Goal: Information Seeking & Learning: Learn about a topic

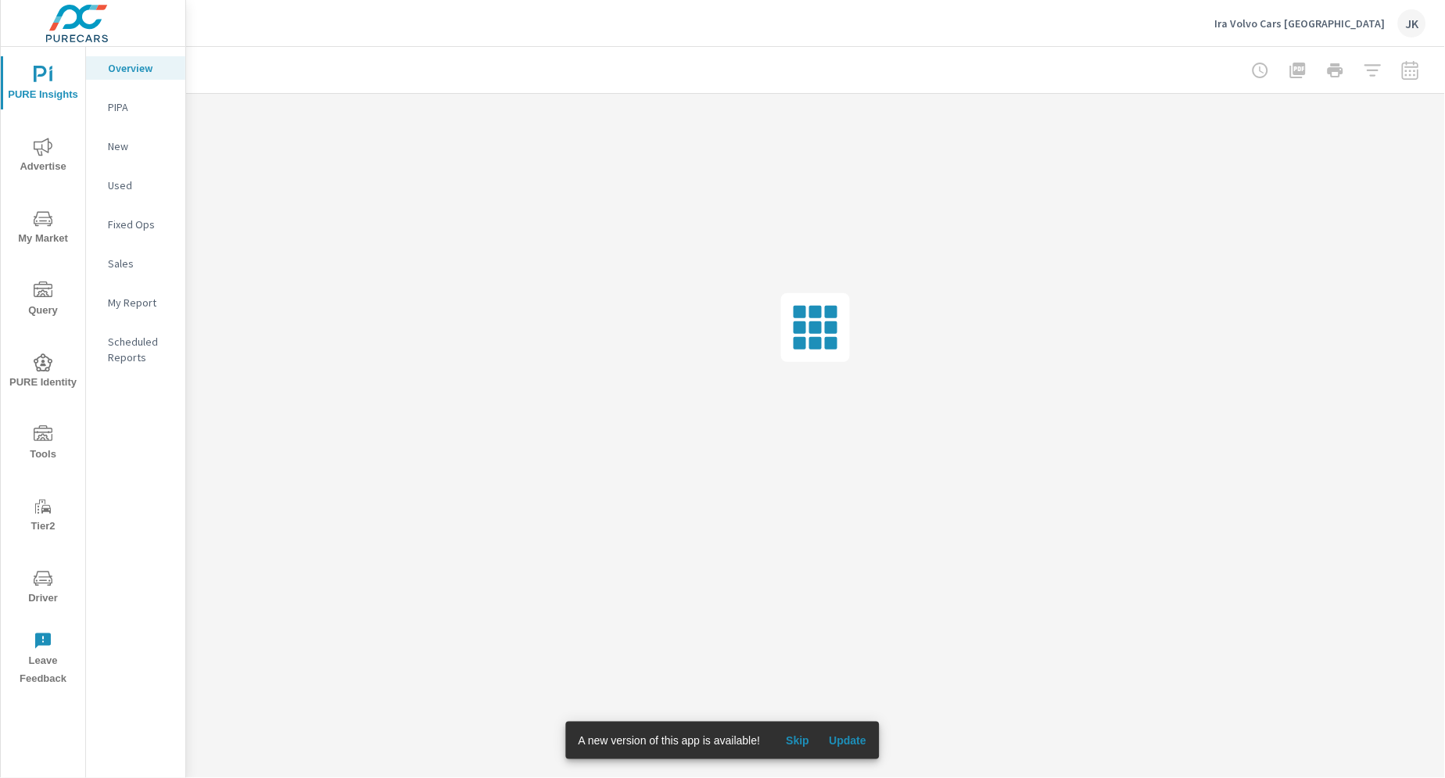
click at [798, 744] on span "Skip" at bounding box center [798, 740] width 38 height 14
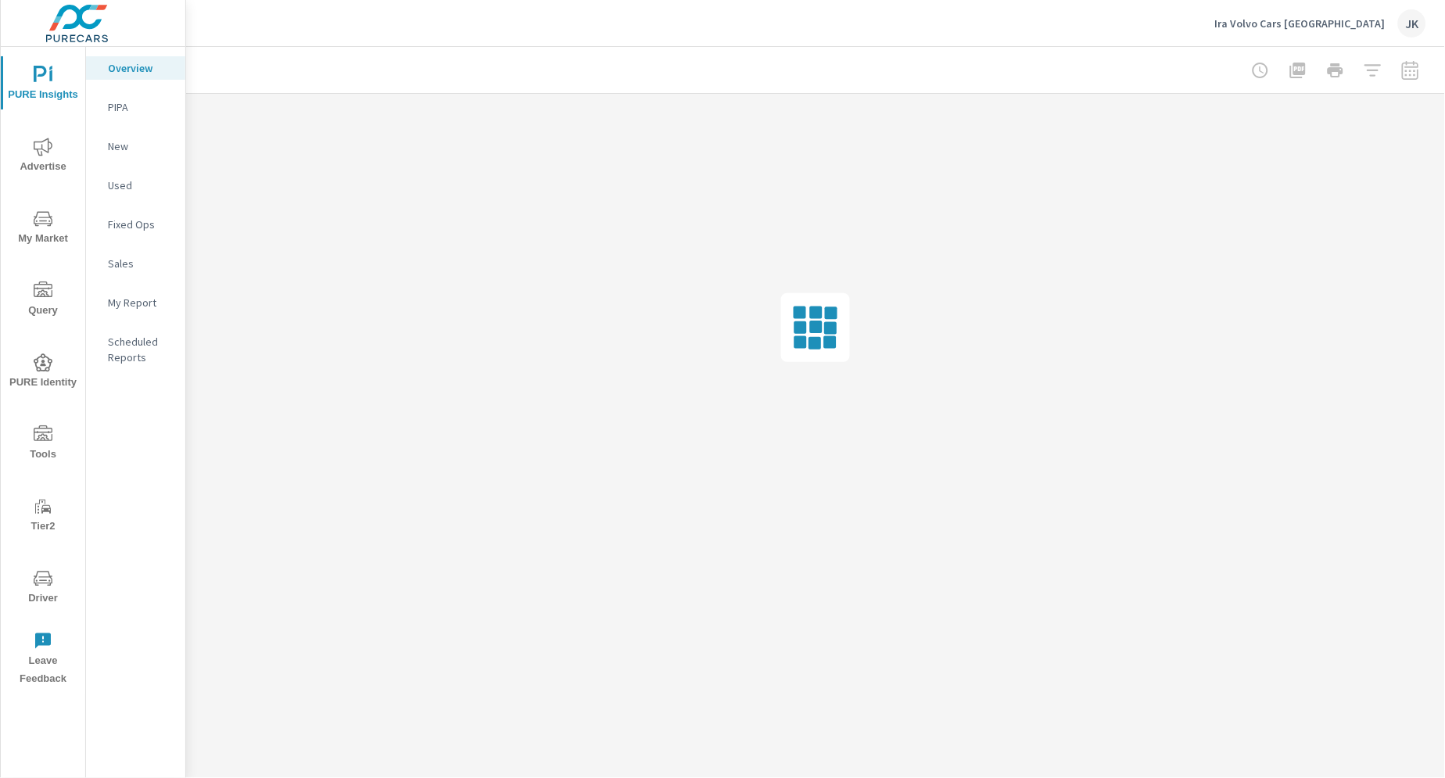
click at [34, 145] on icon "nav menu" at bounding box center [43, 147] width 19 height 18
click at [38, 231] on span "My Market" at bounding box center [42, 229] width 75 height 38
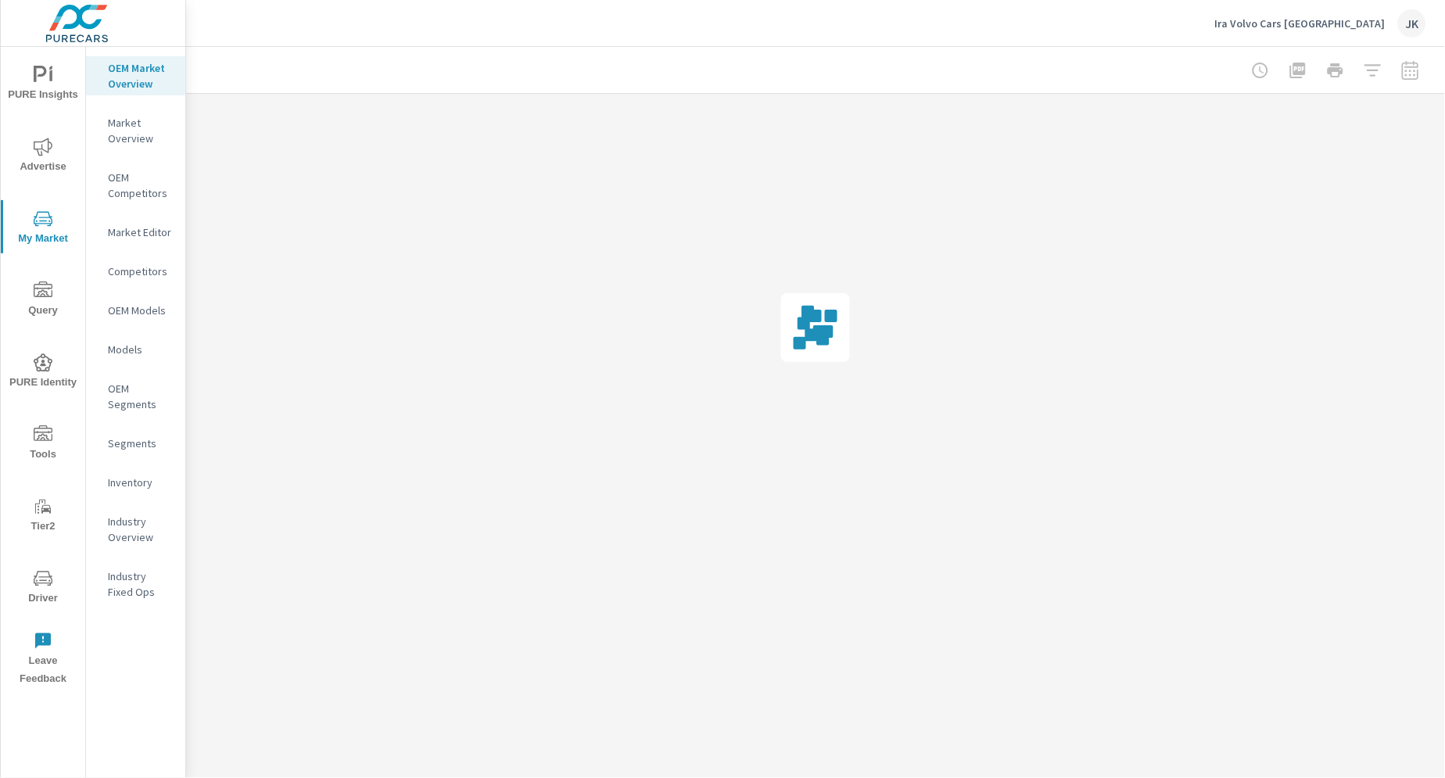
click at [39, 119] on div "PURE Insights Advertise My Market Query PURE Identity Tools Tier2 Driver Leave …" at bounding box center [43, 370] width 84 height 647
click at [41, 158] on span "Advertise" at bounding box center [42, 157] width 75 height 38
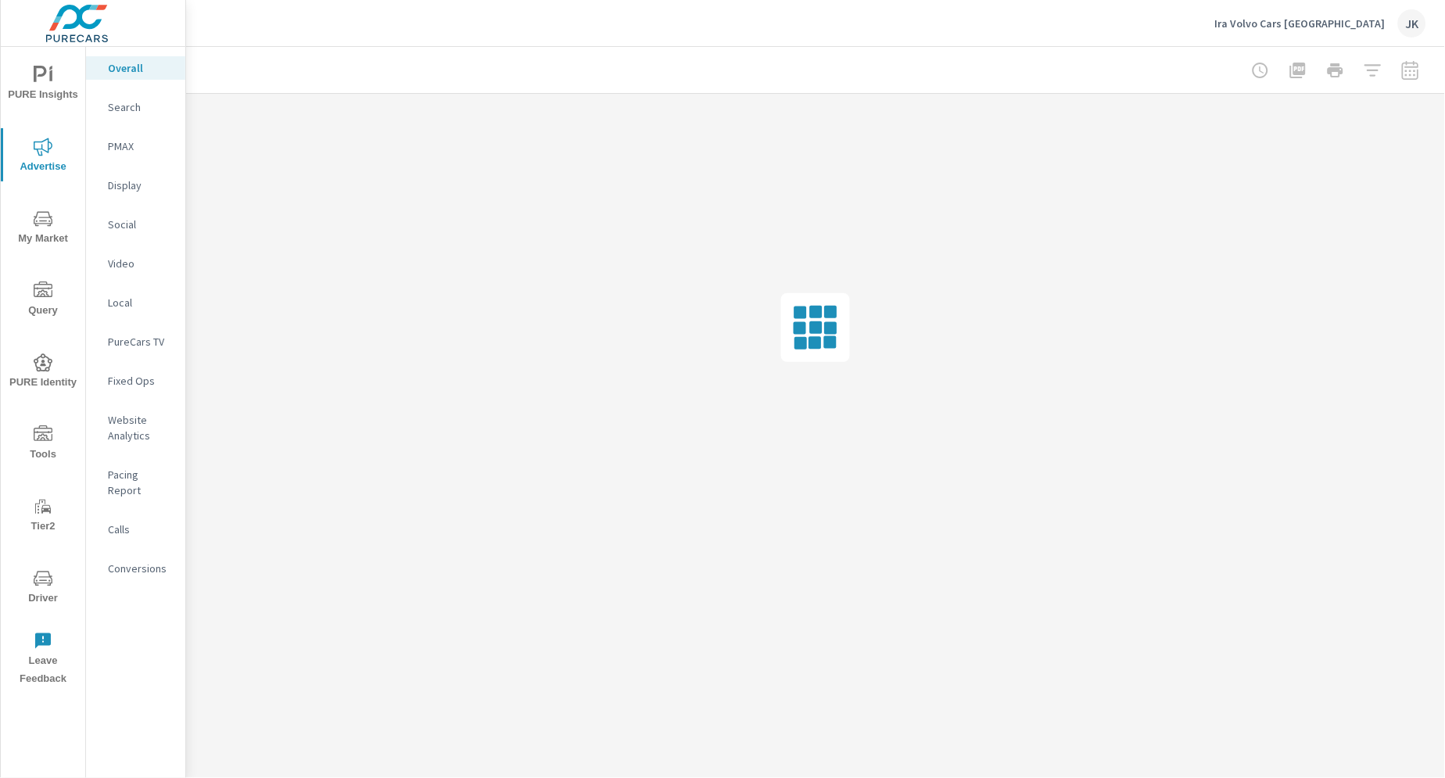
click at [119, 439] on p "Website Analytics" at bounding box center [140, 427] width 65 height 31
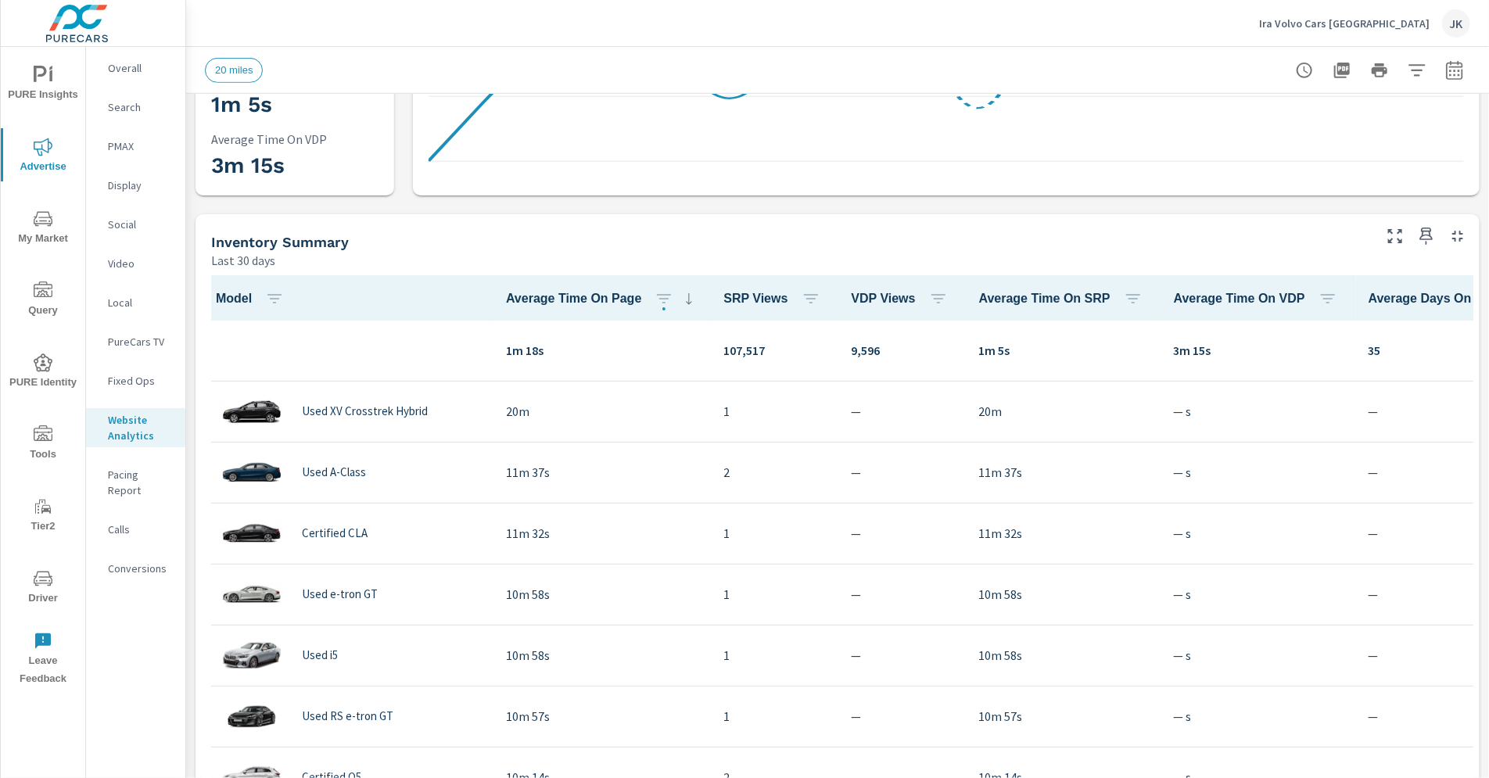
scroll to position [1, 0]
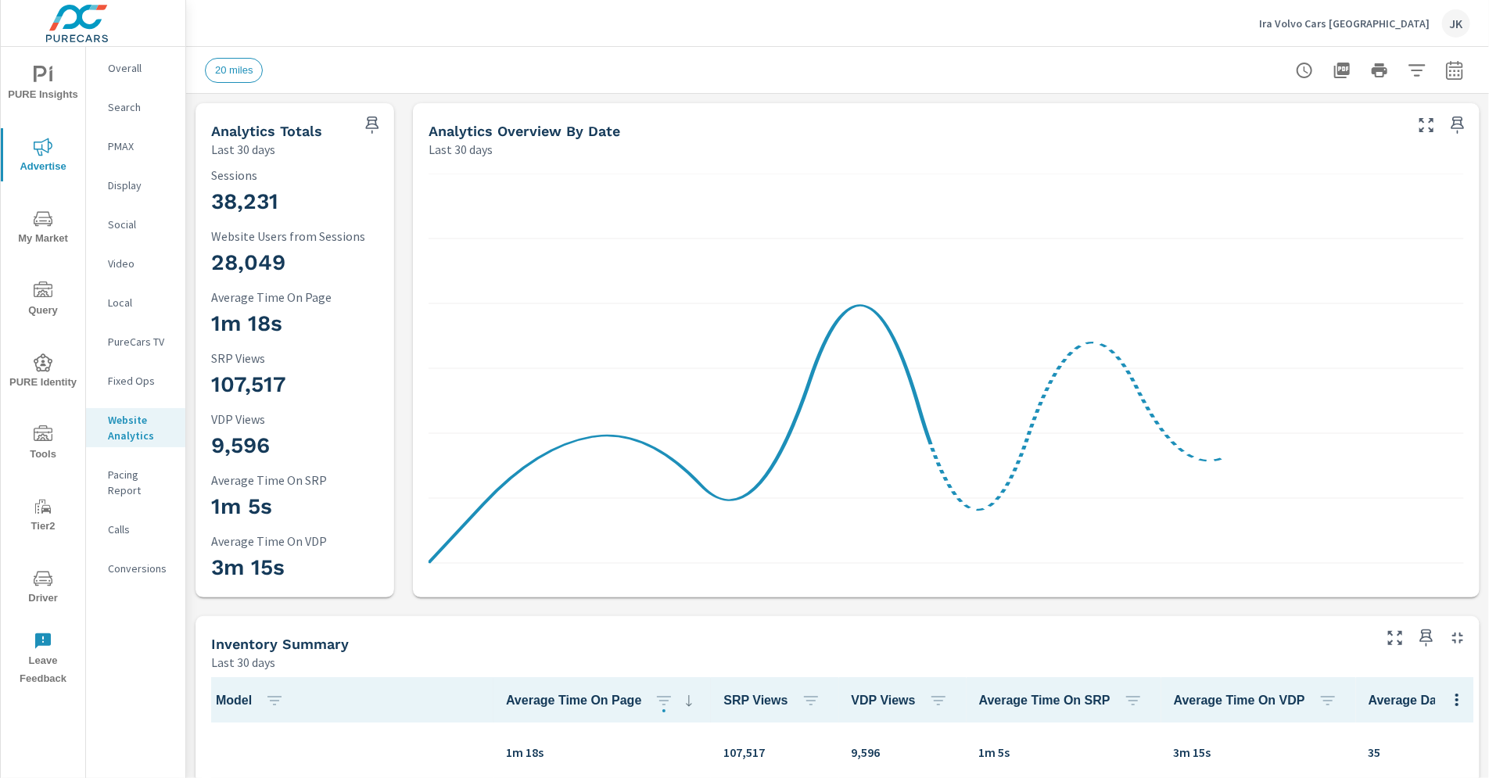
click at [1444, 74] on icon "button" at bounding box center [1454, 73] width 10 height 6
select select "Last 30 days"
click at [1300, 173] on p "+ Add comparison" at bounding box center [1332, 176] width 200 height 19
select select "Previous period"
click at [1283, 270] on span "Apply" at bounding box center [1282, 264] width 64 height 15
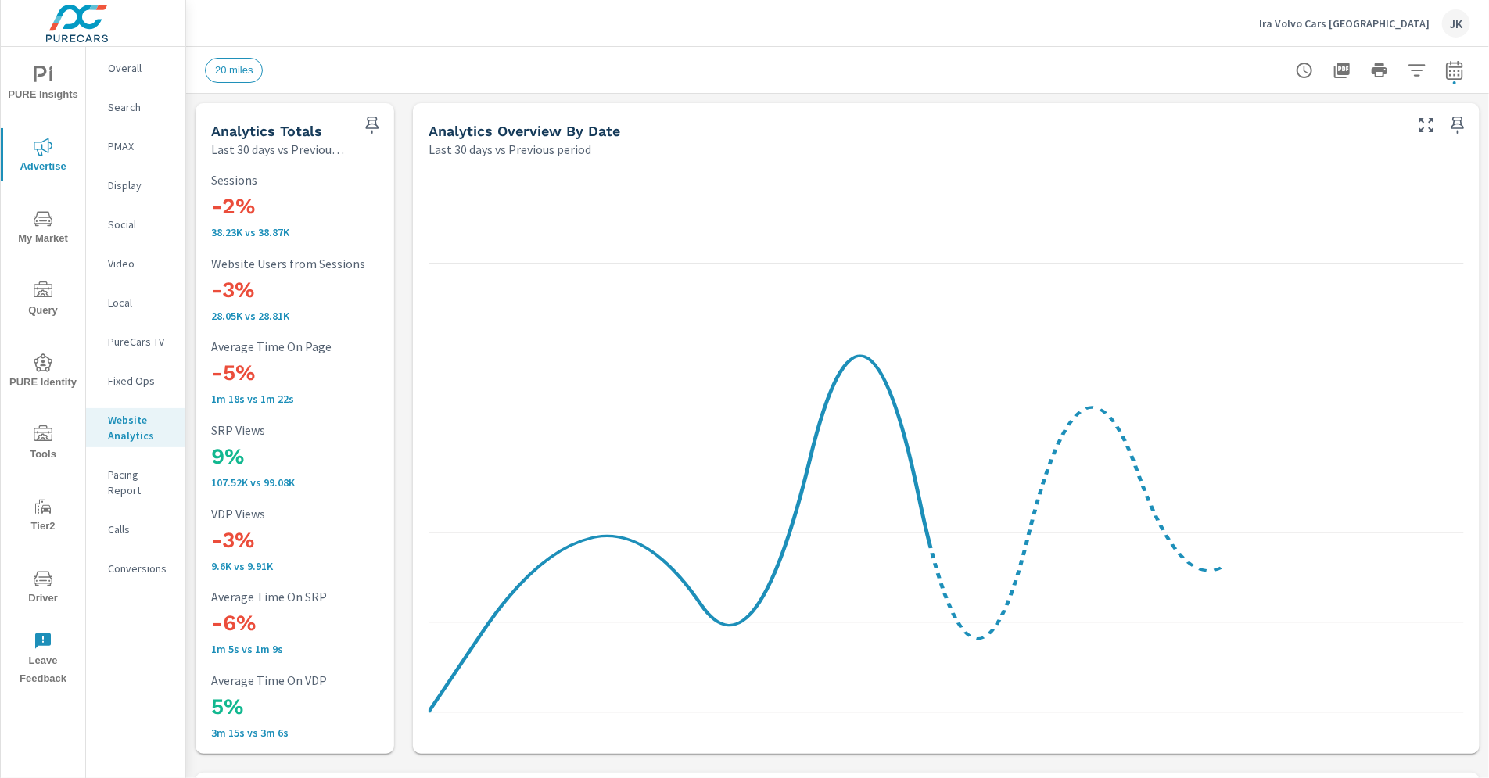
scroll to position [1, 0]
click at [949, 414] on icon at bounding box center [945, 456] width 1035 height 565
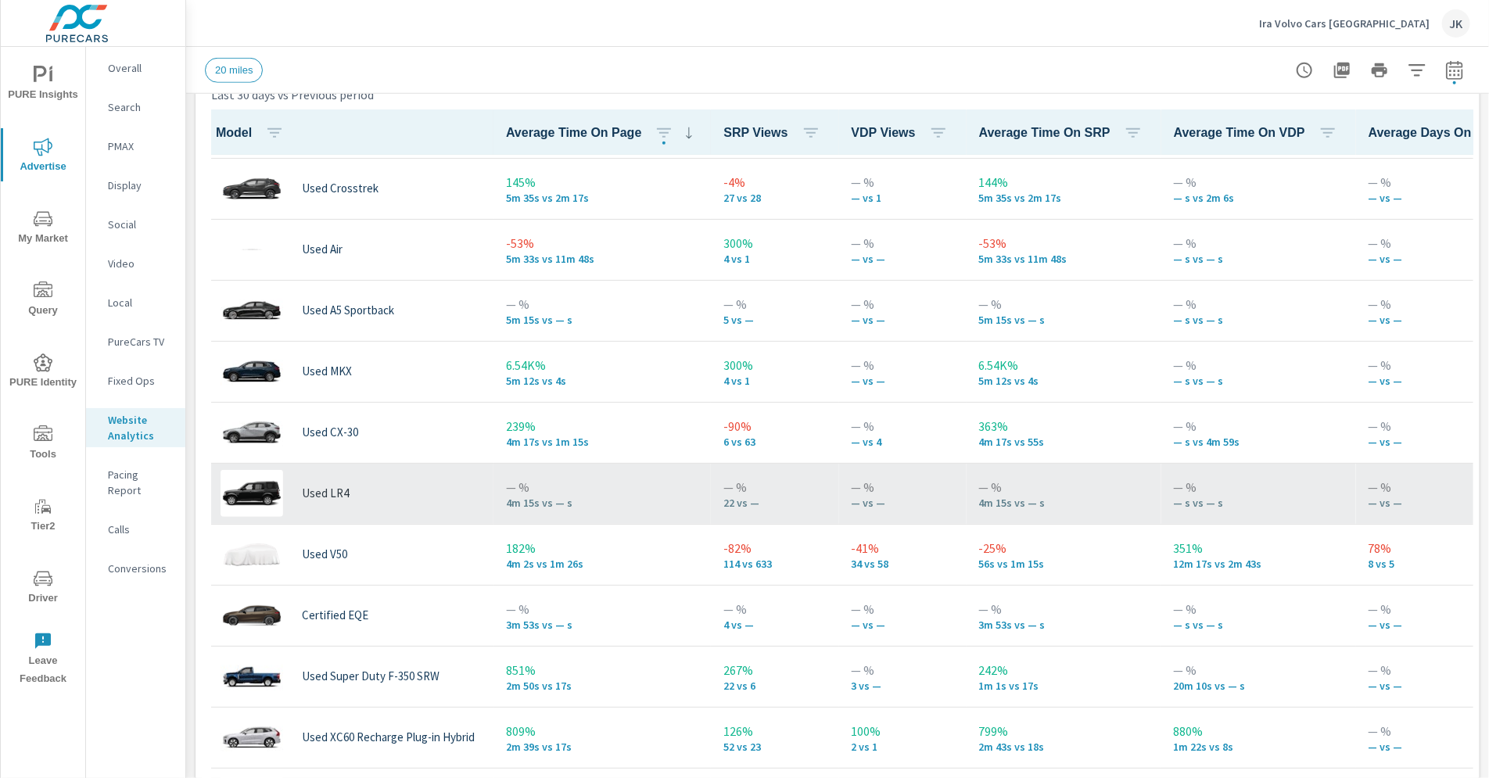
scroll to position [798, 0]
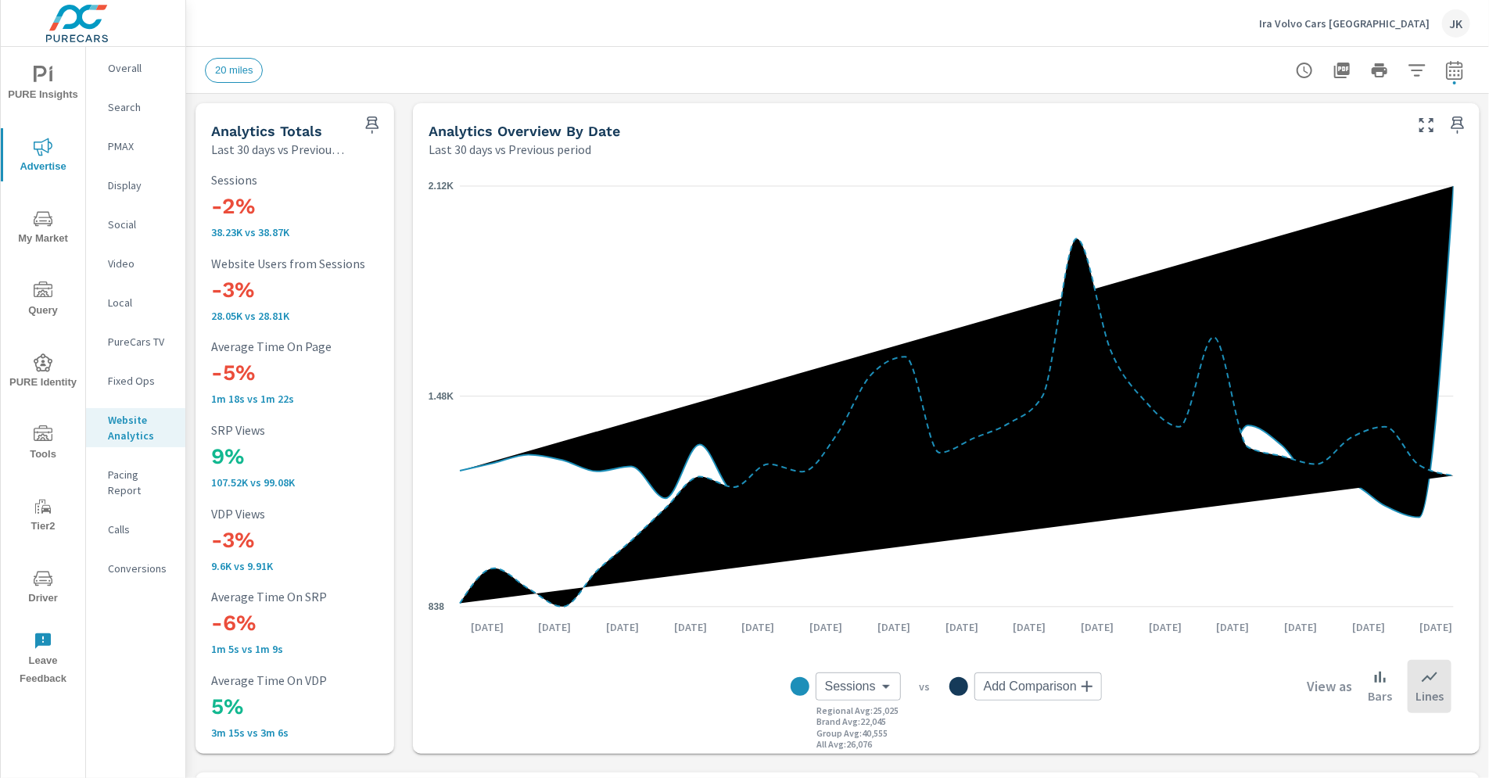
scroll to position [1, 0]
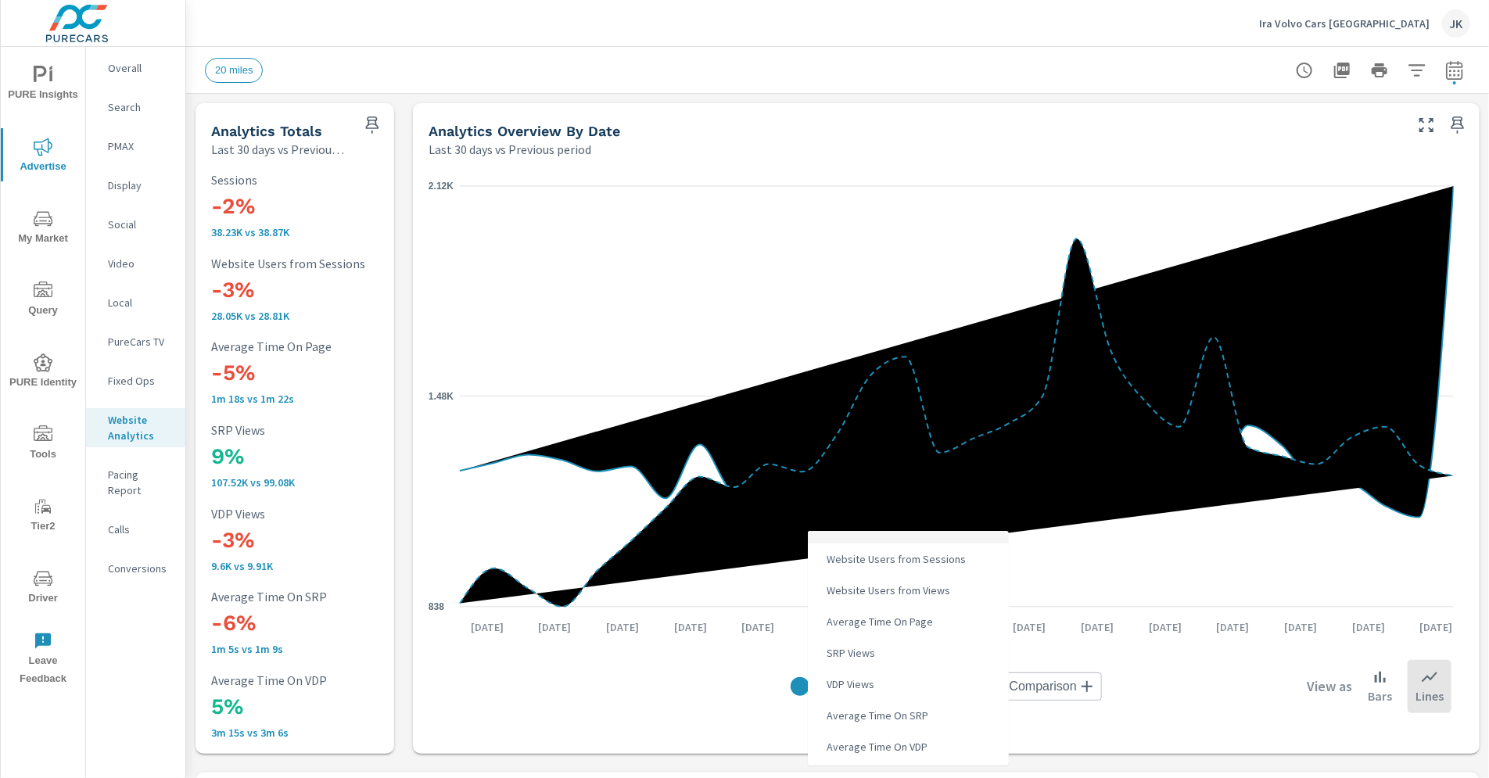
click at [852, 692] on body "PURE Insights Advertise My Market Query PURE Identity Tools Tier2 Driver Leave …" at bounding box center [744, 389] width 1489 height 778
click at [926, 564] on span "Website Users from Sessions" at bounding box center [894, 559] width 149 height 22
type input "Website Users from Sessions"
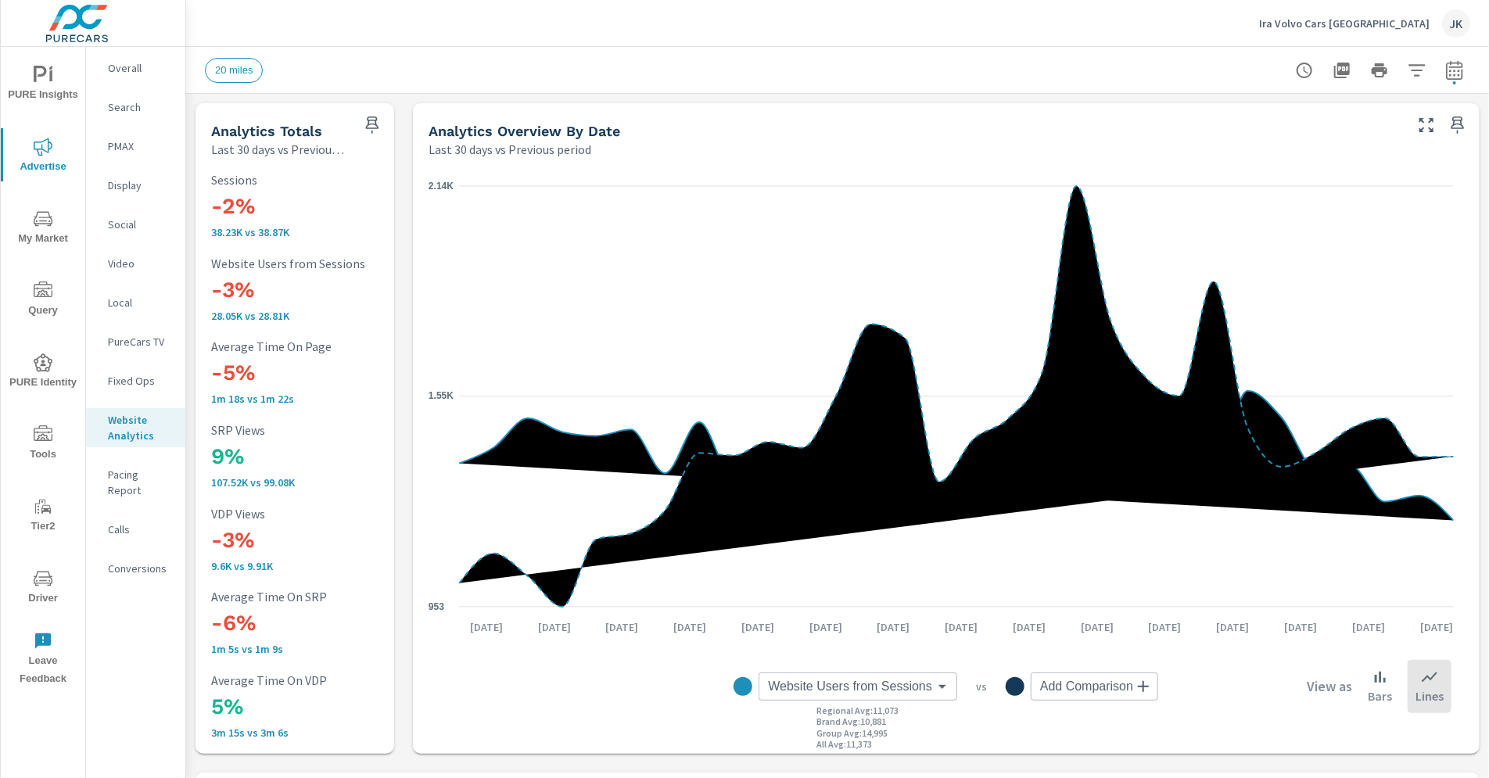
click at [1222, 732] on div "Website Users from Sessions Website Users from Sessions ​ Regional Avg : 11,073…" at bounding box center [945, 686] width 1035 height 103
click at [1373, 691] on p "Bars" at bounding box center [1380, 696] width 24 height 19
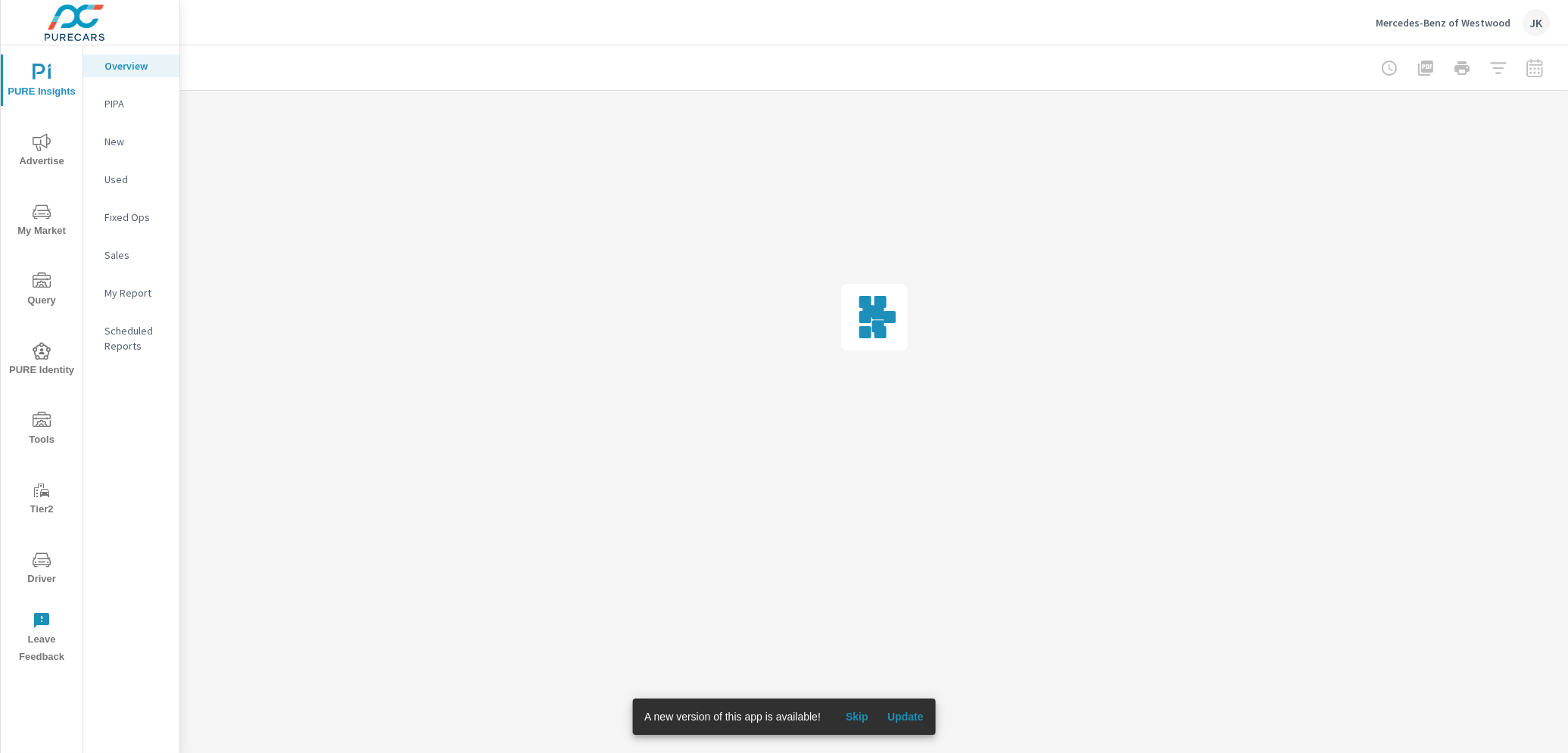
click at [916, 714] on span "Update" at bounding box center [906, 716] width 37 height 14
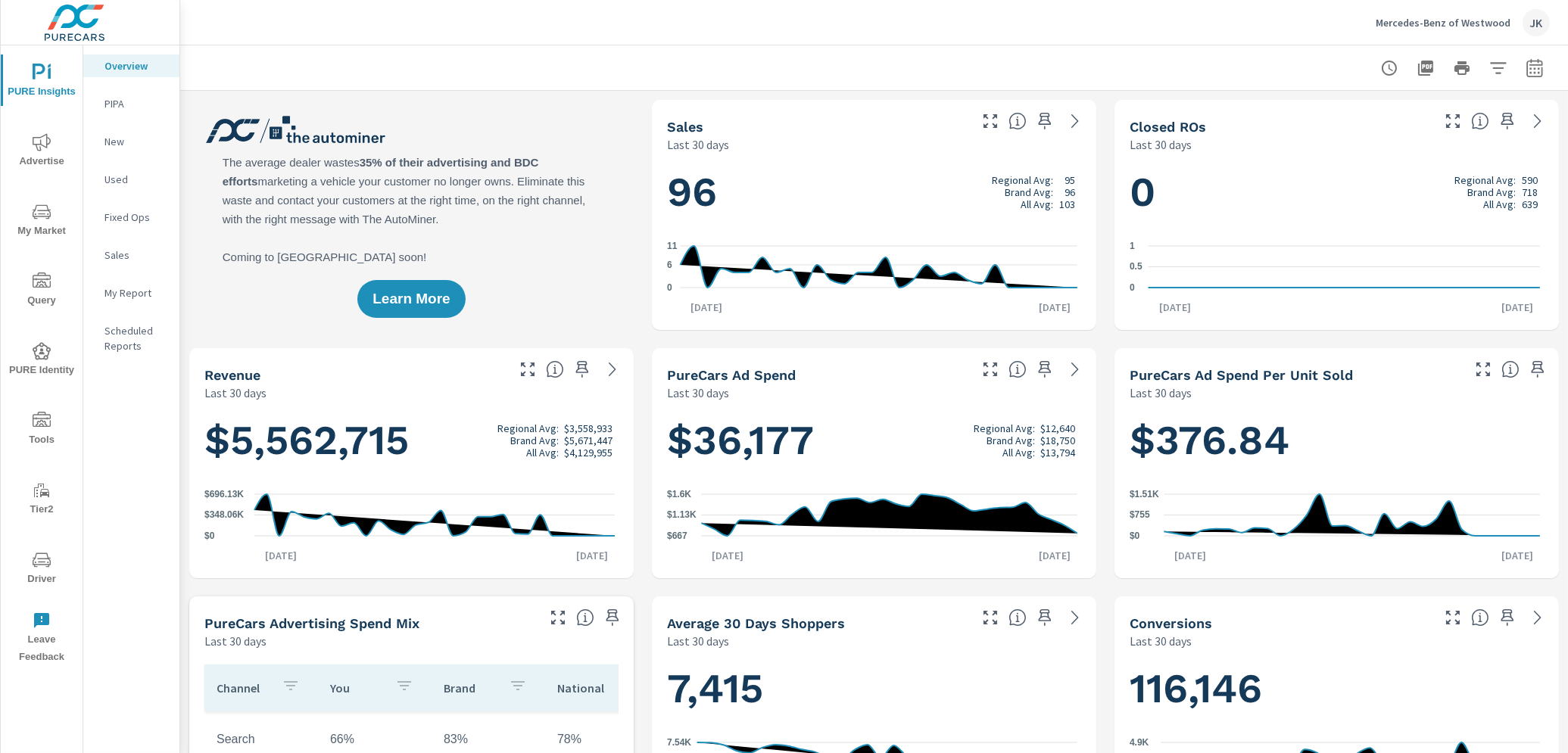
click at [1520, 57] on button "button" at bounding box center [1534, 68] width 30 height 30
select select "Last 30 days"
click at [1398, 168] on p "+ Add comparison" at bounding box center [1416, 170] width 194 height 18
select select "Previous period"
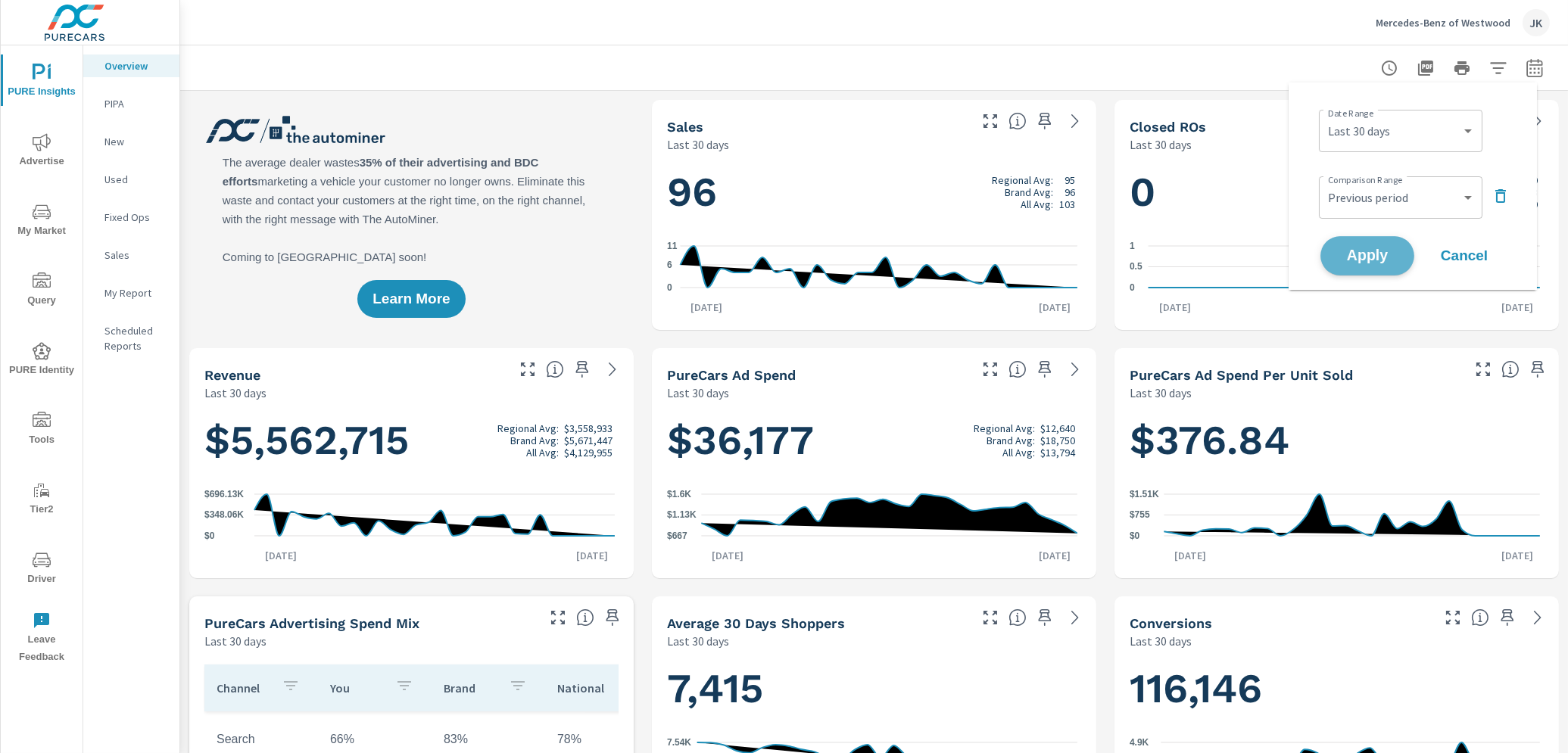
click at [1356, 249] on span "Apply" at bounding box center [1368, 256] width 62 height 15
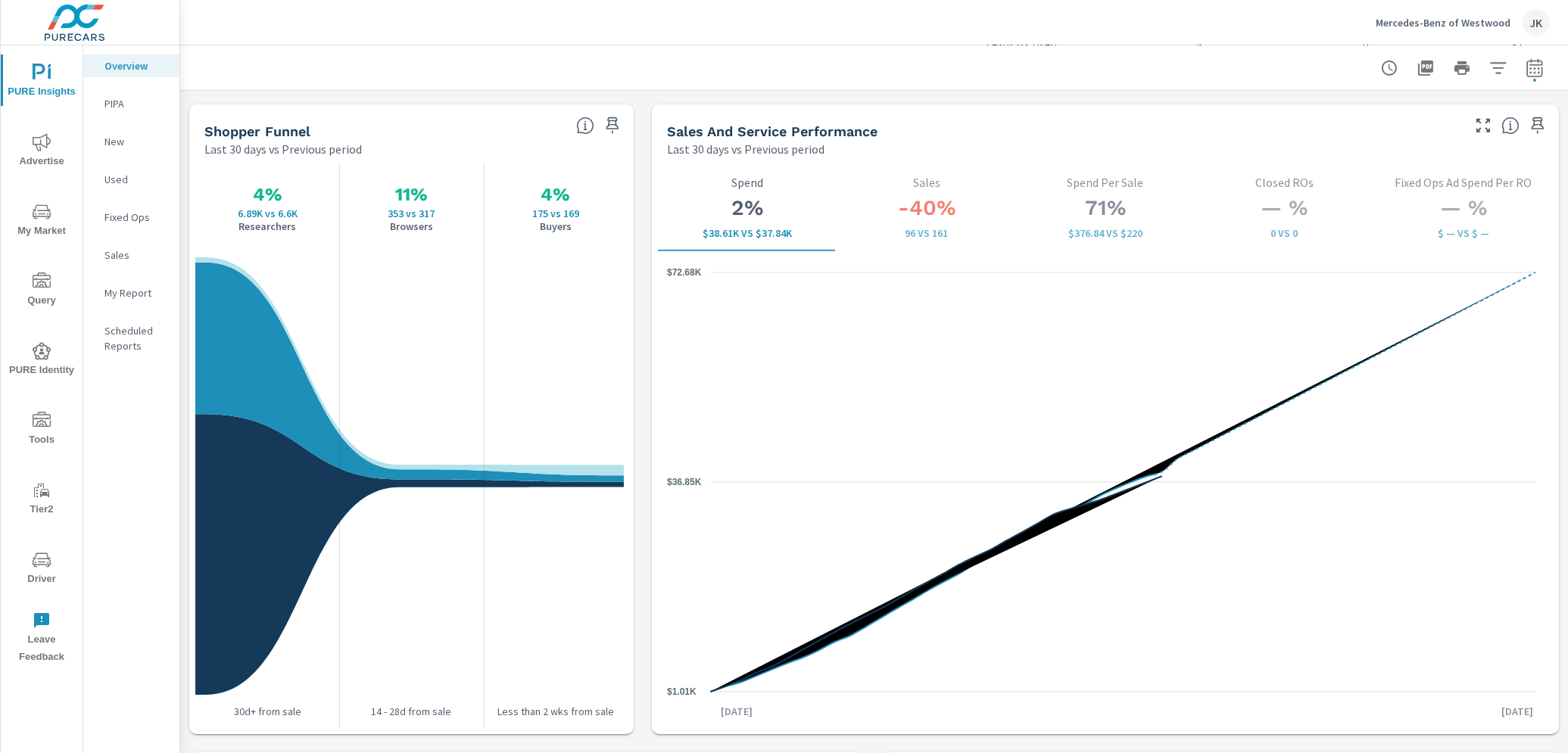
scroll to position [2576, 0]
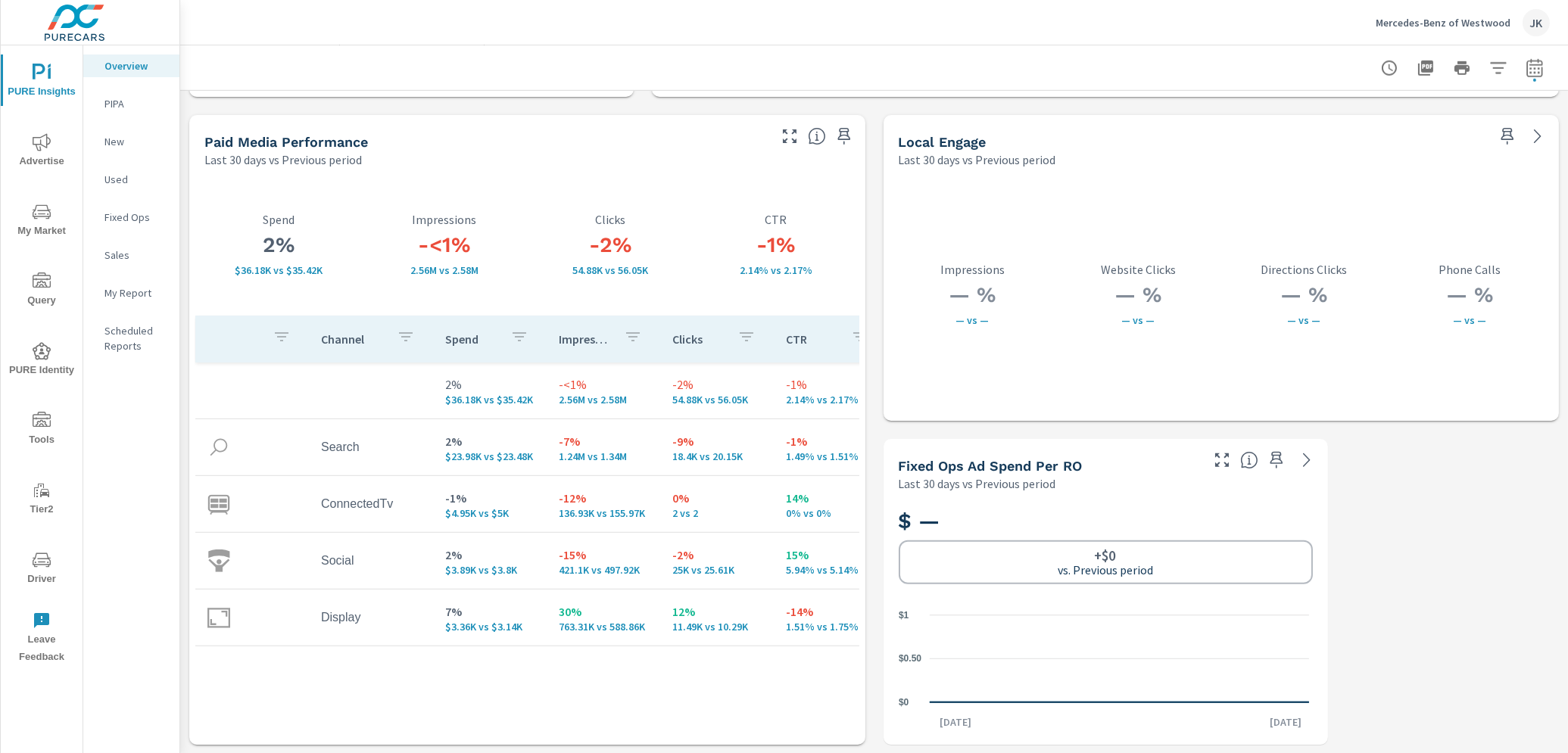
click at [784, 131] on icon "button" at bounding box center [790, 136] width 14 height 14
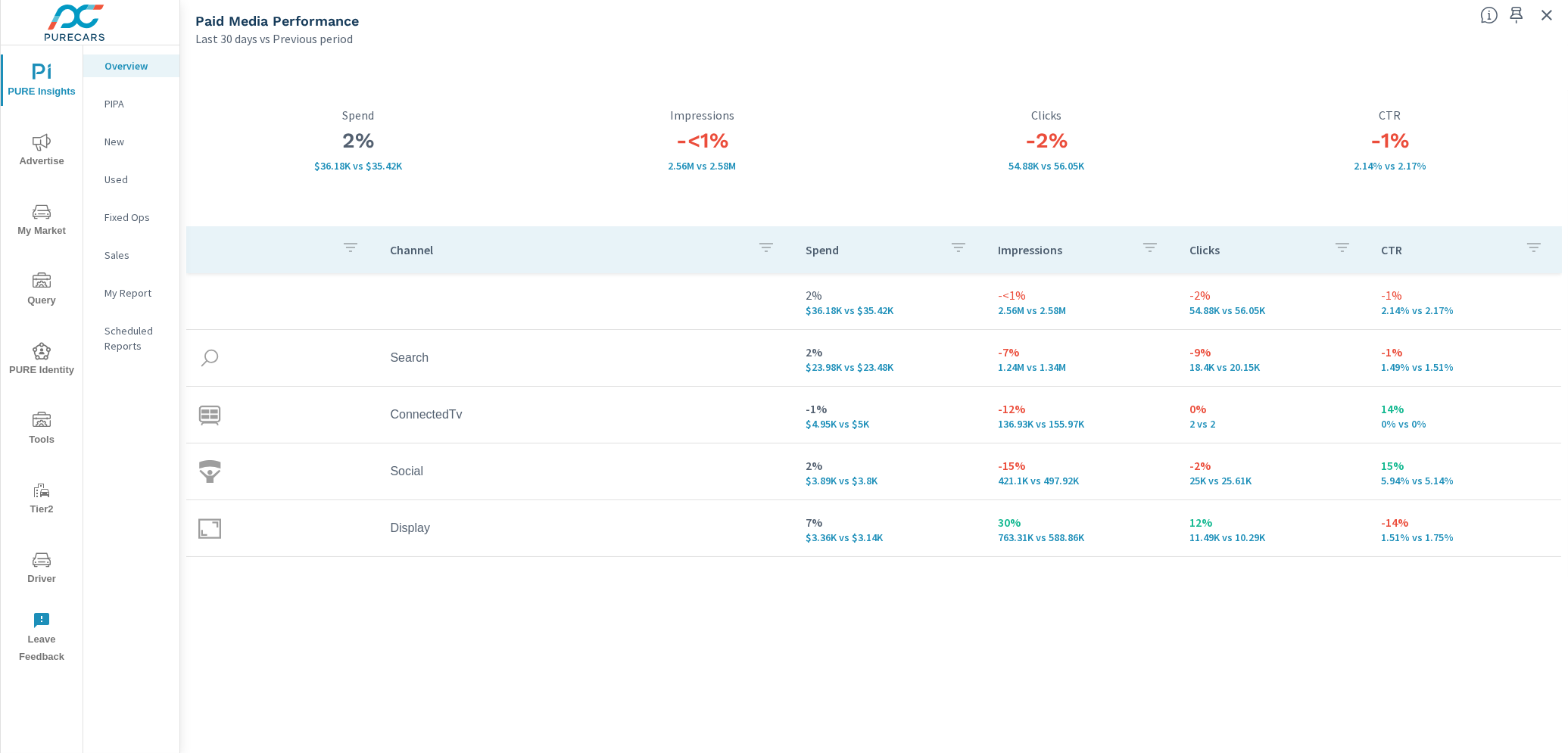
click at [1250, 679] on div "Channel Spend Impressions Clicks CTR 2% $36.18K vs $35.42K -<1% 2.56M vs 2.58M …" at bounding box center [874, 475] width 1376 height 498
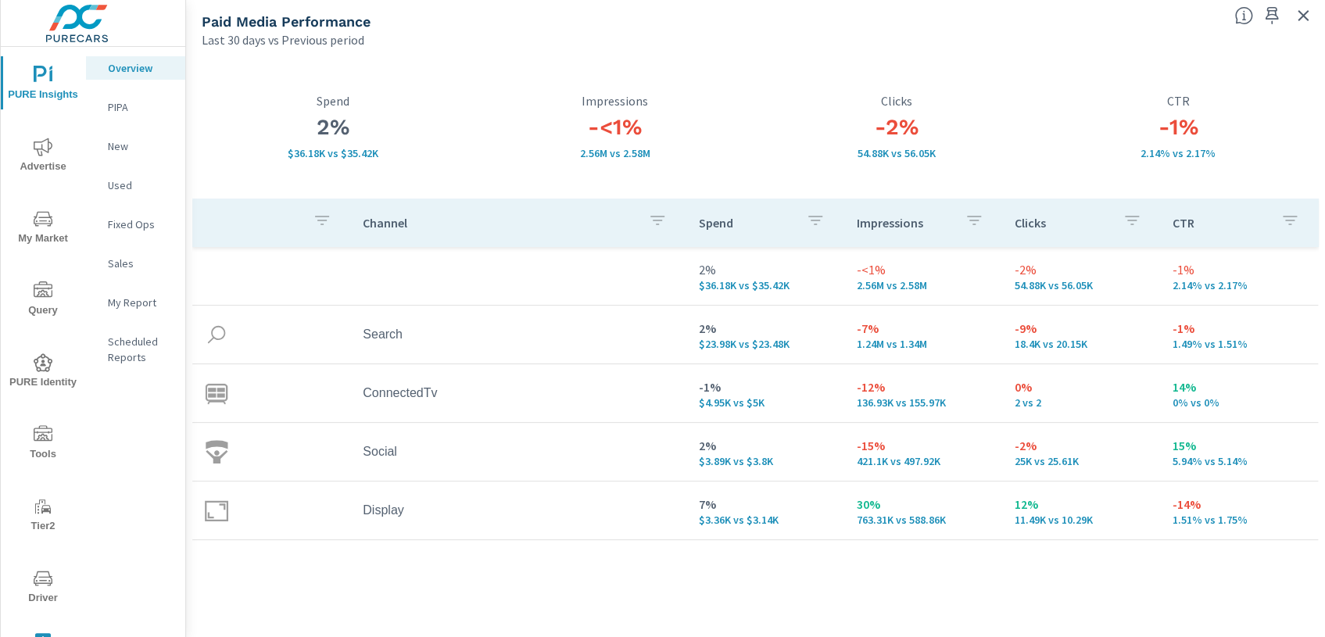
click at [1059, 575] on div "Channel Spend Impressions Clicks CTR 2% $36.18K vs $35.42K -<1% 2.56M vs 2.58M …" at bounding box center [755, 403] width 1127 height 408
click at [672, 615] on div "Channel Spend Impressions Clicks CTR 2% $36.18K vs $35.42K -<1% 2.56M vs 2.58M …" at bounding box center [755, 415] width 1127 height 432
click at [54, 233] on span "My Market" at bounding box center [42, 229] width 75 height 38
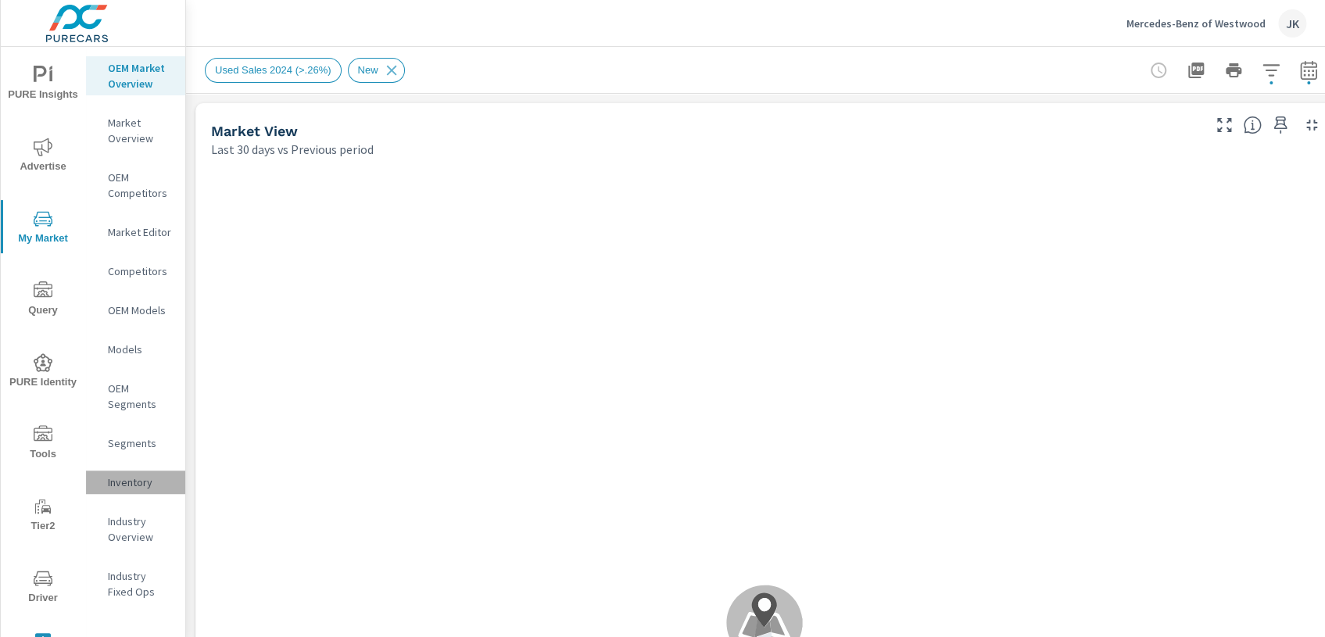
click at [133, 485] on p "Inventory" at bounding box center [140, 483] width 65 height 16
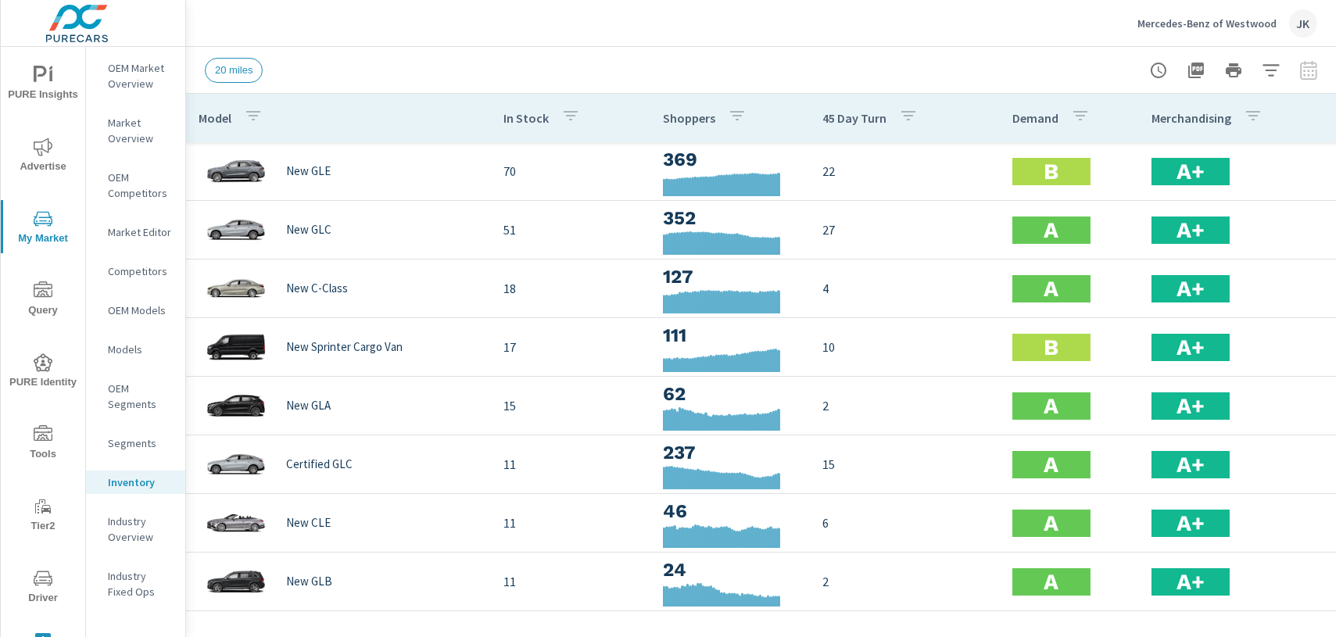
click at [885, 46] on header "Mercedes-Benz of Westwood JK" at bounding box center [761, 23] width 1150 height 47
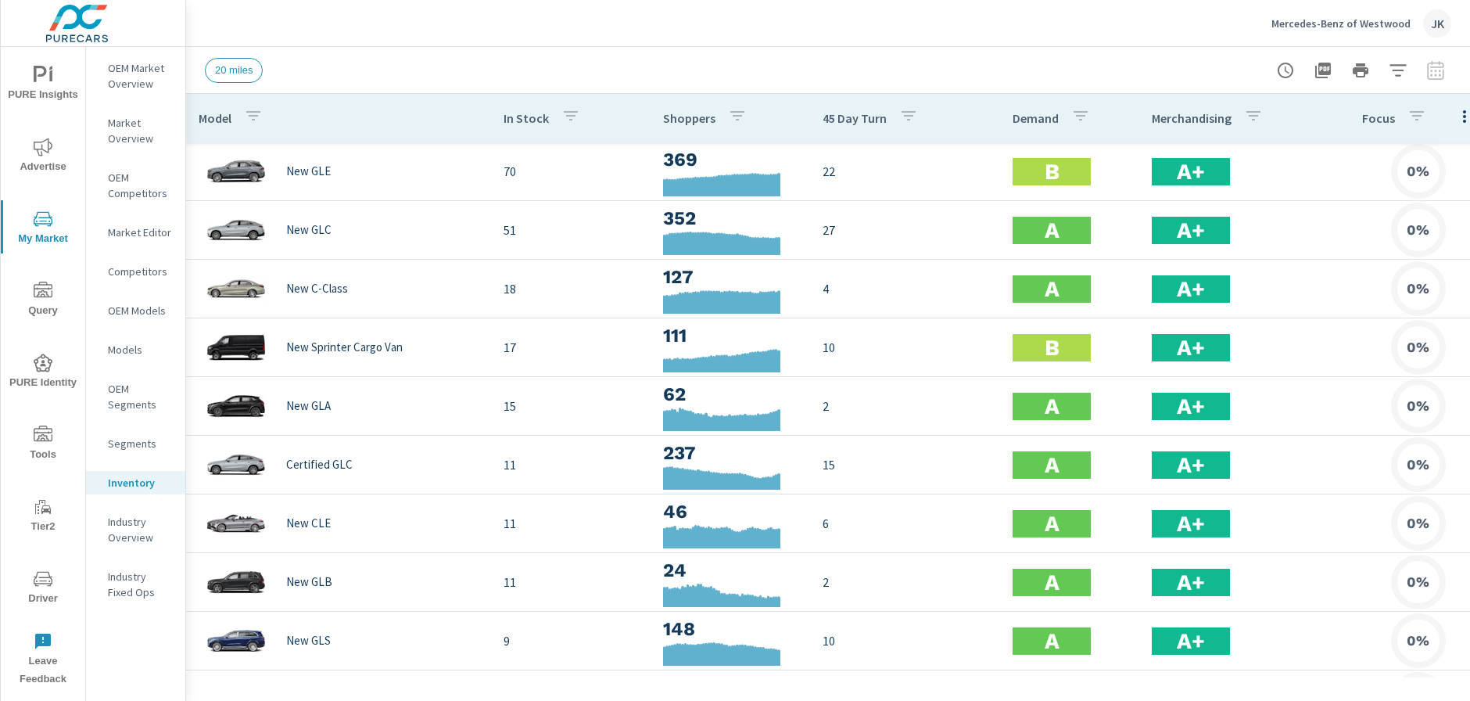
scroll to position [0, 28]
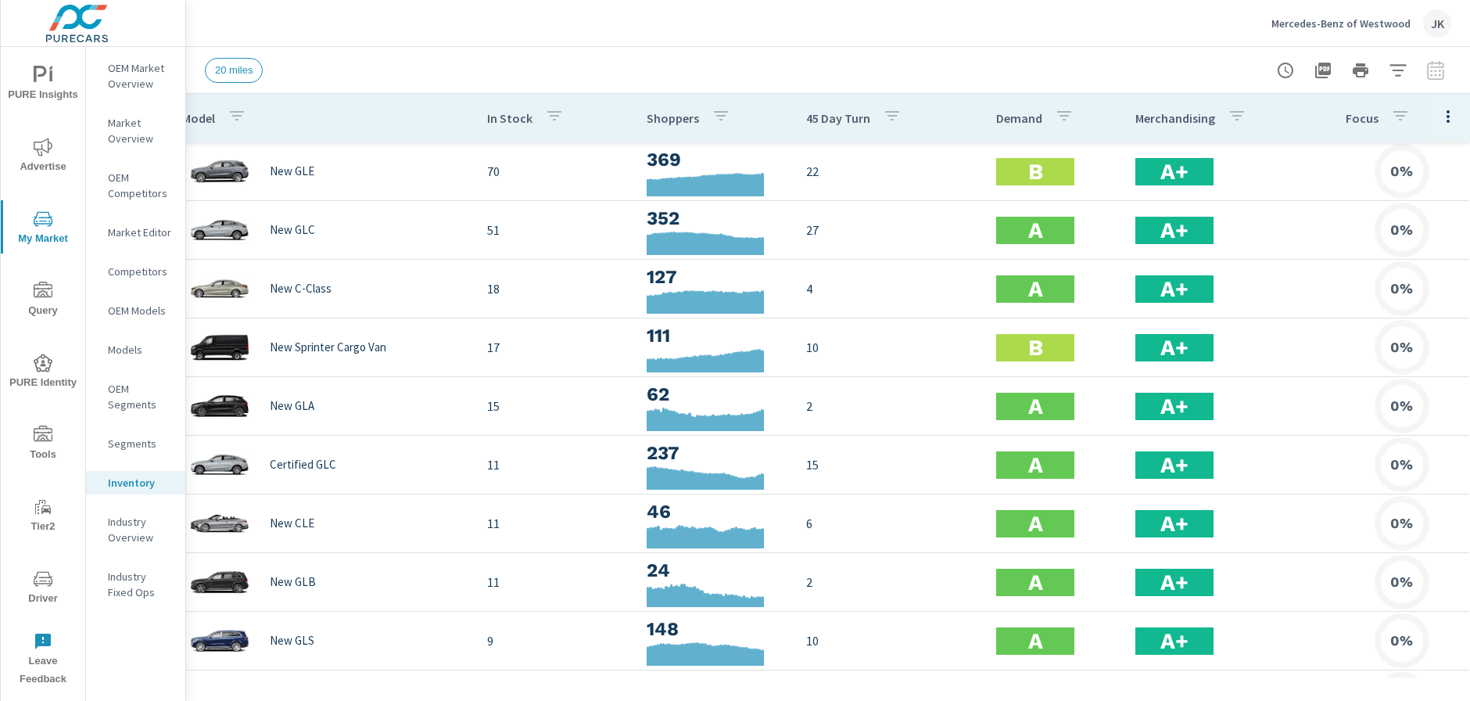
click at [1439, 114] on icon "button" at bounding box center [1448, 116] width 19 height 19
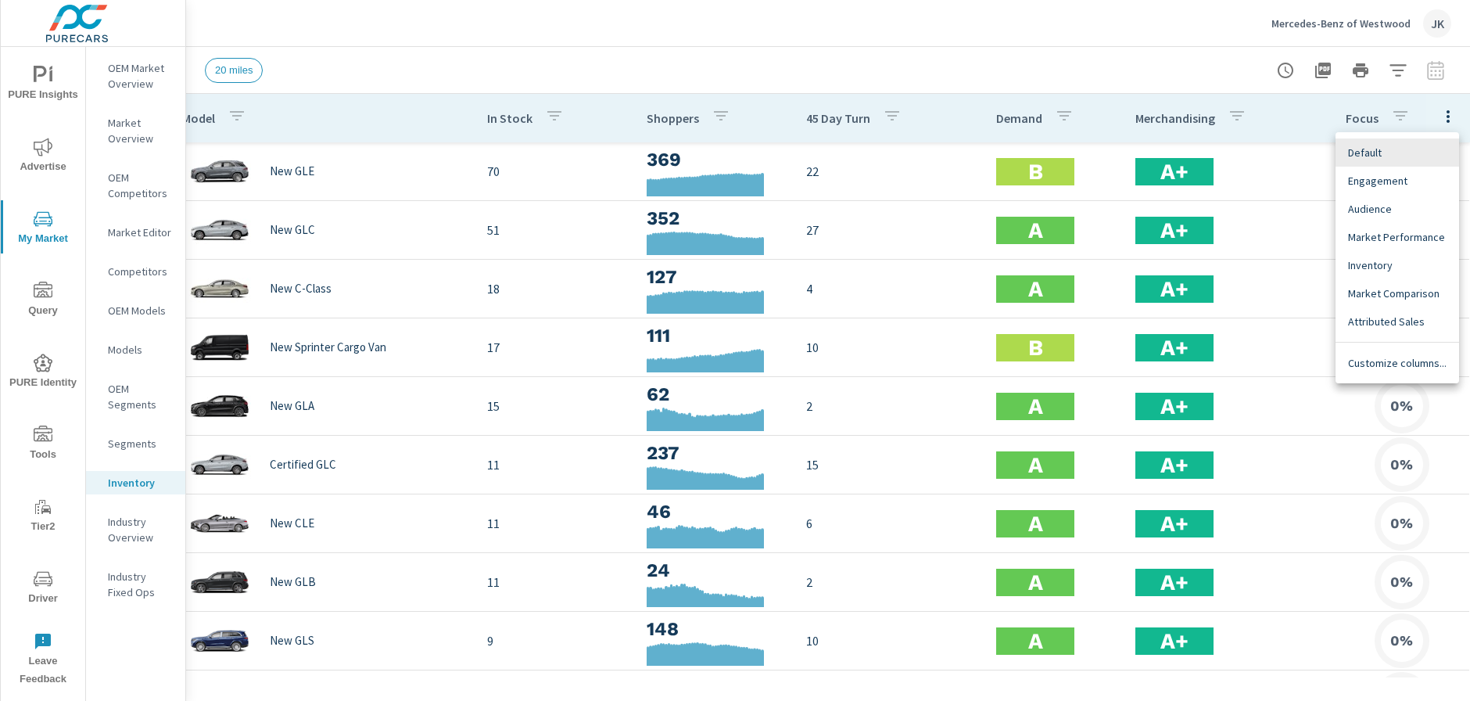
click at [1422, 361] on span "Customize columns..." at bounding box center [1397, 363] width 99 height 16
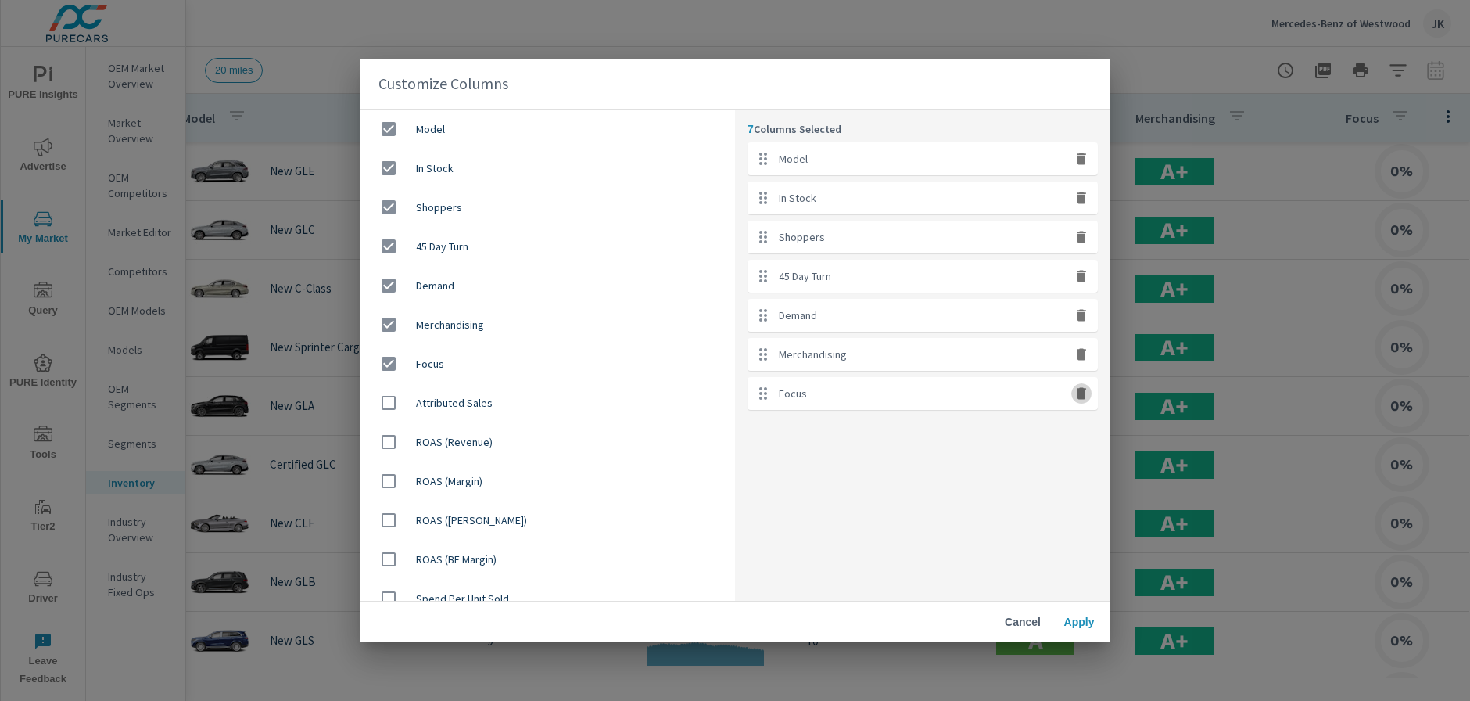
click at [1080, 394] on icon "button" at bounding box center [1081, 394] width 9 height 12
checkbox input "false"
click at [1086, 360] on icon "button" at bounding box center [1082, 354] width 16 height 16
checkbox input "false"
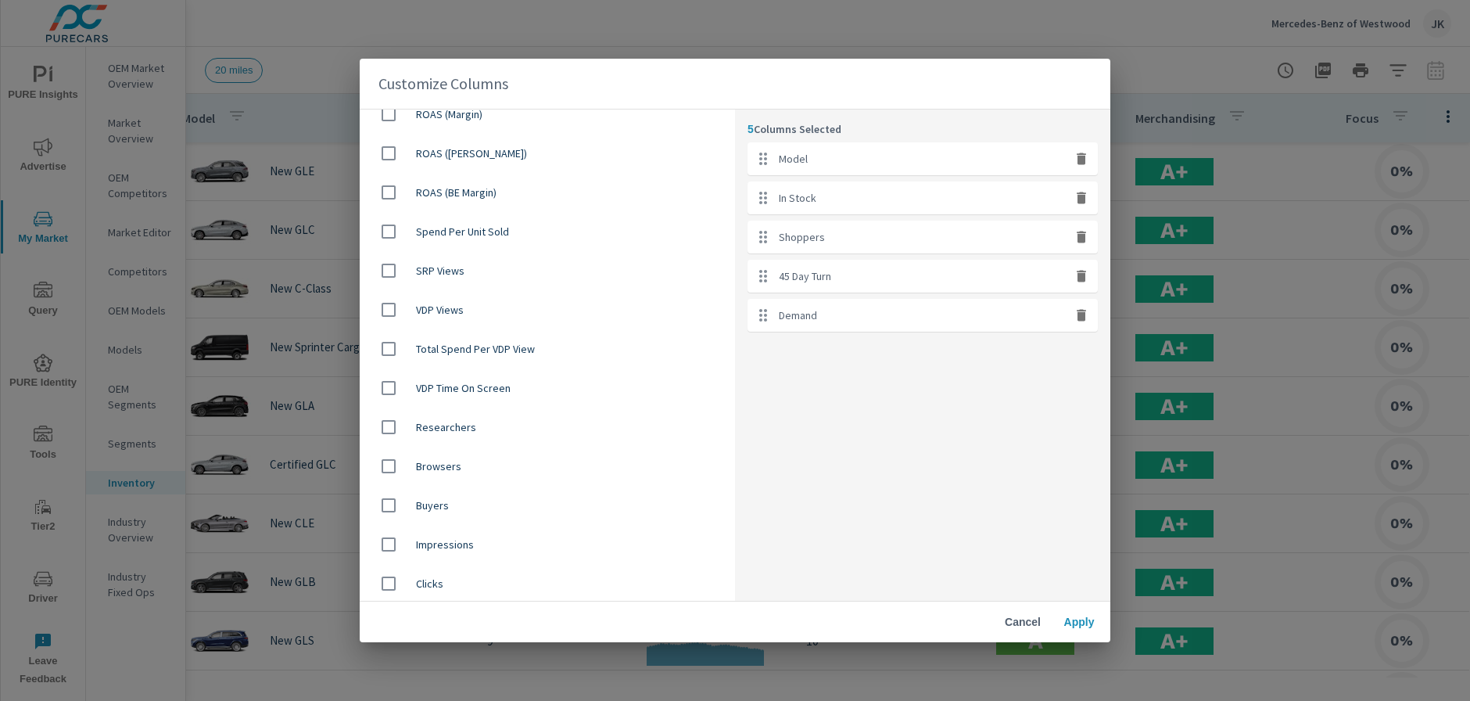
scroll to position [447, 0]
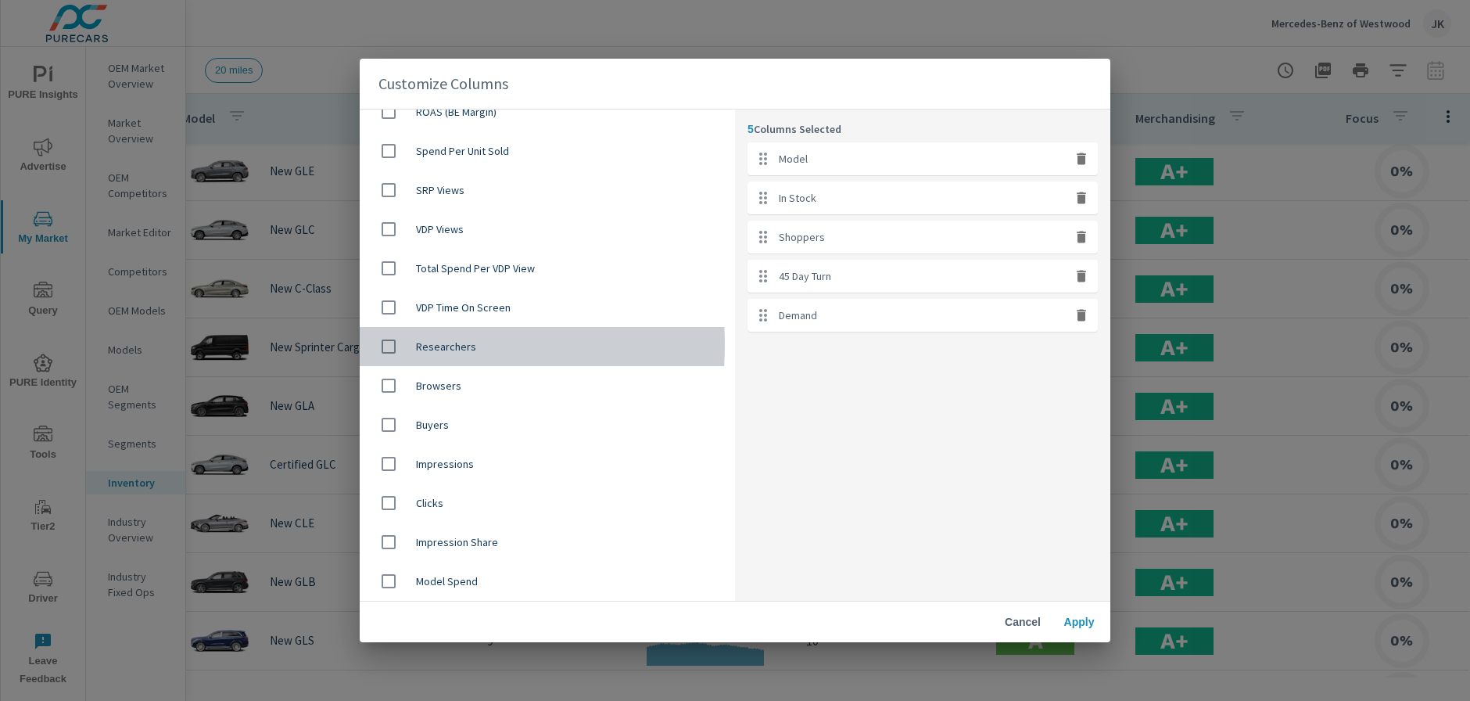
click at [385, 344] on input "checkbox" at bounding box center [388, 346] width 33 height 33
checkbox input "true"
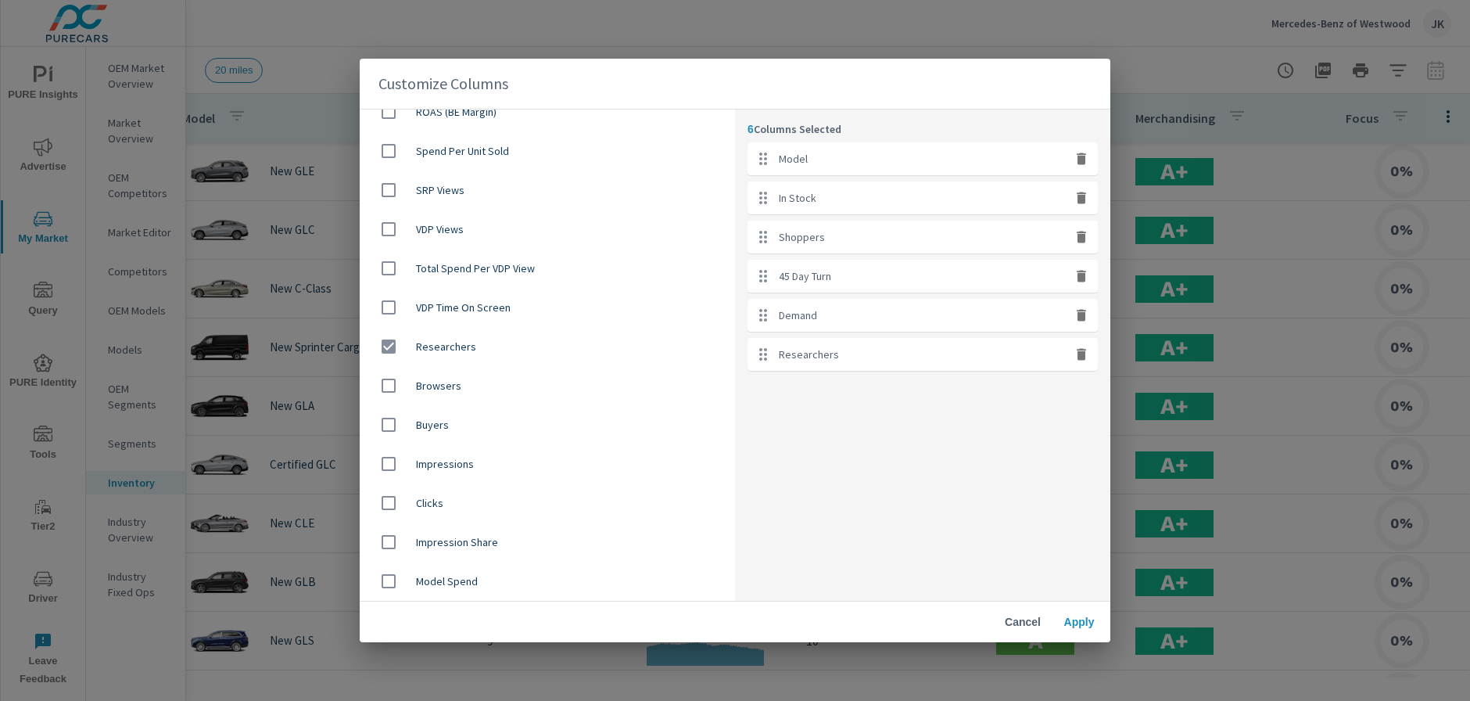
click at [393, 420] on input "checkbox" at bounding box center [388, 424] width 33 height 33
checkbox input "true"
drag, startPoint x: 844, startPoint y: 317, endPoint x: 848, endPoint y: 224, distance: 93.9
click at [848, 224] on ul "Model In Stock Shoppers 45 Day Turn Demand Researchers Buyers" at bounding box center [923, 275] width 350 height 267
click at [920, 458] on div "7 Columns Selected Model In Stock Researchers Shoppers 45 Day Turn Demand Buyers" at bounding box center [922, 354] width 375 height 490
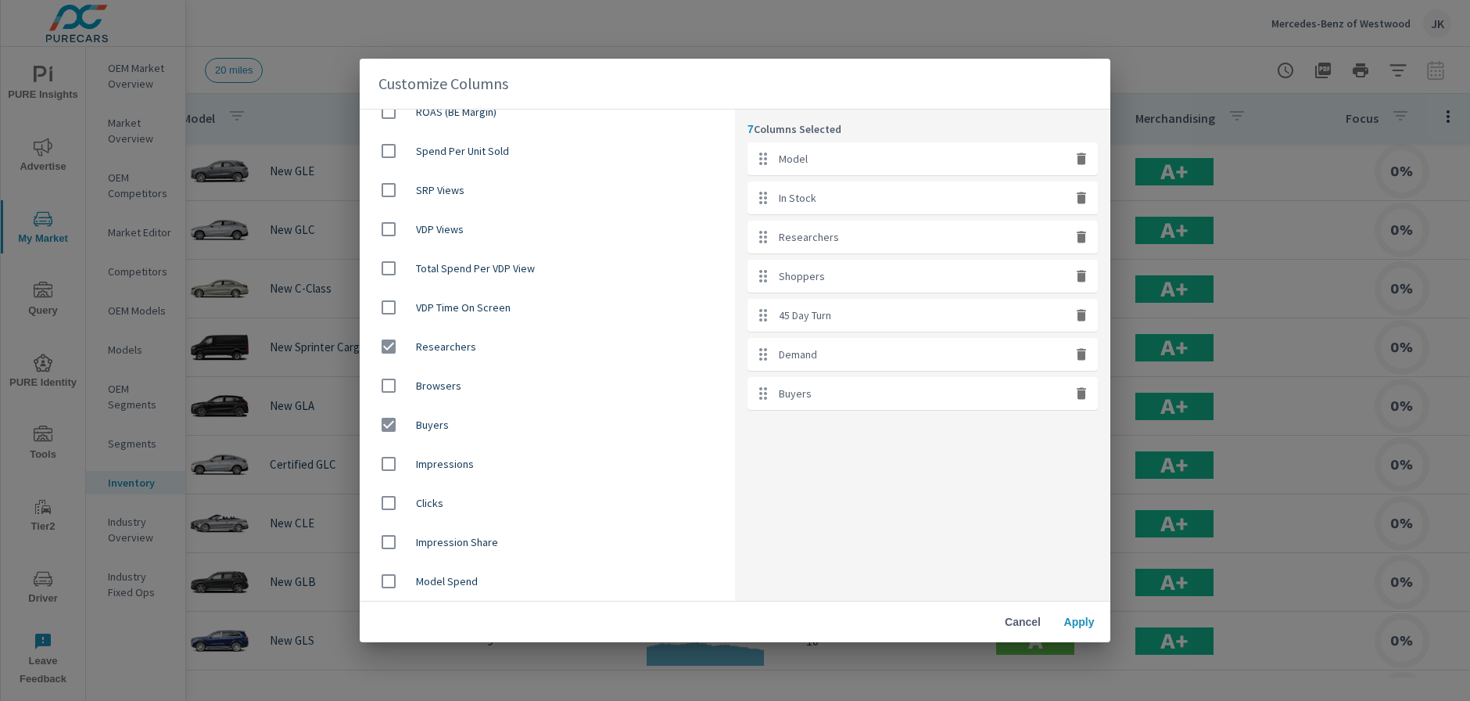
click at [1088, 280] on icon "button" at bounding box center [1082, 276] width 16 height 16
checkbox input "false"
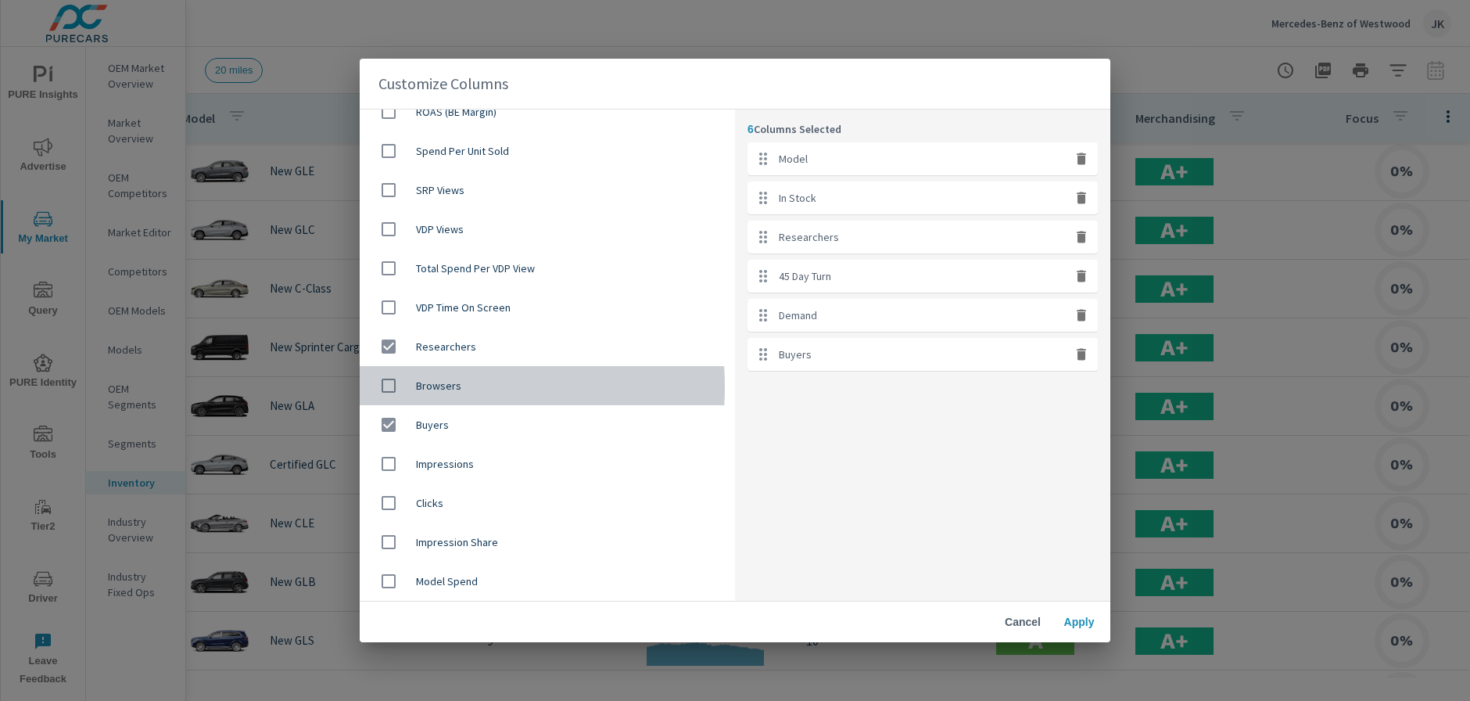
click at [406, 385] on div at bounding box center [394, 385] width 44 height 33
checkbox input "true"
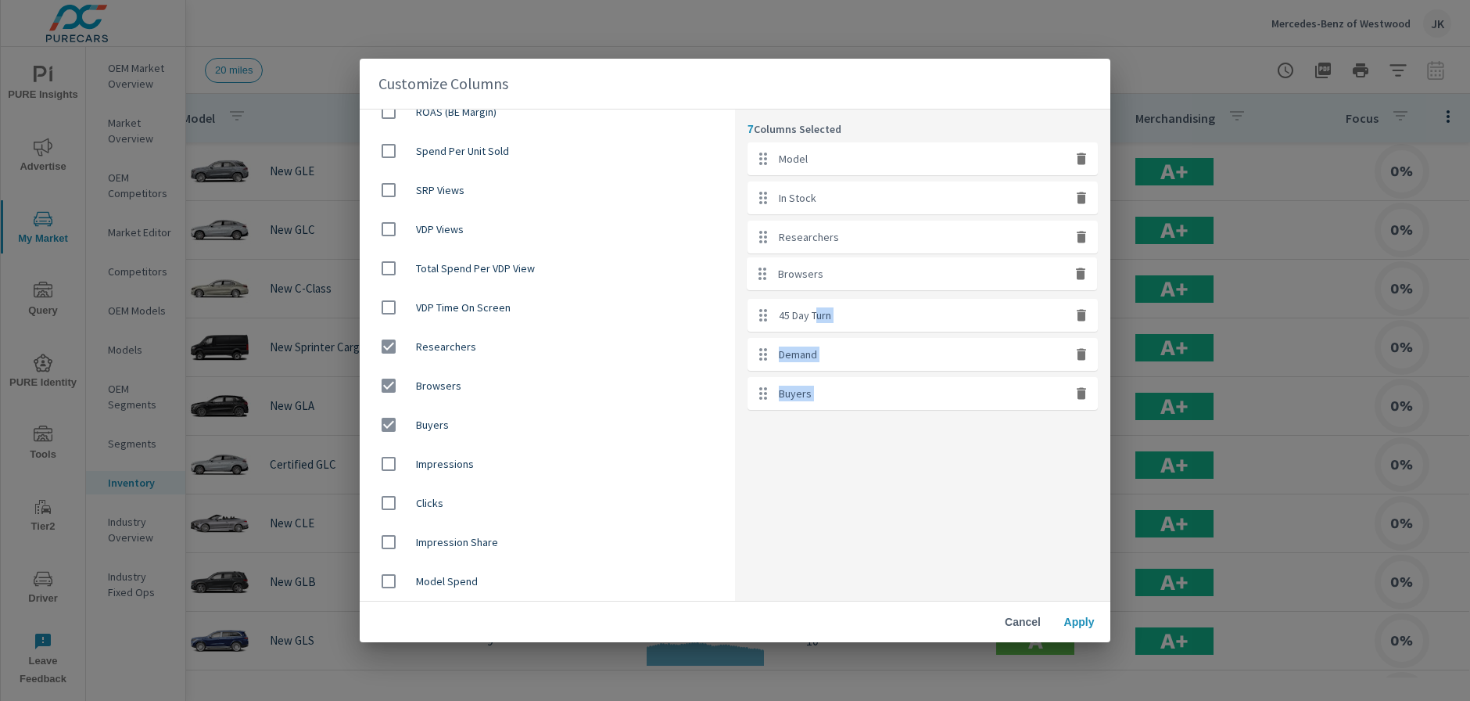
drag, startPoint x: 817, startPoint y: 389, endPoint x: 817, endPoint y: 269, distance: 119.6
click at [817, 269] on ul "Model In Stock Researchers 45 Day Turn Demand Buyers Browsers" at bounding box center [923, 275] width 350 height 267
drag, startPoint x: 859, startPoint y: 391, endPoint x: 860, endPoint y: 300, distance: 90.7
click at [860, 300] on ul "Model In Stock Researchers Browsers 45 Day Turn Demand Buyers" at bounding box center [923, 275] width 350 height 267
click at [894, 542] on div "7 Columns Selected Model In Stock Researchers Browsers Buyers 45 Day Turn Demand" at bounding box center [922, 354] width 375 height 490
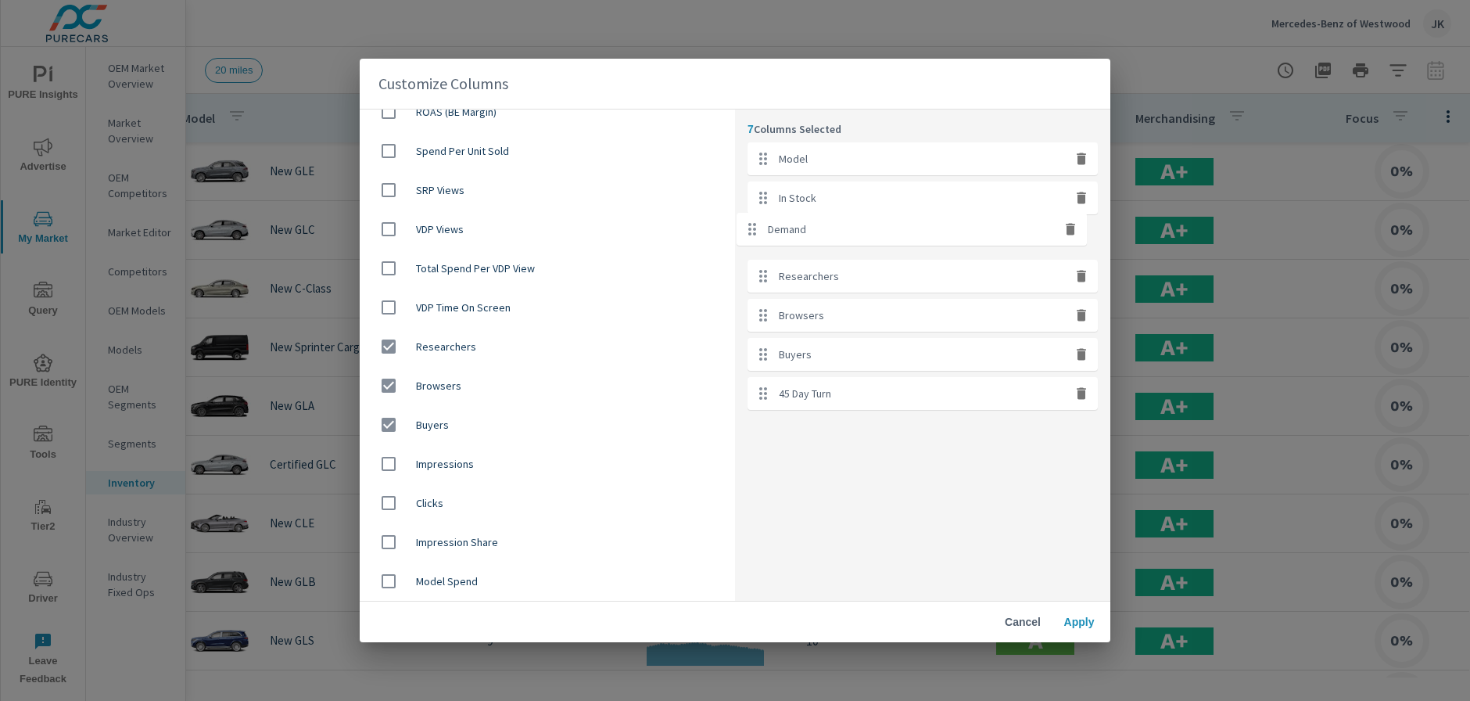
drag, startPoint x: 890, startPoint y: 400, endPoint x: 885, endPoint y: 231, distance: 169.7
click at [884, 231] on ul "Model In Stock Researchers Browsers Buyers 45 Day Turn Demand" at bounding box center [923, 275] width 350 height 267
drag, startPoint x: 892, startPoint y: 399, endPoint x: 886, endPoint y: 266, distance: 133.1
click at [886, 266] on ul "Model In Stock Demand Researchers Browsers Buyers 45 Day Turn" at bounding box center [923, 275] width 350 height 267
click at [1088, 616] on span "Apply" at bounding box center [1079, 622] width 38 height 14
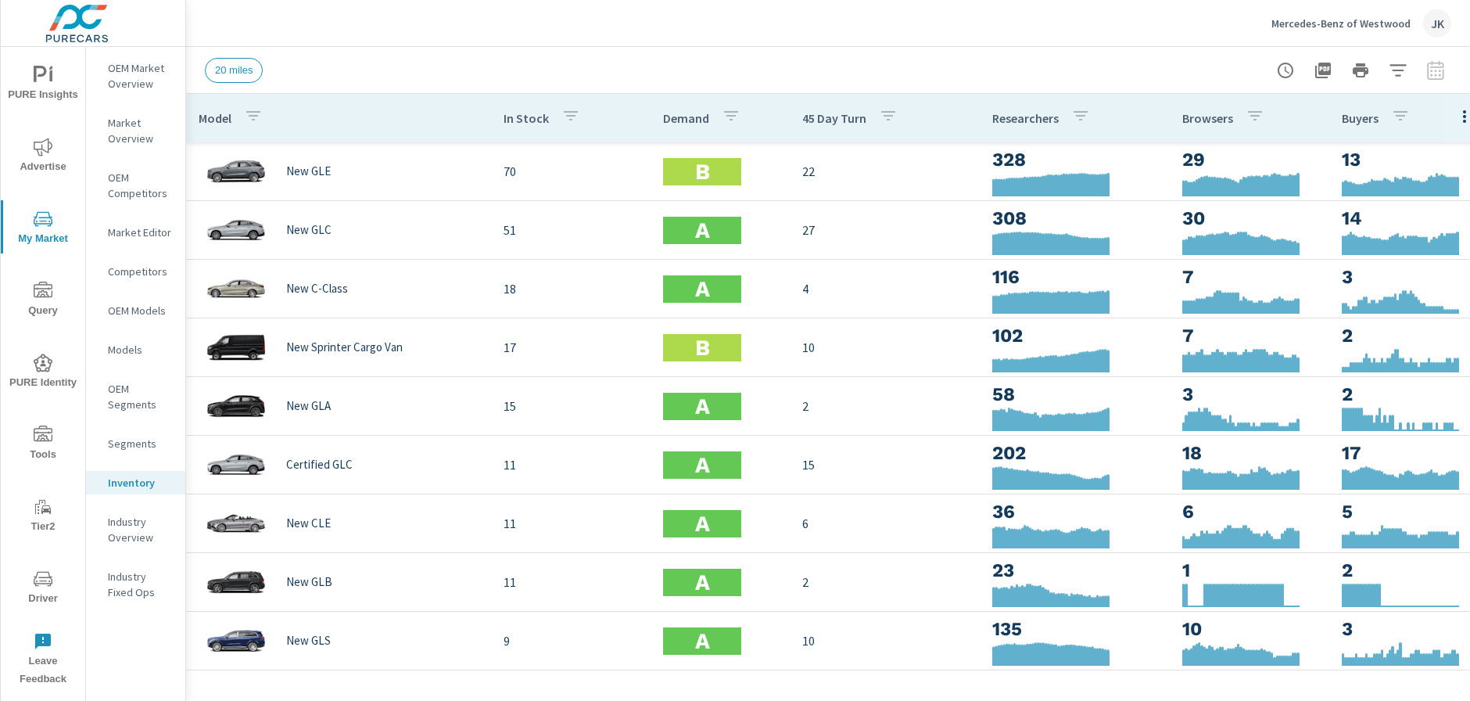
click at [317, 9] on div "Mercedes-Benz of Westwood JK" at bounding box center [828, 23] width 1246 height 46
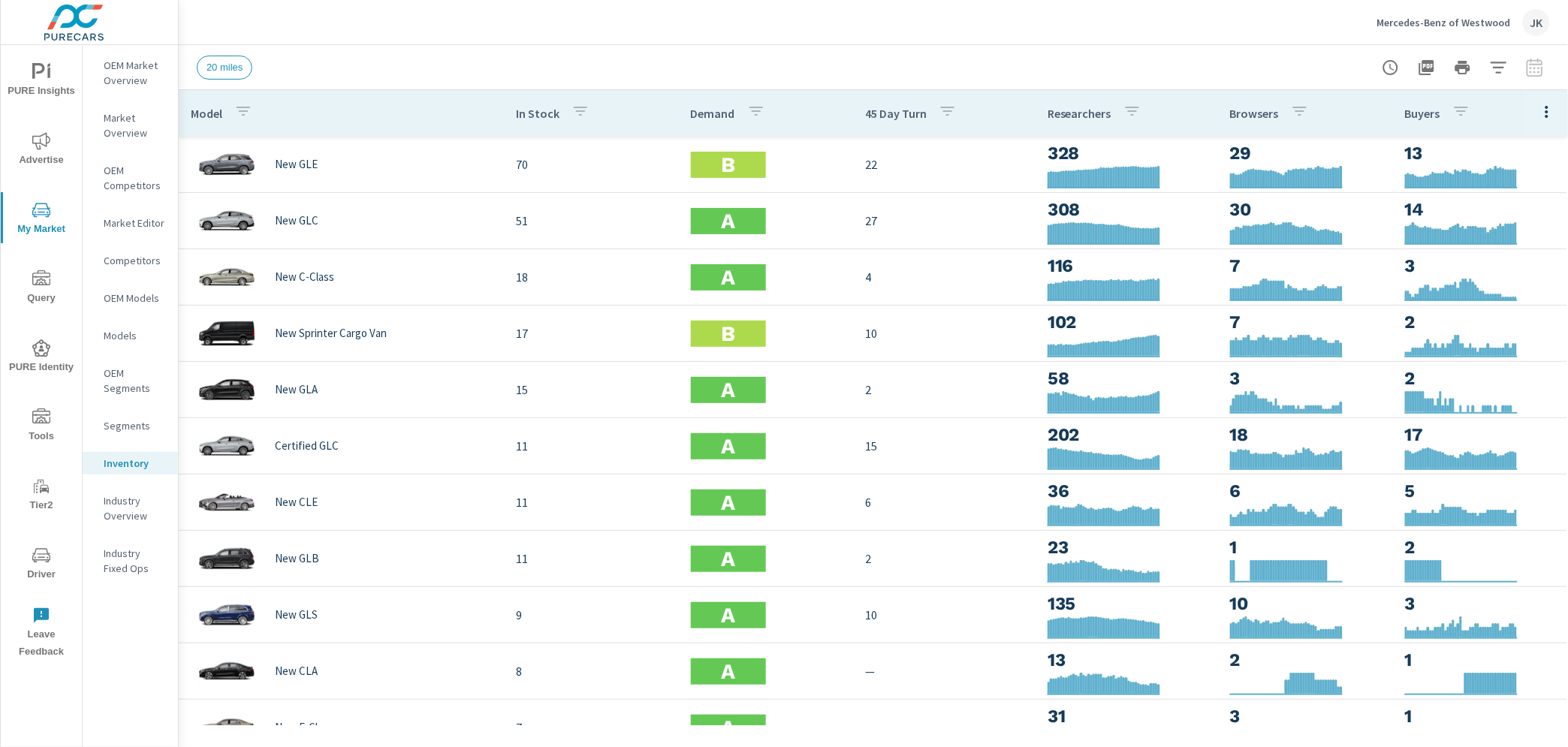
click at [1555, 32] on div "Mercedes-Benz of Westwood JK" at bounding box center [873, 22] width 1389 height 44
click at [1500, 69] on icon "button" at bounding box center [1498, 67] width 18 height 18
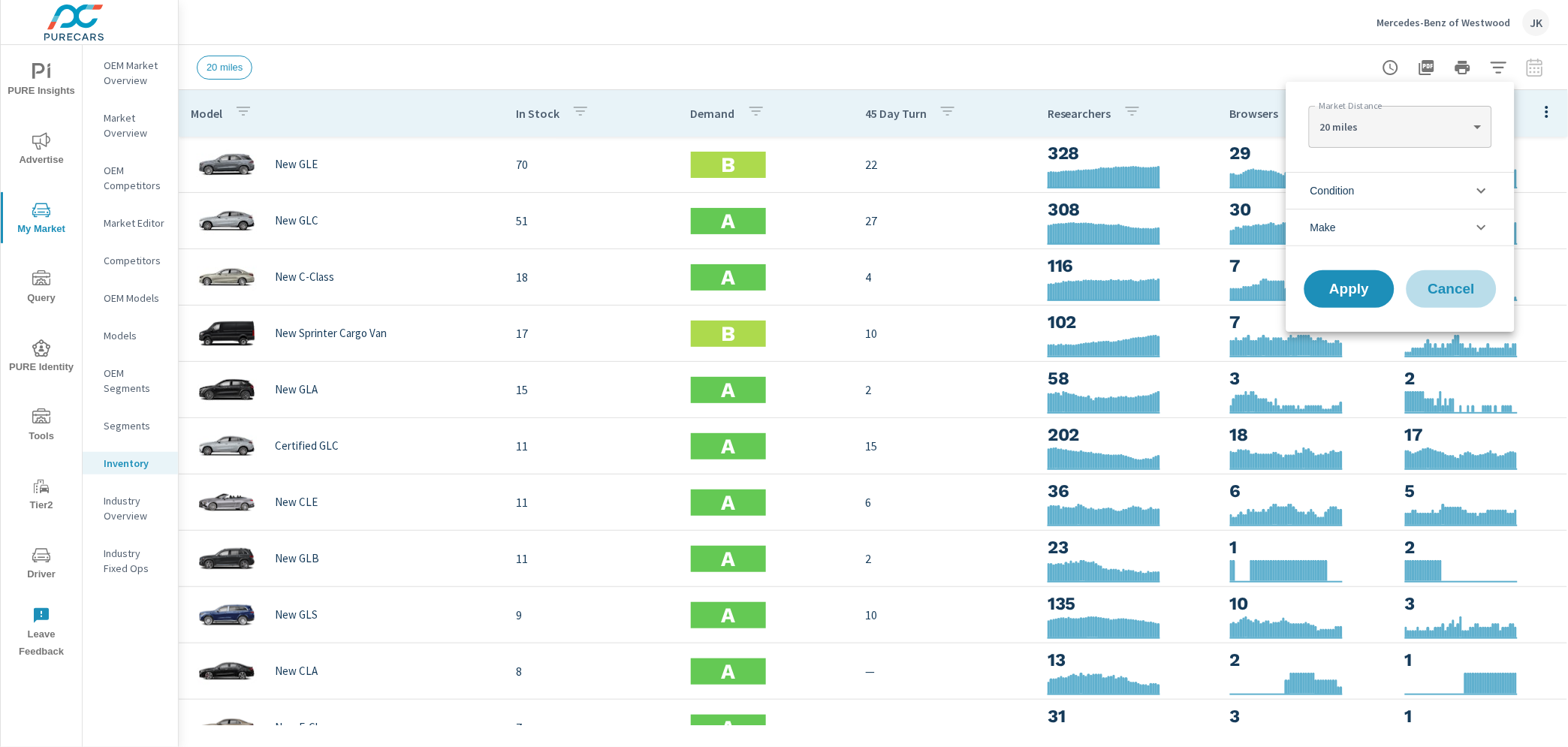
click at [1458, 288] on span "Cancel" at bounding box center [1451, 289] width 60 height 13
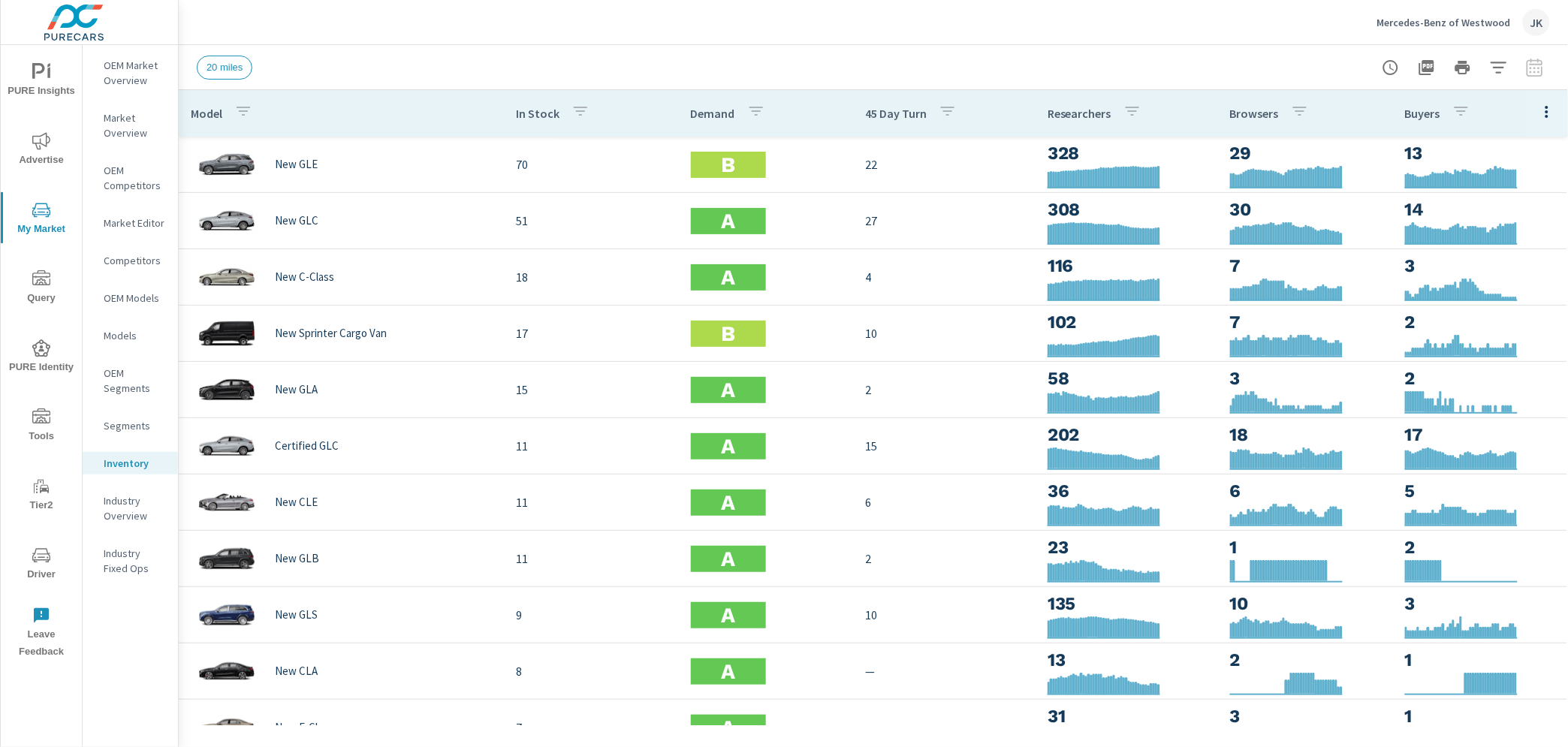
click at [30, 133] on span "Advertise" at bounding box center [40, 151] width 72 height 36
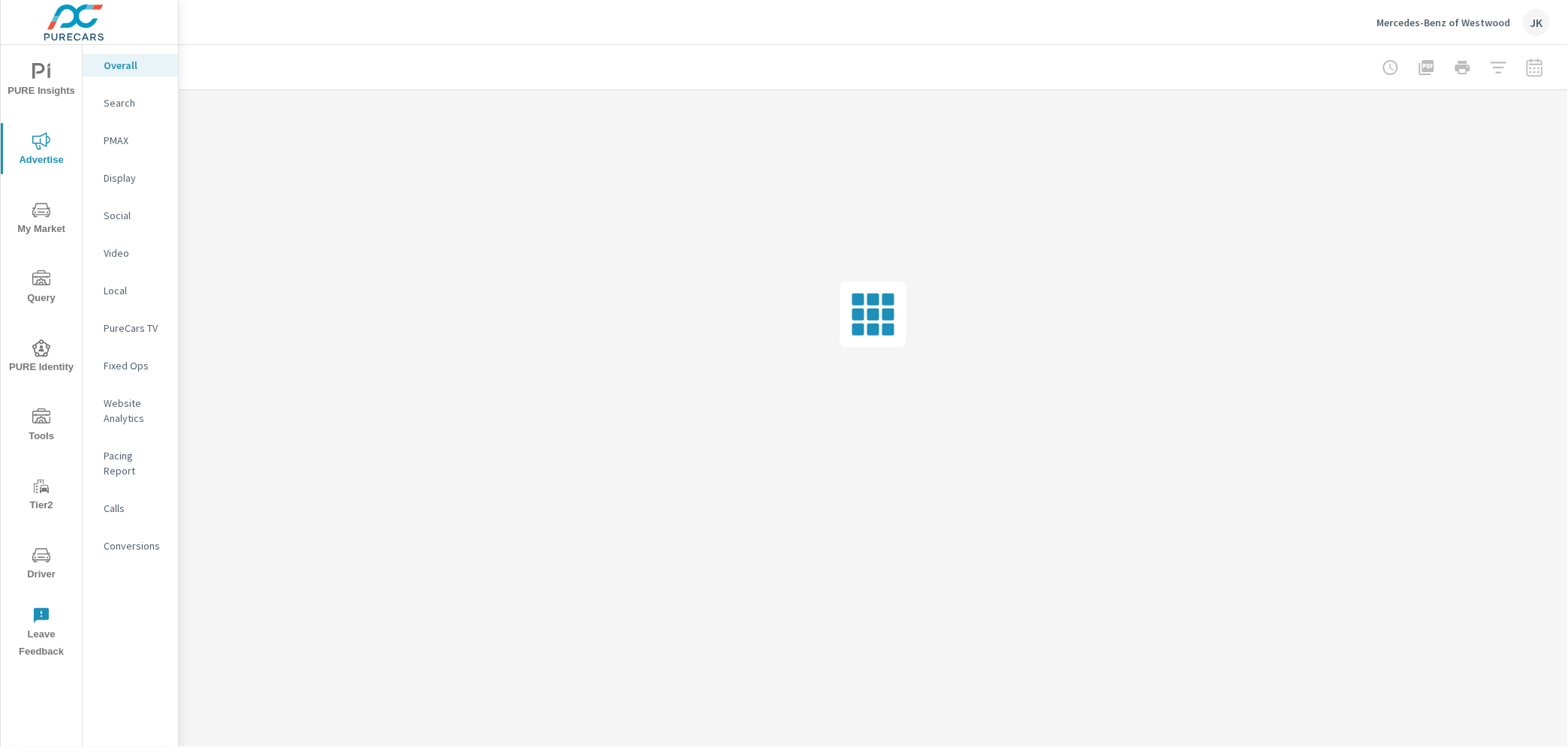
click at [122, 209] on p "Social" at bounding box center [134, 216] width 62 height 15
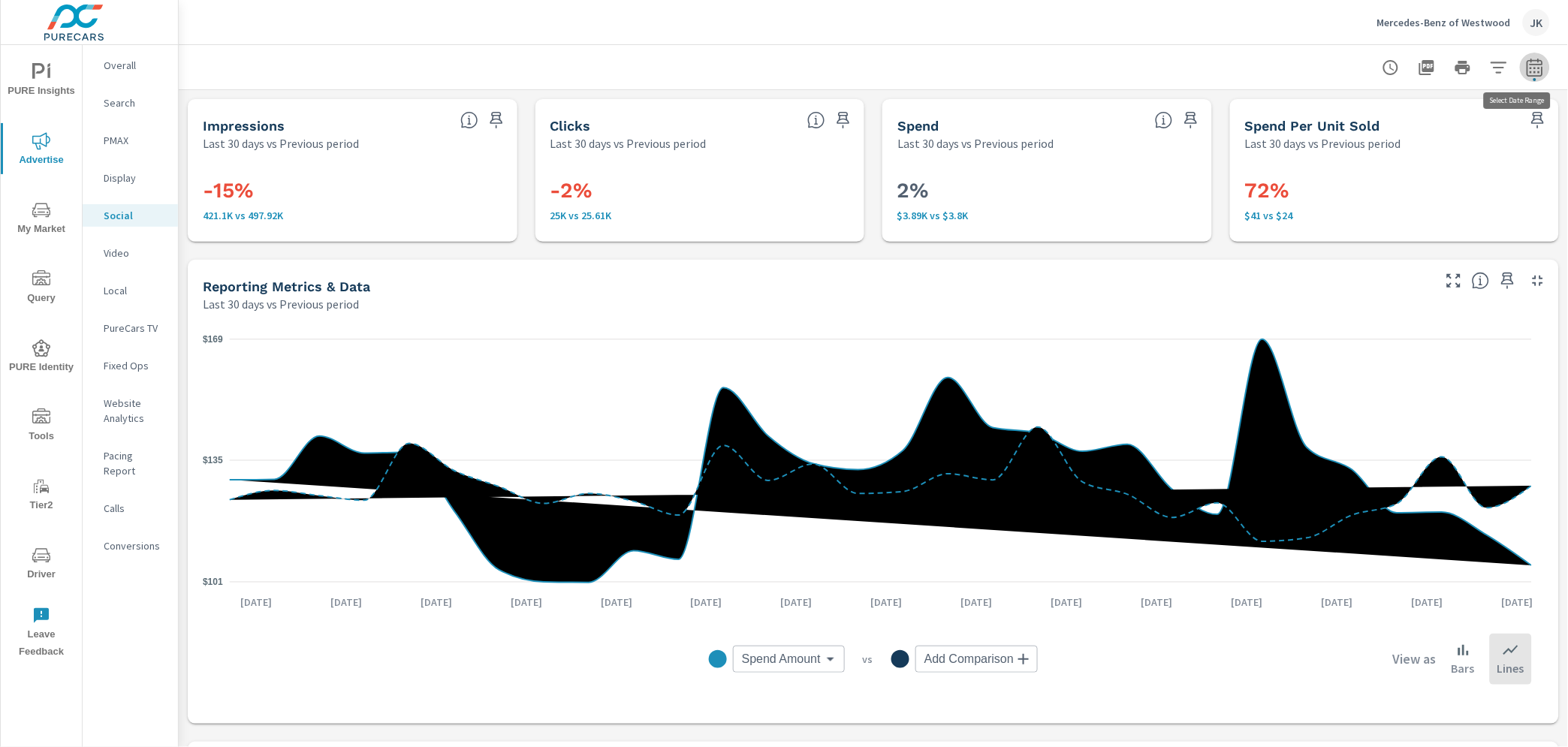
click at [1530, 67] on icon "button" at bounding box center [1534, 70] width 10 height 6
select select "Last 30 days"
select select "Previous period"
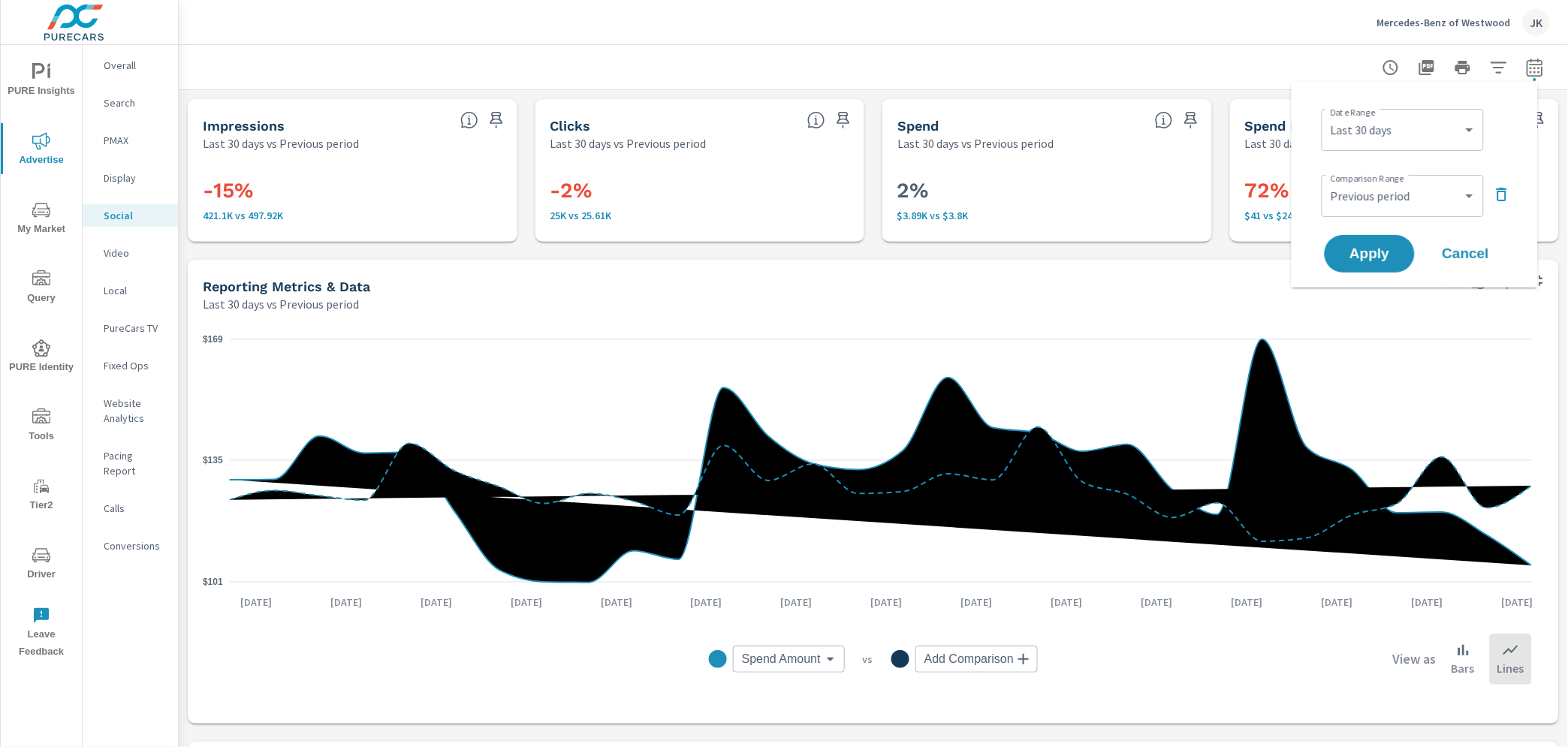
click at [1462, 256] on span "Cancel" at bounding box center [1465, 253] width 60 height 13
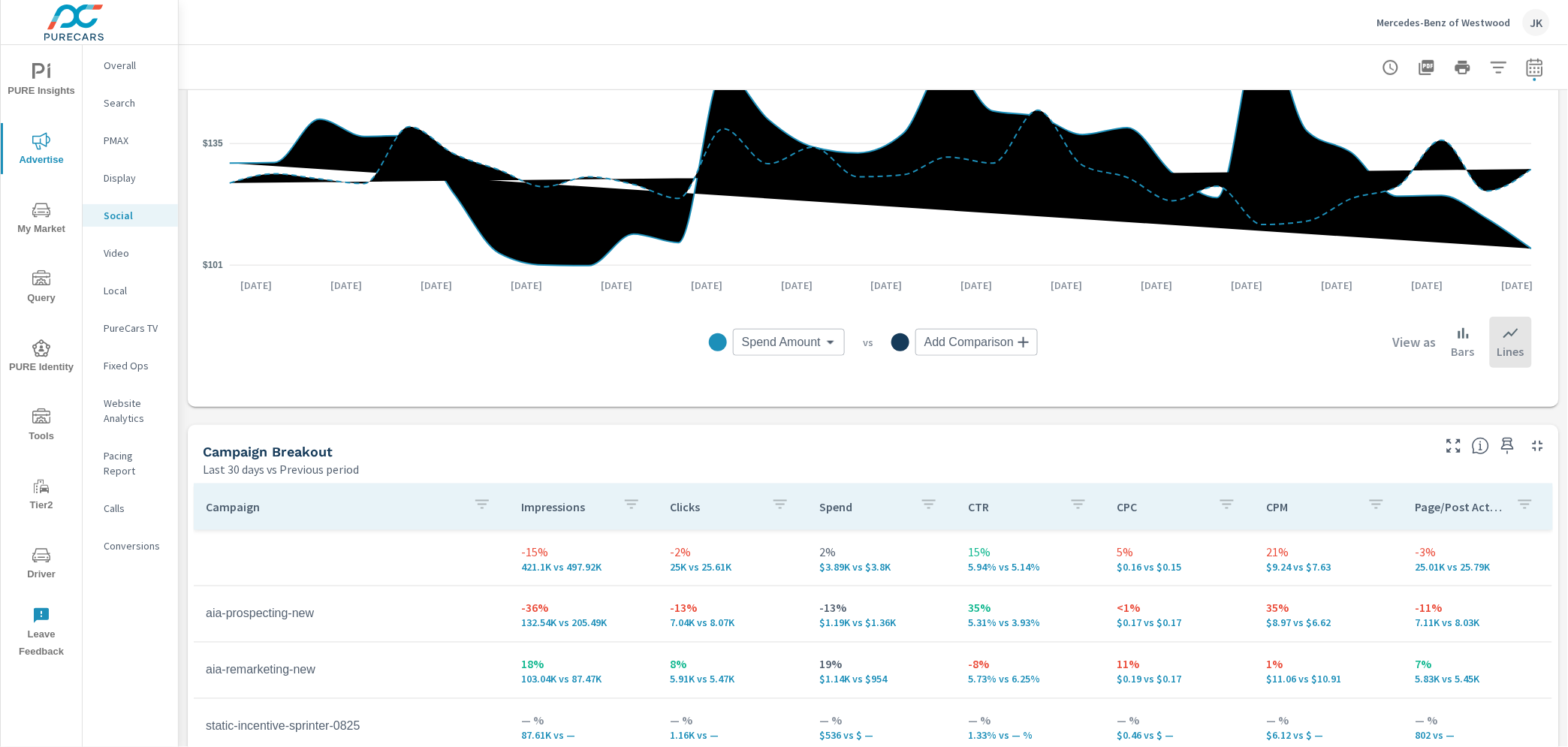
scroll to position [574, 0]
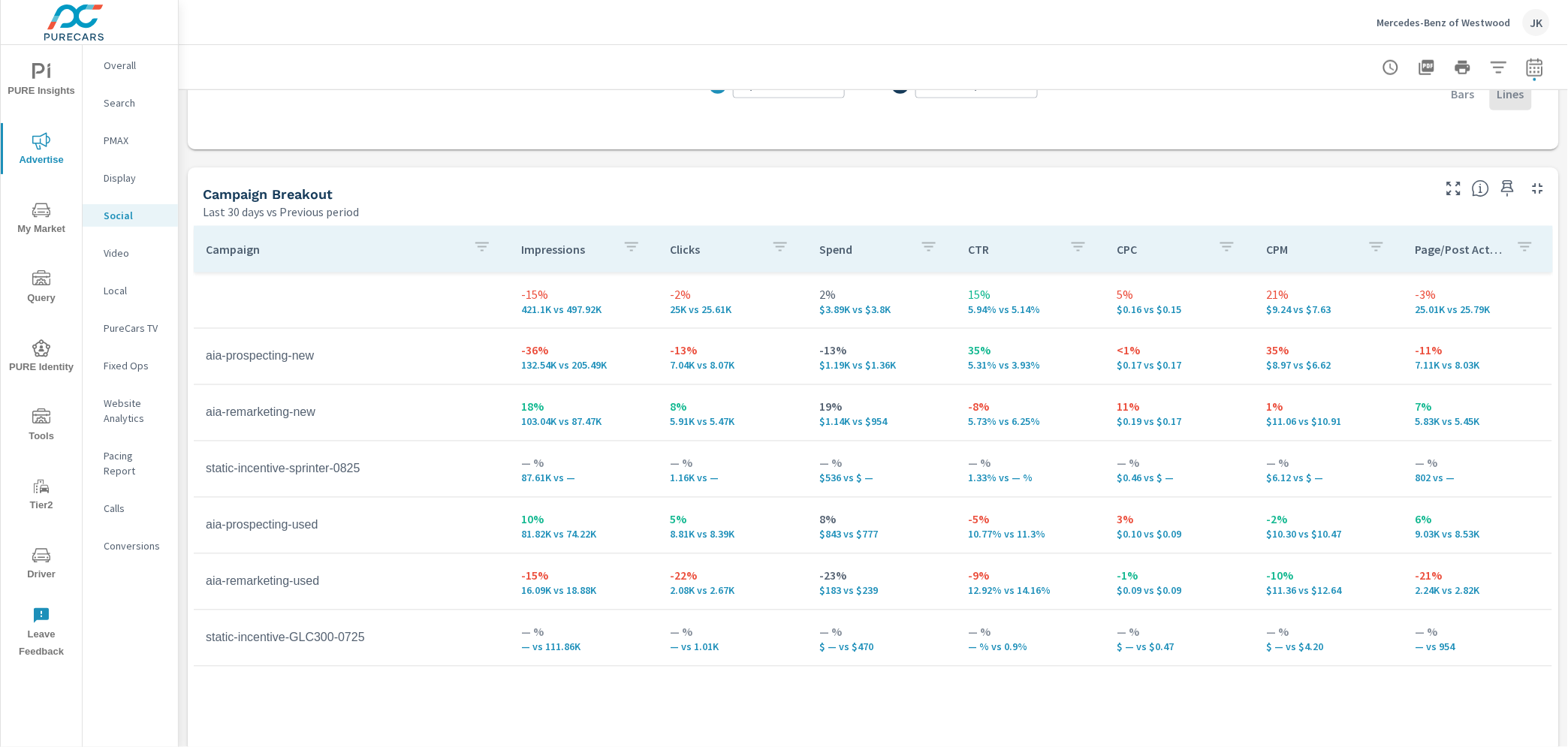
click at [119, 176] on p "Display" at bounding box center [134, 178] width 62 height 15
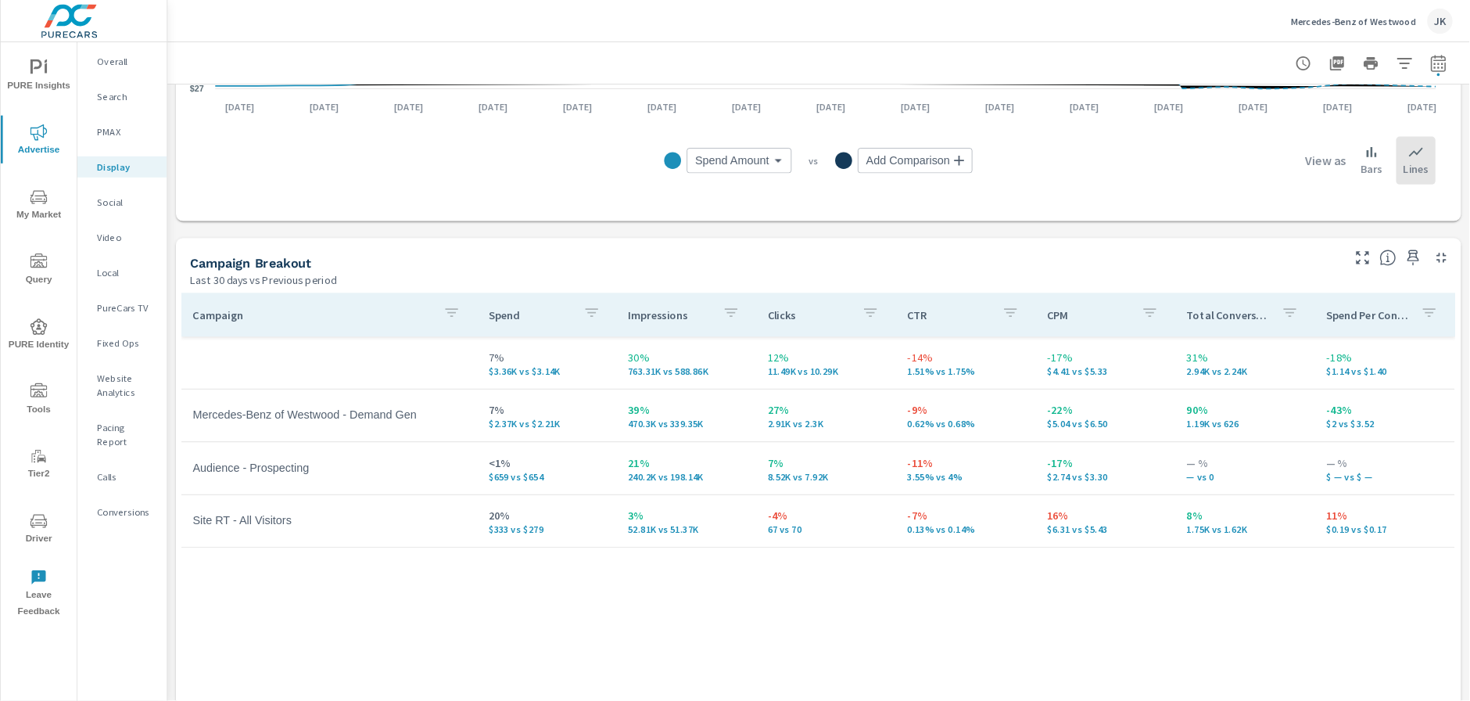
scroll to position [497, 0]
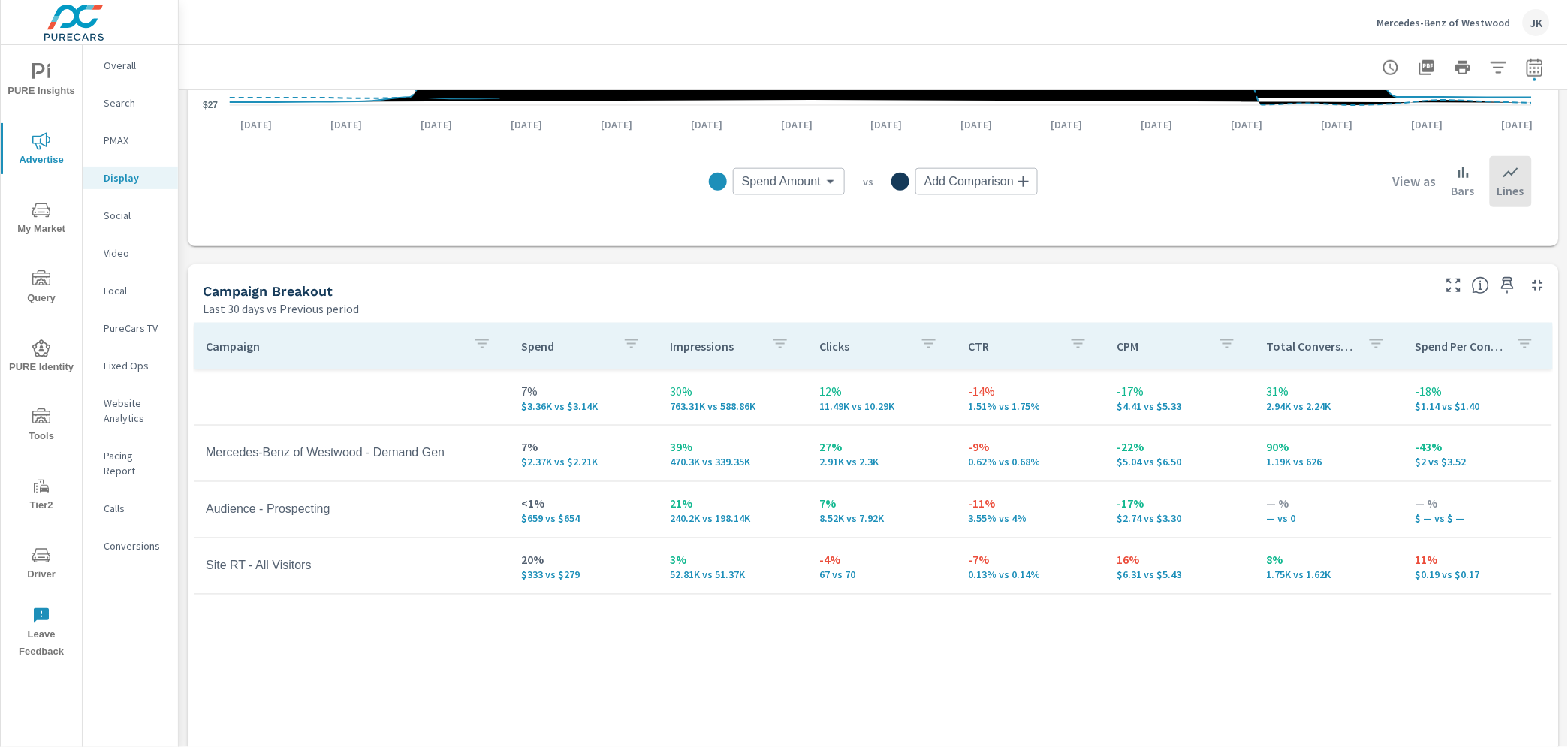
click at [1261, 680] on div "Campaign Spend Impressions Clicks CTR CPM Total Conversions Spend Per Conversio…" at bounding box center [873, 591] width 1359 height 538
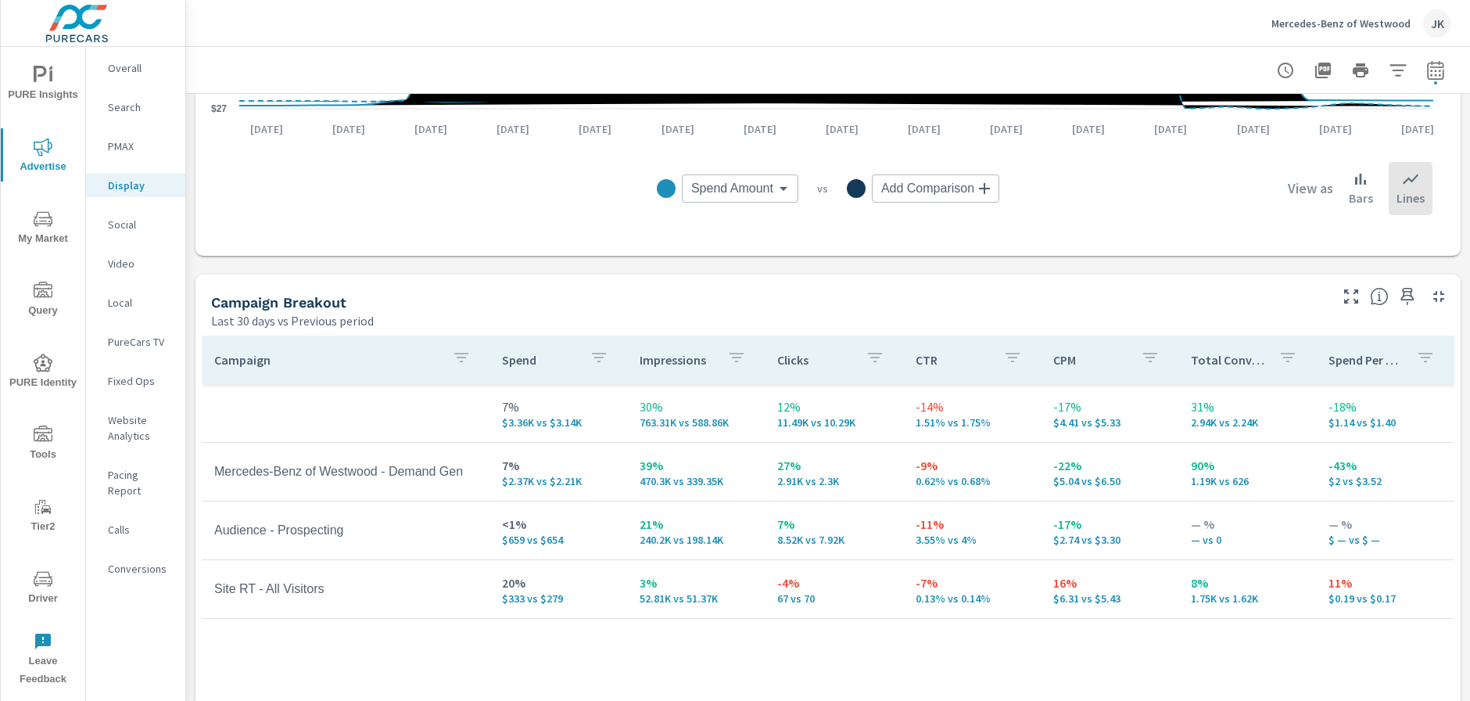
scroll to position [518, 0]
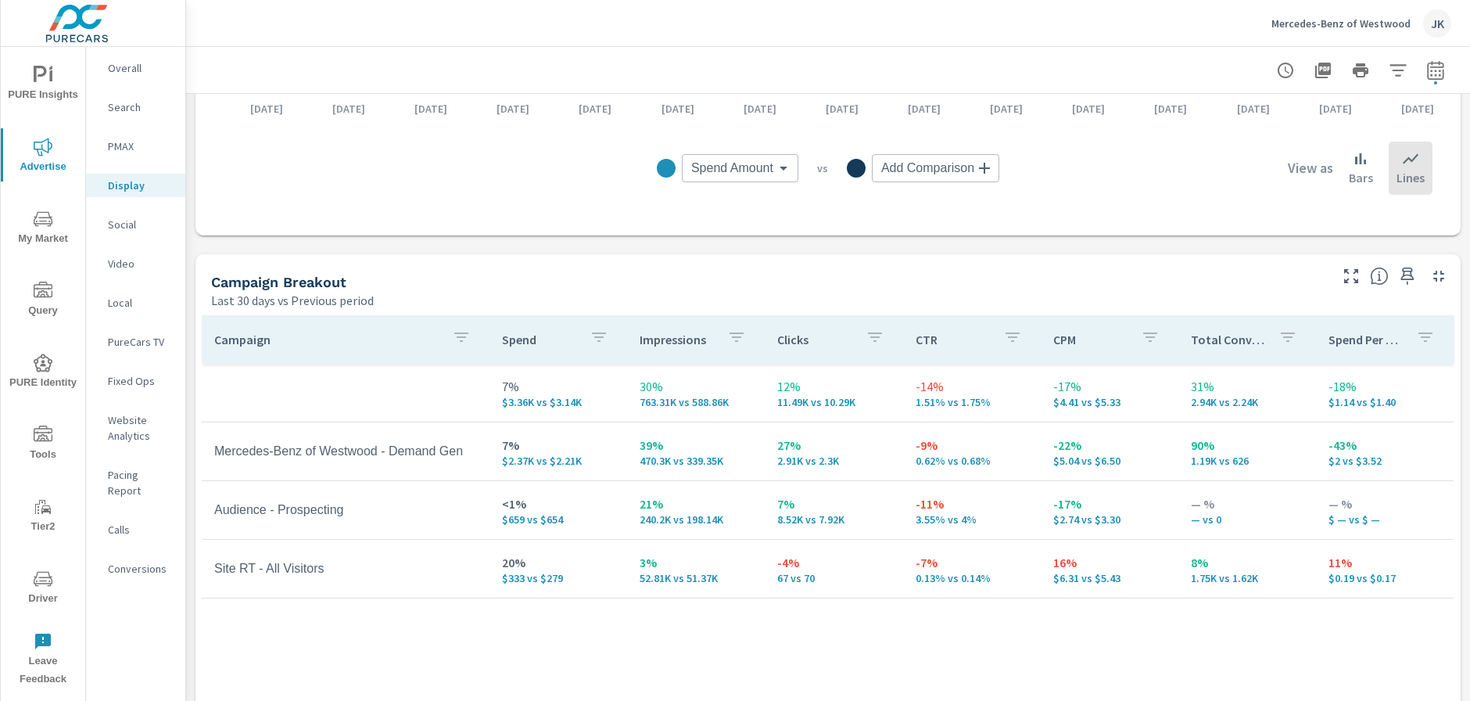
click at [136, 338] on p "PureCars TV" at bounding box center [140, 342] width 65 height 16
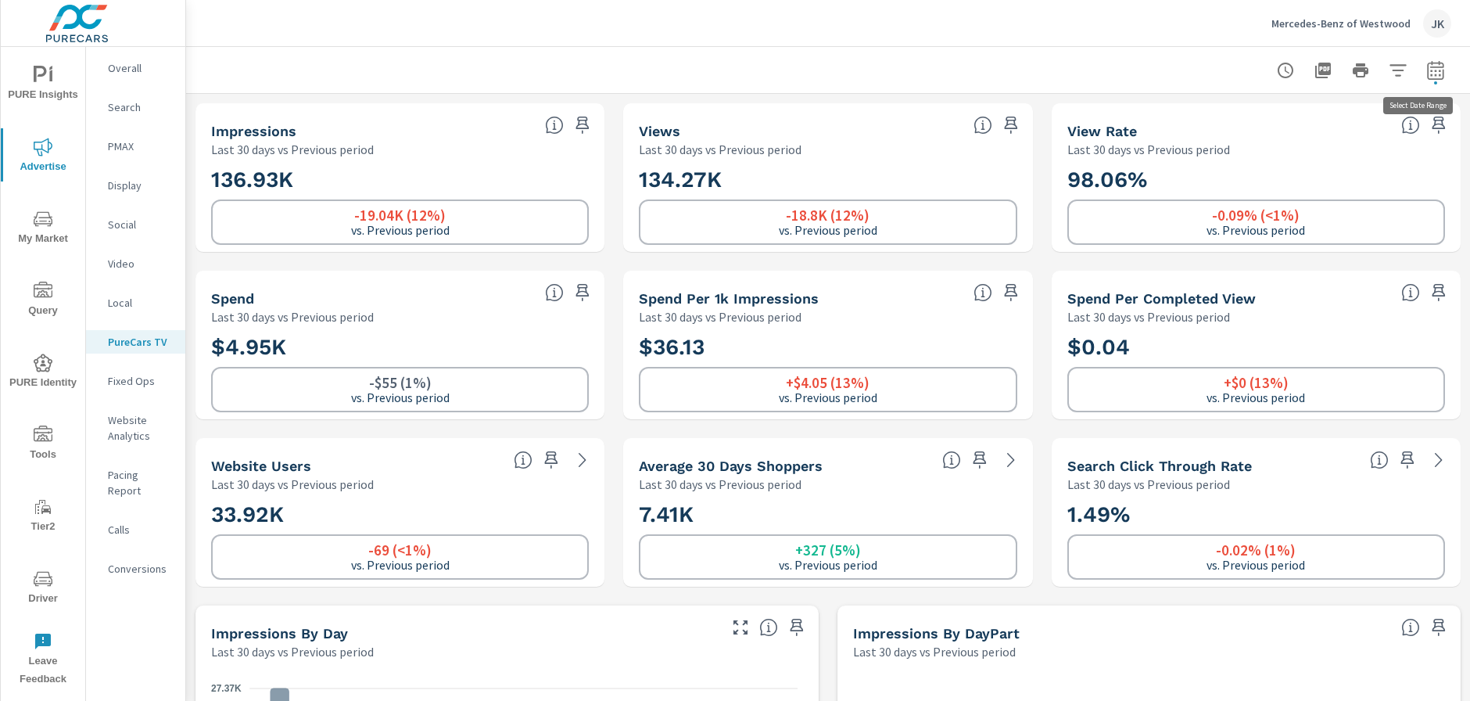
click at [1429, 68] on icon "button" at bounding box center [1435, 70] width 19 height 19
select select "Last 30 days"
select select "Previous period"
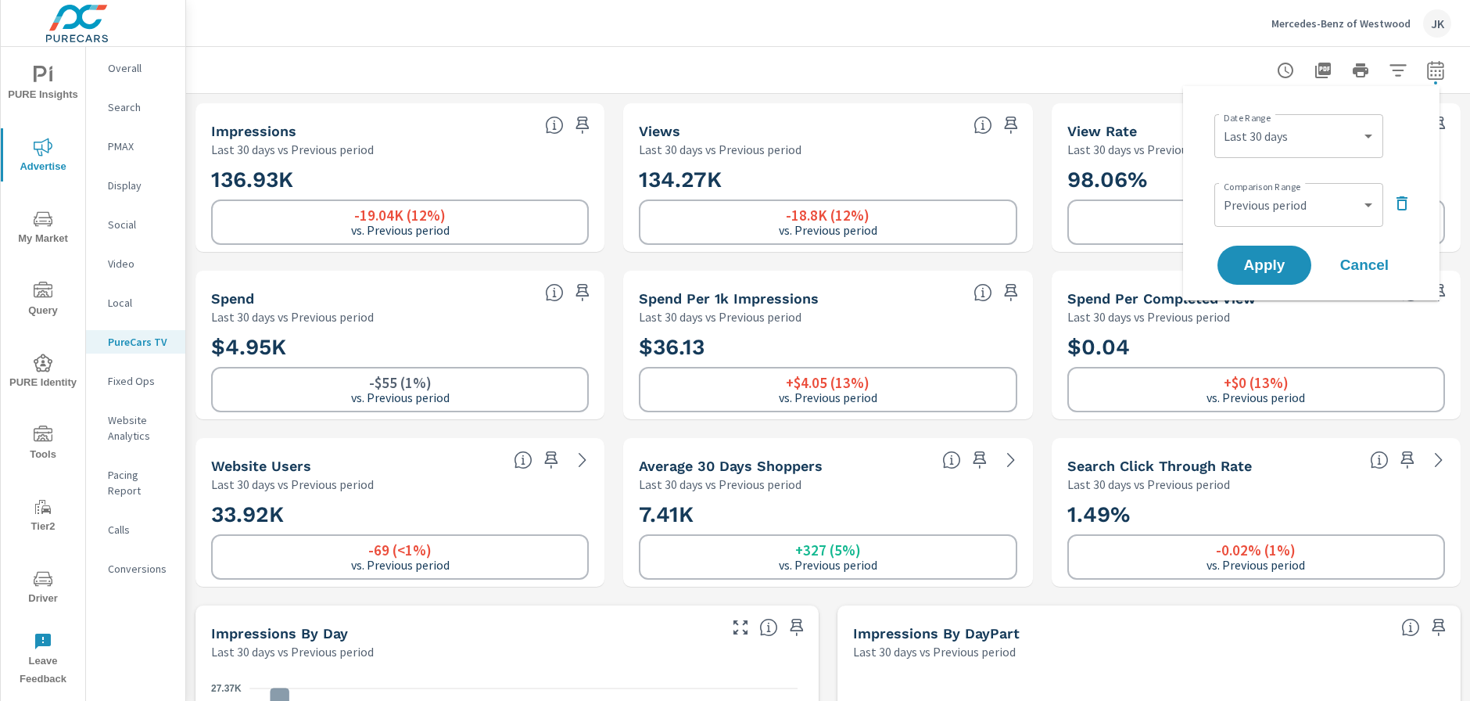
click at [1067, 24] on div "Mercedes-Benz of Westwood JK" at bounding box center [828, 23] width 1246 height 46
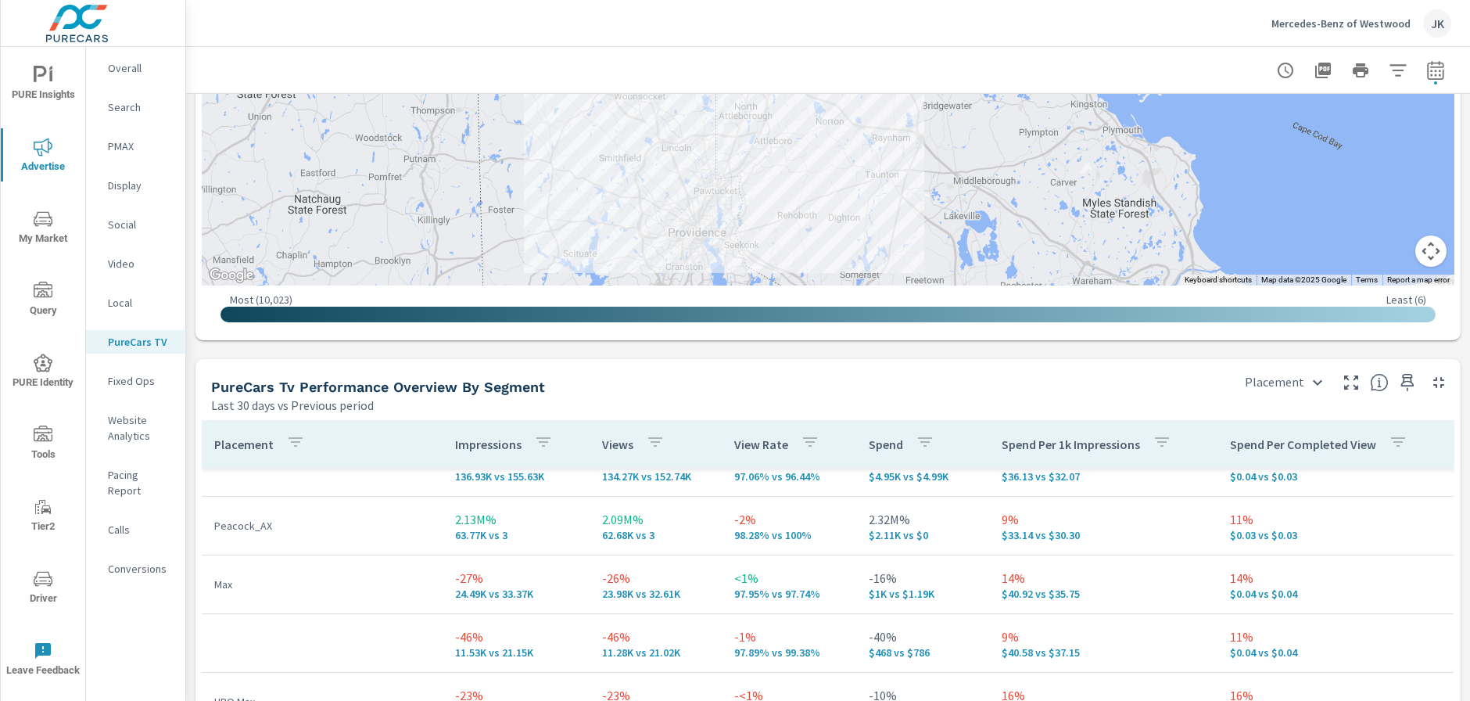
scroll to position [115, 0]
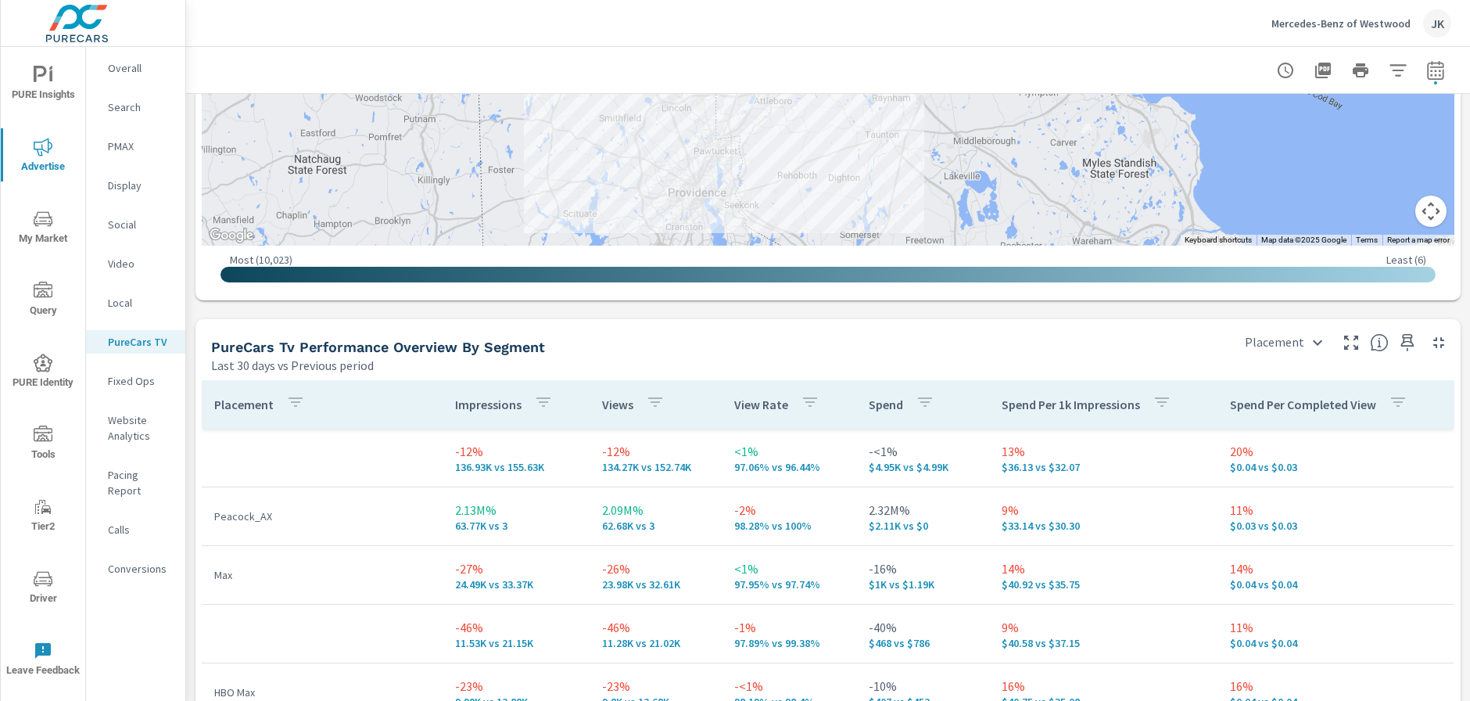
scroll to position [2314, 0]
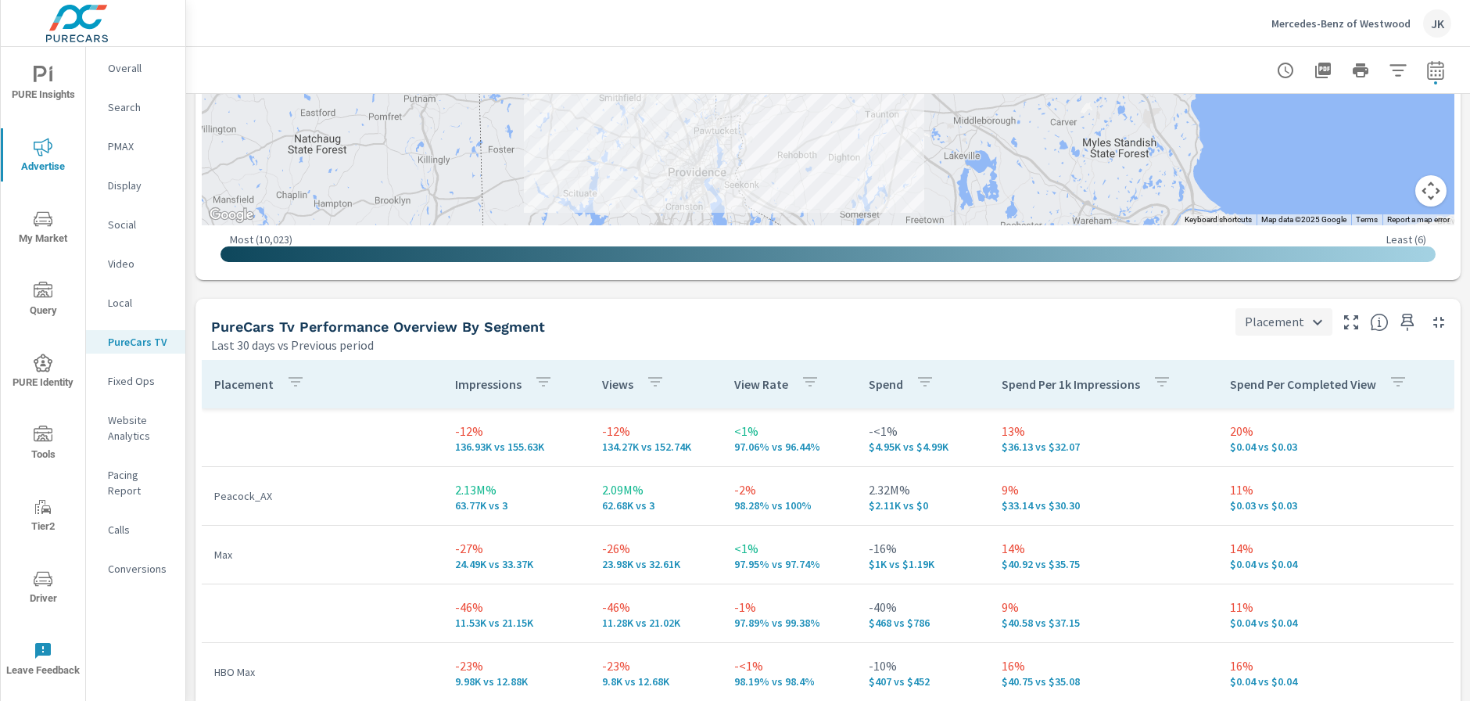
click at [1299, 319] on body "PURE Insights Advertise My Market Query PURE Identity Tools Tier2 Driver Leave …" at bounding box center [735, 350] width 1470 height 701
click at [1267, 407] on li "City" at bounding box center [1274, 406] width 93 height 28
type input "City"
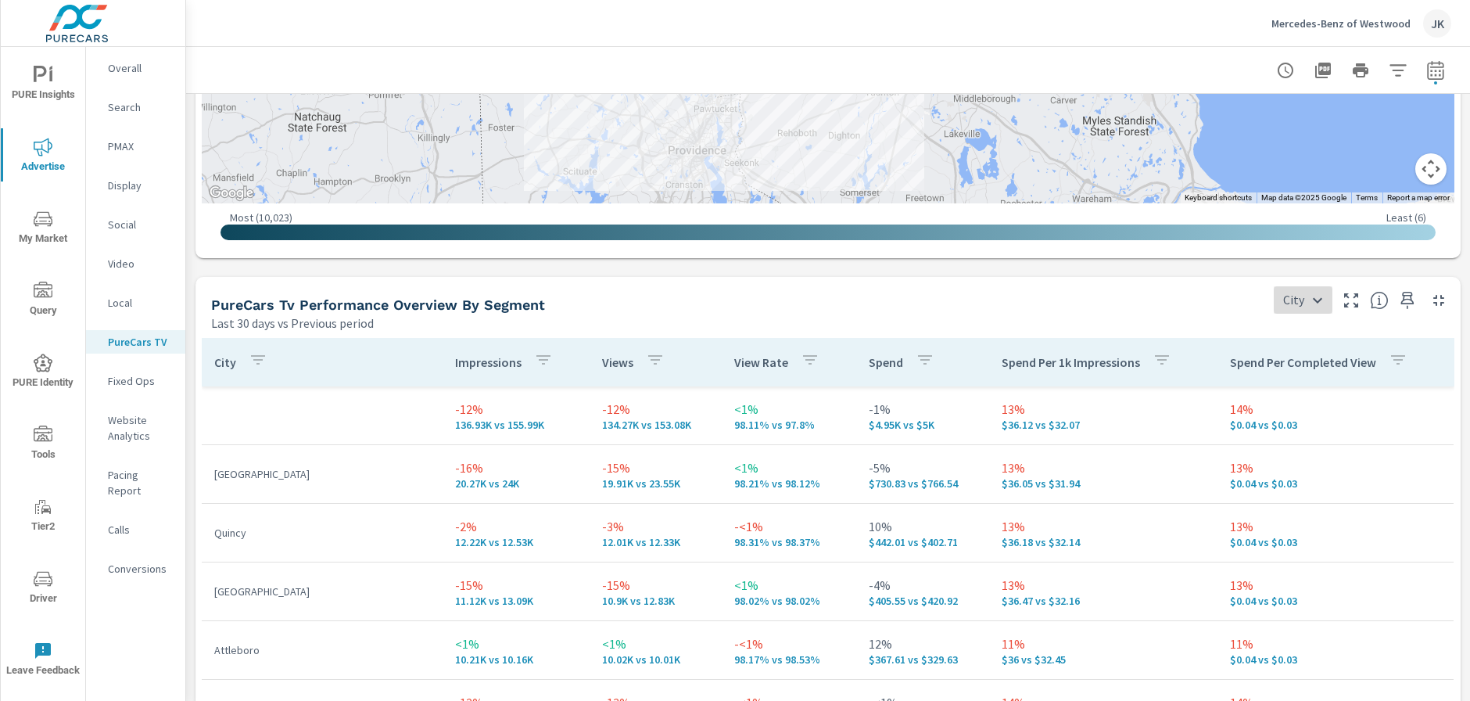
scroll to position [2357, 0]
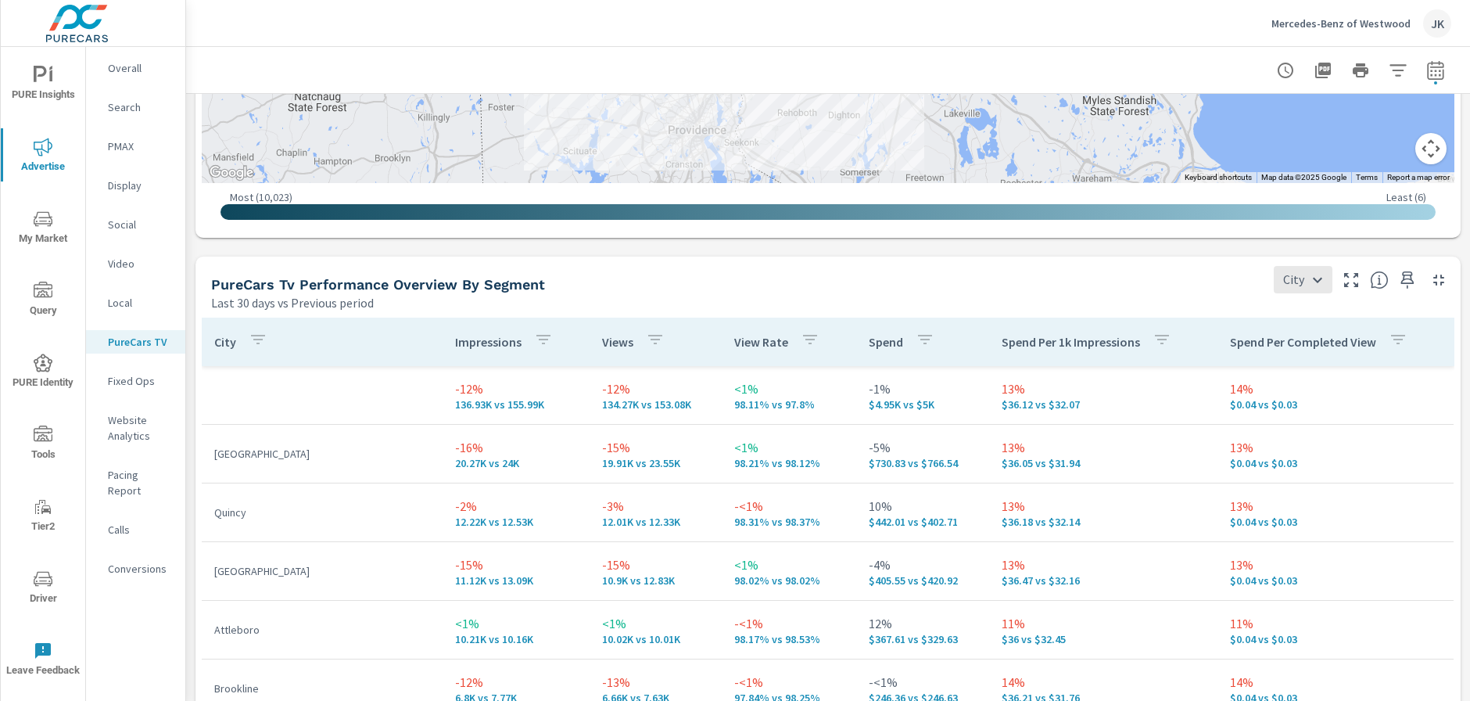
click at [1432, 17] on div "JK" at bounding box center [1437, 23] width 28 height 28
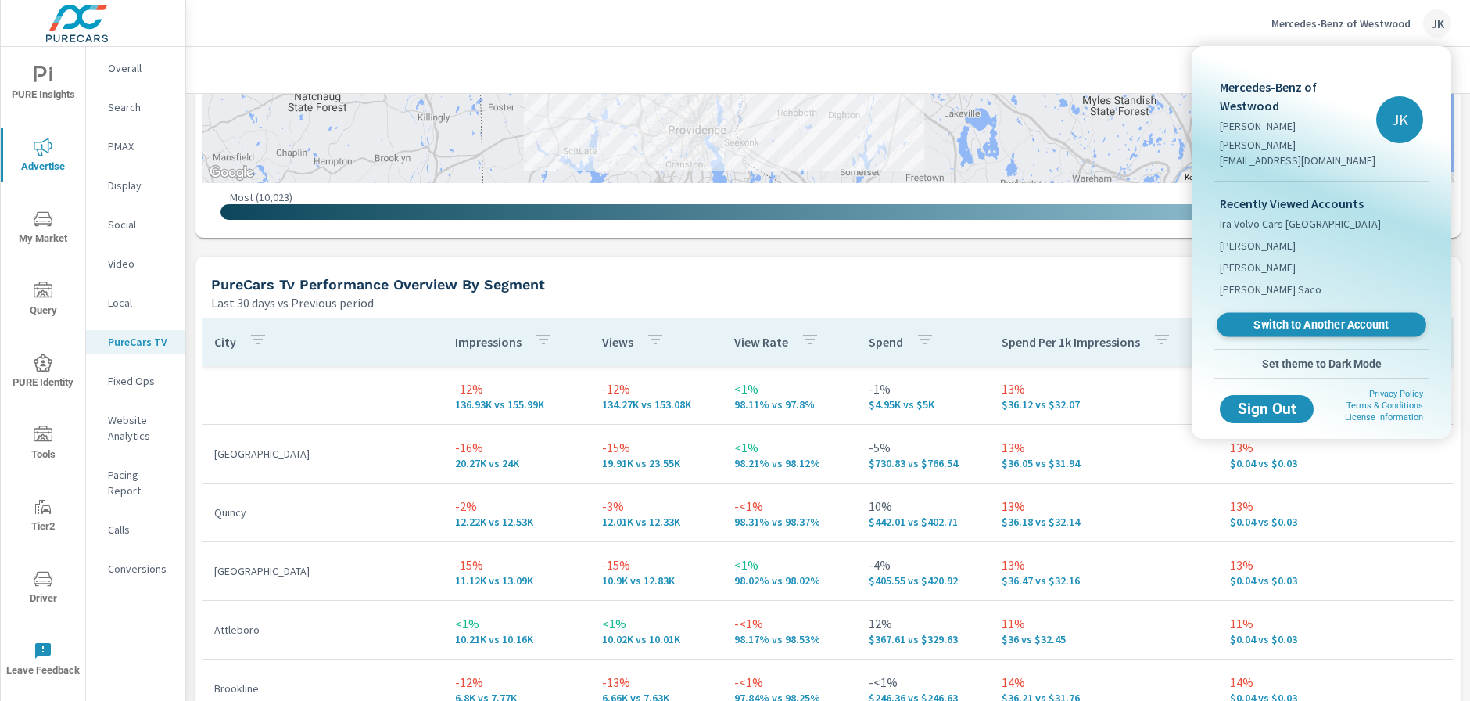
click at [1310, 317] on span "Switch to Another Account" at bounding box center [1321, 324] width 192 height 15
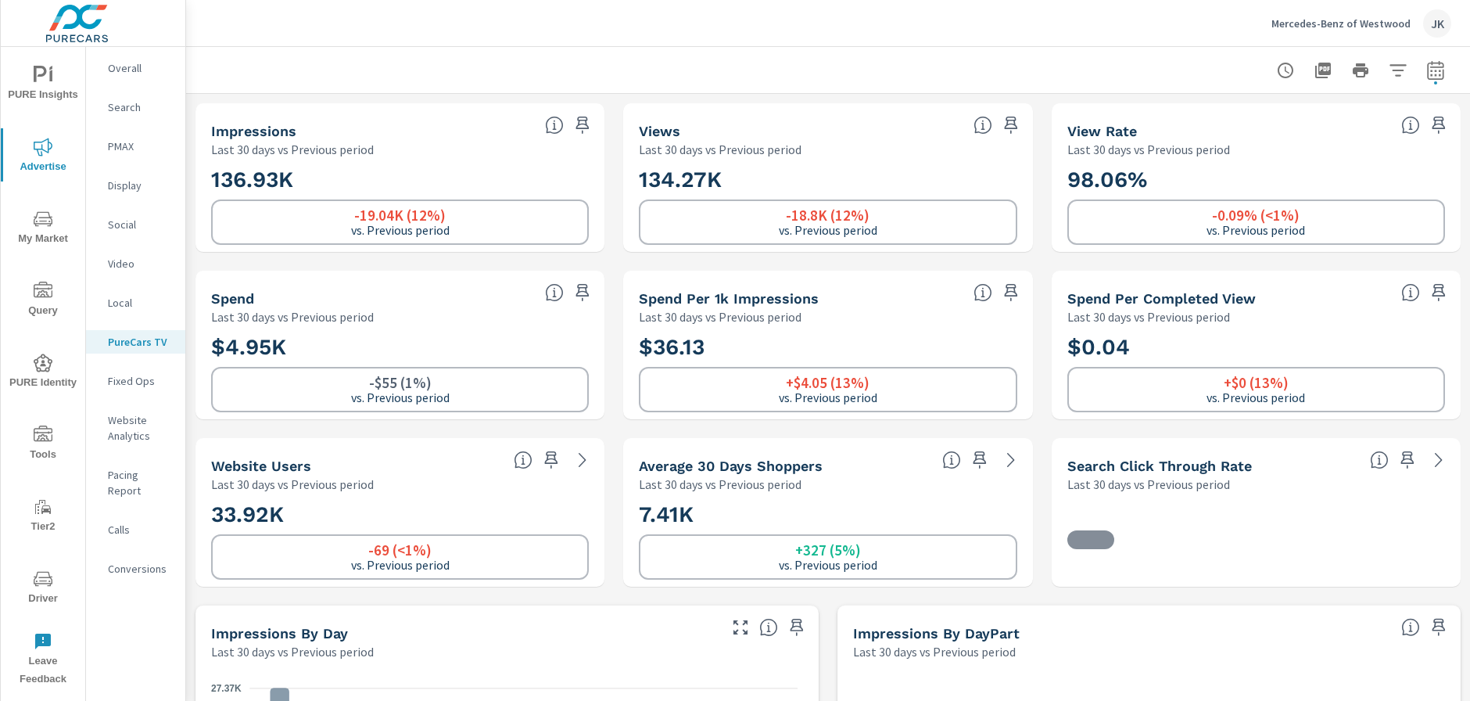
click at [1429, 30] on div "JK" at bounding box center [1437, 23] width 28 height 28
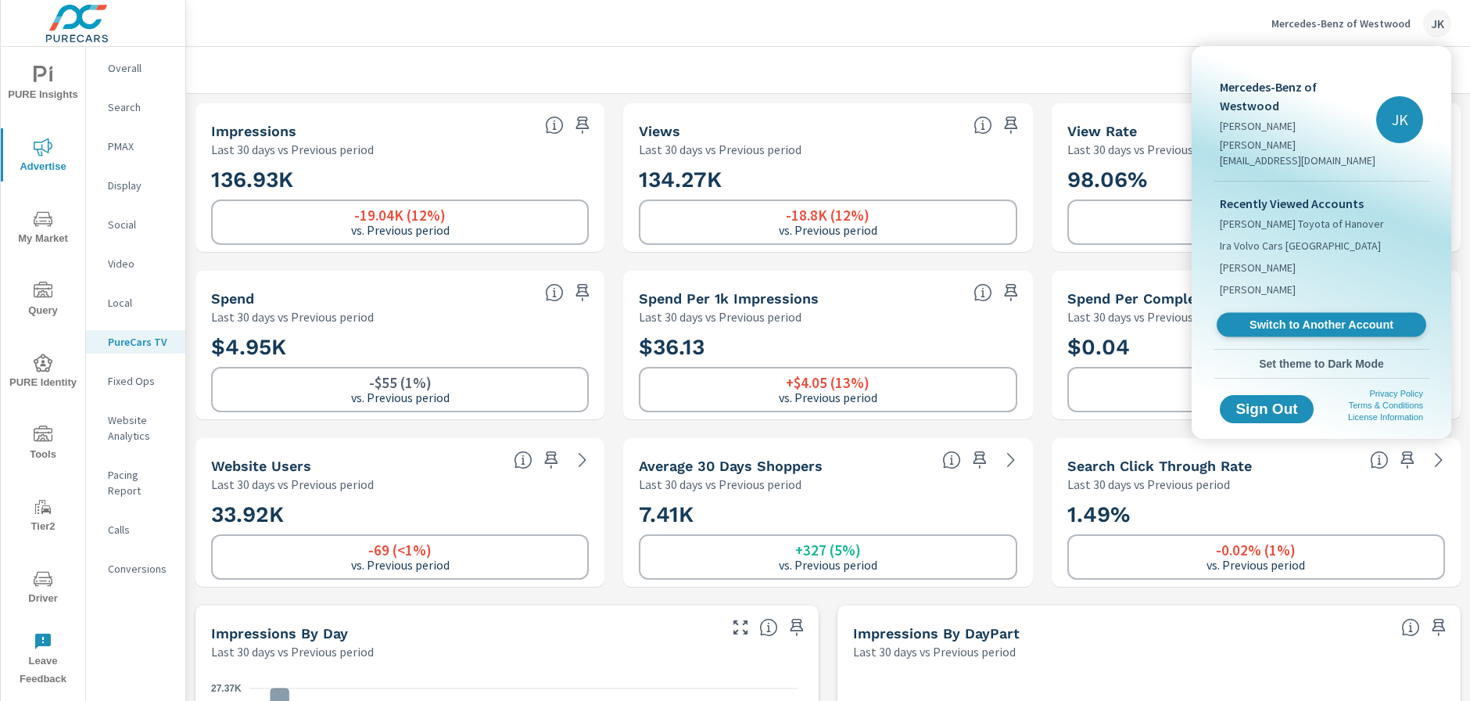
click at [1338, 317] on span "Switch to Another Account" at bounding box center [1321, 324] width 192 height 15
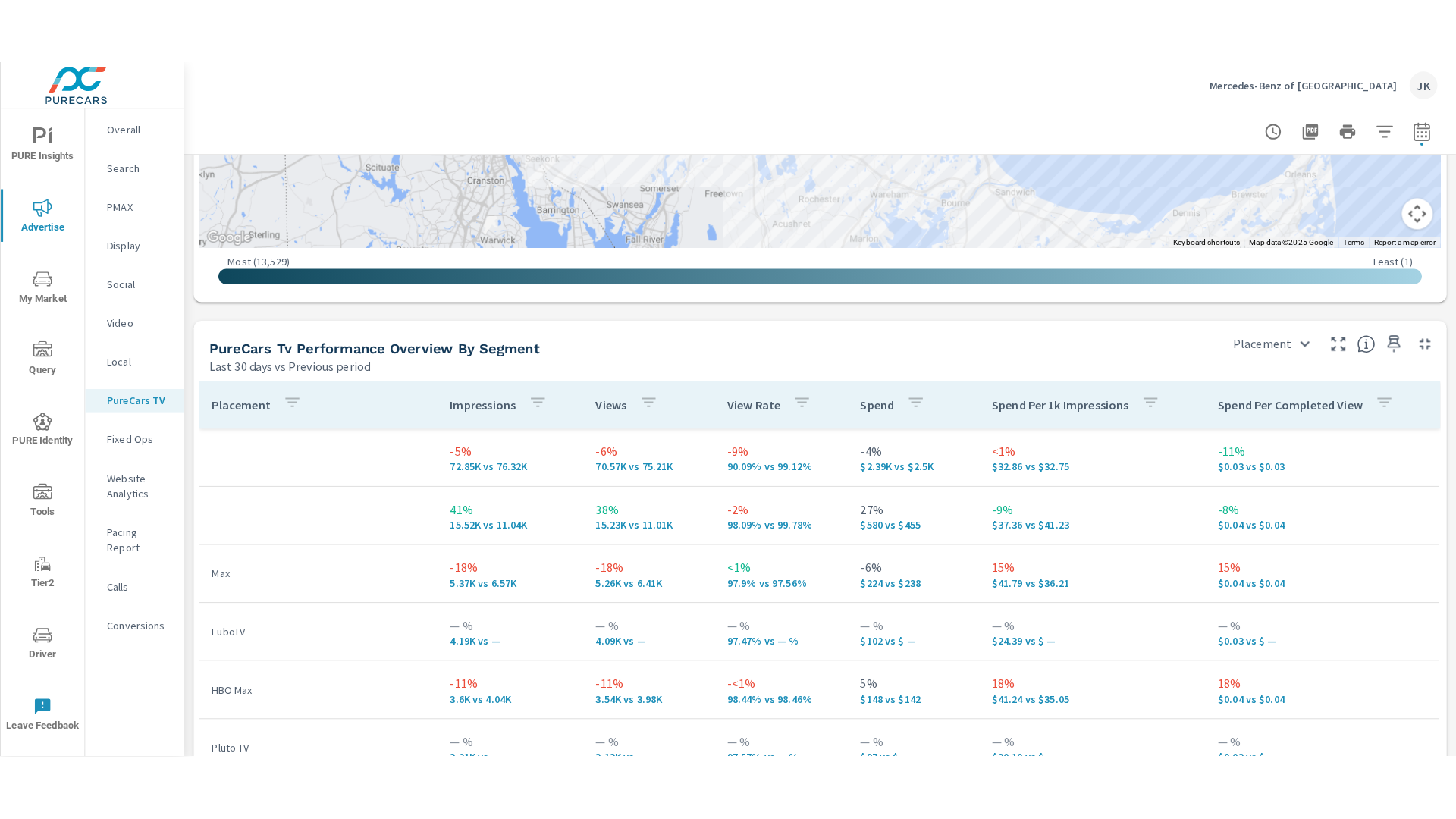
scroll to position [19, 0]
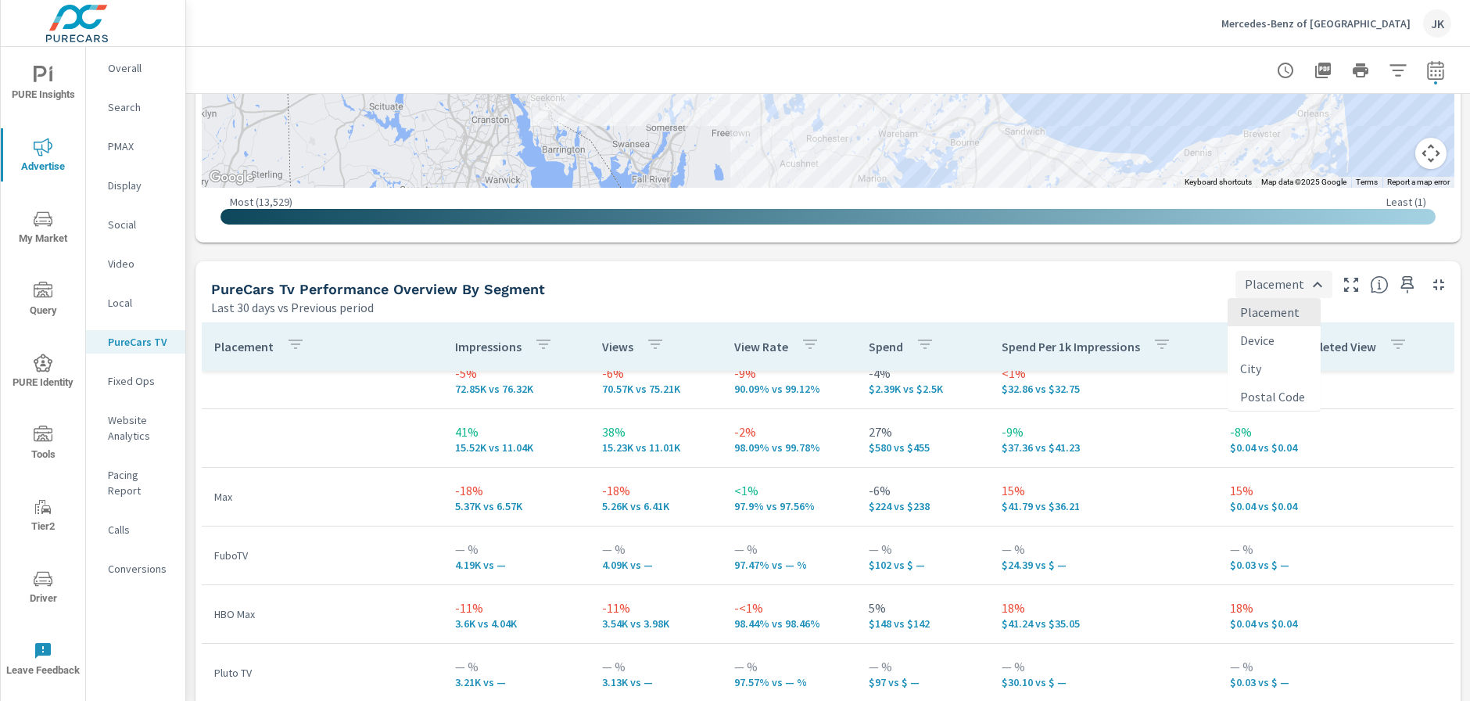
click at [1303, 278] on body "PURE Insights Advertise My Market Query PURE Identity Tools Tier2 Driver Leave …" at bounding box center [735, 350] width 1470 height 701
click at [1282, 365] on li "City" at bounding box center [1274, 368] width 93 height 28
type input "City"
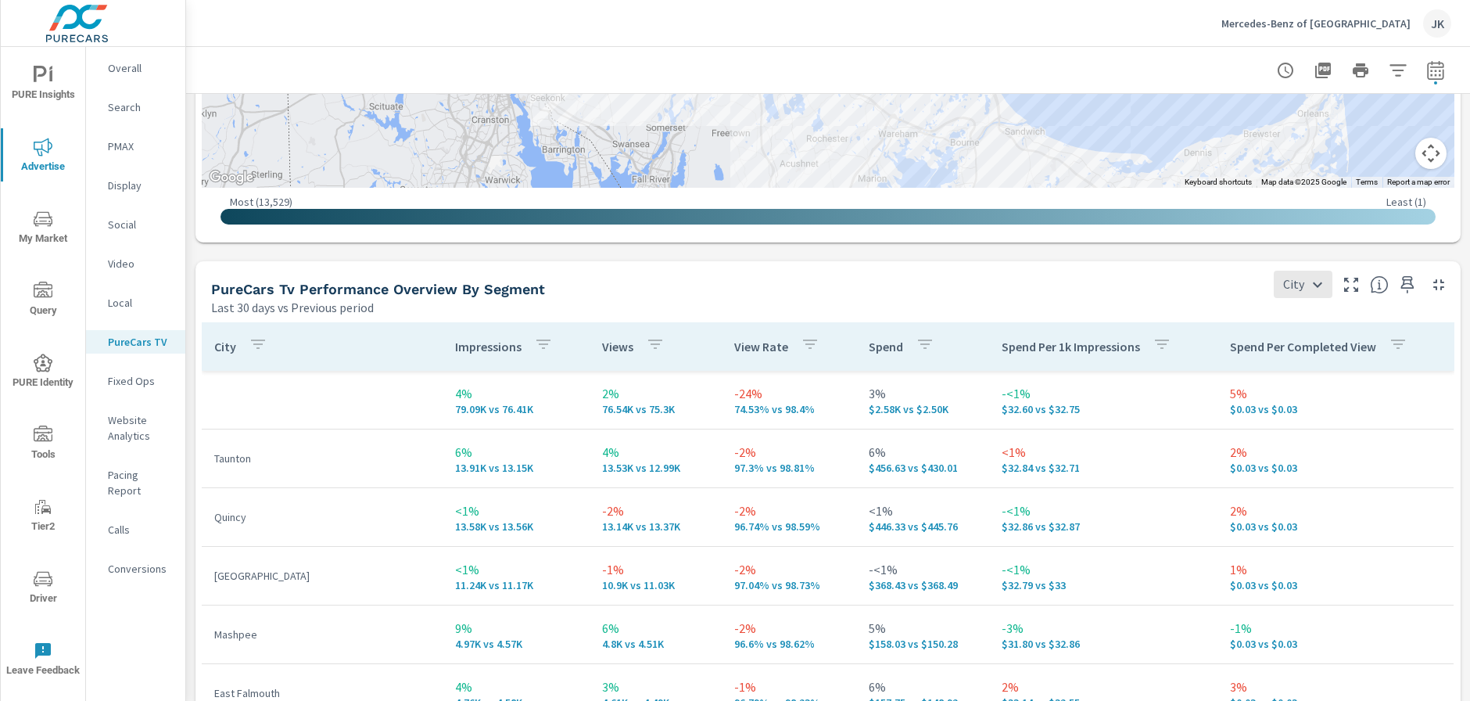
click at [45, 63] on button "PURE Insights" at bounding box center [43, 82] width 84 height 53
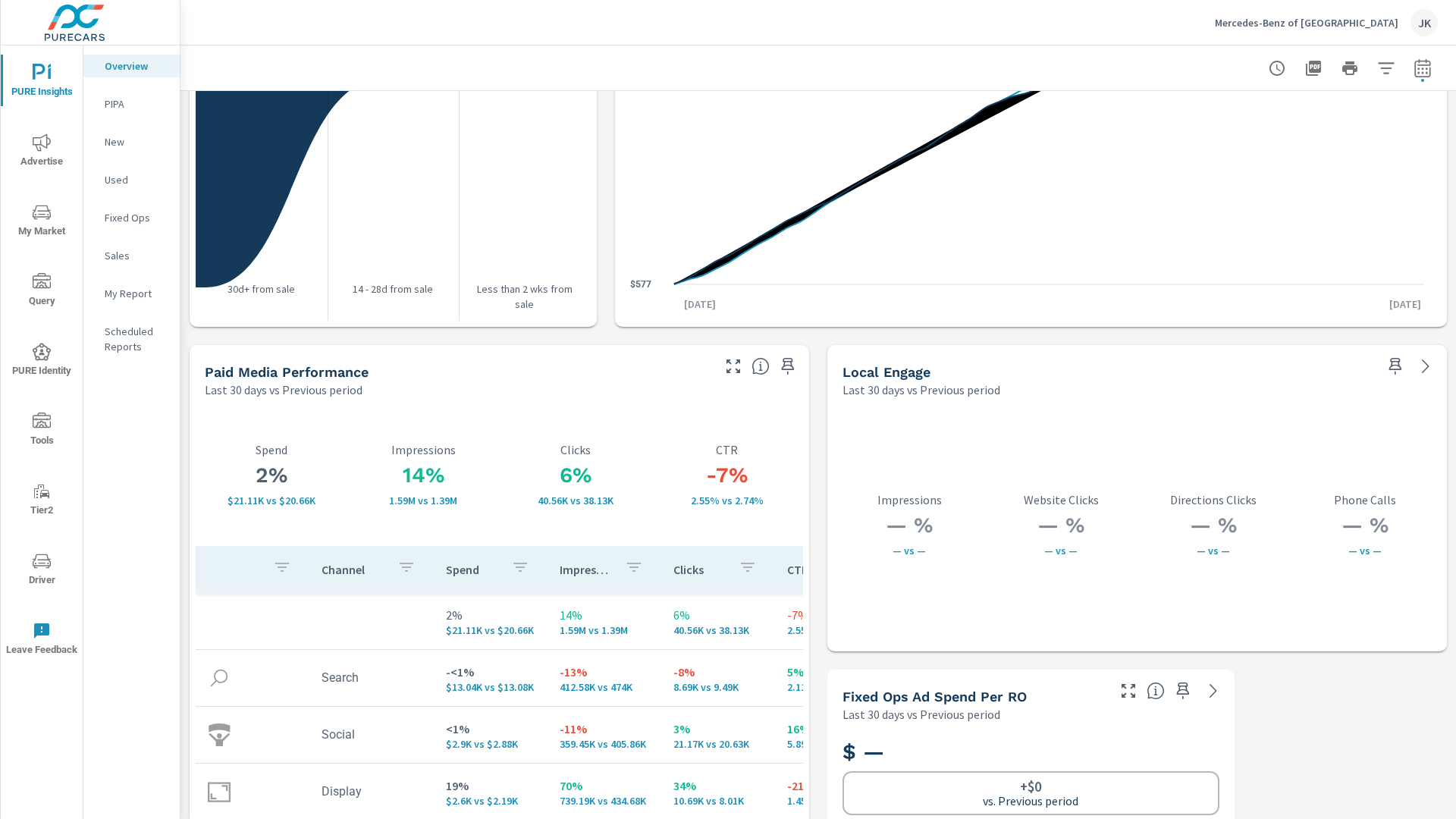
scroll to position [2519, 0]
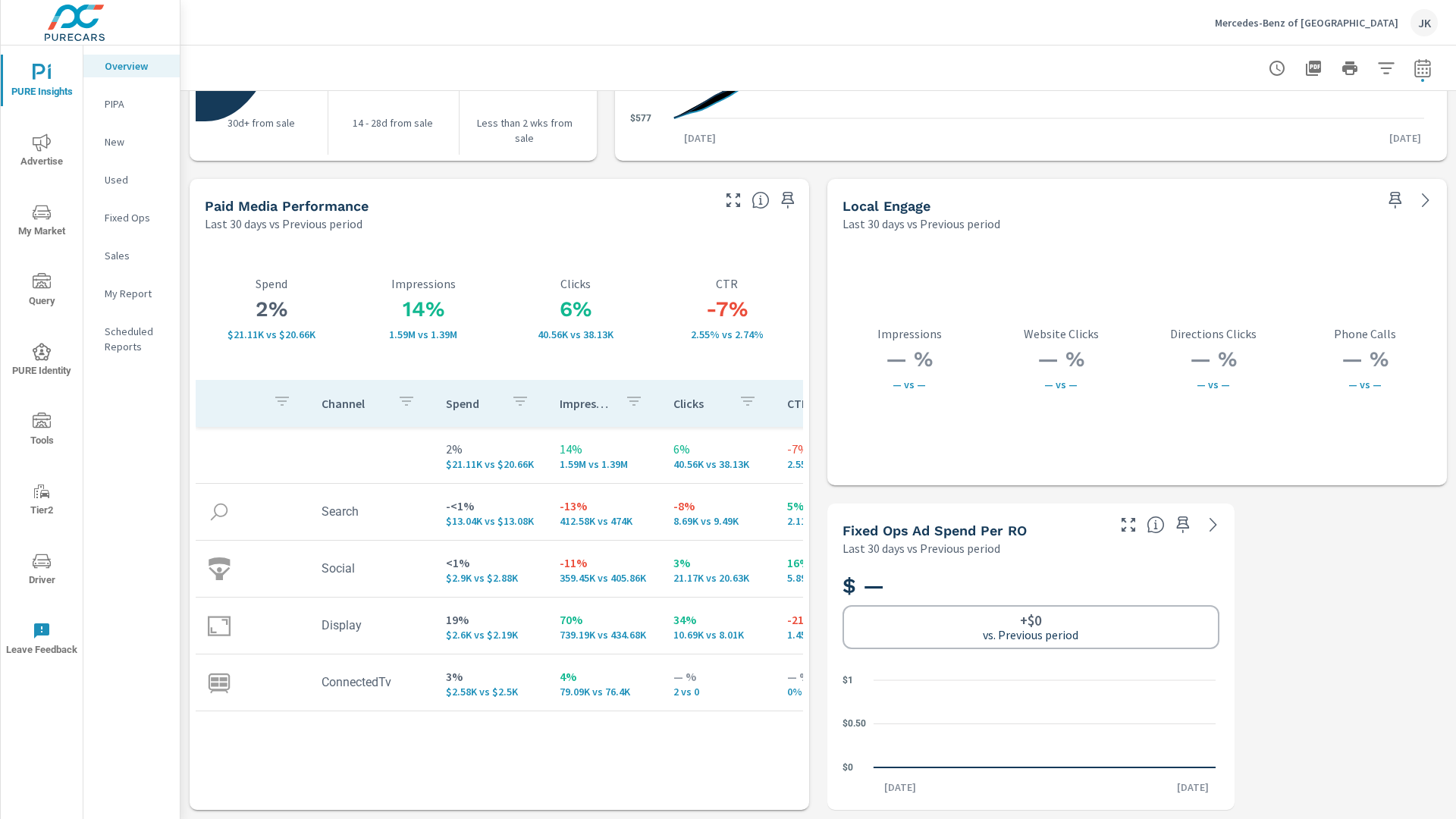
click at [728, 200] on icon "button" at bounding box center [733, 200] width 18 height 18
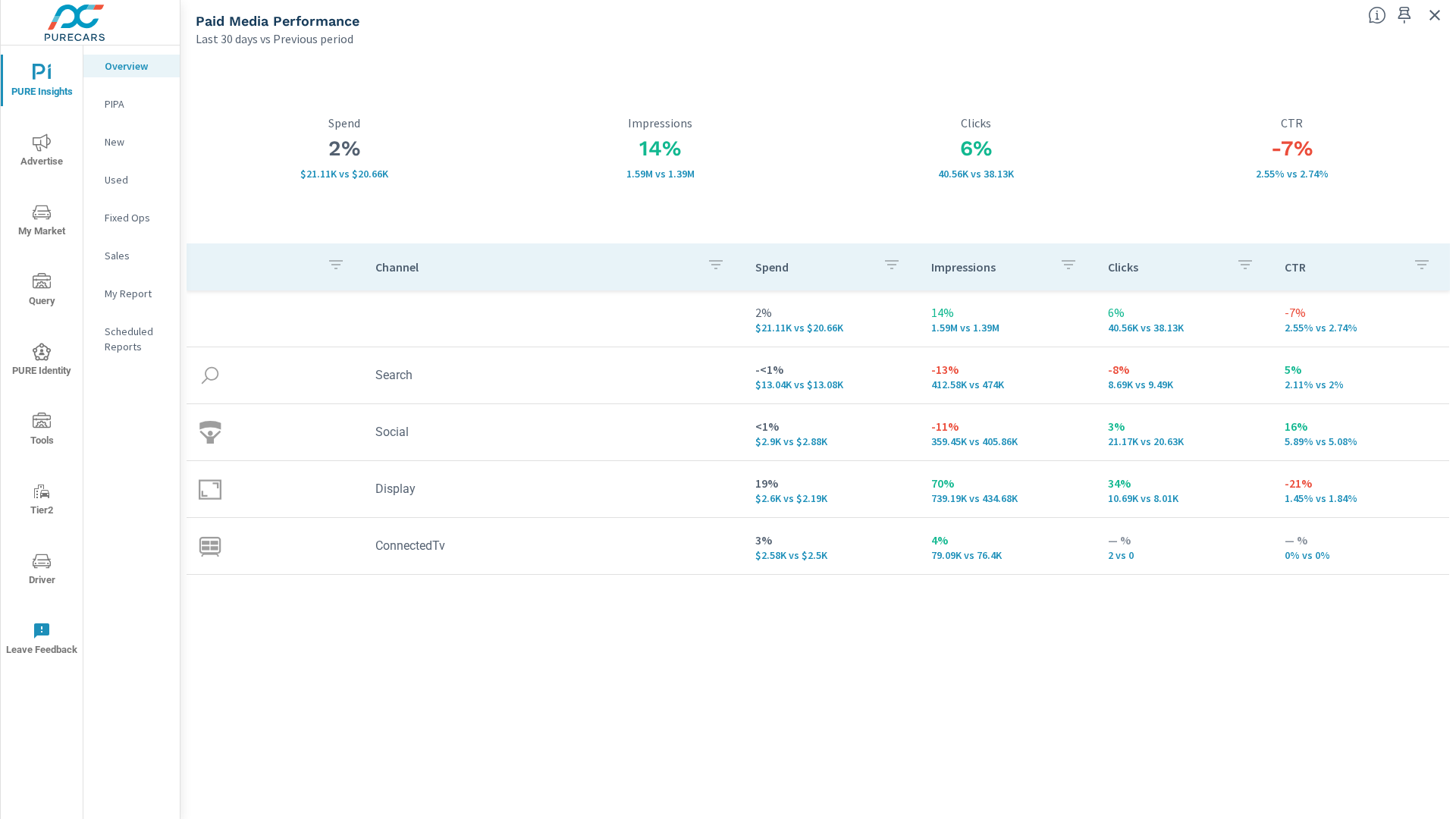
click at [1153, 679] on div "Channel Spend Impressions Clicks CTR 2% $21.11K vs $20.66K 14% 1.59M vs 1.39M 6…" at bounding box center [818, 517] width 1264 height 548
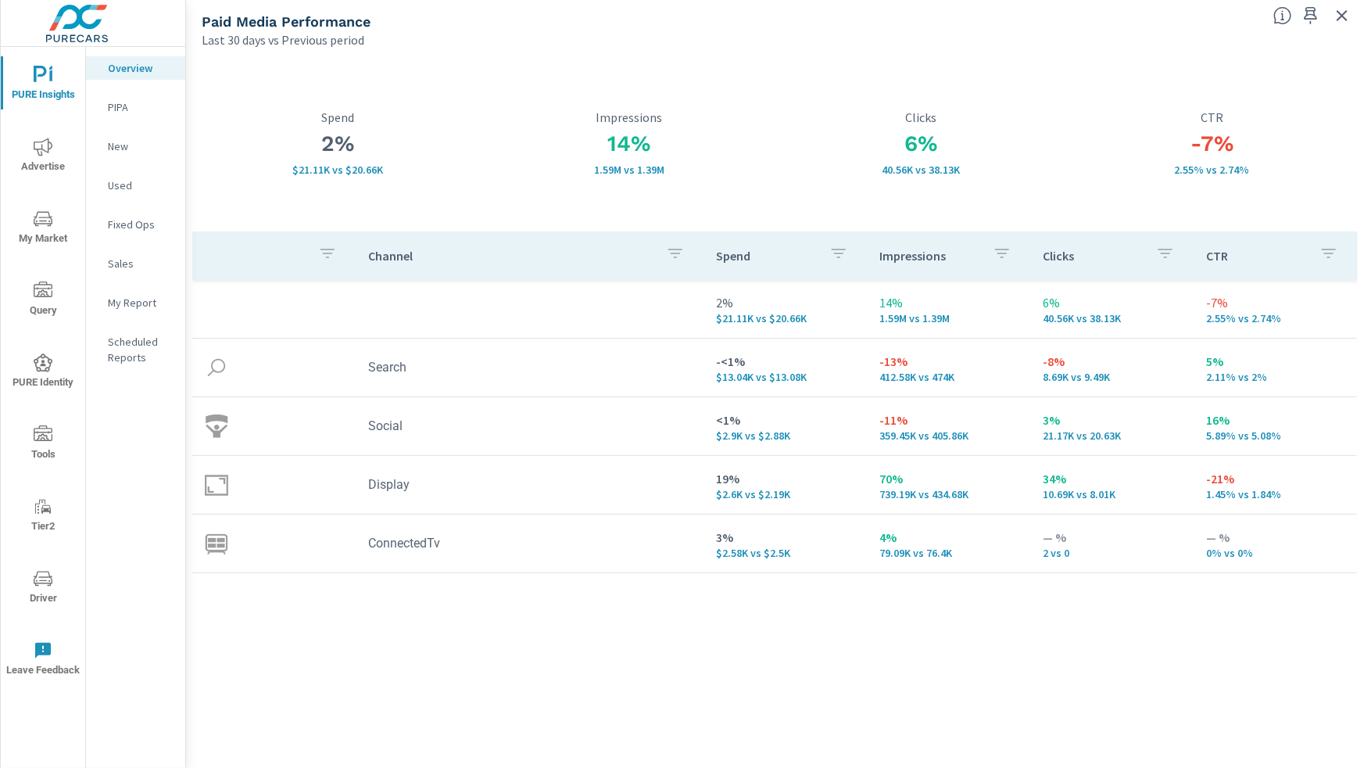
click at [1081, 700] on div "Channel Spend Impressions Clicks CTR 2% $21.11K vs $20.66K 14% 1.59M vs 1.39M 6…" at bounding box center [775, 484] width 1166 height 507
click at [1343, 13] on icon "button" at bounding box center [1342, 15] width 19 height 19
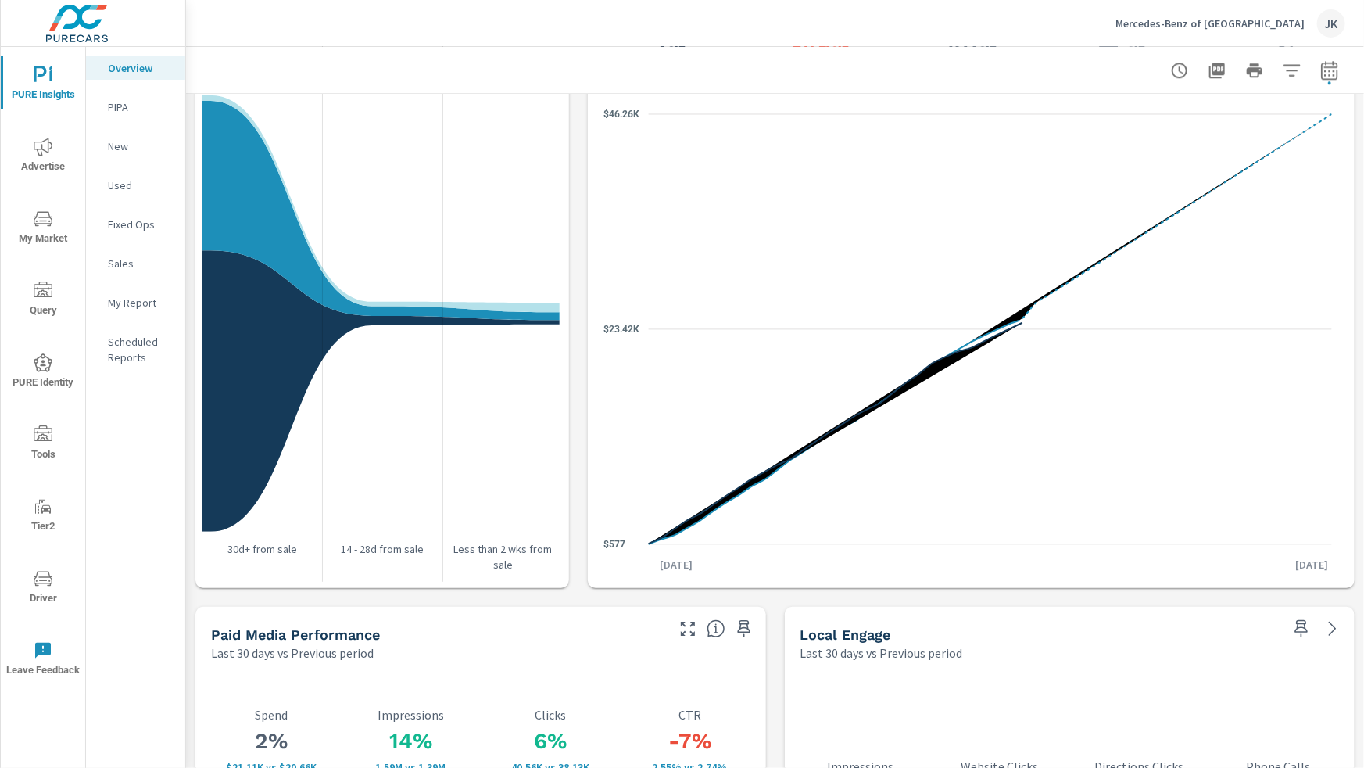
scroll to position [2028, 0]
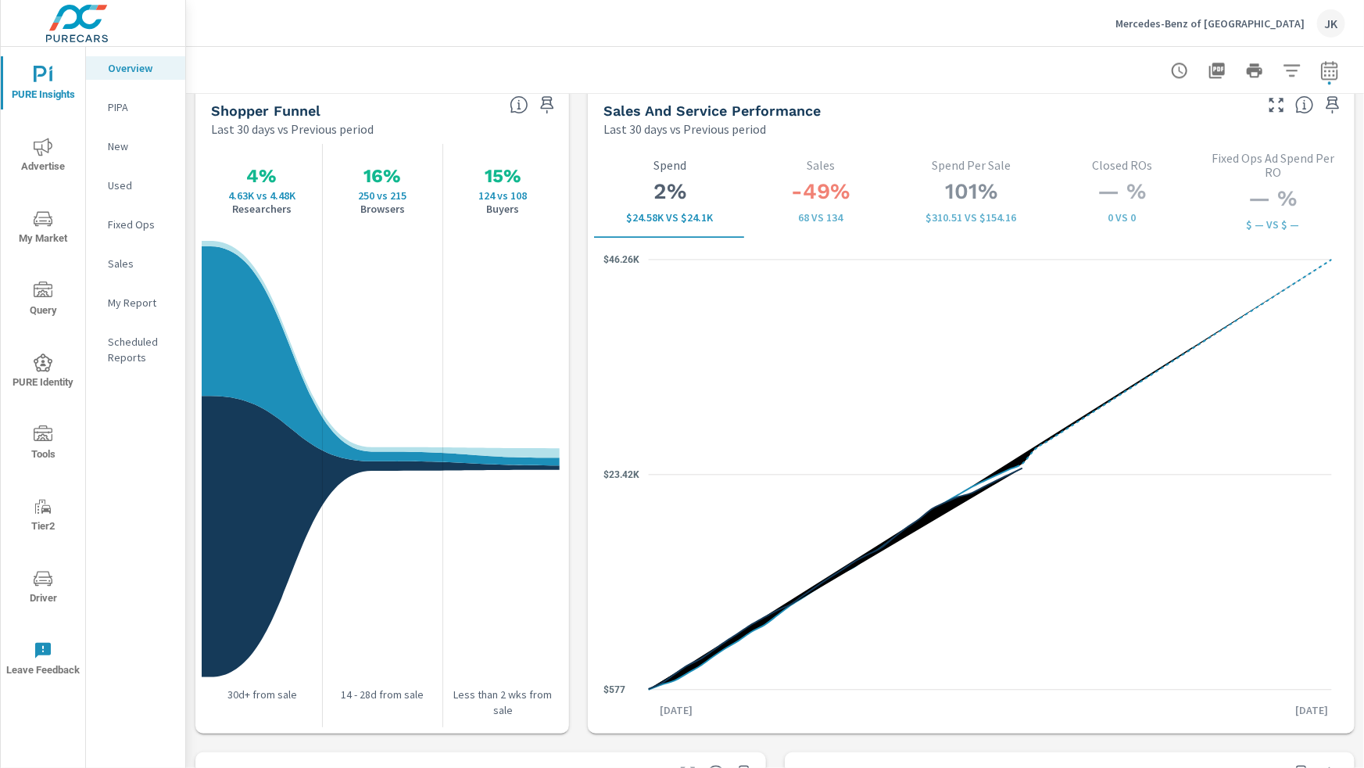
click at [41, 213] on icon "nav menu" at bounding box center [43, 219] width 19 height 19
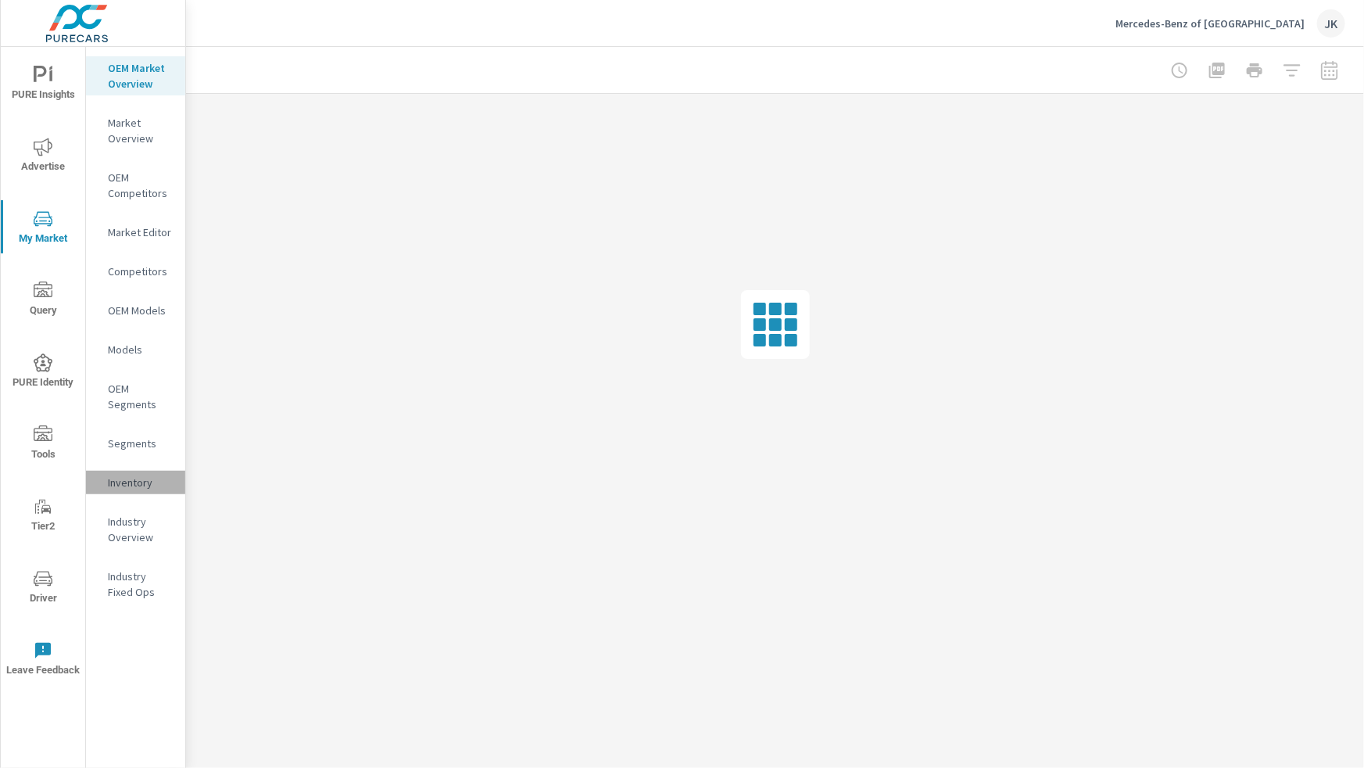
click at [128, 471] on div "Inventory" at bounding box center [135, 482] width 99 height 23
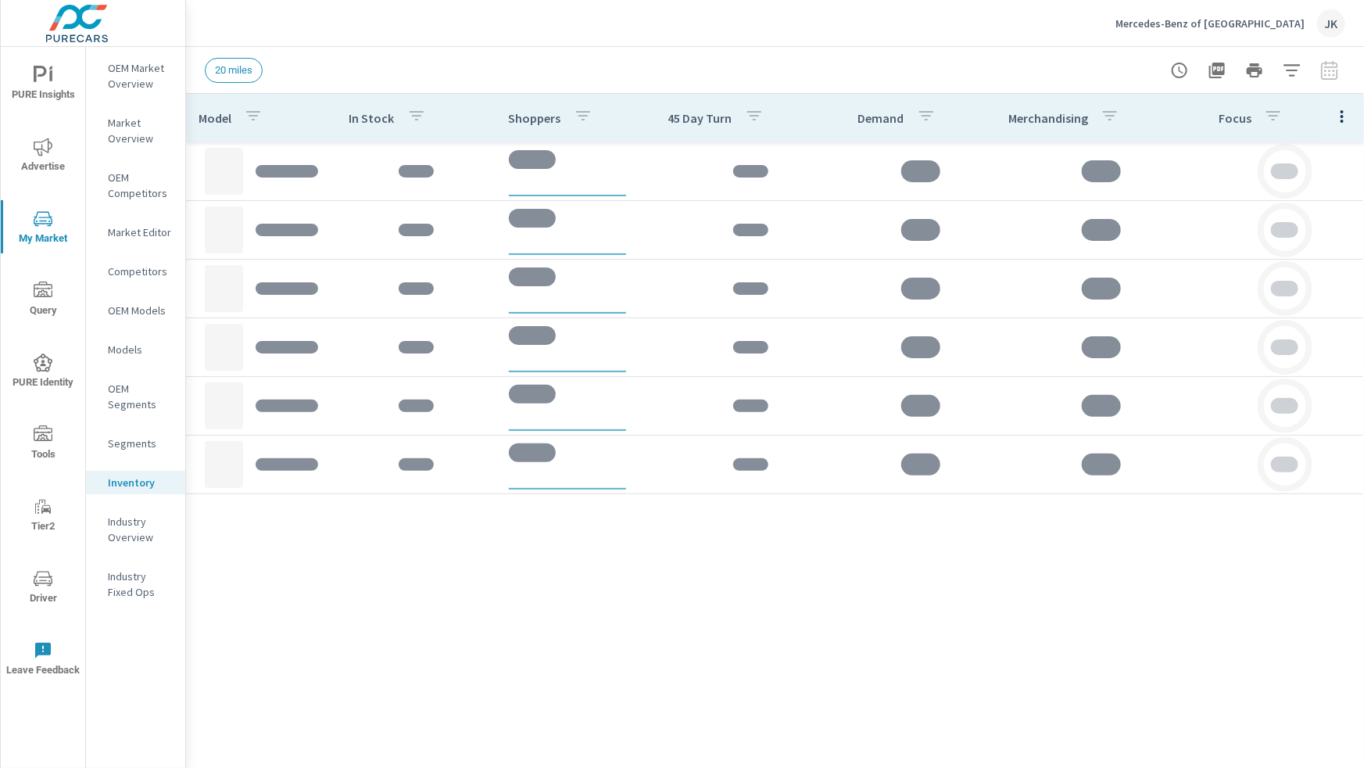
click at [1341, 100] on button "button" at bounding box center [1342, 116] width 31 height 32
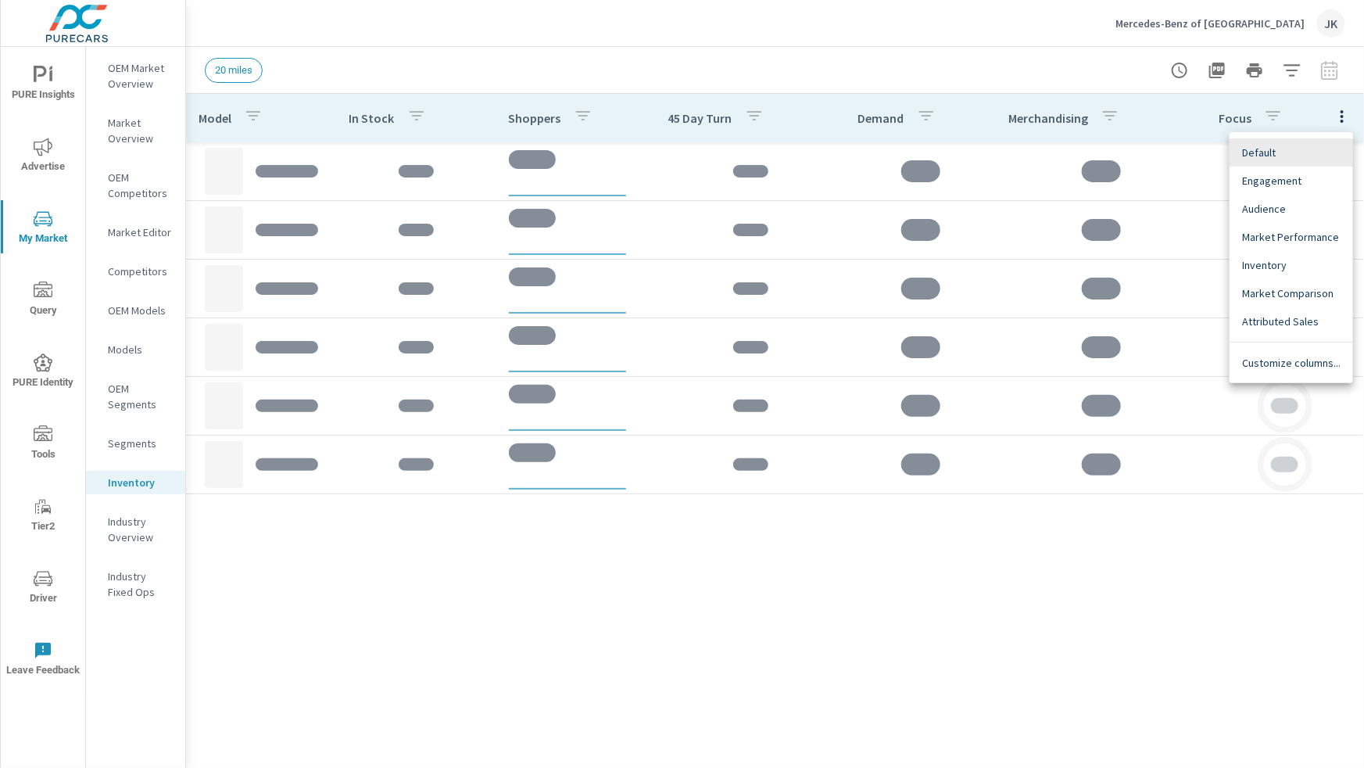
click at [1306, 370] on div "Customize columns..." at bounding box center [1292, 363] width 124 height 28
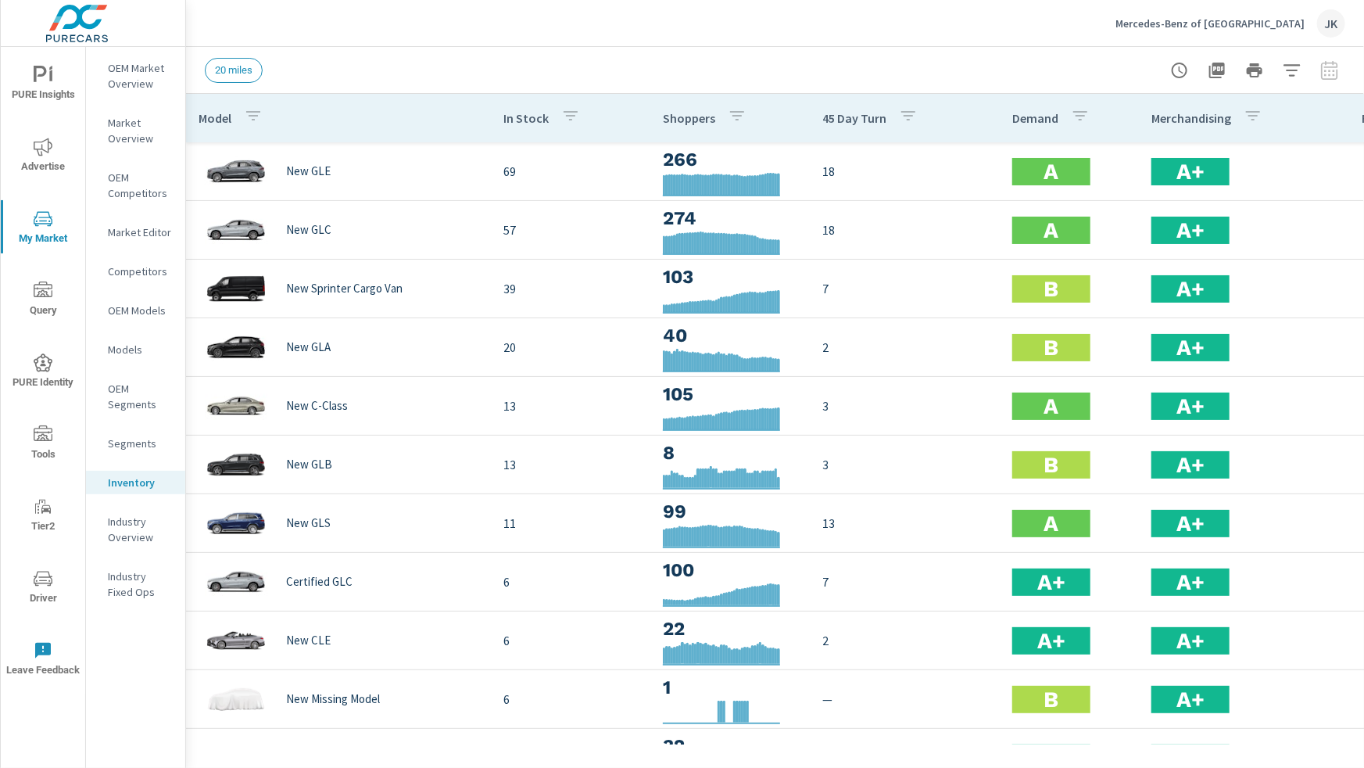
click at [1030, 412] on div "A" at bounding box center [1052, 406] width 78 height 27
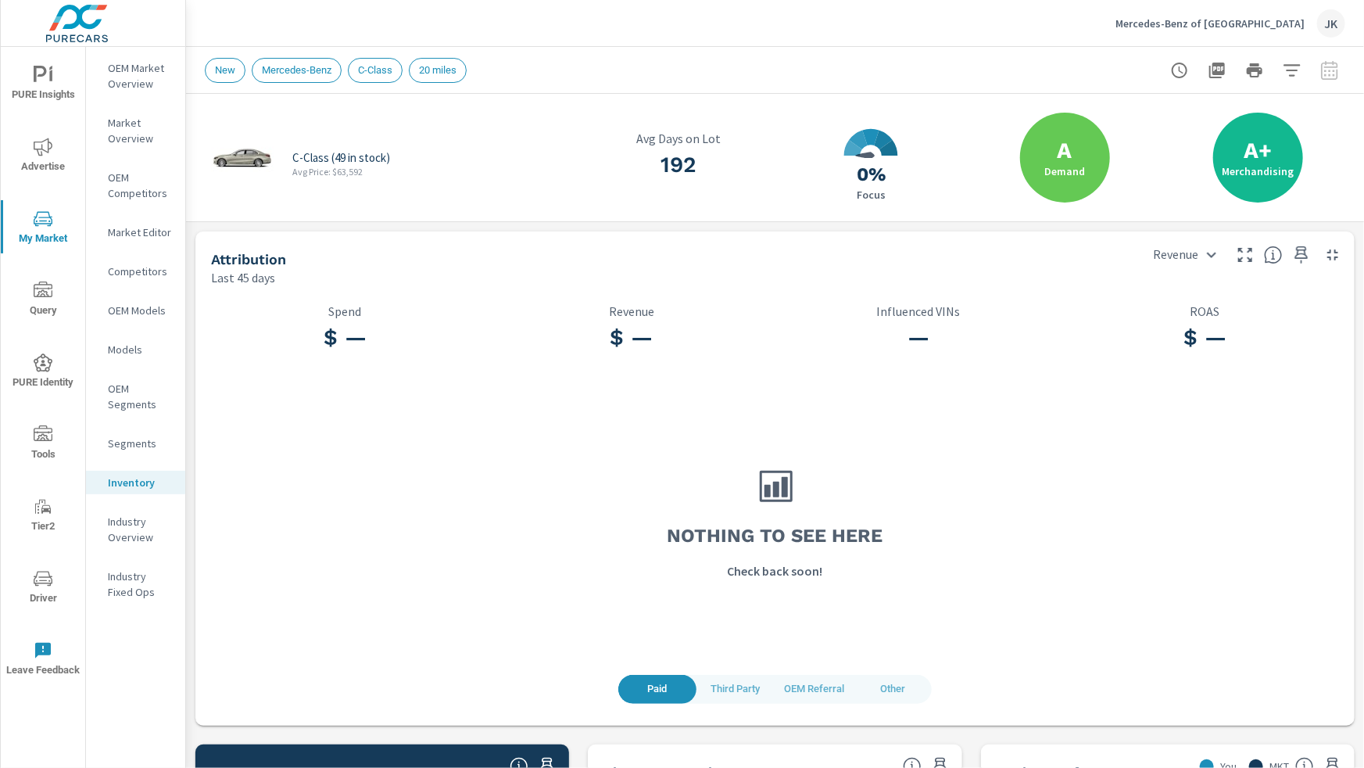
click at [248, 27] on div "Mercedes-Benz of Hanover JK" at bounding box center [775, 23] width 1141 height 46
click at [799, 90] on div "New Mercedes-Benz C-Class 20 miles" at bounding box center [775, 70] width 1141 height 46
drag, startPoint x: 531, startPoint y: 36, endPoint x: 520, endPoint y: 39, distance: 11.4
click at [529, 38] on div "Mercedes-Benz of Hanover JK" at bounding box center [775, 23] width 1141 height 46
click at [559, 684] on div "Paid Third Party OEM Referral Other $ — Spend $ — Revenue — Influenced VINs $ —…" at bounding box center [775, 505] width 1147 height 427
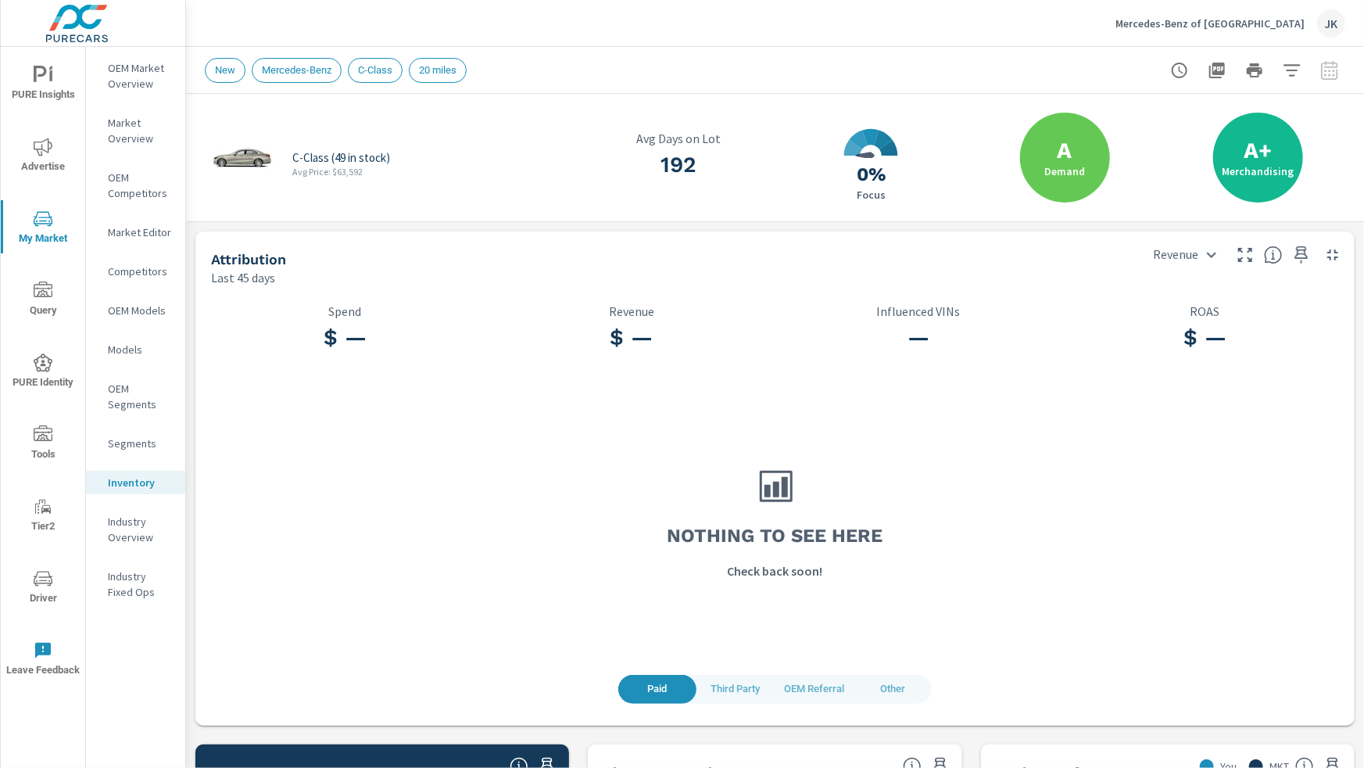
click at [393, 13] on div "Mercedes-Benz of Hanover JK" at bounding box center [775, 23] width 1141 height 46
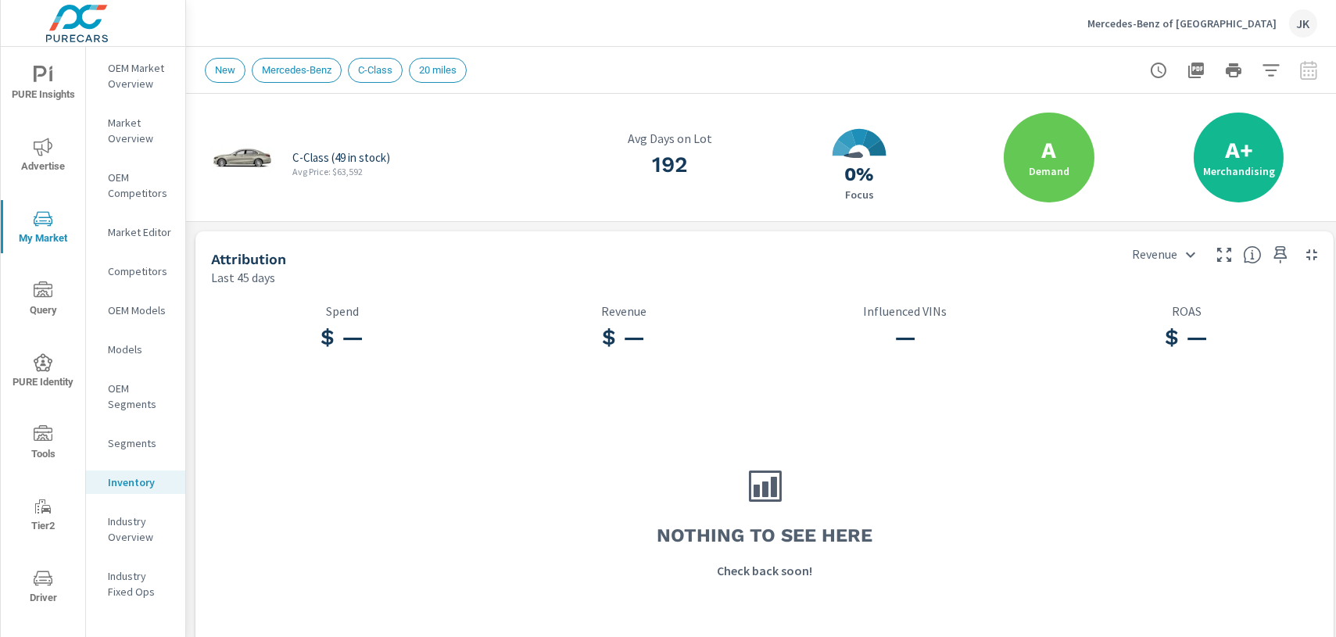
click at [589, 45] on div "Mercedes-Benz of Hanover JK" at bounding box center [761, 23] width 1113 height 46
click at [134, 486] on p "Inventory" at bounding box center [140, 483] width 65 height 16
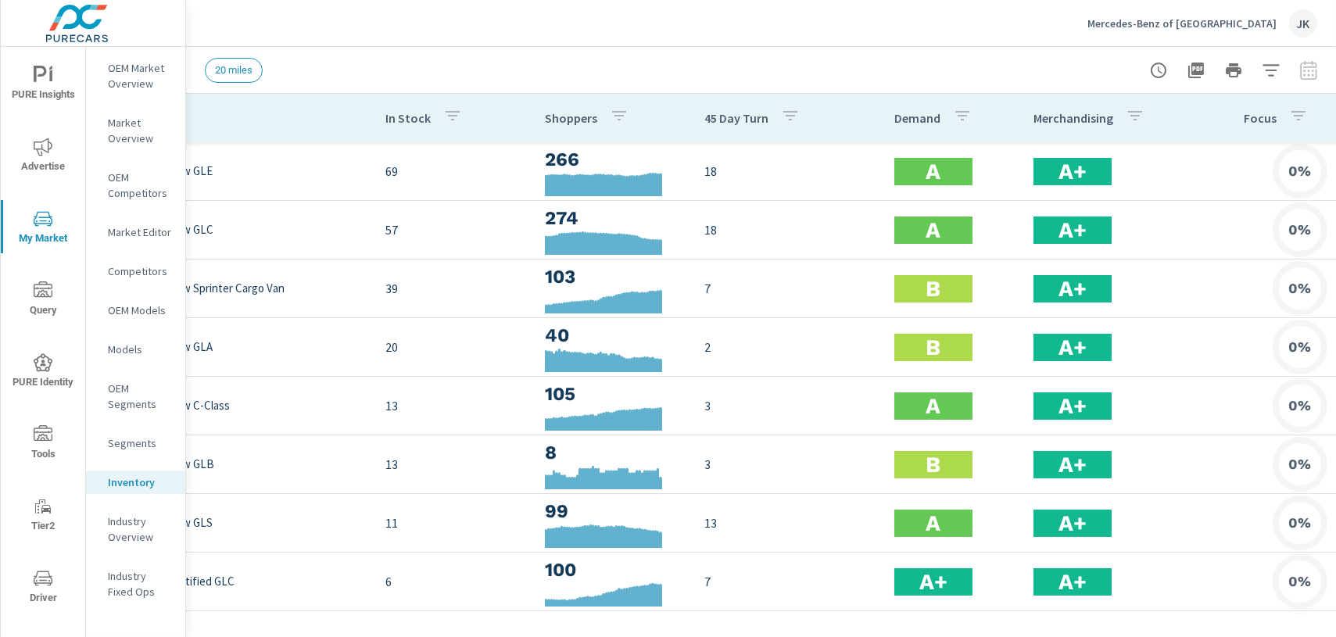
scroll to position [0, 153]
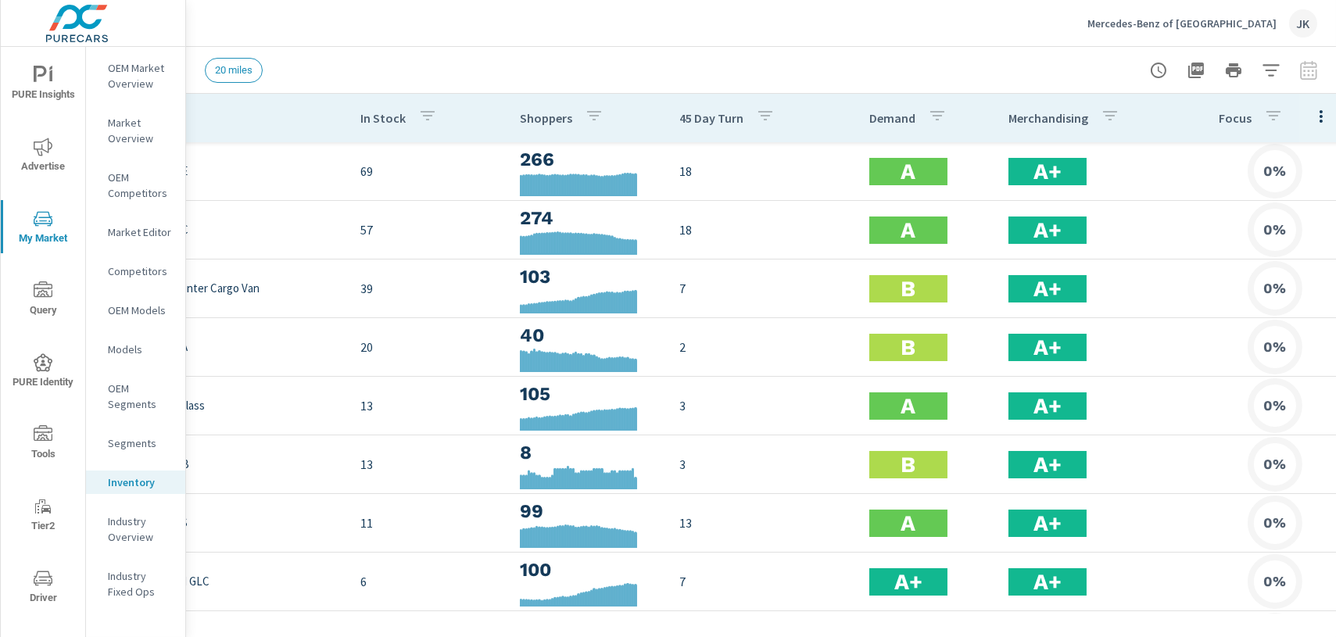
click at [1312, 123] on icon "button" at bounding box center [1321, 116] width 19 height 19
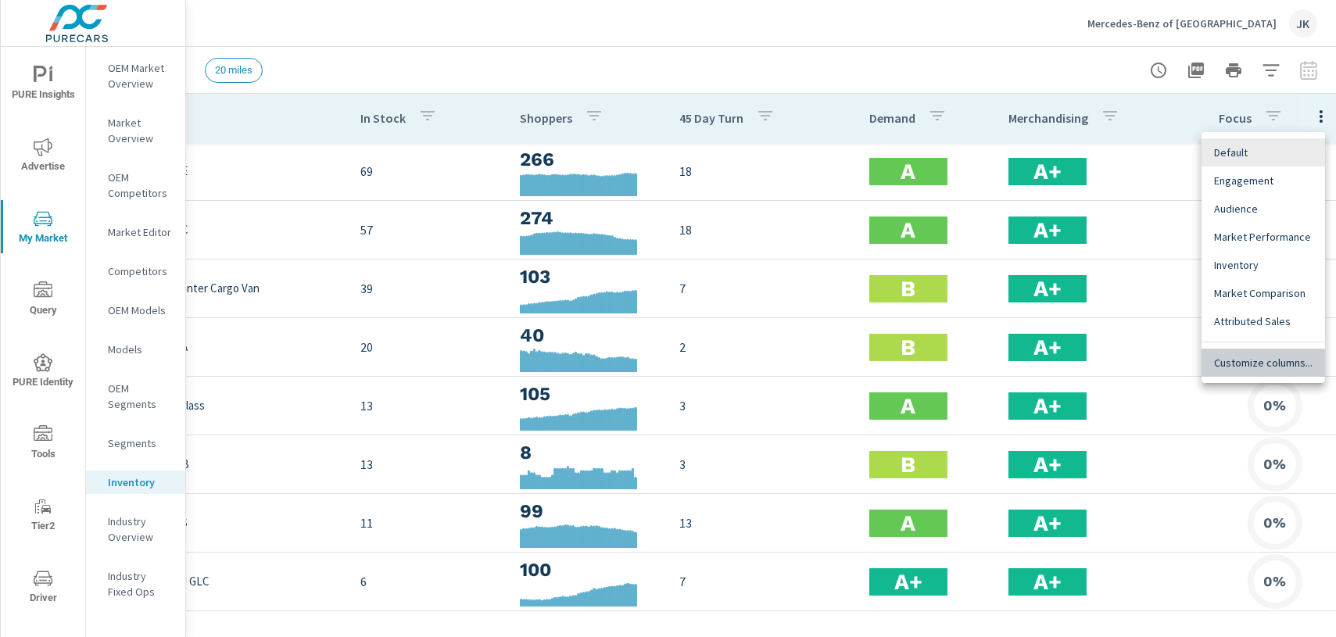
click at [1256, 368] on span "Customize columns..." at bounding box center [1263, 363] width 99 height 16
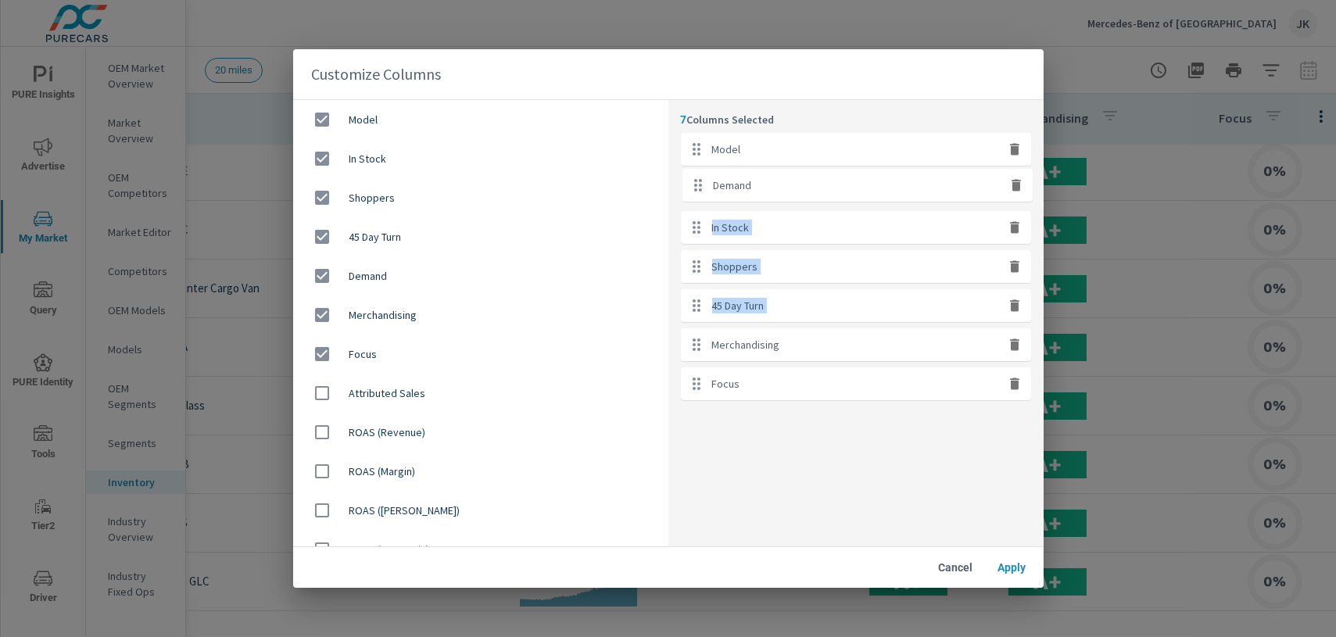
drag, startPoint x: 798, startPoint y: 273, endPoint x: 798, endPoint y: 172, distance: 100.9
click at [798, 172] on ul "Model In Stock Shoppers 45 Day Turn Demand Merchandising Focus" at bounding box center [856, 266] width 350 height 267
drag, startPoint x: 780, startPoint y: 310, endPoint x: 784, endPoint y: 225, distance: 85.4
click at [784, 225] on ul "Model Demand In Stock Shoppers 45 Day Turn Merchandising Focus" at bounding box center [856, 266] width 350 height 267
drag, startPoint x: 838, startPoint y: 260, endPoint x: 838, endPoint y: 172, distance: 87.6
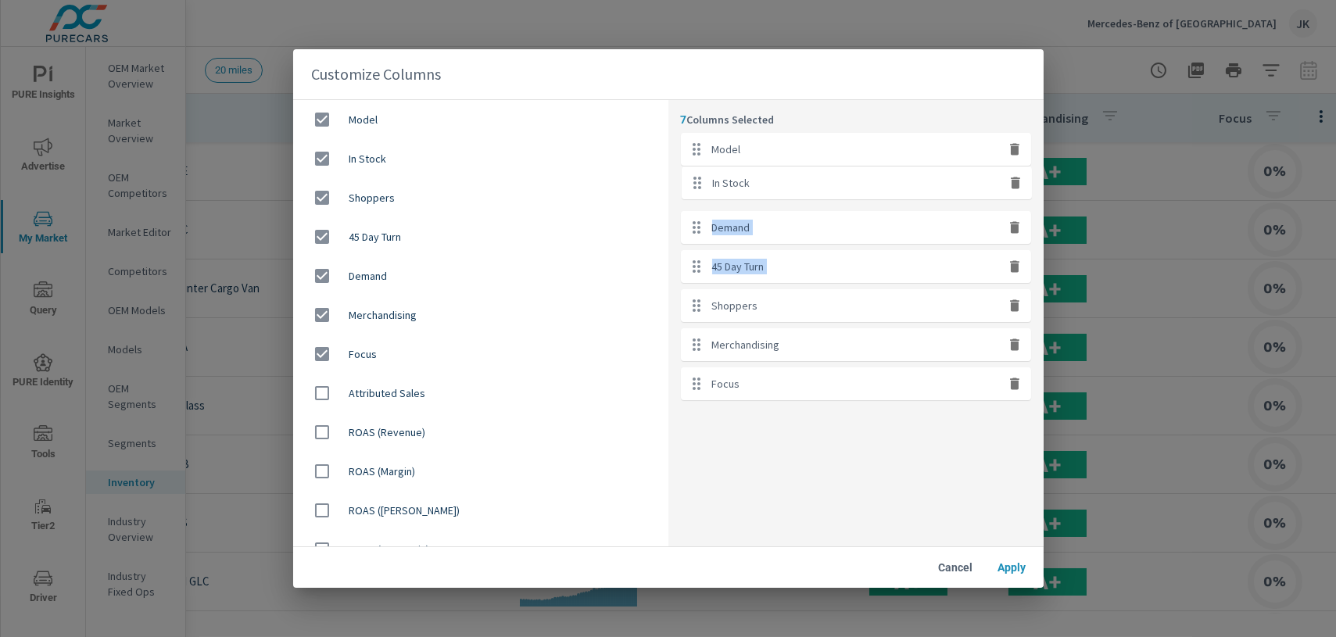
click at [838, 172] on ul "Model Demand 45 Day Turn In Stock Shoppers Merchandising Focus" at bounding box center [856, 266] width 350 height 267
click at [1017, 307] on icon "button" at bounding box center [1014, 306] width 9 height 12
checkbox input "false"
click at [1017, 307] on icon "button" at bounding box center [1014, 306] width 9 height 12
checkbox input "false"
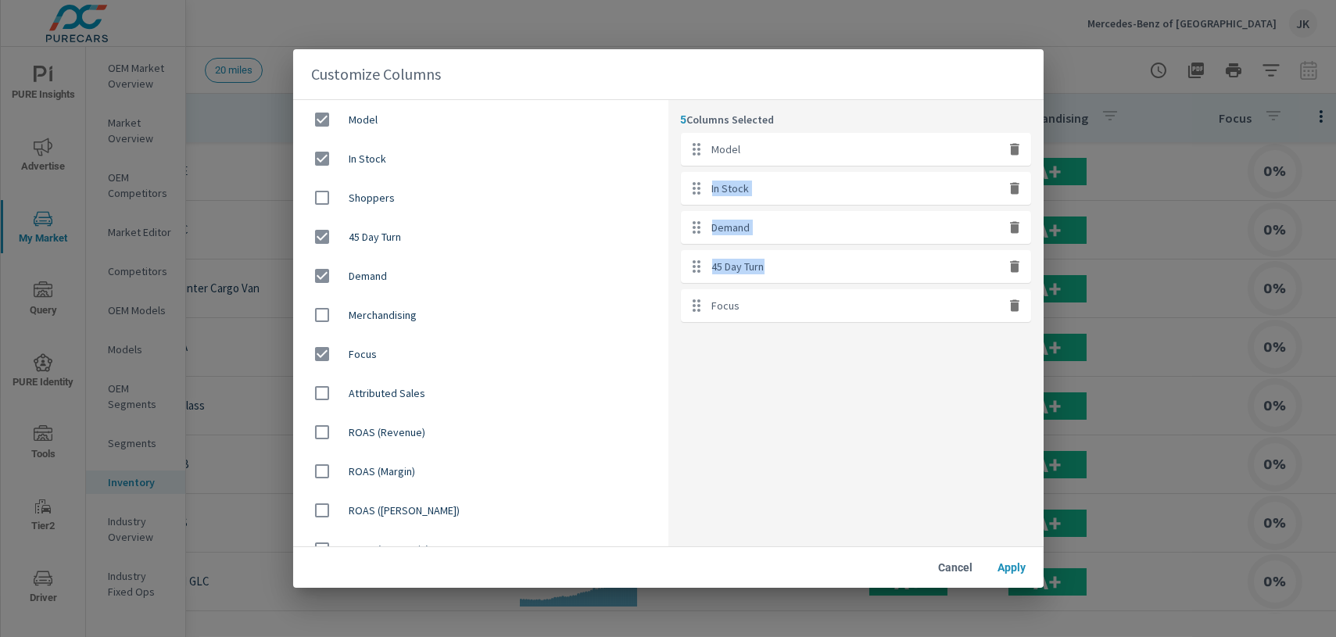
click at [1005, 305] on button "button" at bounding box center [1015, 306] width 20 height 20
checkbox input "false"
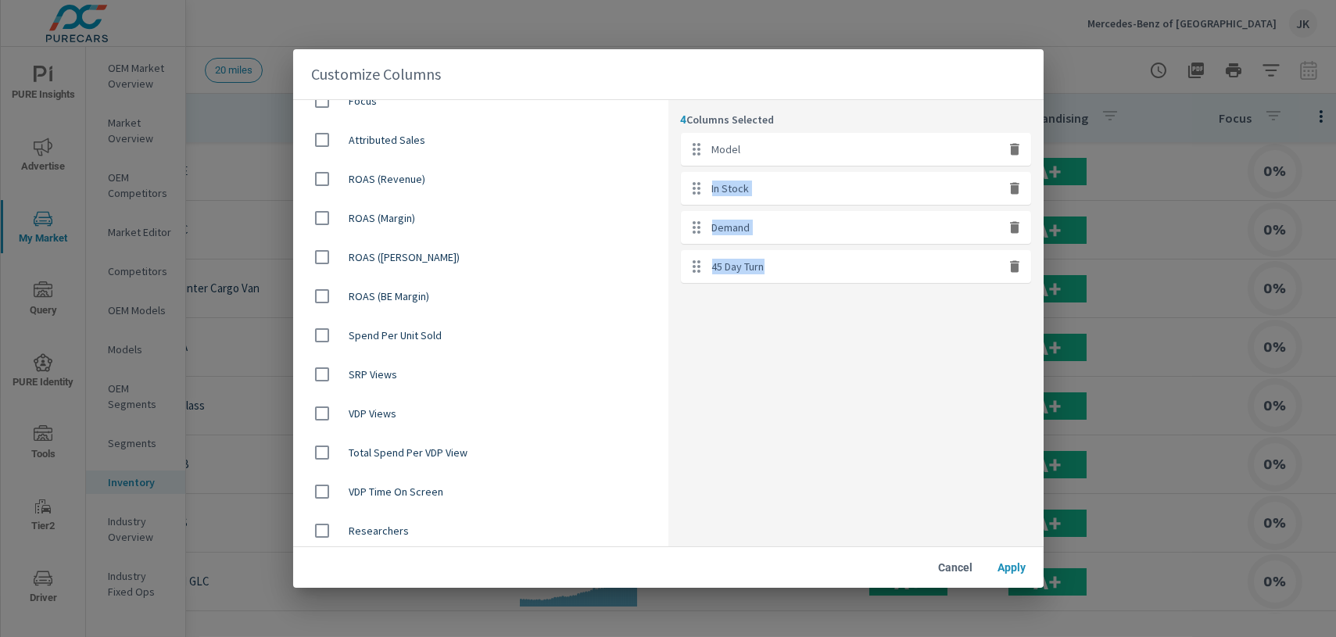
scroll to position [400, 0]
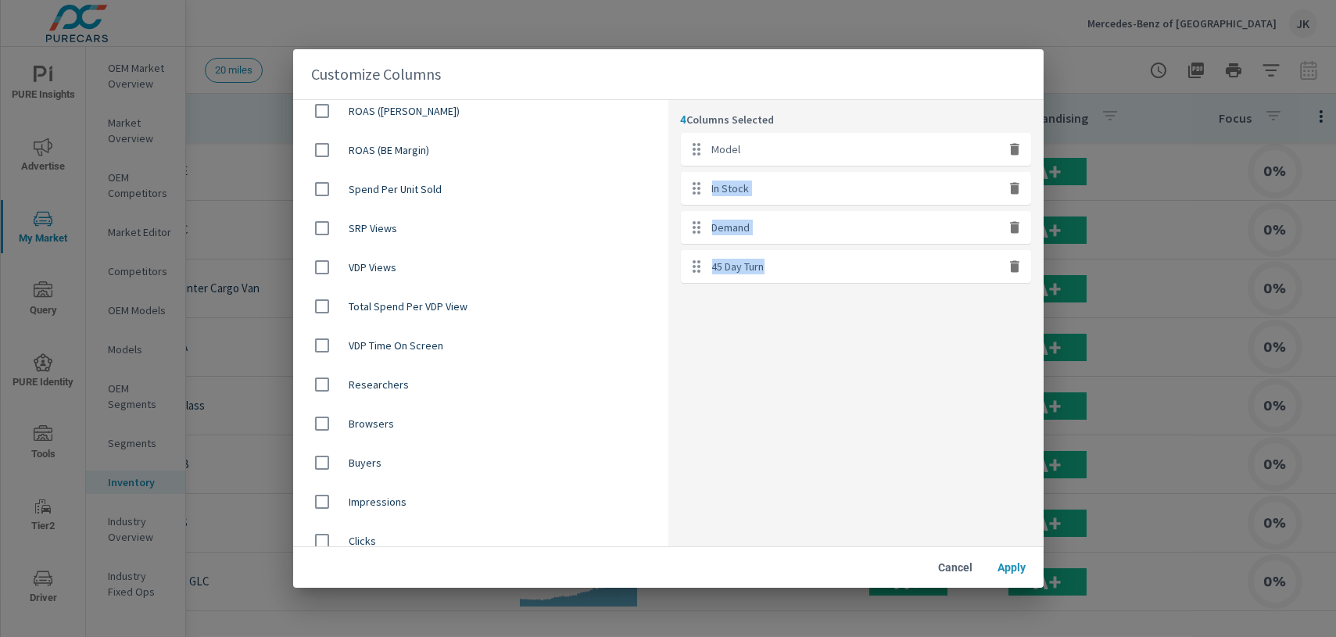
click at [317, 385] on input "checkbox" at bounding box center [322, 384] width 33 height 33
checkbox input "true"
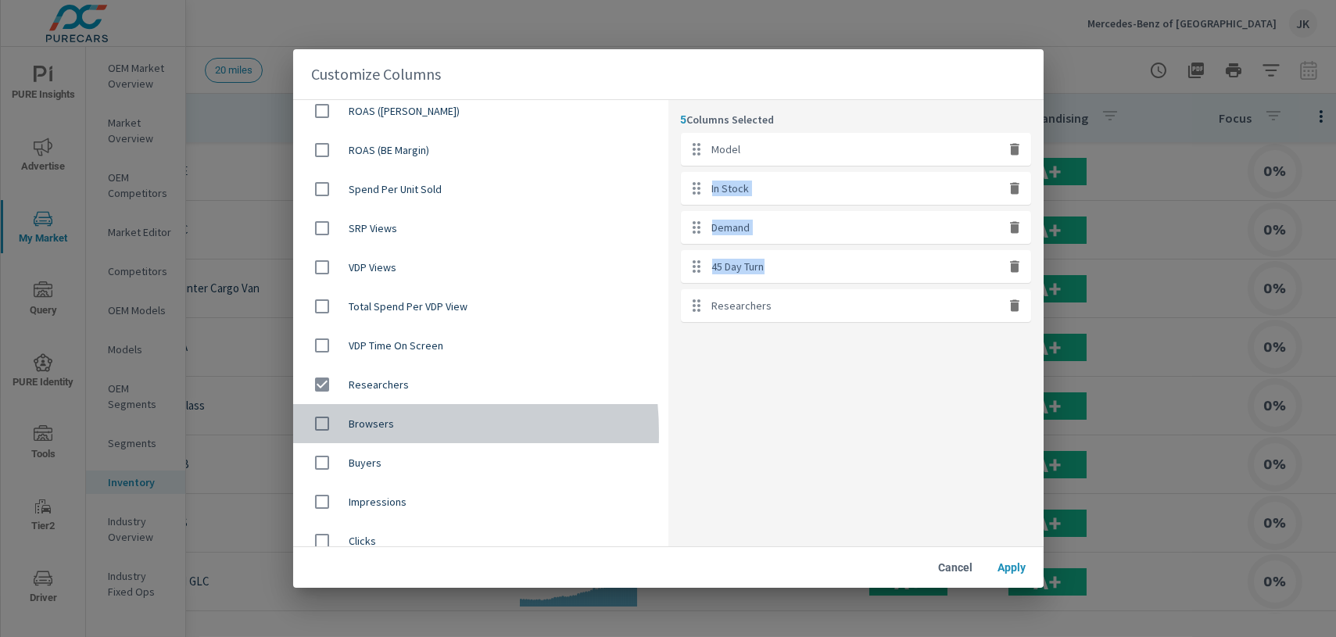
click at [323, 432] on input "checkbox" at bounding box center [322, 423] width 33 height 33
checkbox input "true"
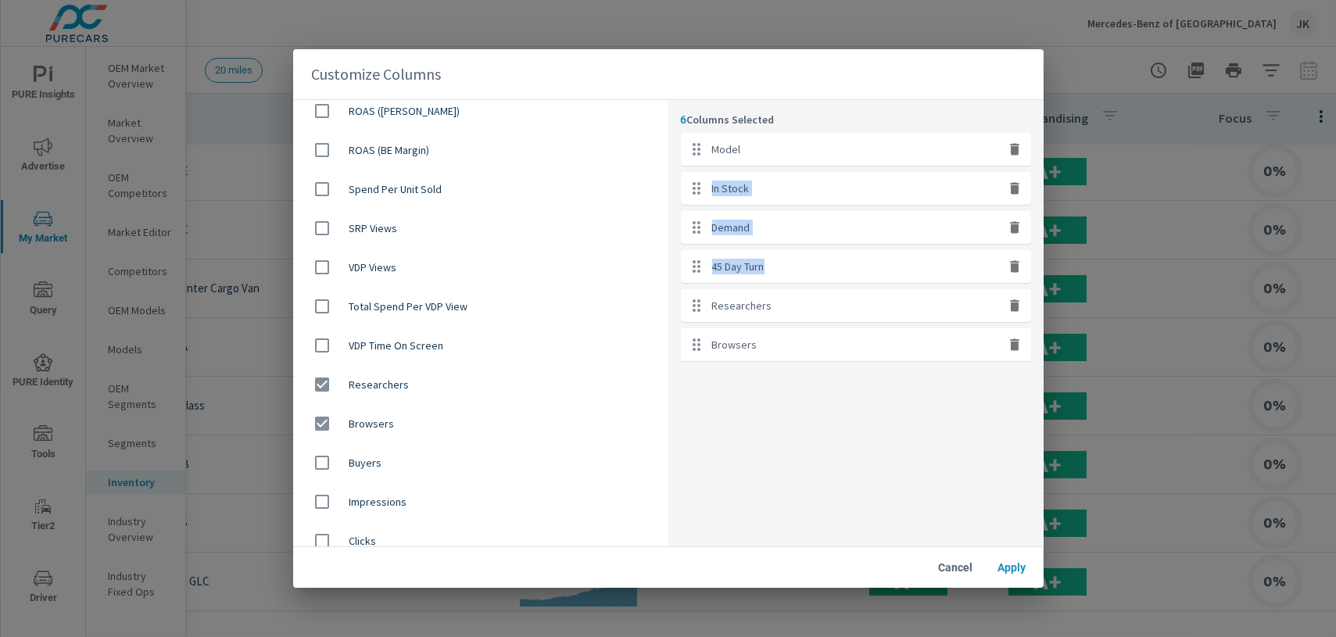
click at [320, 464] on input "checkbox" at bounding box center [322, 462] width 33 height 33
checkbox input "true"
click at [1027, 569] on span "Apply" at bounding box center [1013, 568] width 38 height 14
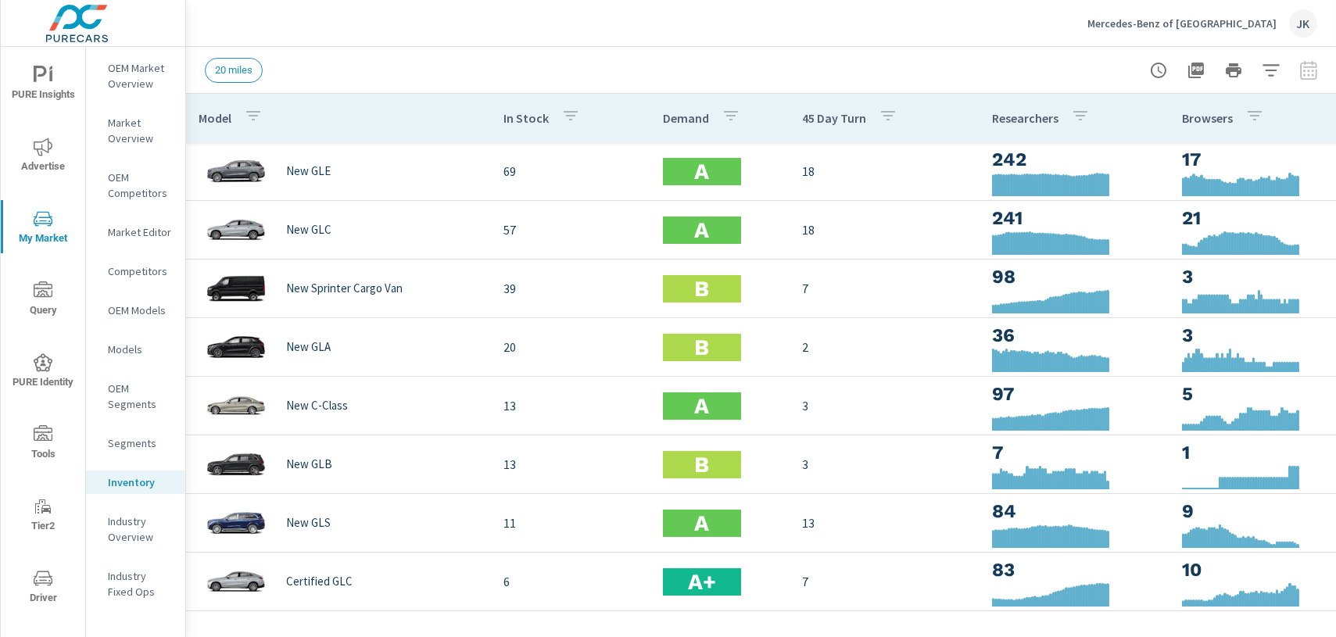
click at [681, 49] on div "20 miles" at bounding box center [765, 70] width 1120 height 46
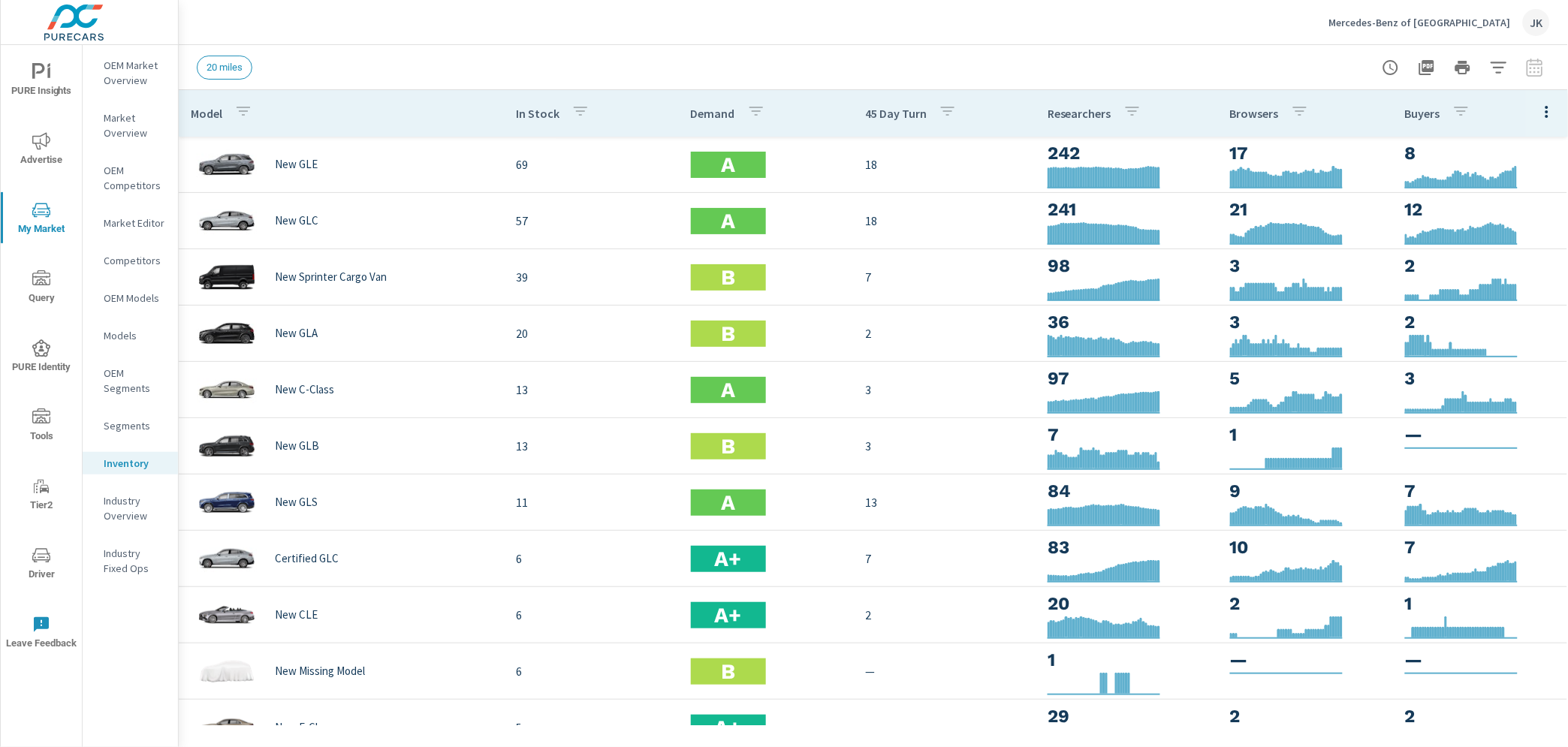
click at [1247, 27] on div "Mercedes-Benz of Hanover JK" at bounding box center [873, 22] width 1353 height 44
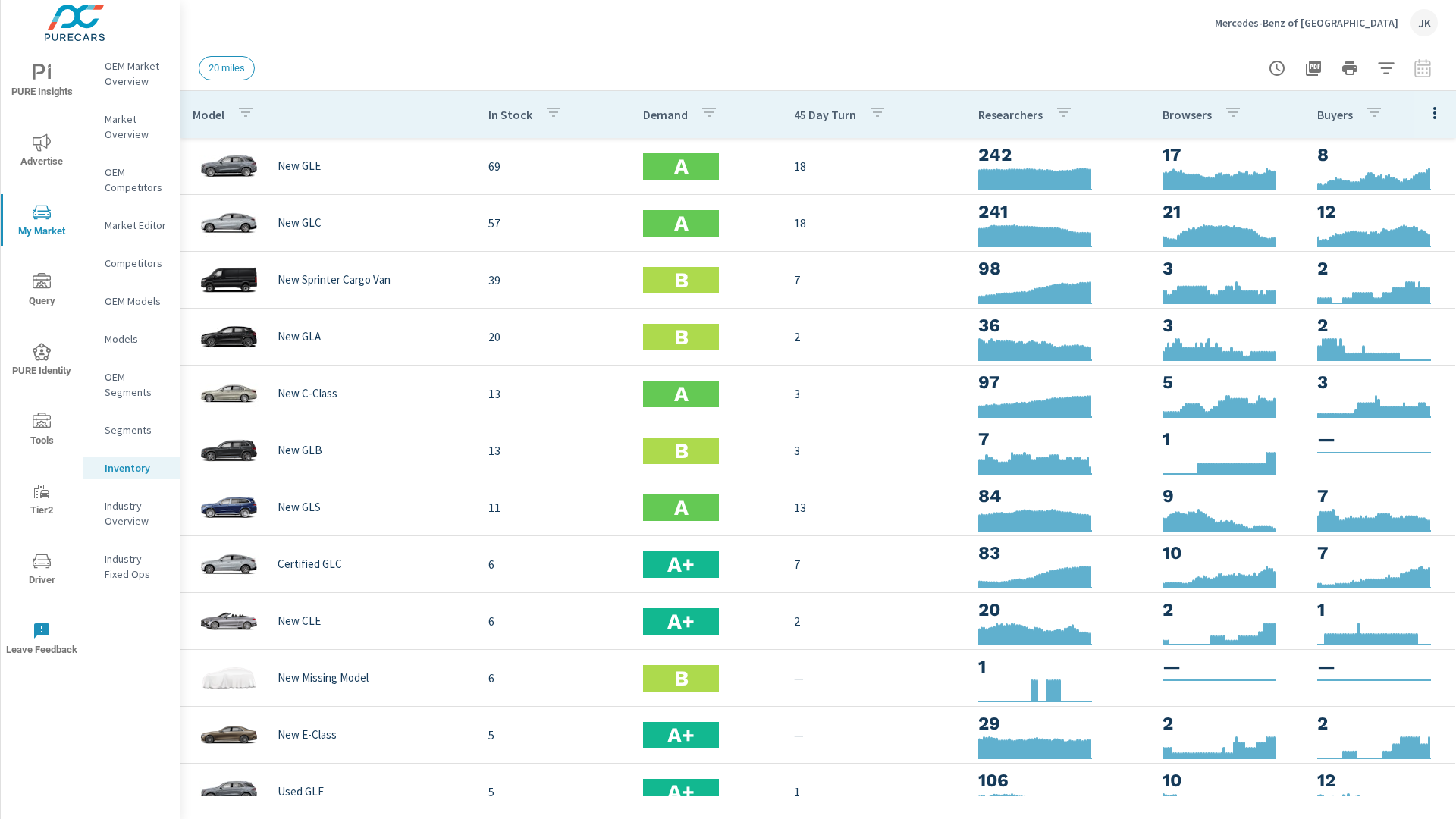
click at [1135, 38] on div "Mercedes-Benz of Hanover JK" at bounding box center [819, 22] width 1240 height 45
click at [29, 153] on span "Advertise" at bounding box center [41, 152] width 73 height 37
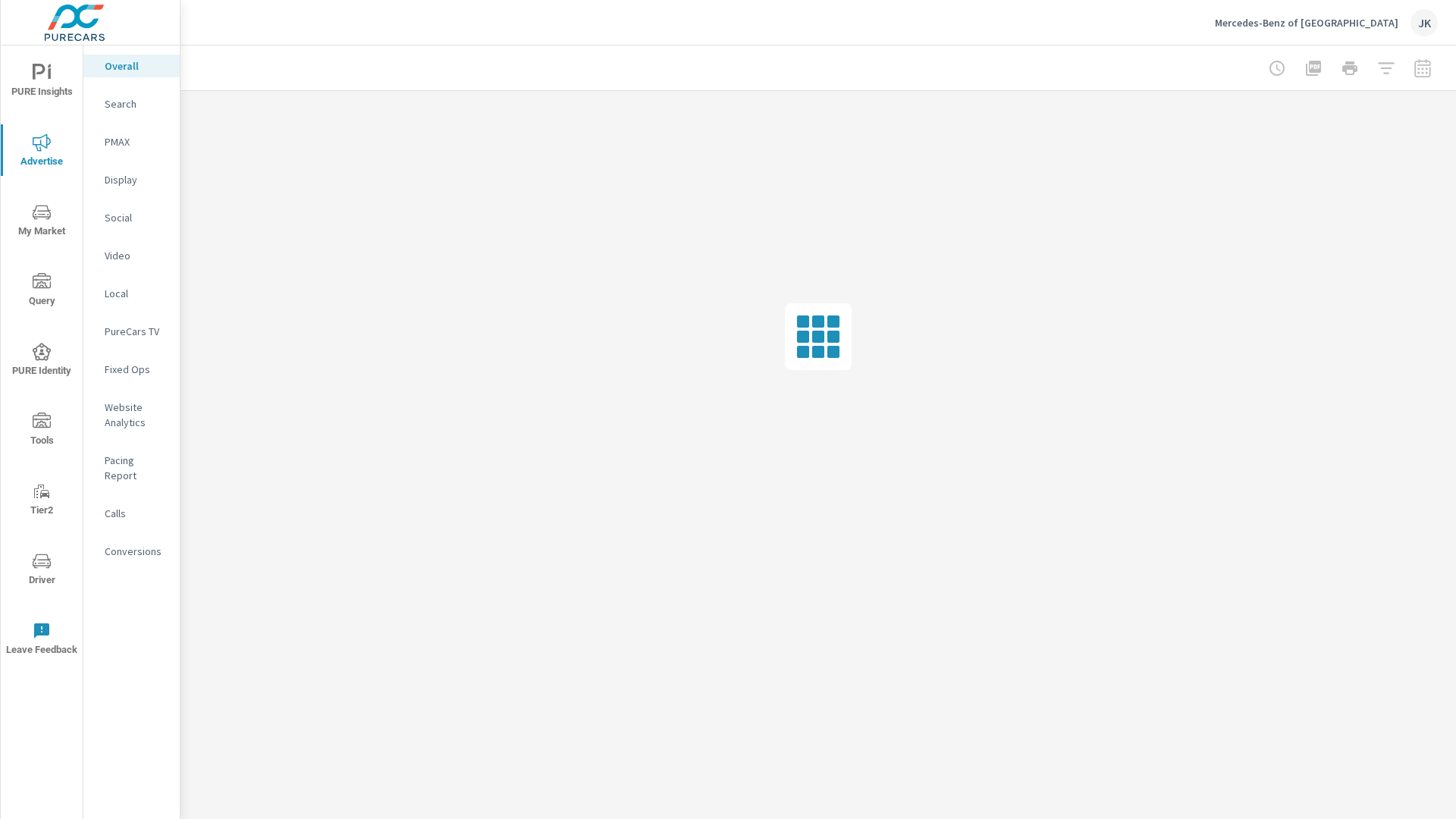
click at [122, 182] on p "Display" at bounding box center [136, 180] width 63 height 16
click at [115, 213] on p "Social" at bounding box center [136, 218] width 63 height 16
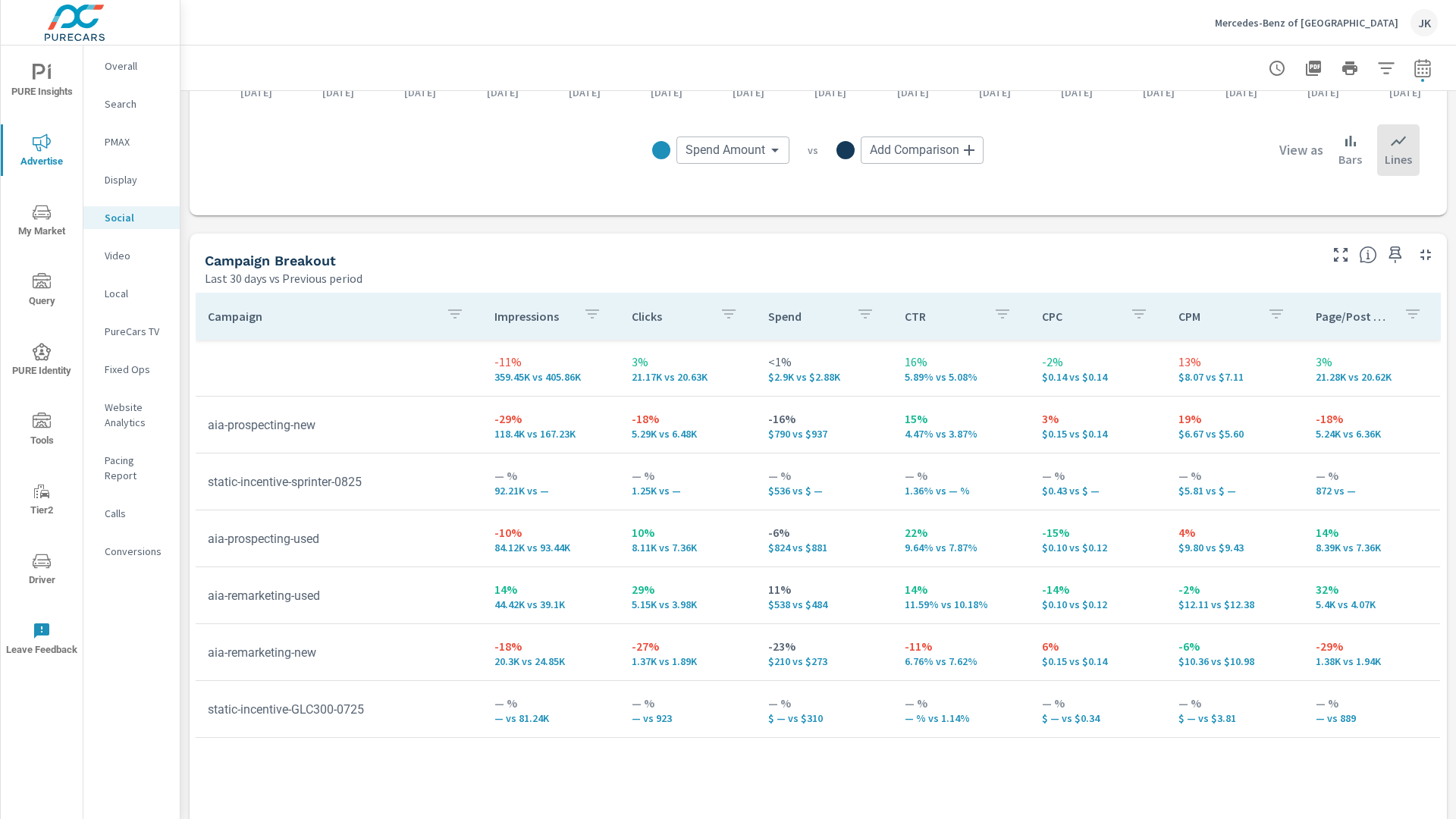
scroll to position [571, 0]
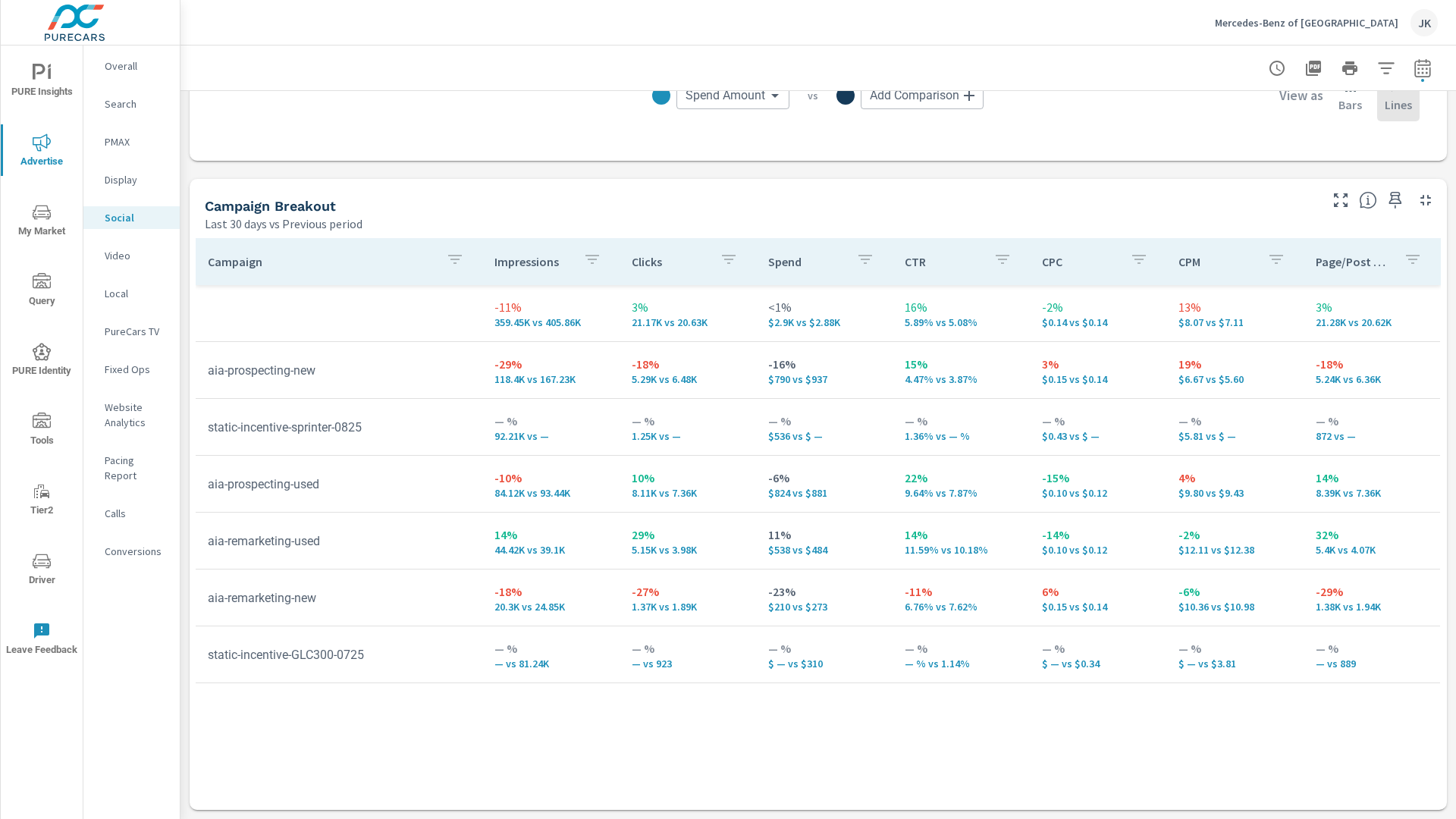
click at [113, 182] on p "Display" at bounding box center [136, 180] width 63 height 16
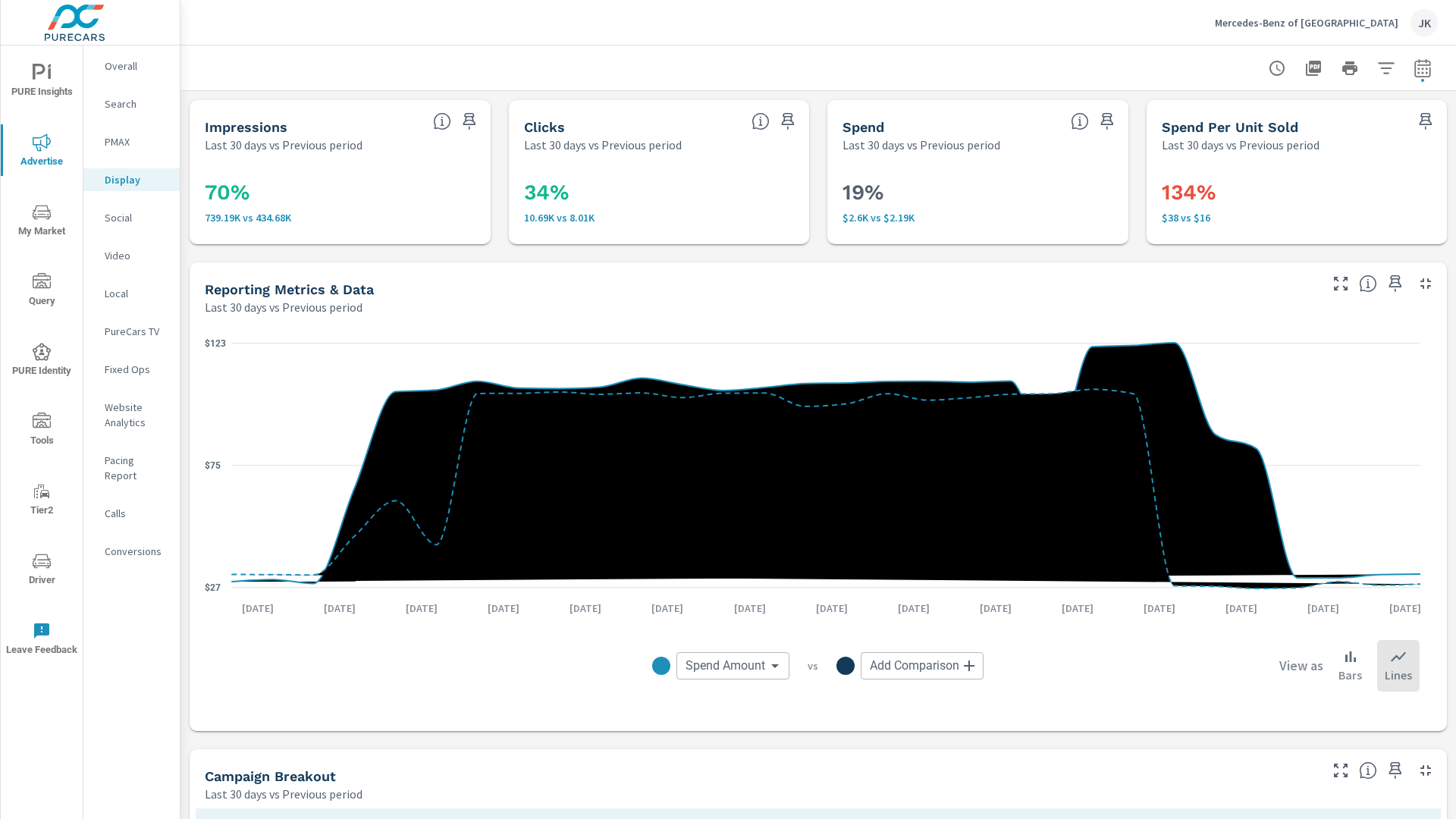
click at [1420, 18] on div "JK" at bounding box center [1424, 22] width 27 height 27
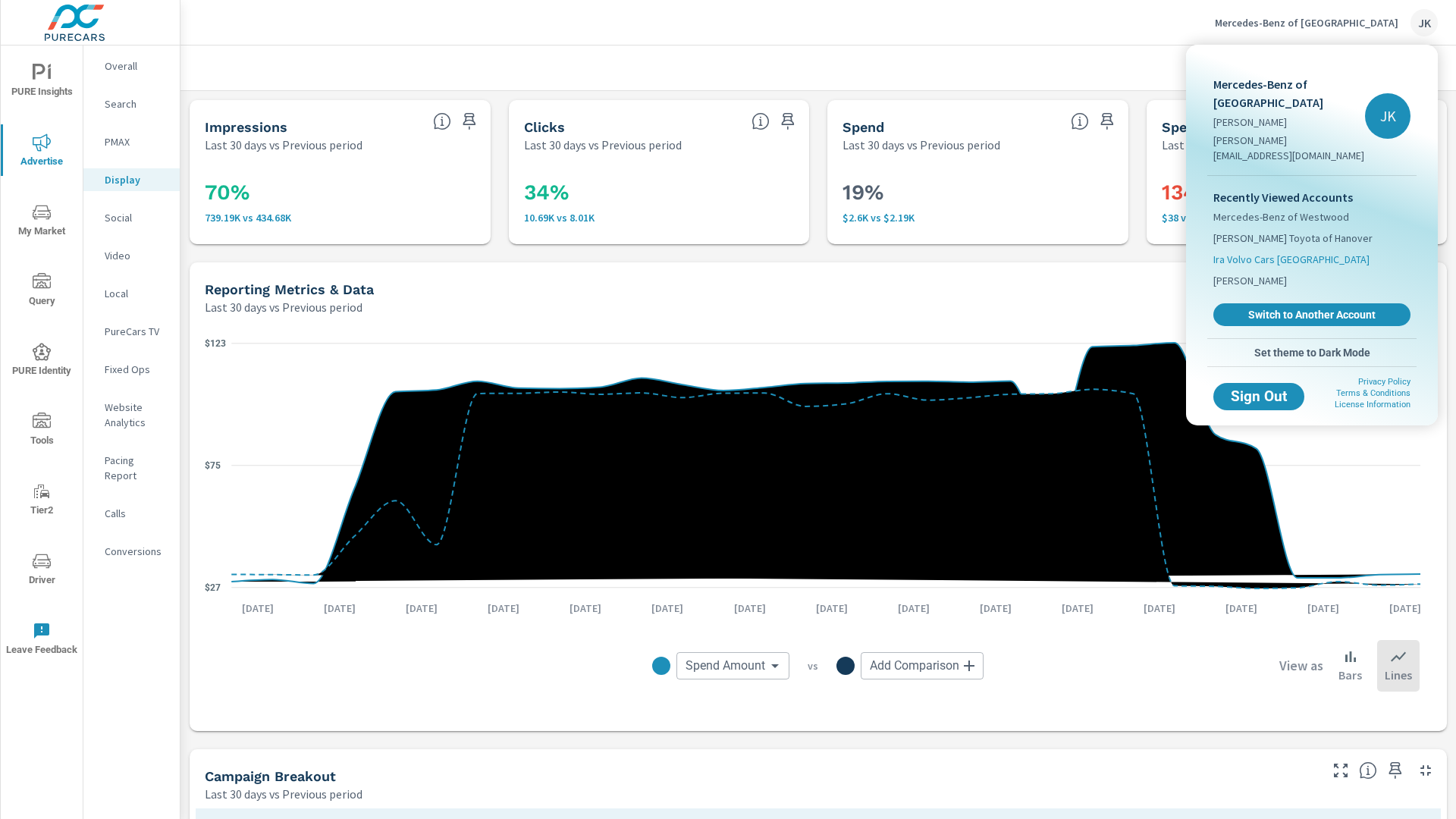
click at [1278, 252] on span "Ira Volvo Cars South Shore" at bounding box center [1291, 260] width 156 height 16
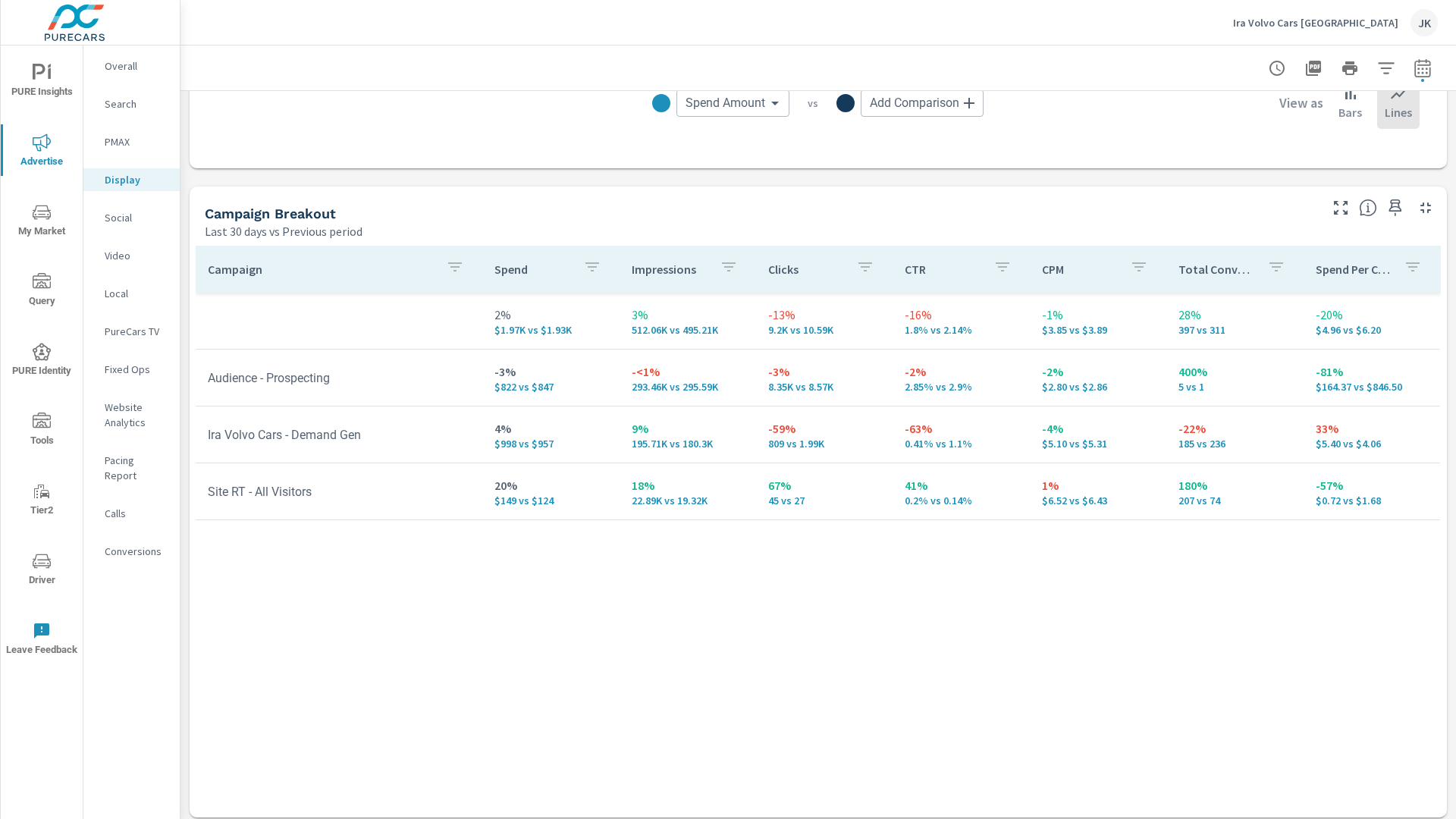
scroll to position [516, 0]
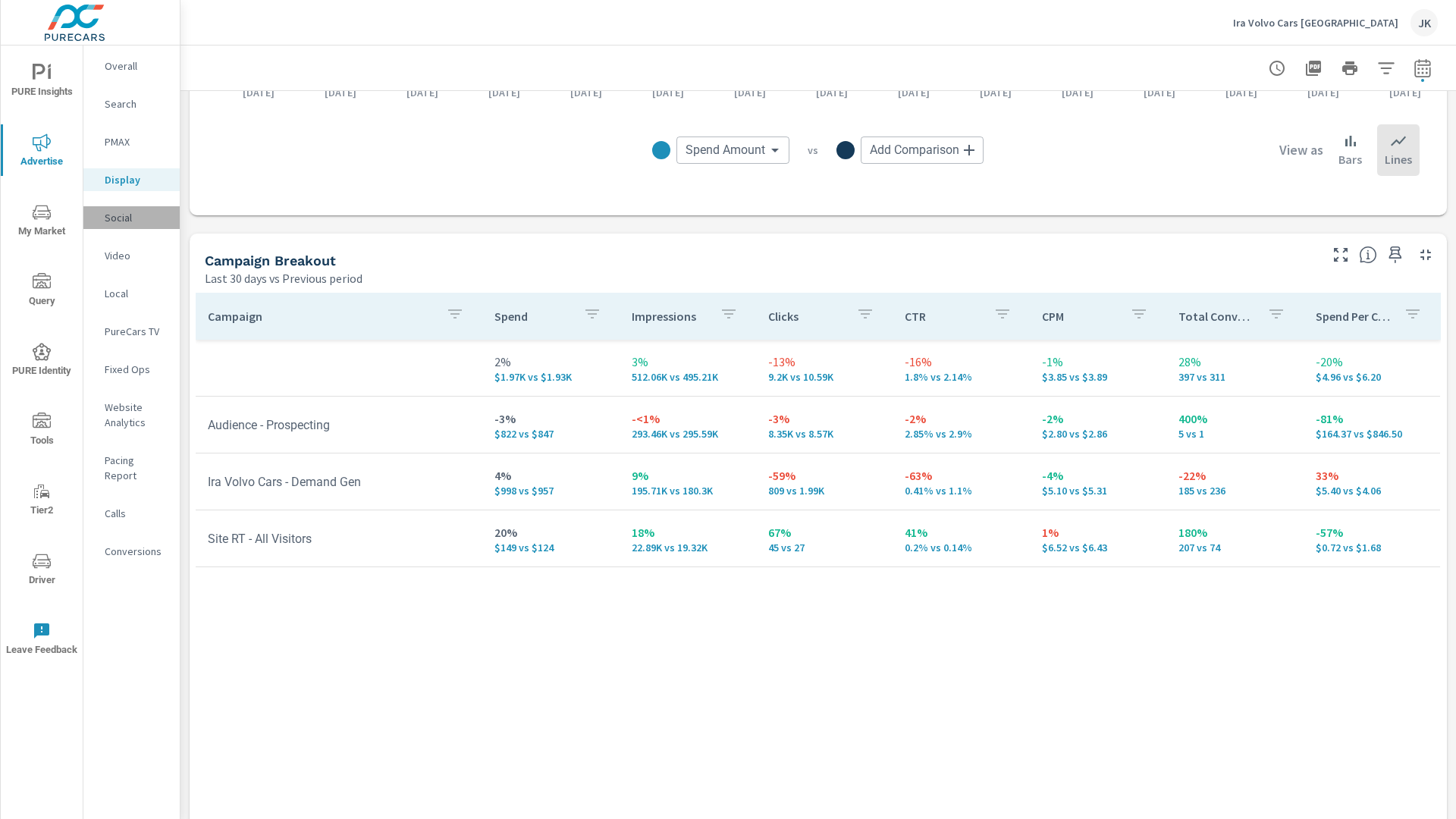
click at [113, 211] on p "Social" at bounding box center [136, 218] width 63 height 16
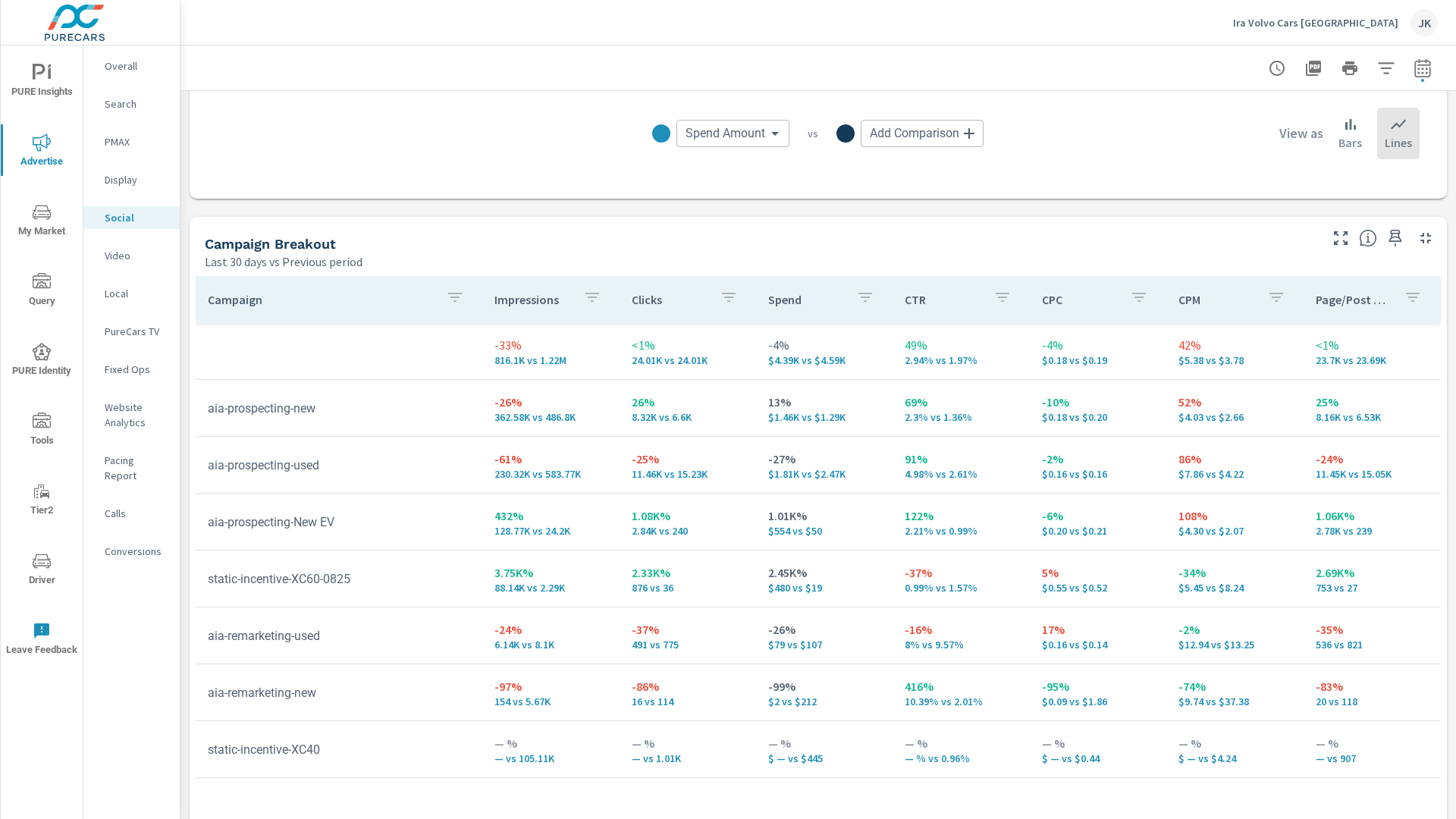
scroll to position [552, 0]
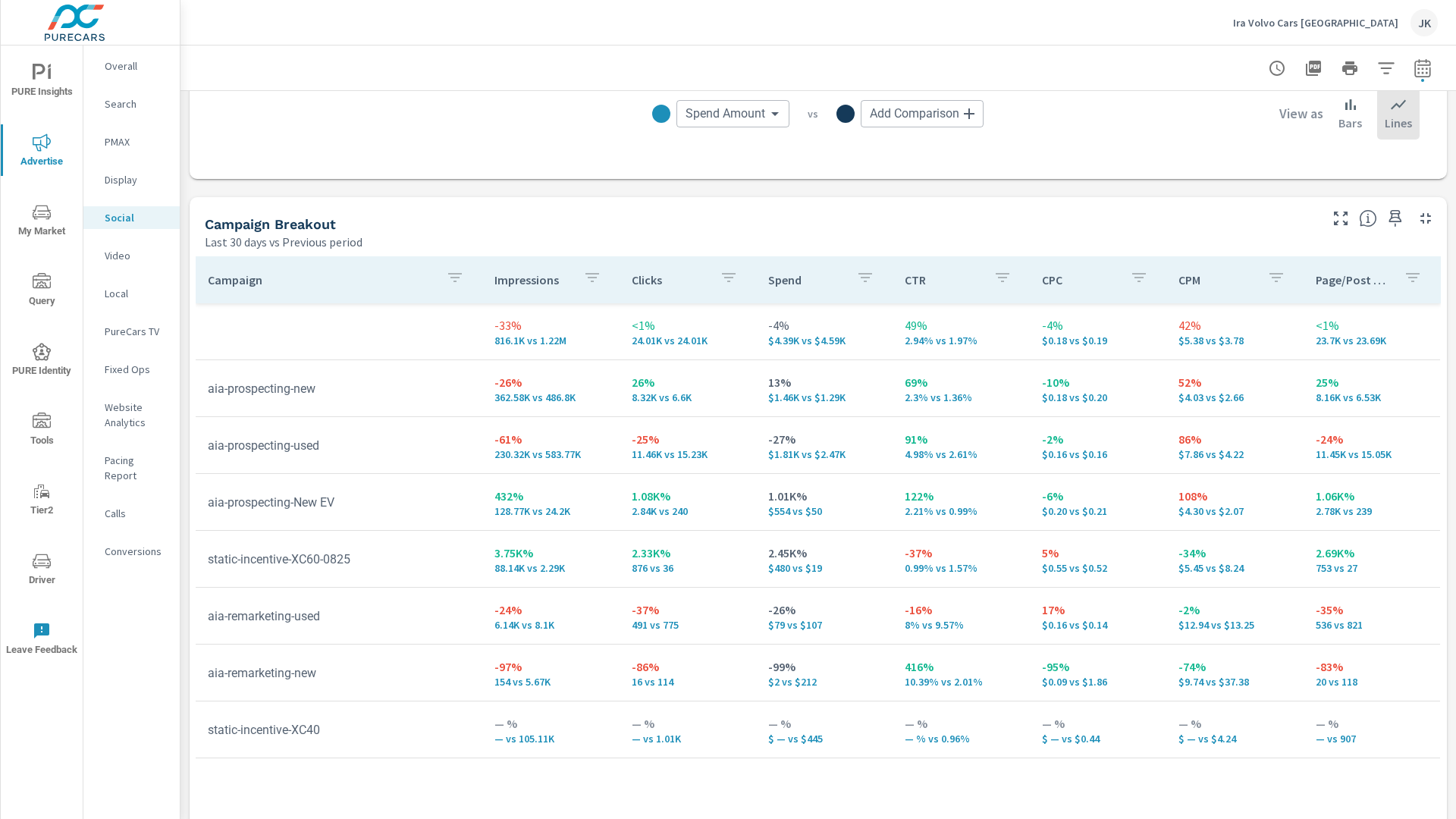
click at [119, 330] on p "PureCars TV" at bounding box center [136, 332] width 63 height 16
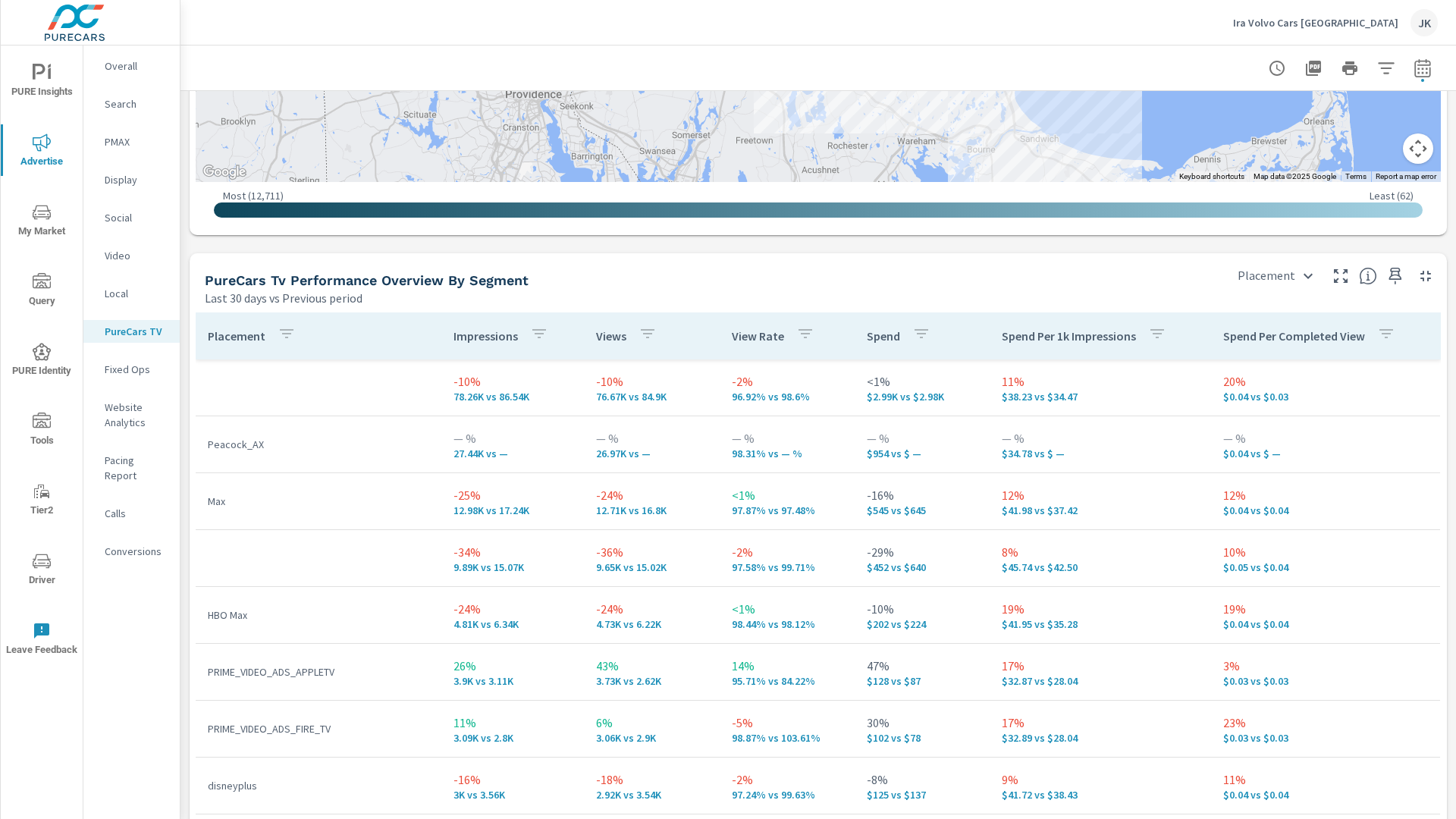
scroll to position [2274, 0]
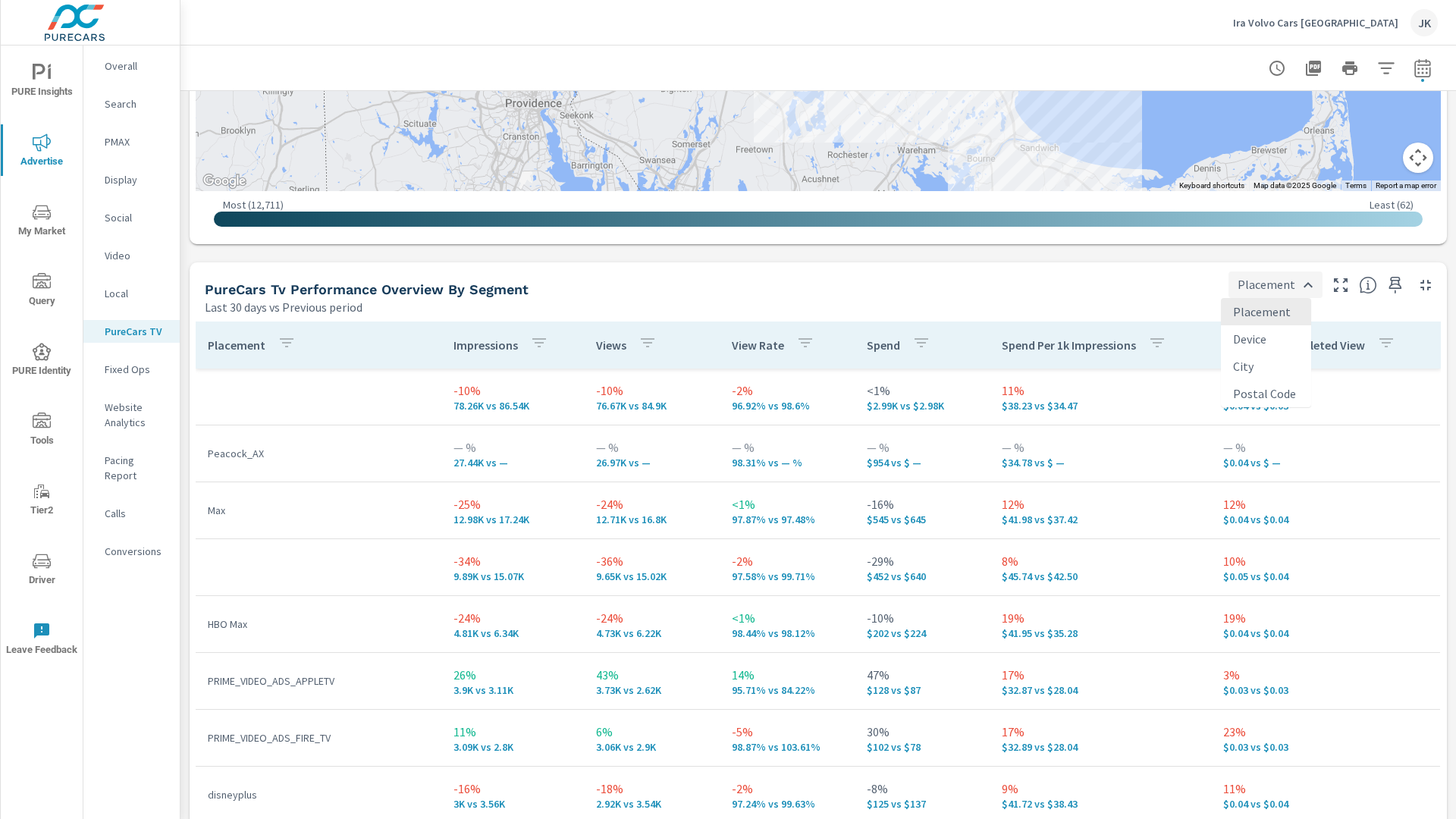
click at [1286, 283] on body "PURE Insights Advertise My Market Query PURE Identity Tools Tier2 Driver Leave …" at bounding box center [728, 410] width 1456 height 819
click at [1265, 360] on li "City" at bounding box center [1266, 367] width 90 height 27
type input "City"
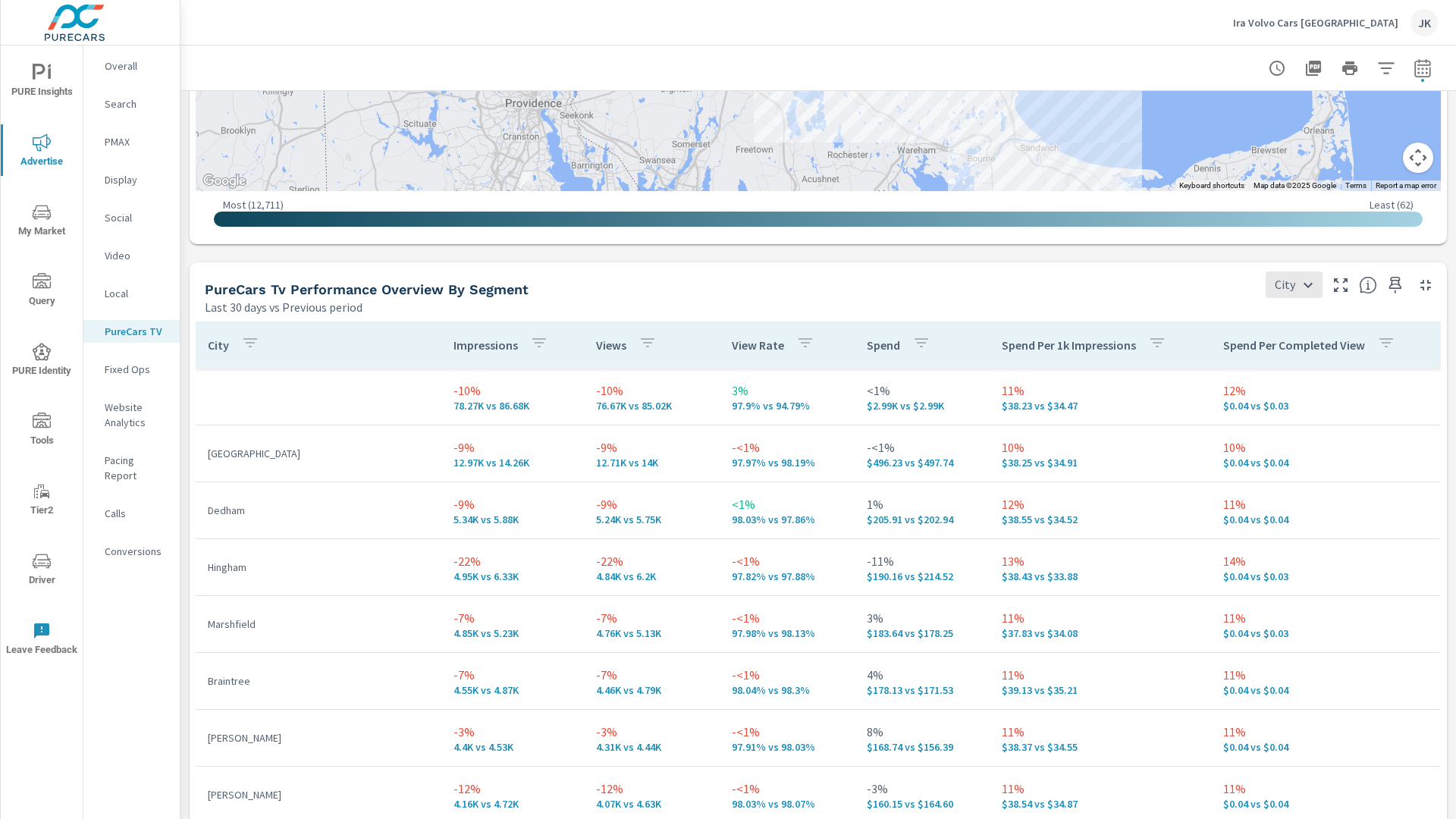
click at [42, 70] on icon "nav menu" at bounding box center [42, 73] width 18 height 18
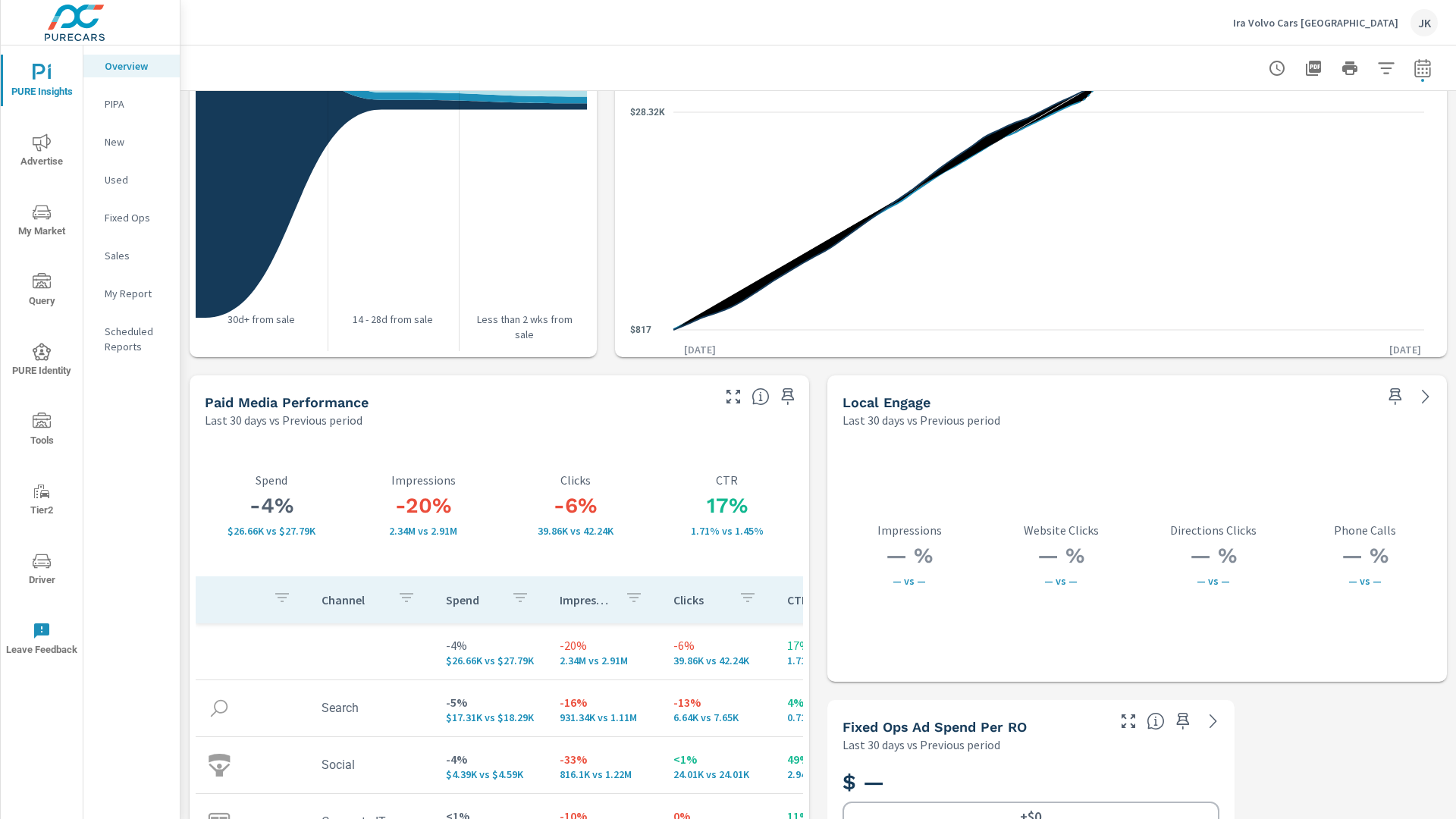
scroll to position [2458, 0]
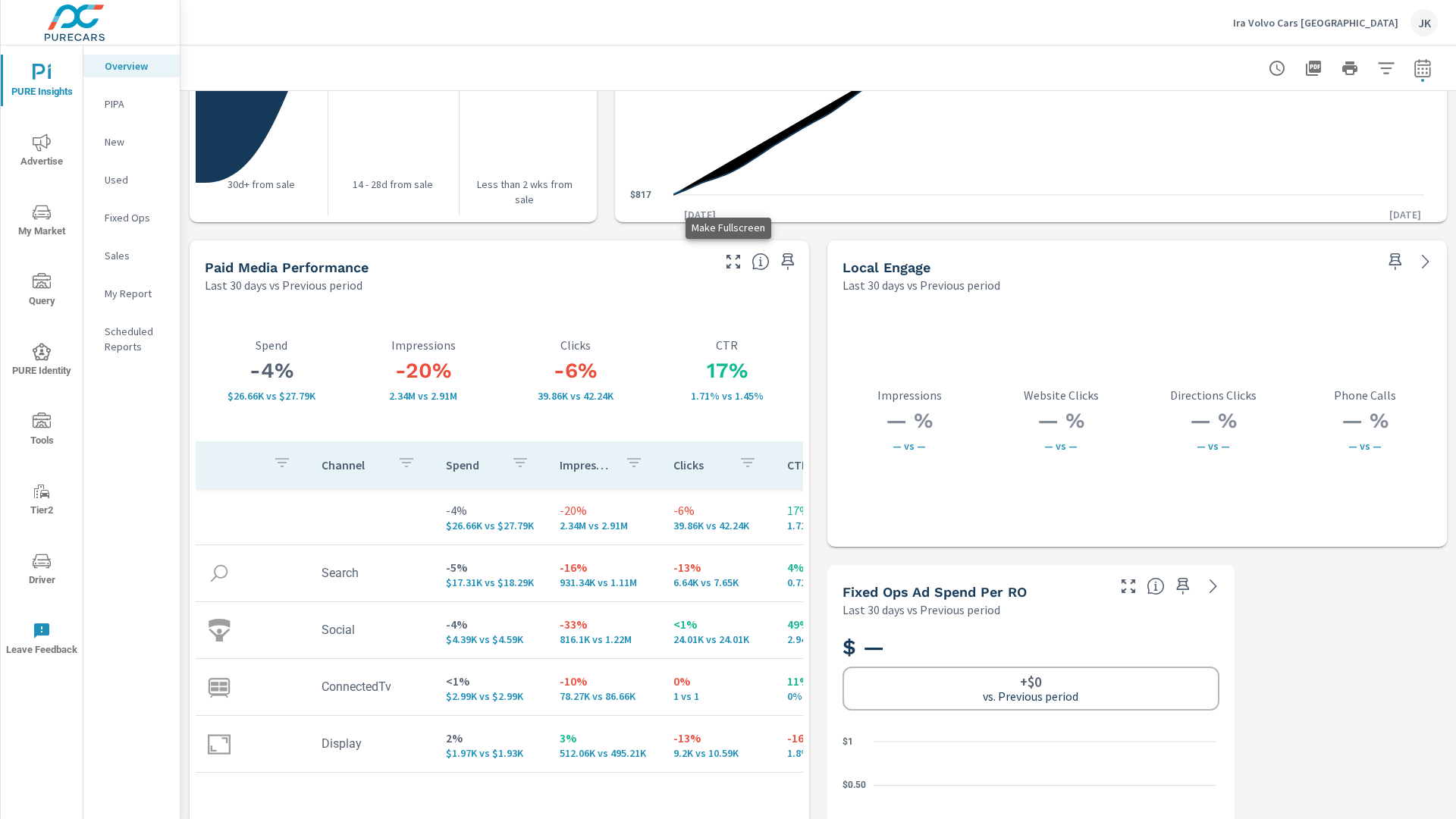
click at [726, 259] on icon "button" at bounding box center [733, 261] width 18 height 18
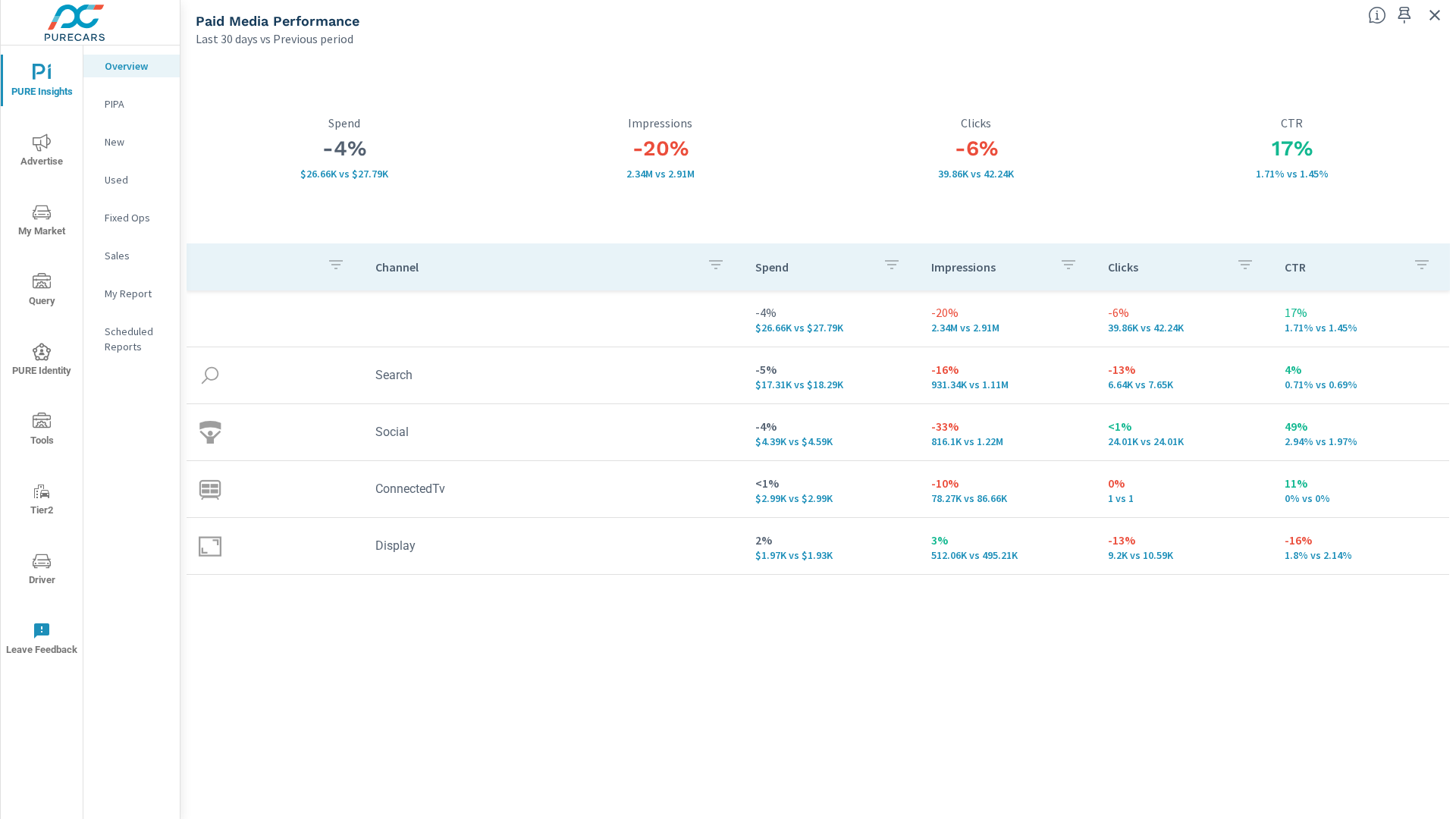
click at [44, 220] on icon "nav menu" at bounding box center [42, 213] width 18 height 18
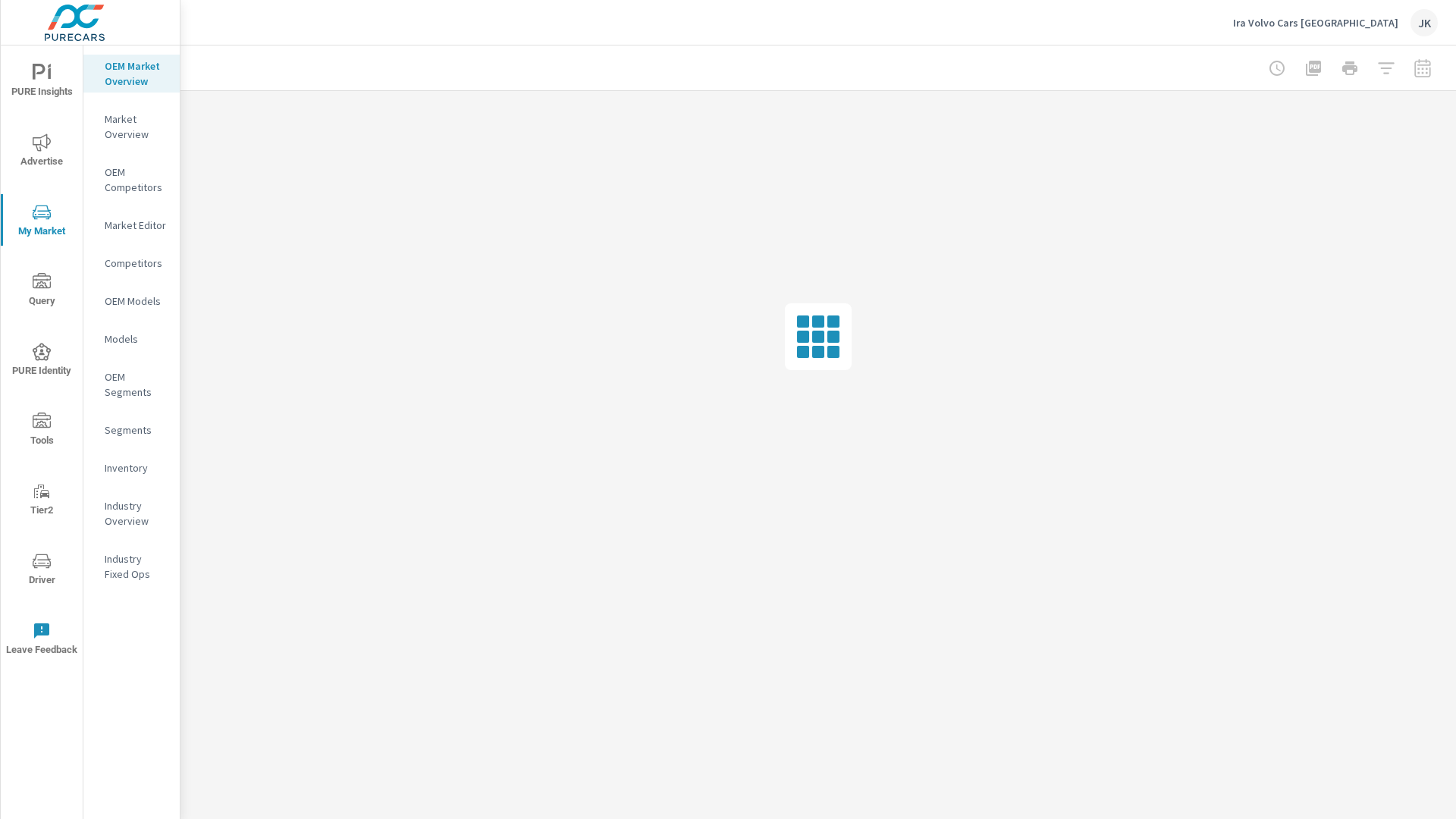
click at [134, 478] on div "Inventory" at bounding box center [131, 468] width 96 height 22
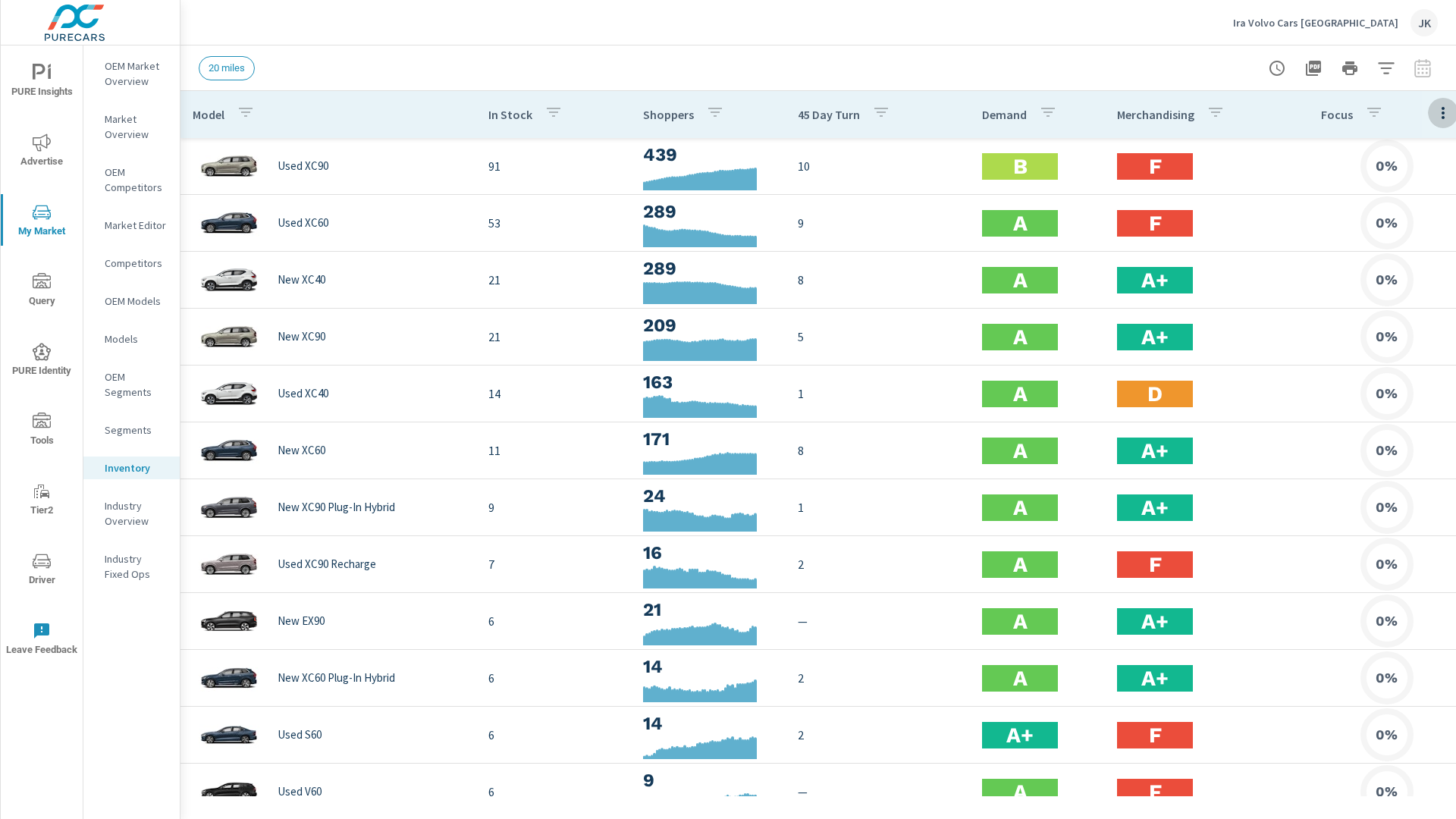
click at [1425, 115] on icon "button" at bounding box center [1443, 113] width 18 height 18
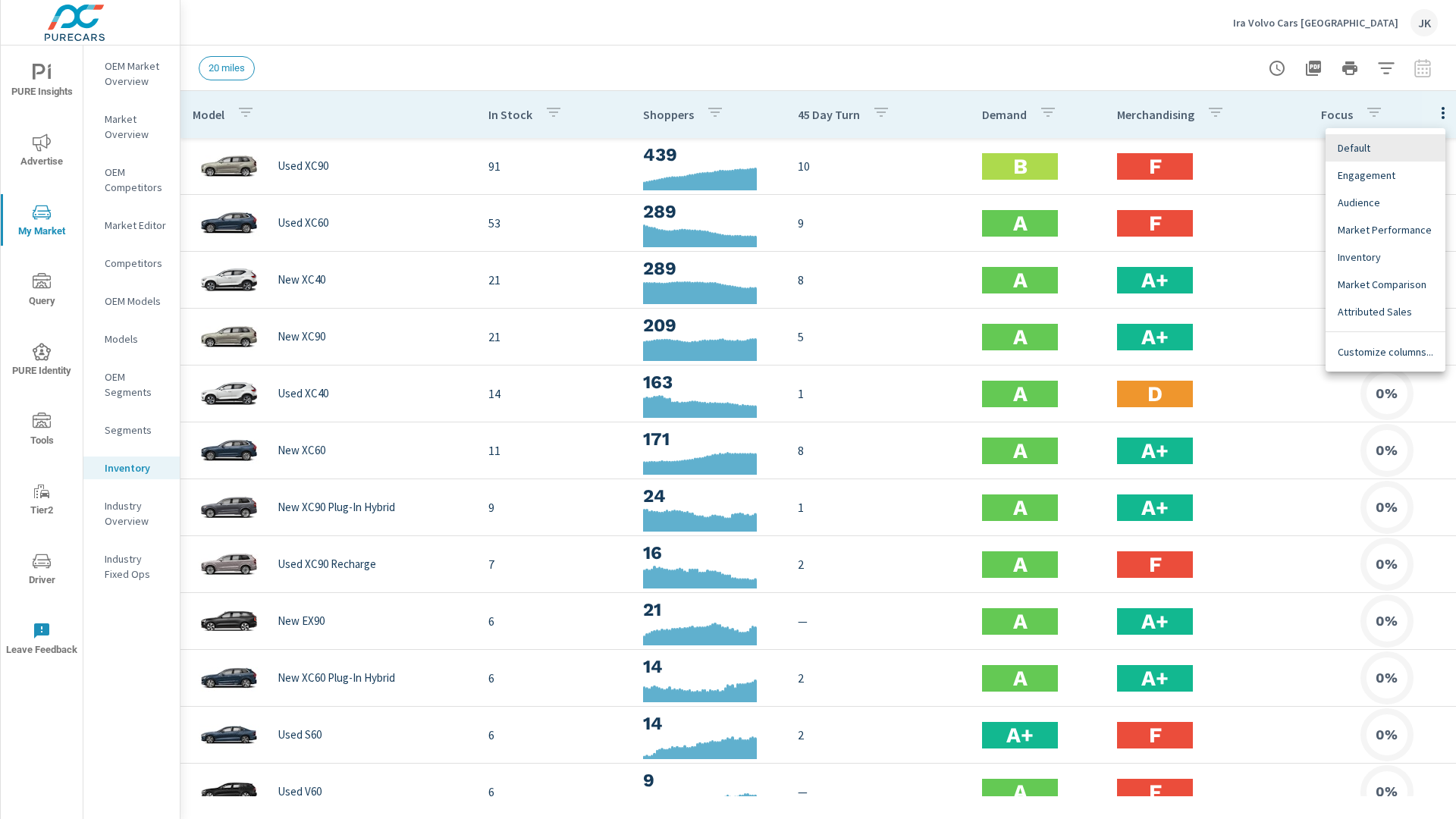
click at [1104, 42] on div at bounding box center [728, 410] width 1456 height 819
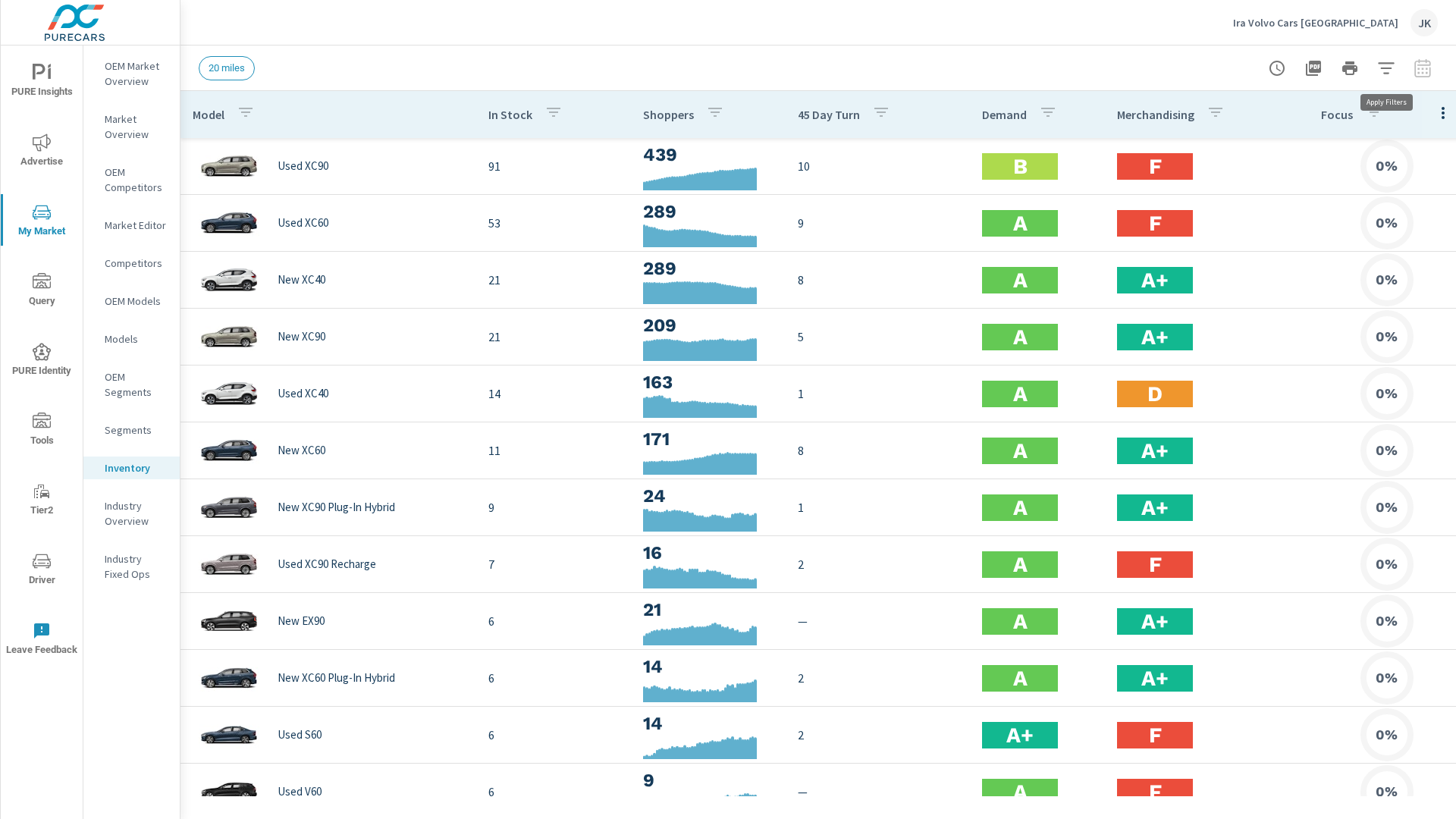
click at [1386, 64] on icon "button" at bounding box center [1386, 68] width 18 height 18
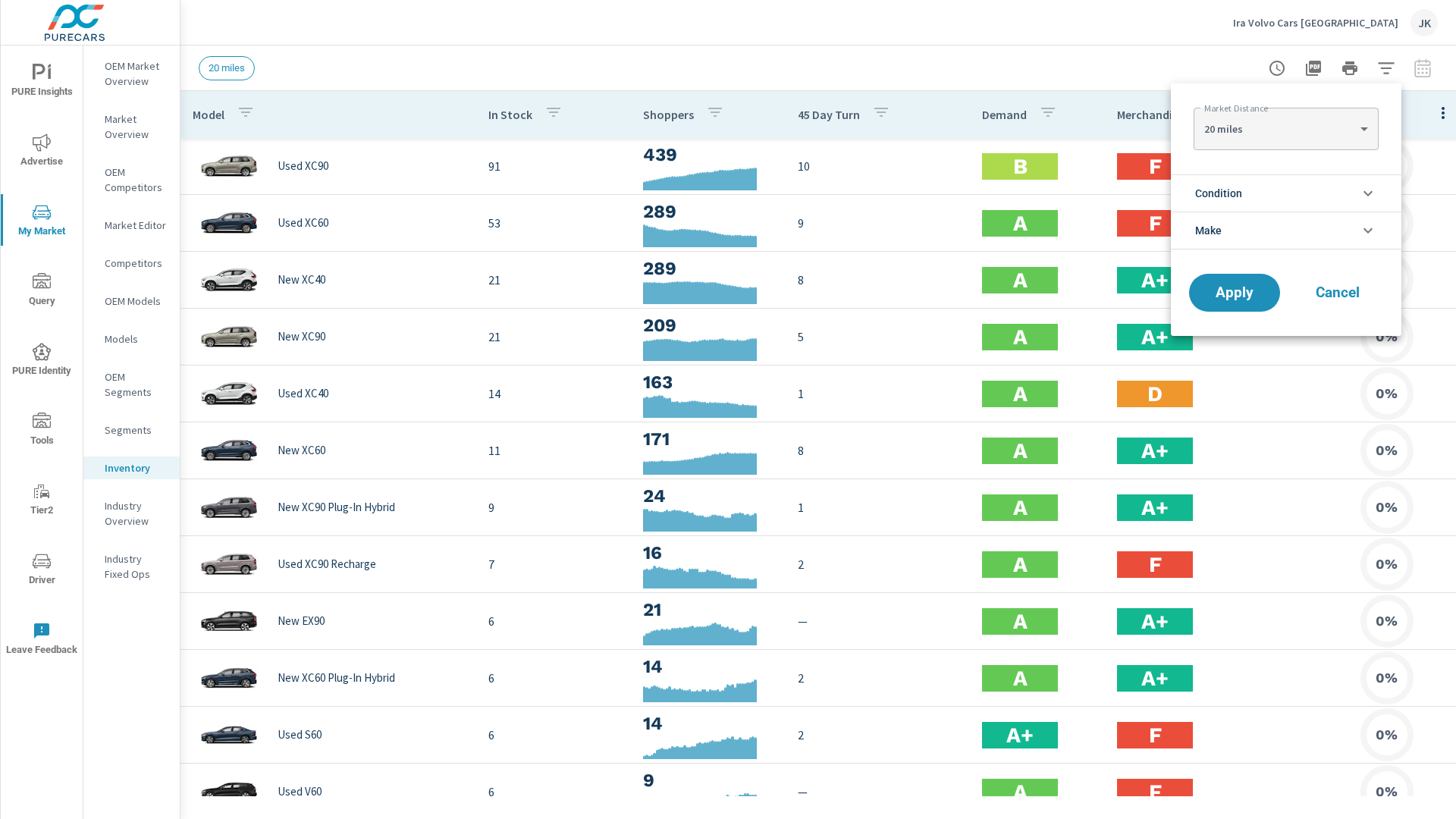
click at [1292, 186] on li "Condition" at bounding box center [1286, 193] width 231 height 37
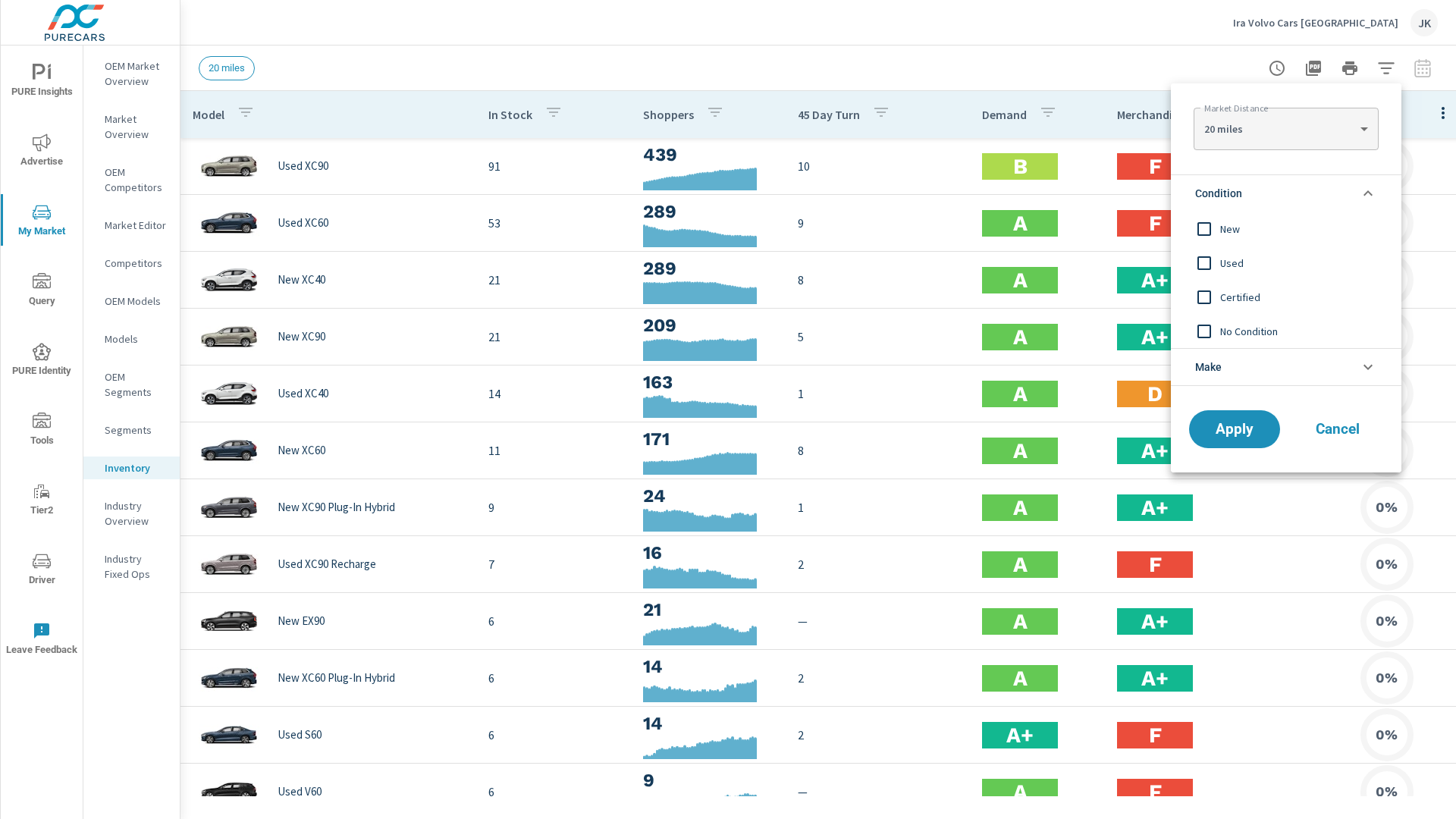
click at [1233, 223] on span "New" at bounding box center [1303, 229] width 166 height 18
click at [1237, 429] on span "Apply" at bounding box center [1235, 430] width 62 height 15
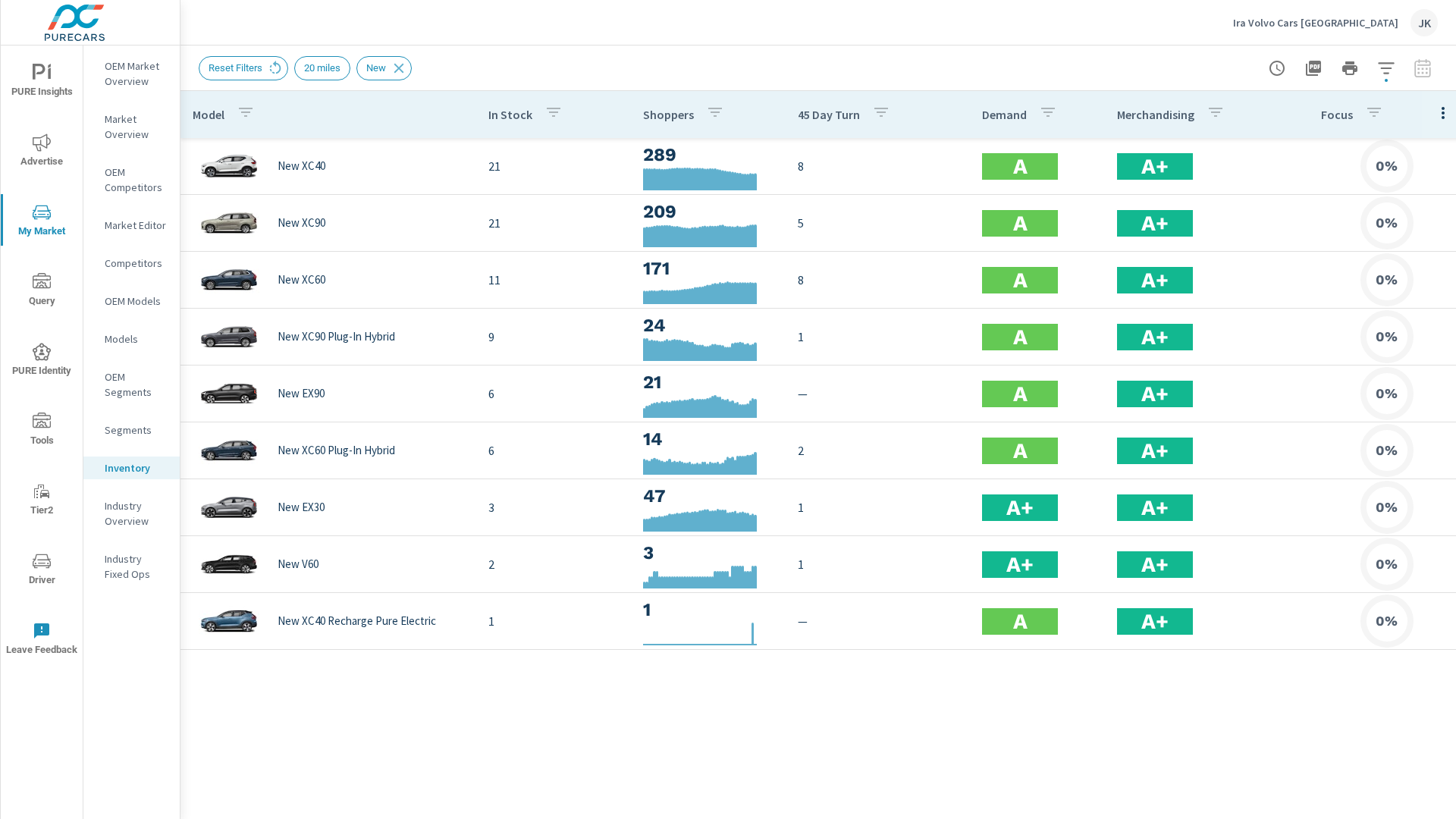
click at [1425, 110] on icon "button" at bounding box center [1443, 113] width 18 height 18
click at [1383, 364] on div "Customize columns..." at bounding box center [1386, 352] width 120 height 27
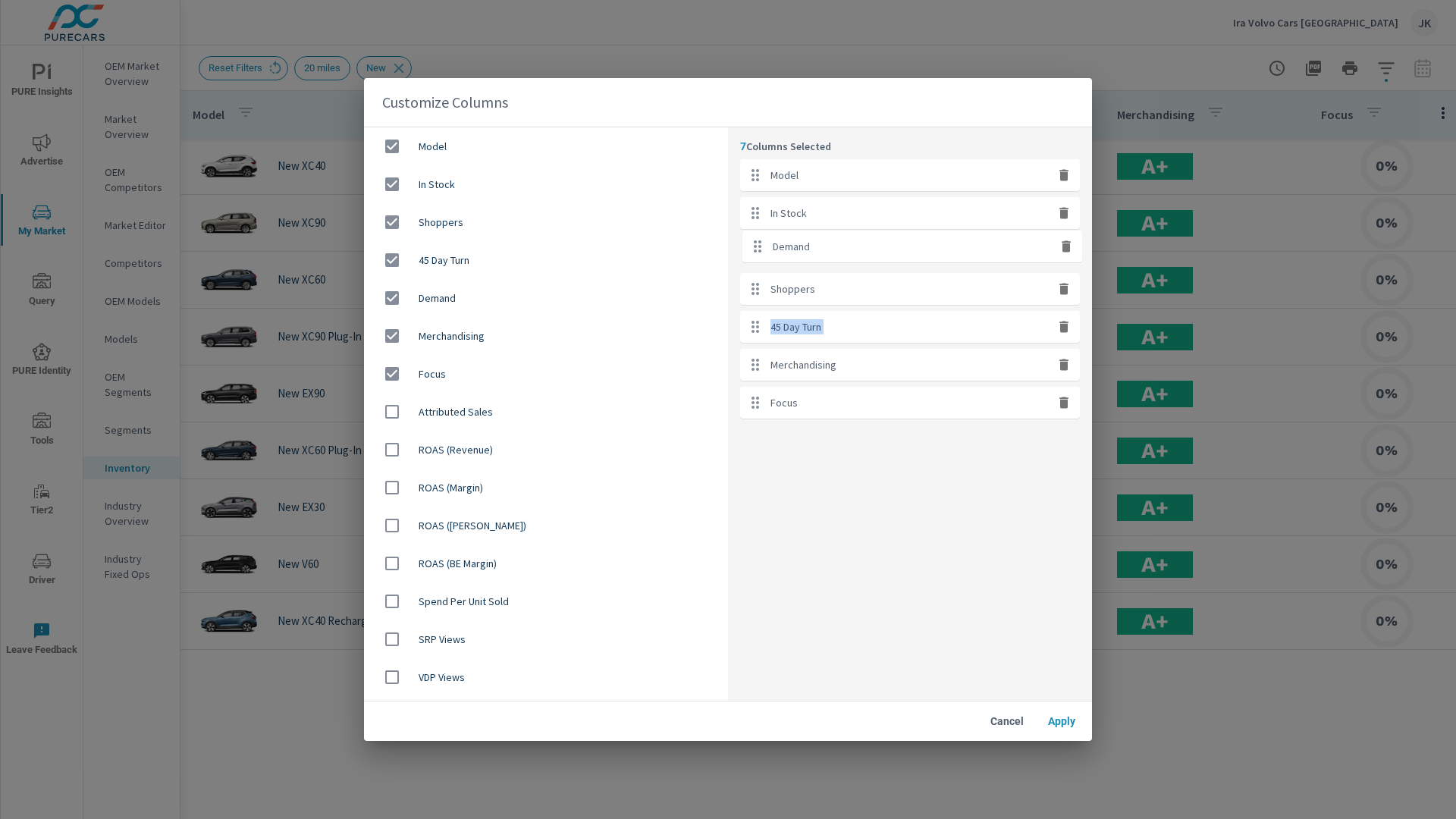
drag, startPoint x: 989, startPoint y: 319, endPoint x: 991, endPoint y: 231, distance: 88.0
click at [991, 231] on ul "Model In Stock Shoppers 45 Day Turn Demand Merchandising Focus" at bounding box center [910, 288] width 340 height 259
click at [821, 252] on div "Demand" at bounding box center [910, 250] width 340 height 32
drag, startPoint x: 828, startPoint y: 336, endPoint x: 826, endPoint y: 285, distance: 51.0
click at [826, 285] on ul "Model In Stock Demand Shoppers 45 Day Turn Merchandising Focus" at bounding box center [910, 288] width 340 height 259
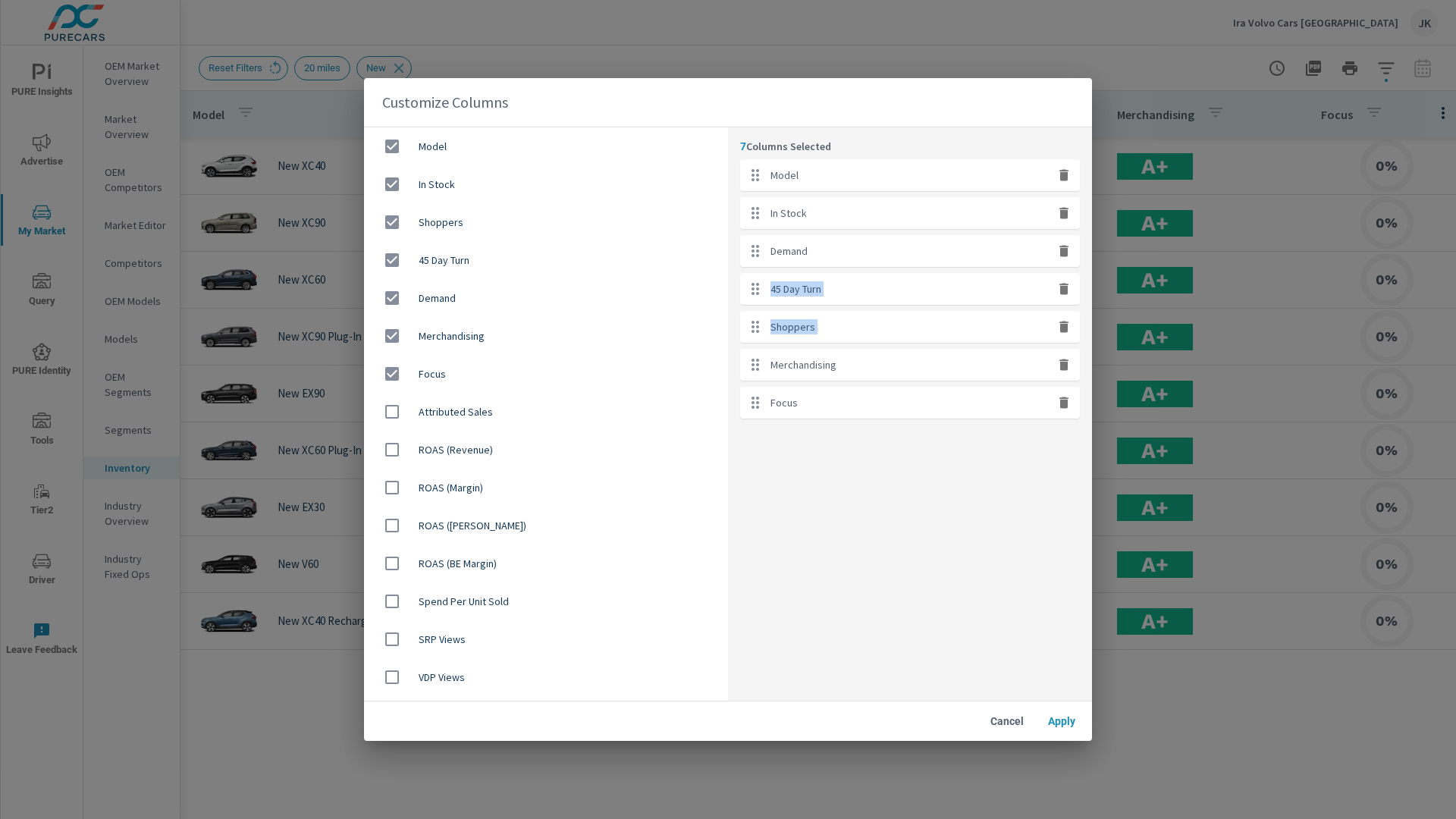
click at [1064, 373] on button "button" at bounding box center [1064, 365] width 19 height 19
checkbox input "false"
click at [1064, 331] on icon "button" at bounding box center [1063, 328] width 9 height 12
checkbox input "false"
click at [1064, 331] on icon "button" at bounding box center [1063, 328] width 9 height 12
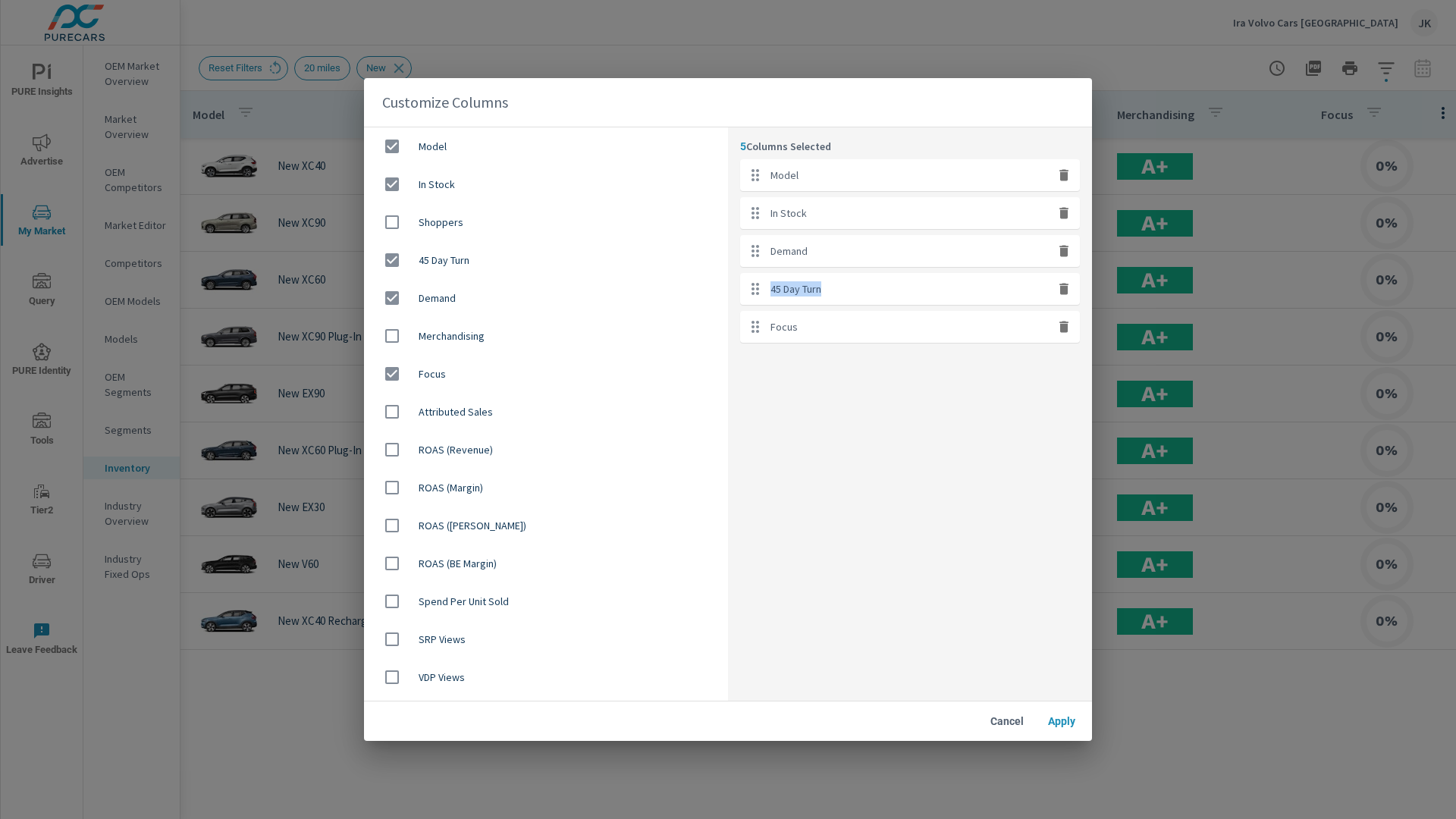
checkbox input "false"
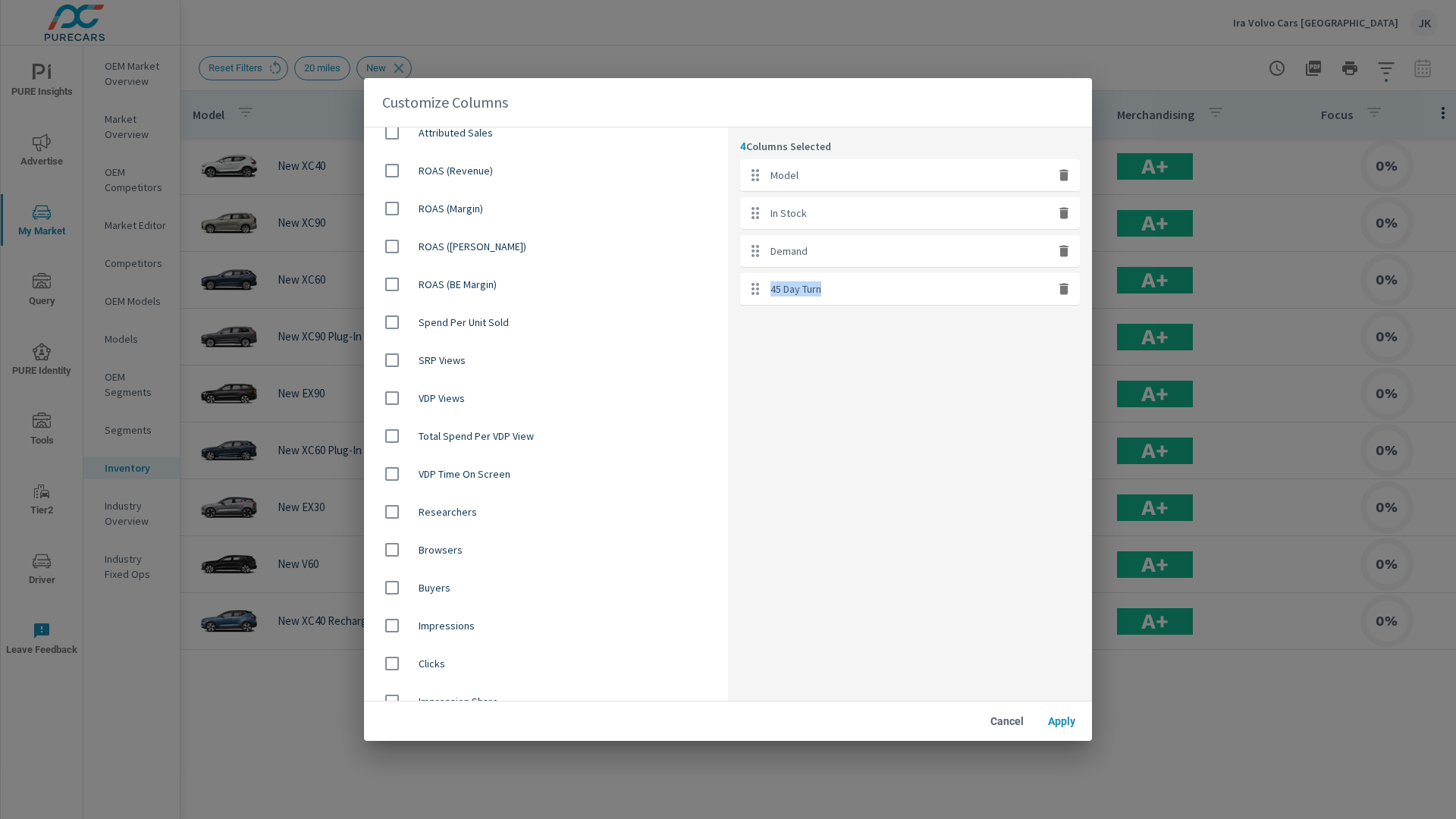
scroll to position [318, 0]
click at [385, 470] on input "checkbox" at bounding box center [392, 473] width 32 height 32
checkbox input "true"
click at [399, 516] on input "checkbox" at bounding box center [392, 510] width 32 height 32
checkbox input "true"
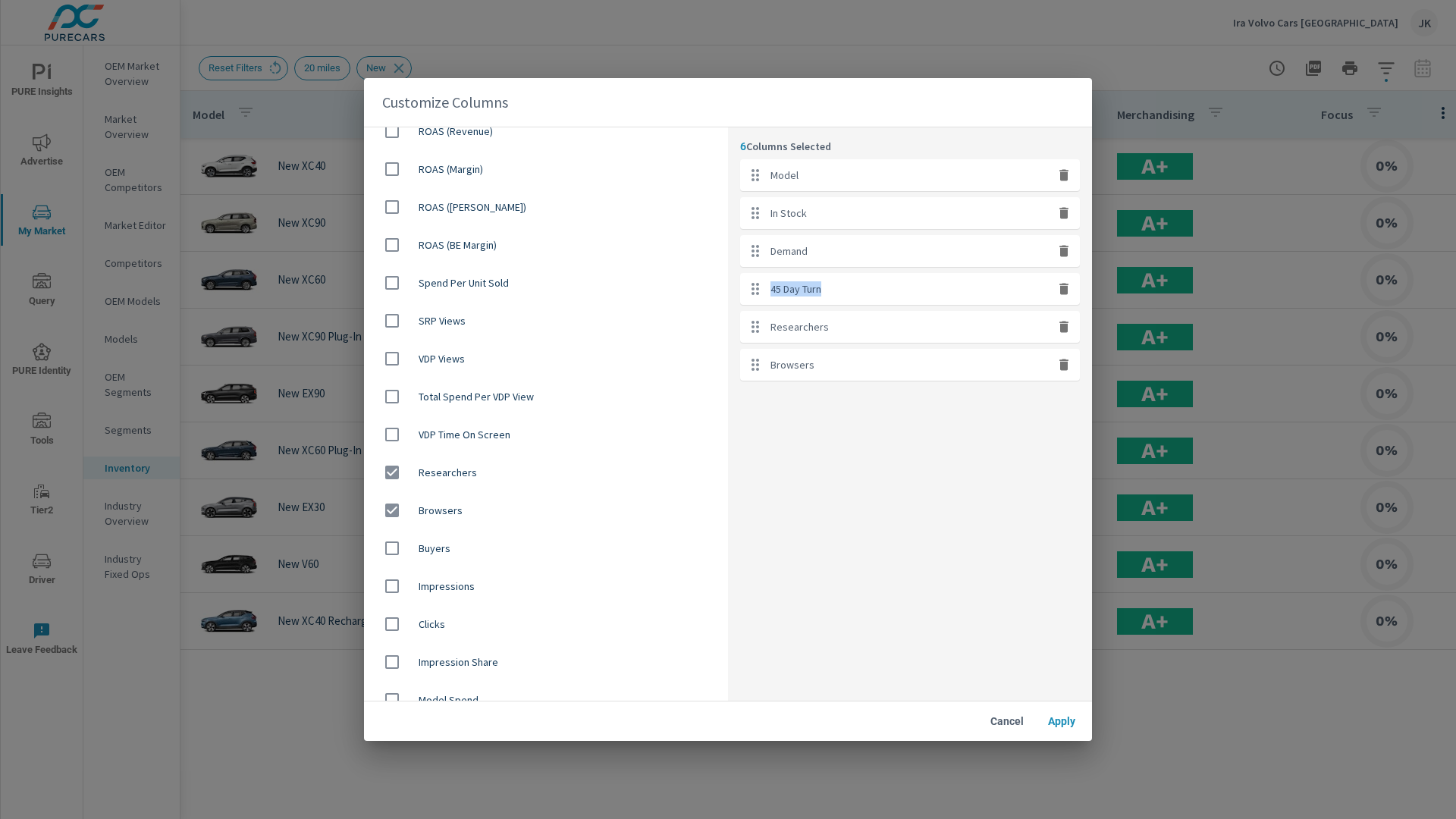
click at [392, 551] on input "checkbox" at bounding box center [392, 548] width 32 height 32
checkbox input "true"
click at [1053, 679] on span "Apply" at bounding box center [1062, 722] width 37 height 14
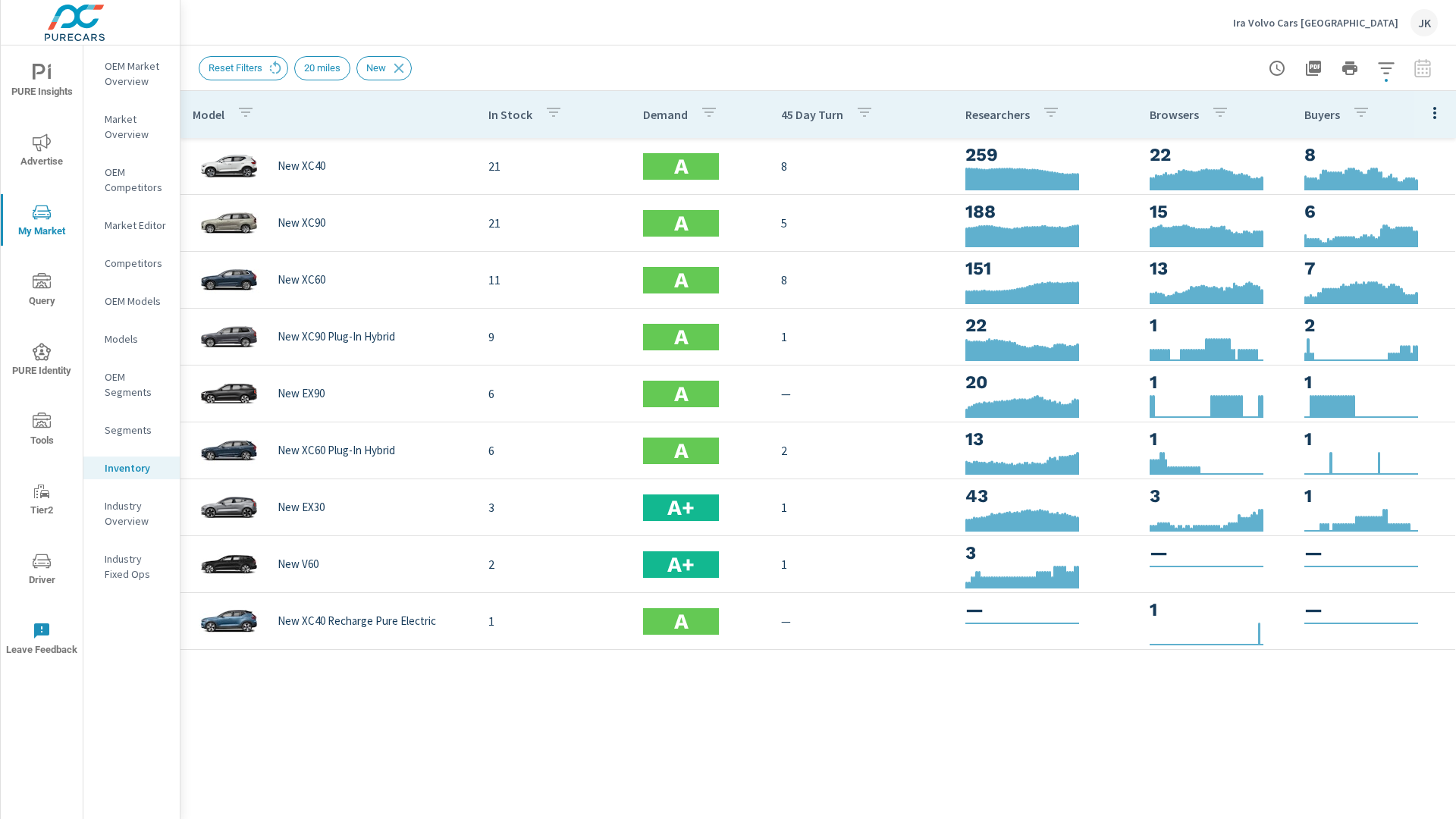
click at [1424, 16] on div "JK" at bounding box center [1424, 22] width 27 height 27
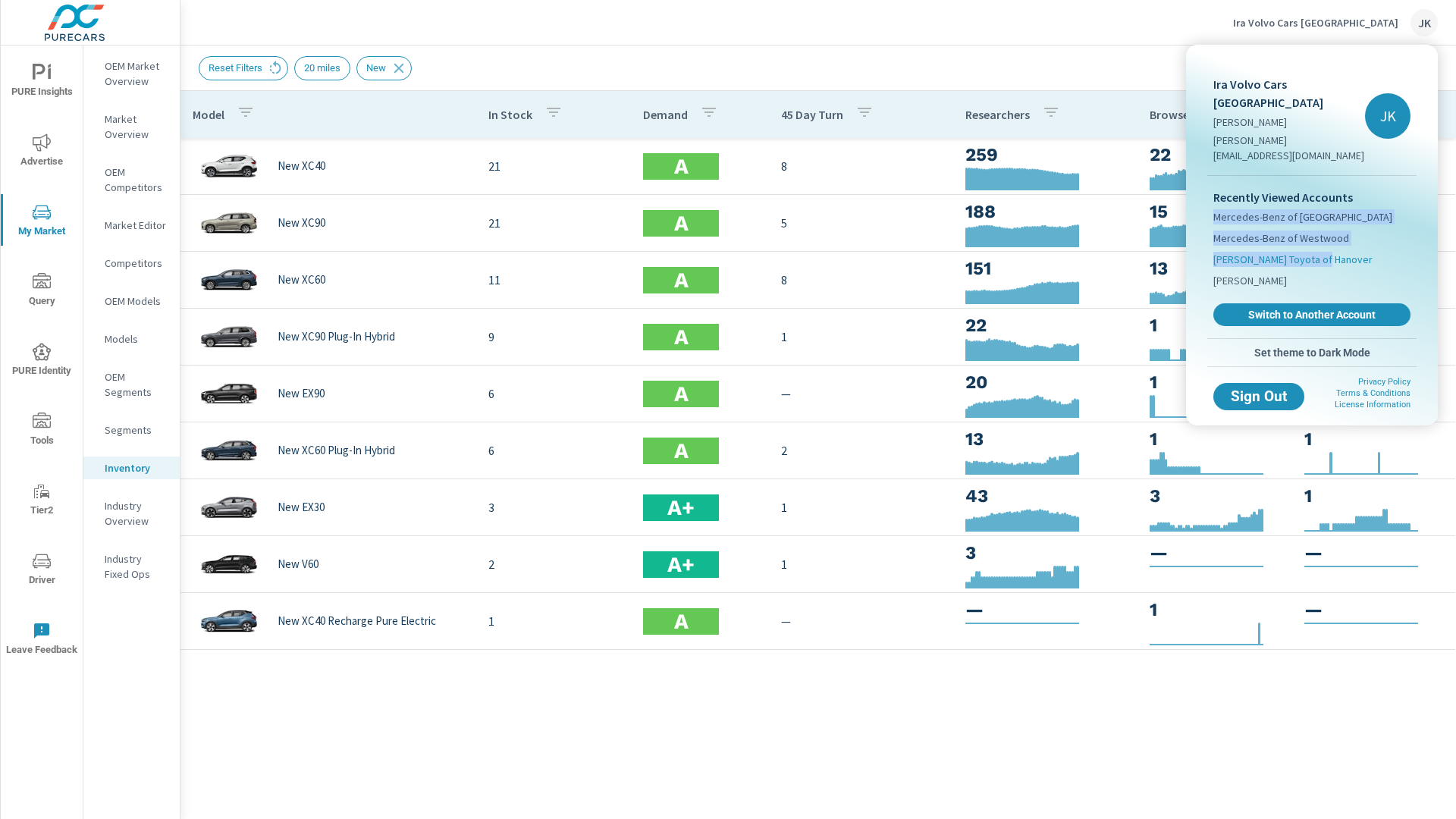
drag, startPoint x: 1332, startPoint y: 211, endPoint x: 1328, endPoint y: 223, distance: 12.6
click at [1329, 221] on div "Recently Viewed Accounts Mercedes-Benz of Hanover Mercedes-Benz of Westwood McG…" at bounding box center [1312, 256] width 210 height 162
click at [1303, 308] on span "Switch to Another Account" at bounding box center [1312, 314] width 186 height 15
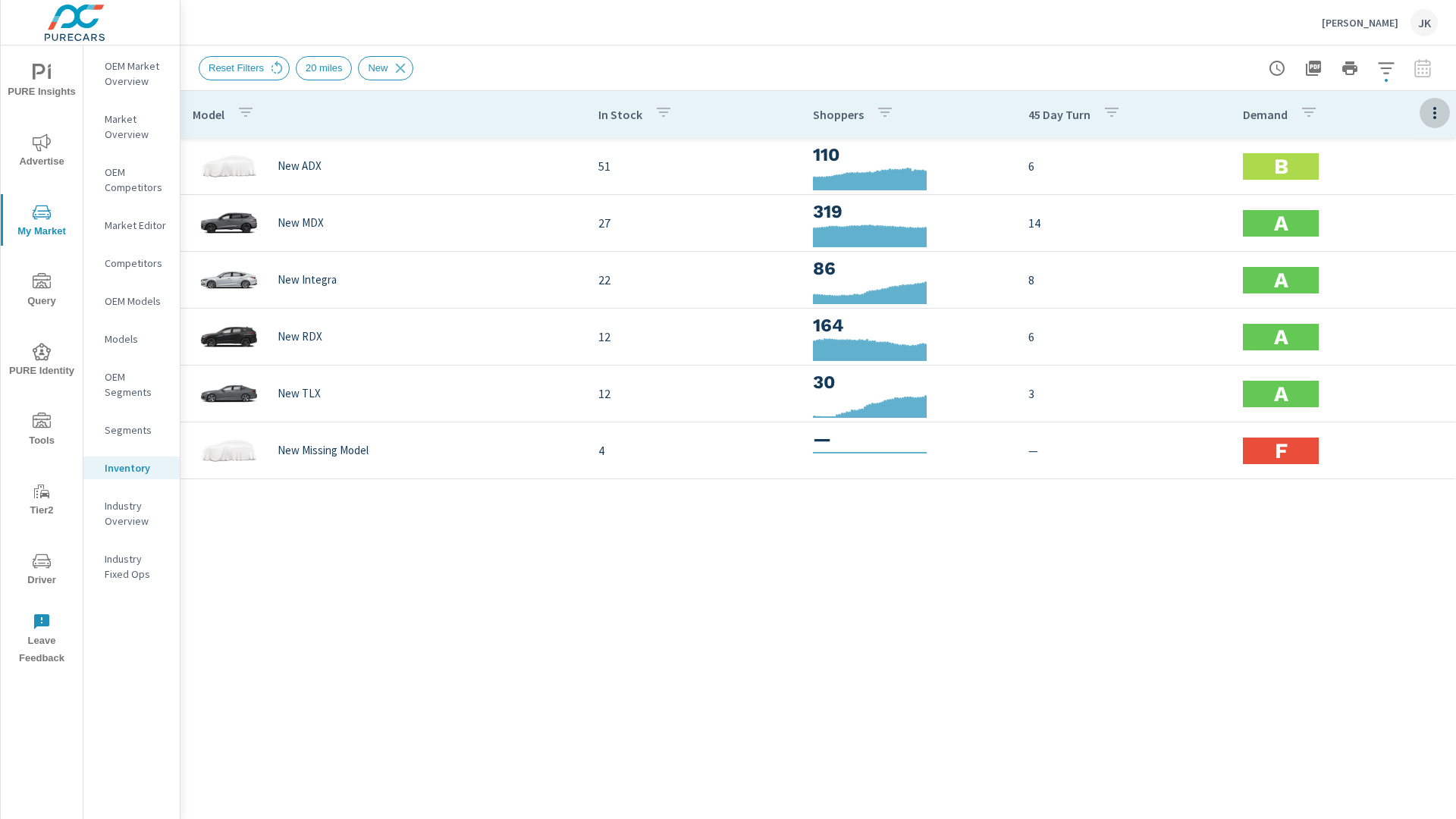
click at [1433, 113] on icon "button" at bounding box center [1435, 113] width 18 height 18
click at [1379, 351] on span "Customize columns..." at bounding box center [1385, 352] width 96 height 16
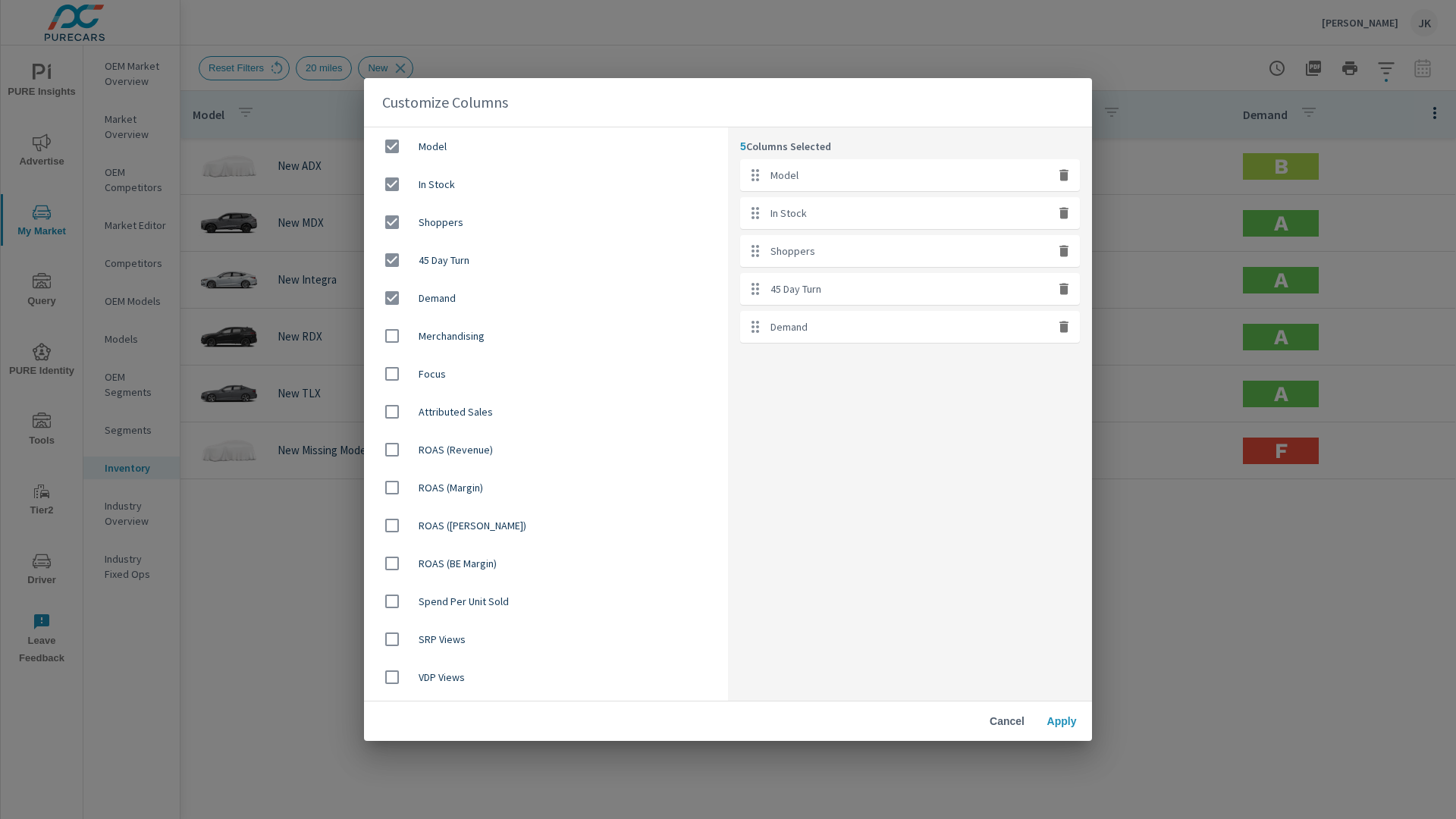
click at [1003, 715] on span "Cancel" at bounding box center [1008, 722] width 37 height 14
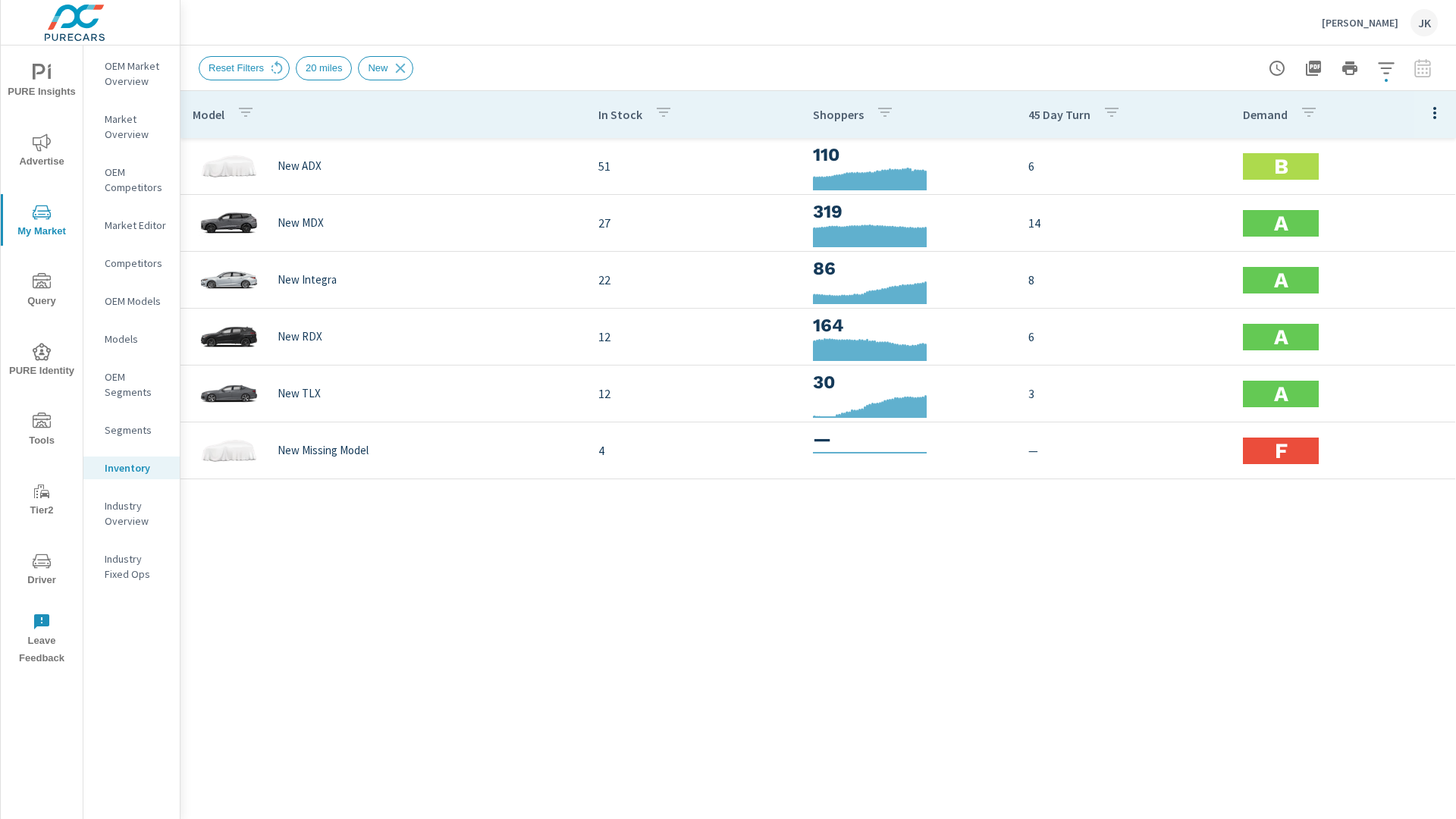
click at [1387, 60] on icon "button" at bounding box center [1386, 68] width 18 height 18
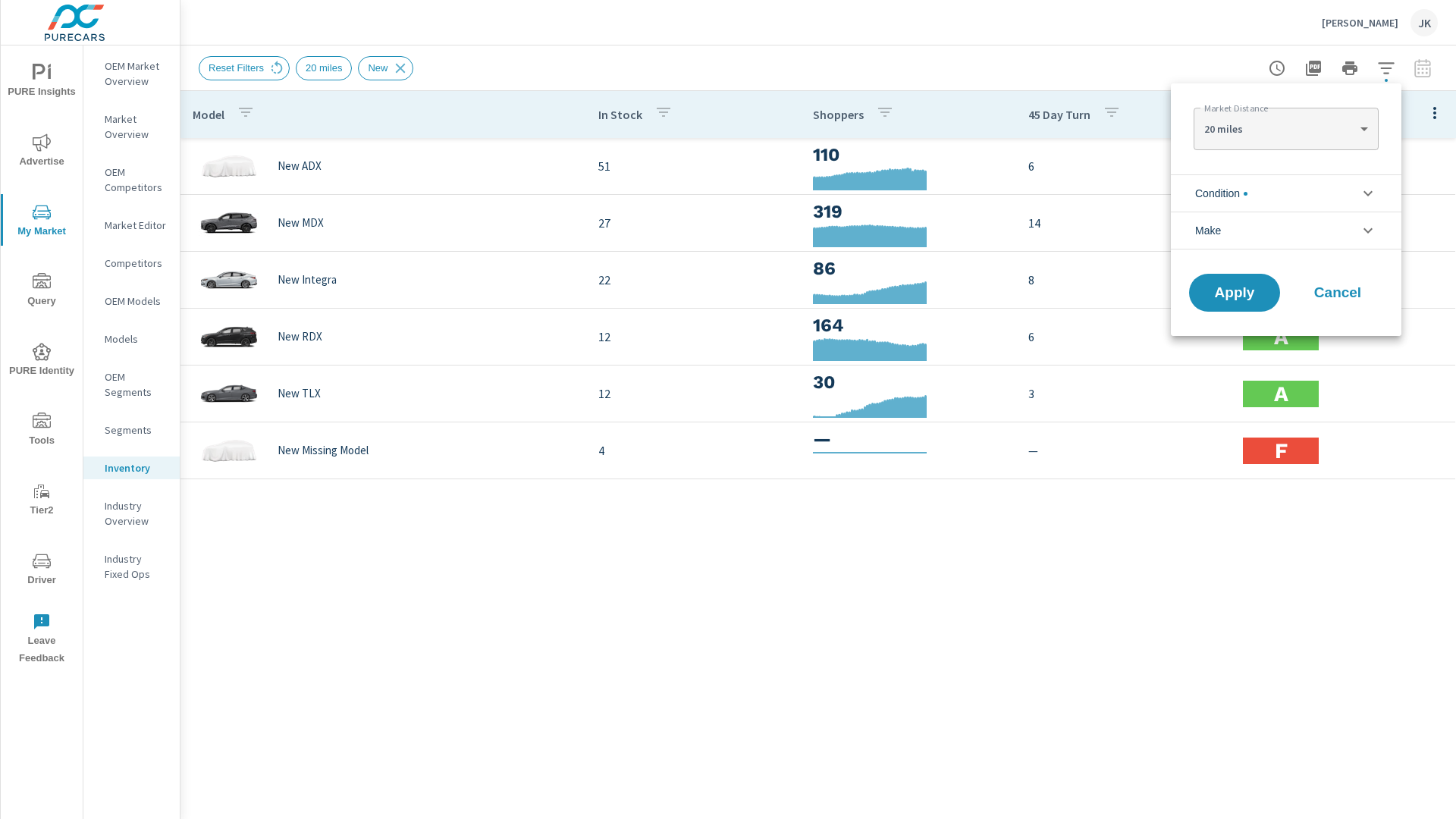
click at [1301, 182] on li "Condition" at bounding box center [1286, 193] width 231 height 37
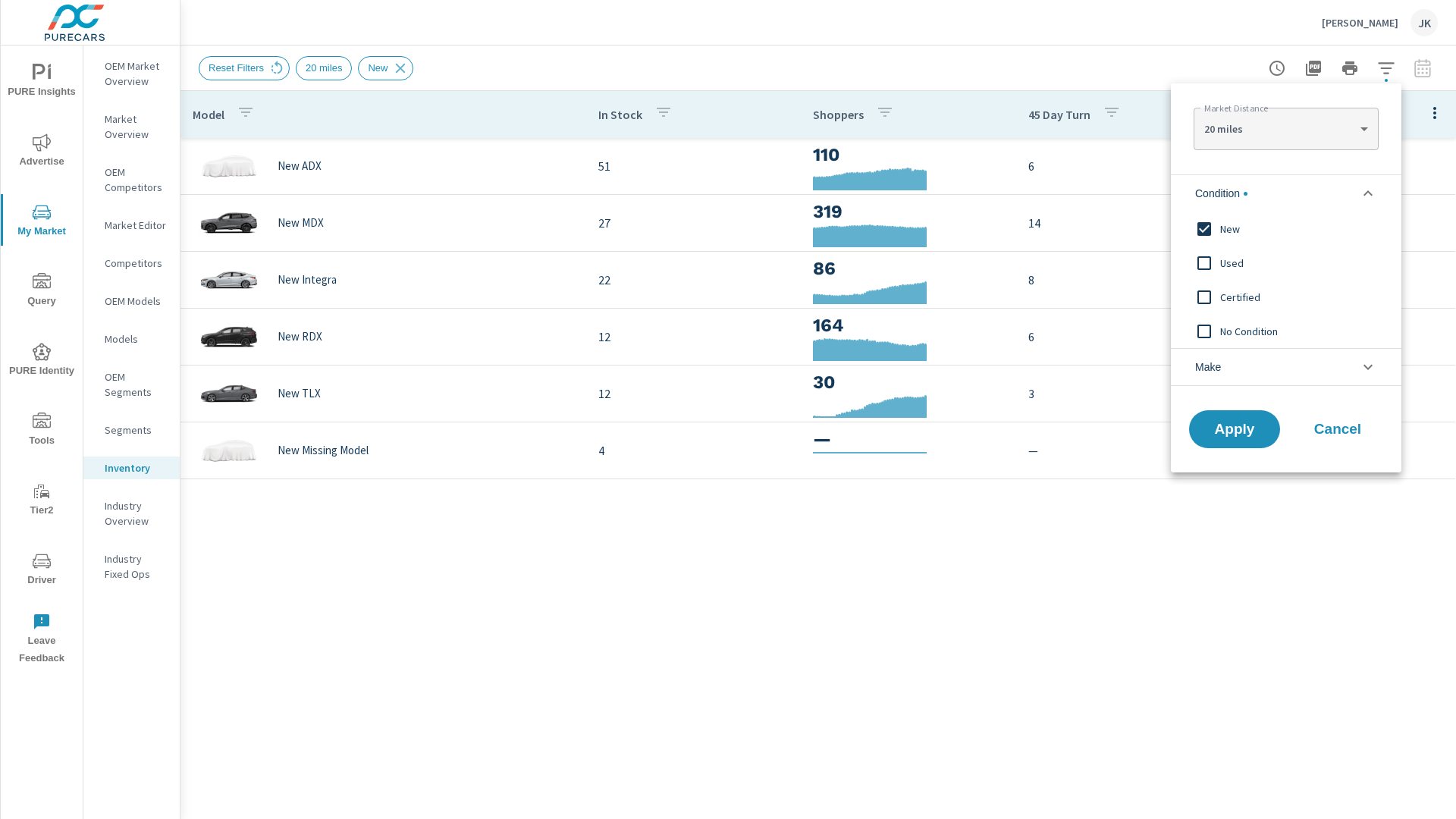
click at [1211, 224] on input "filter options" at bounding box center [1204, 229] width 32 height 32
click at [1225, 413] on button "Apply" at bounding box center [1234, 429] width 94 height 40
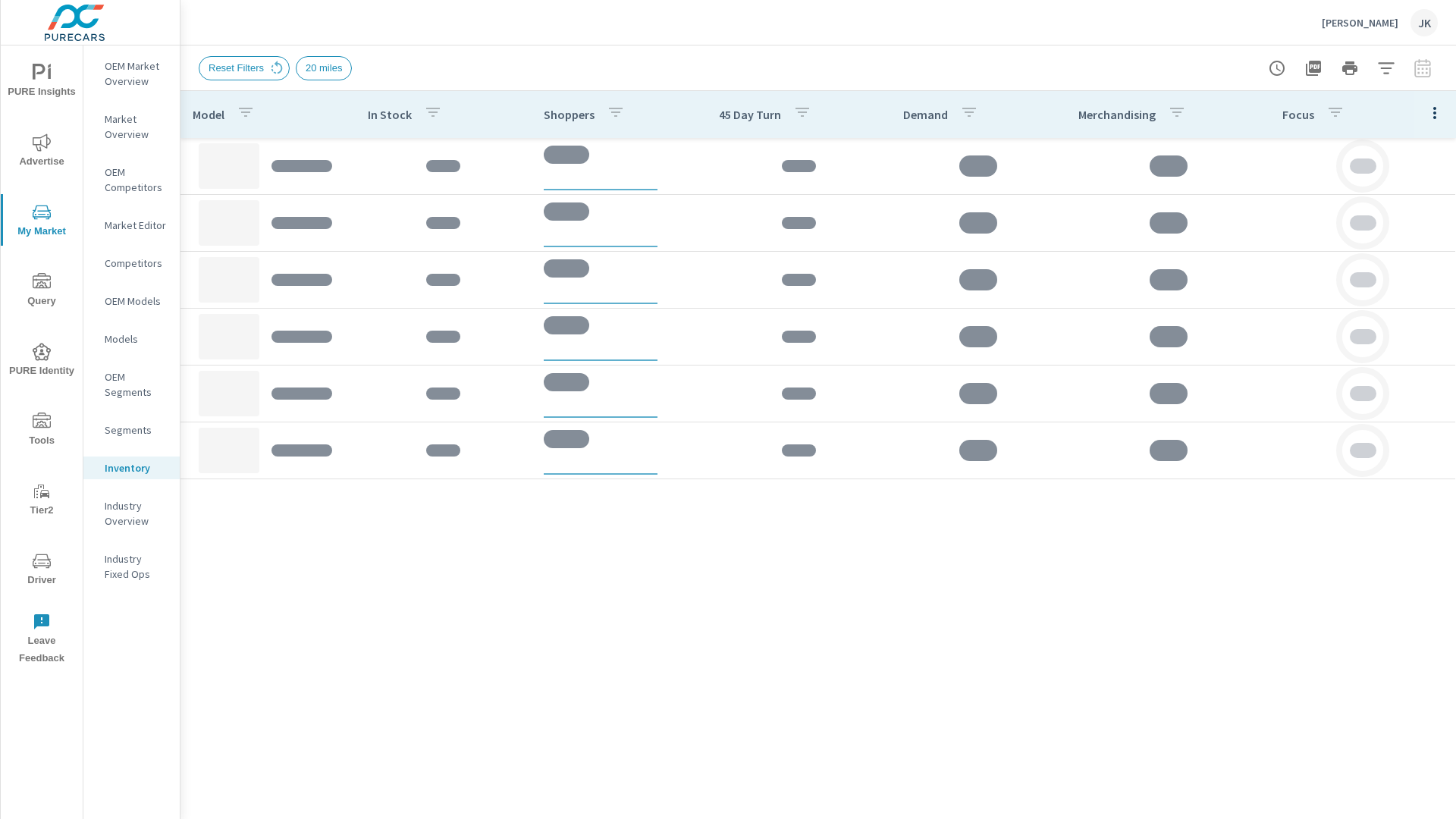
click at [1429, 111] on icon "button" at bounding box center [1435, 113] width 18 height 18
click at [1356, 367] on nav "Customize columns..." at bounding box center [1386, 351] width 120 height 40
click at [1362, 360] on div "Default Engagement Audience Market Performance Inventory Market Comparison Attr…" at bounding box center [728, 410] width 1456 height 819
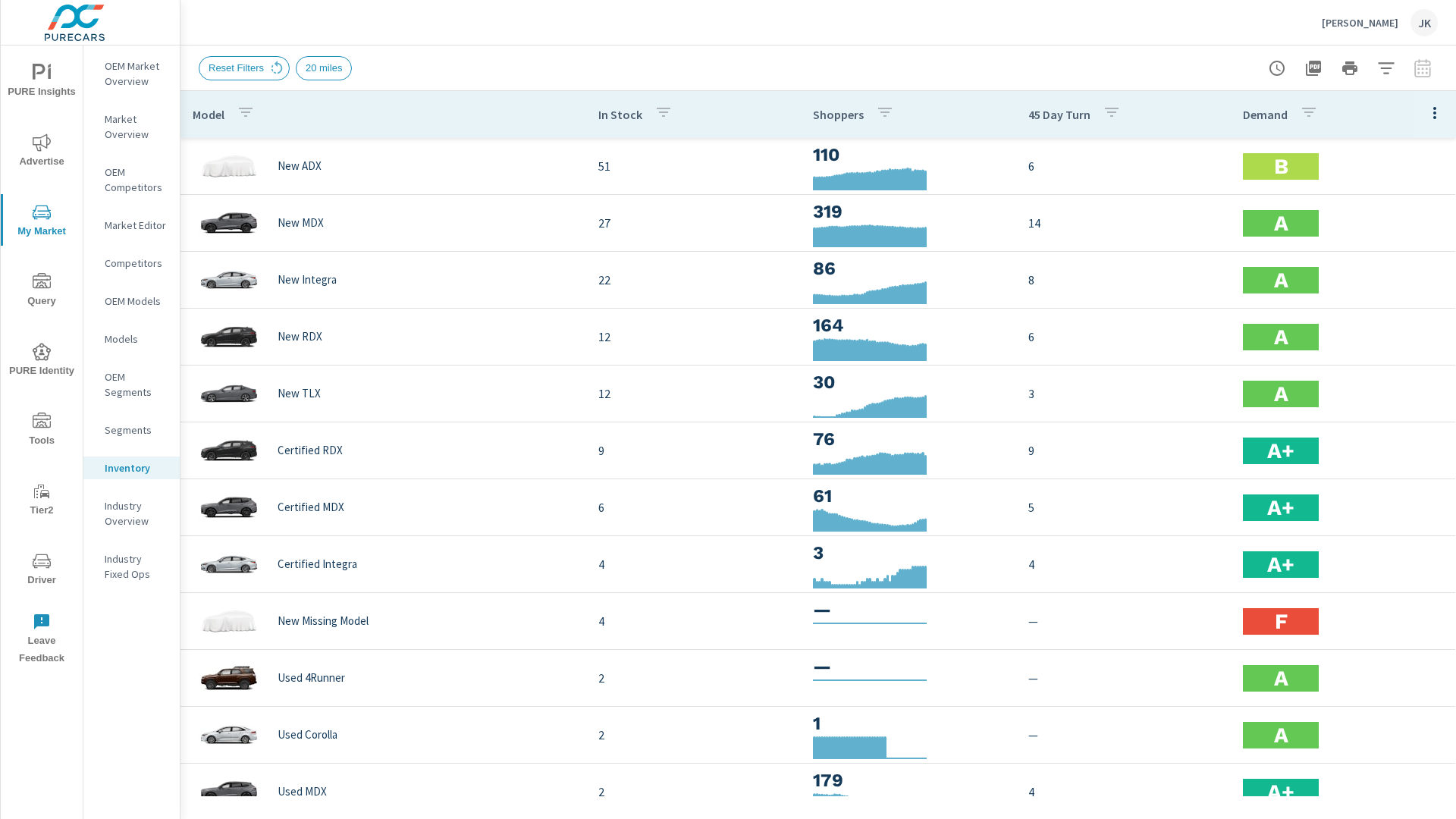
click at [1434, 118] on icon "button" at bounding box center [1435, 113] width 3 height 13
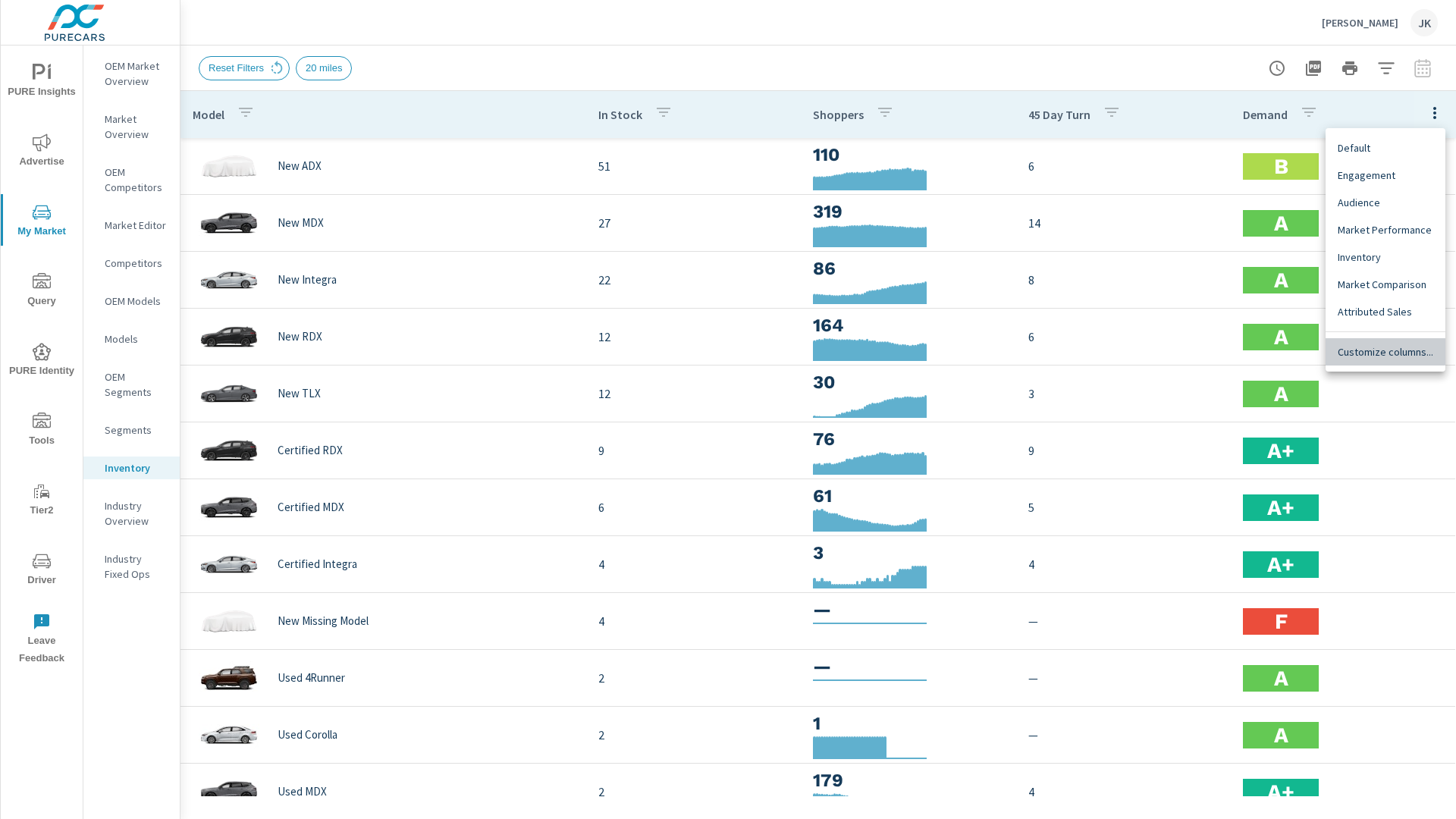
click at [1370, 343] on div "Customize columns..." at bounding box center [1386, 352] width 120 height 27
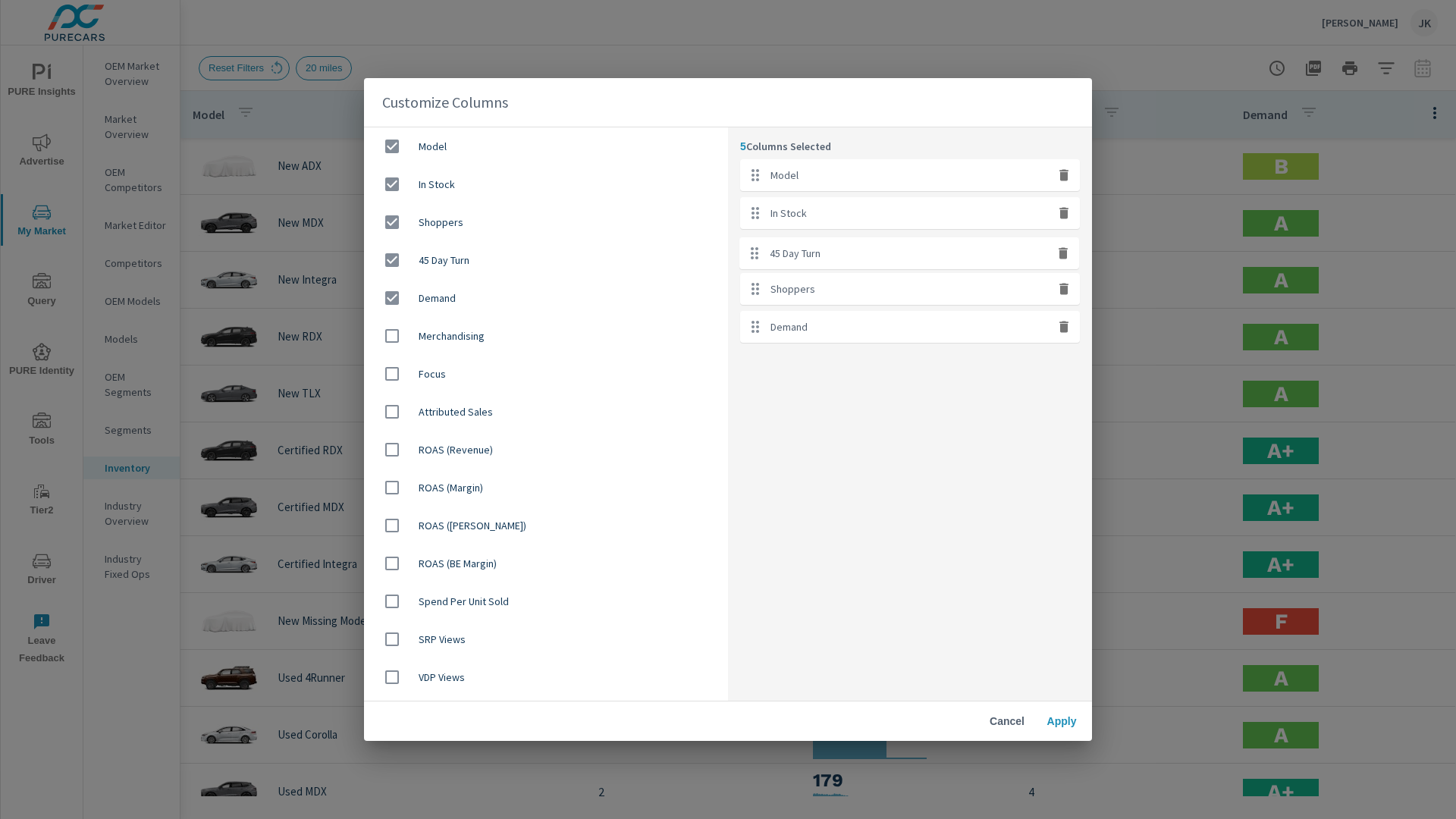
drag, startPoint x: 944, startPoint y: 294, endPoint x: 942, endPoint y: 247, distance: 47.0
click at [942, 247] on ul "Model In Stock Shoppers 45 Day Turn Demand" at bounding box center [910, 250] width 340 height 183
drag, startPoint x: 905, startPoint y: 325, endPoint x: 895, endPoint y: 238, distance: 87.6
click at [895, 238] on ul "Model In Stock 45 Day Turn Shoppers Demand" at bounding box center [910, 250] width 340 height 183
click at [1059, 323] on icon "button" at bounding box center [1064, 327] width 16 height 16
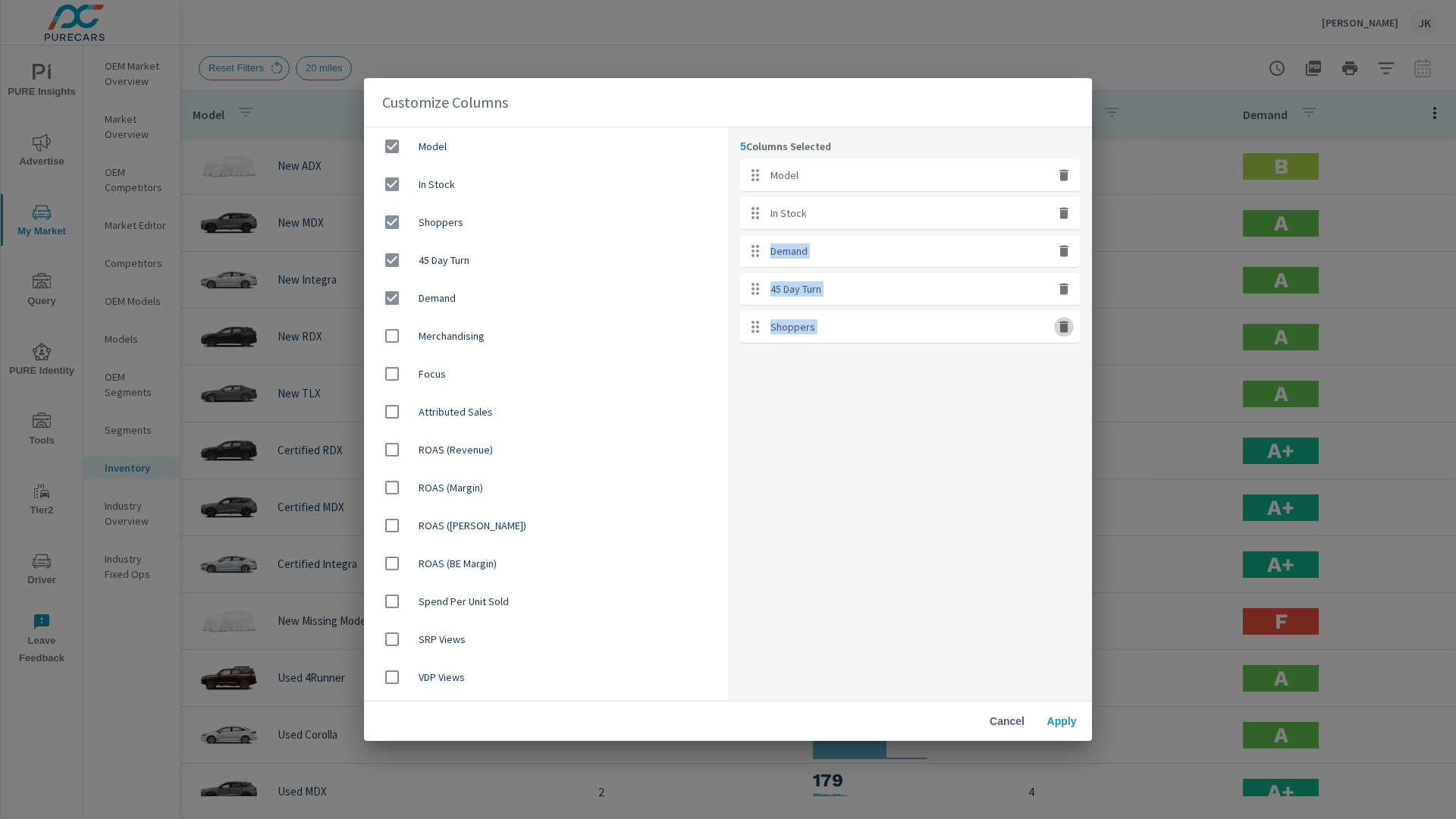
checkbox input "false"
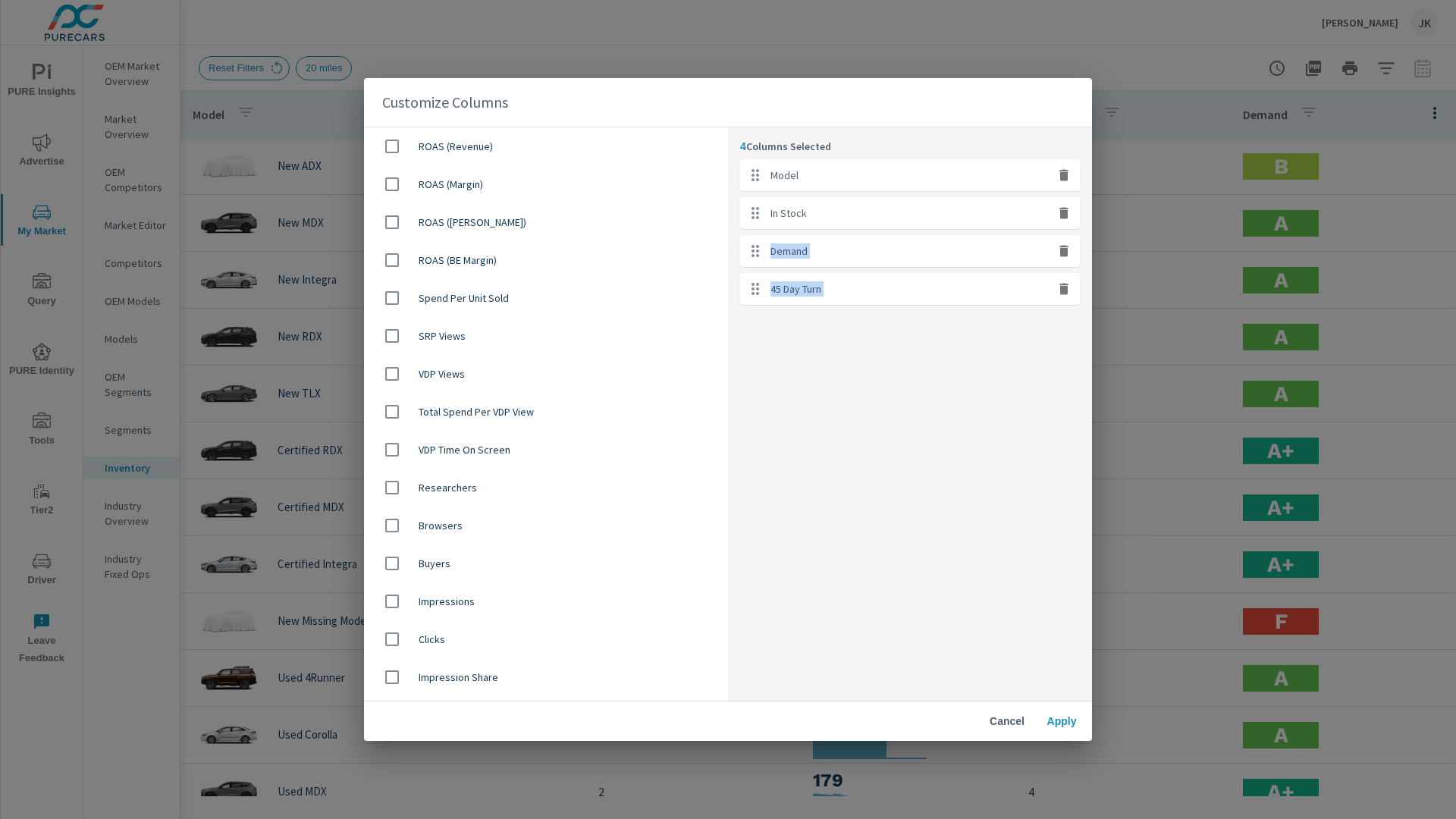
scroll to position [402, 0]
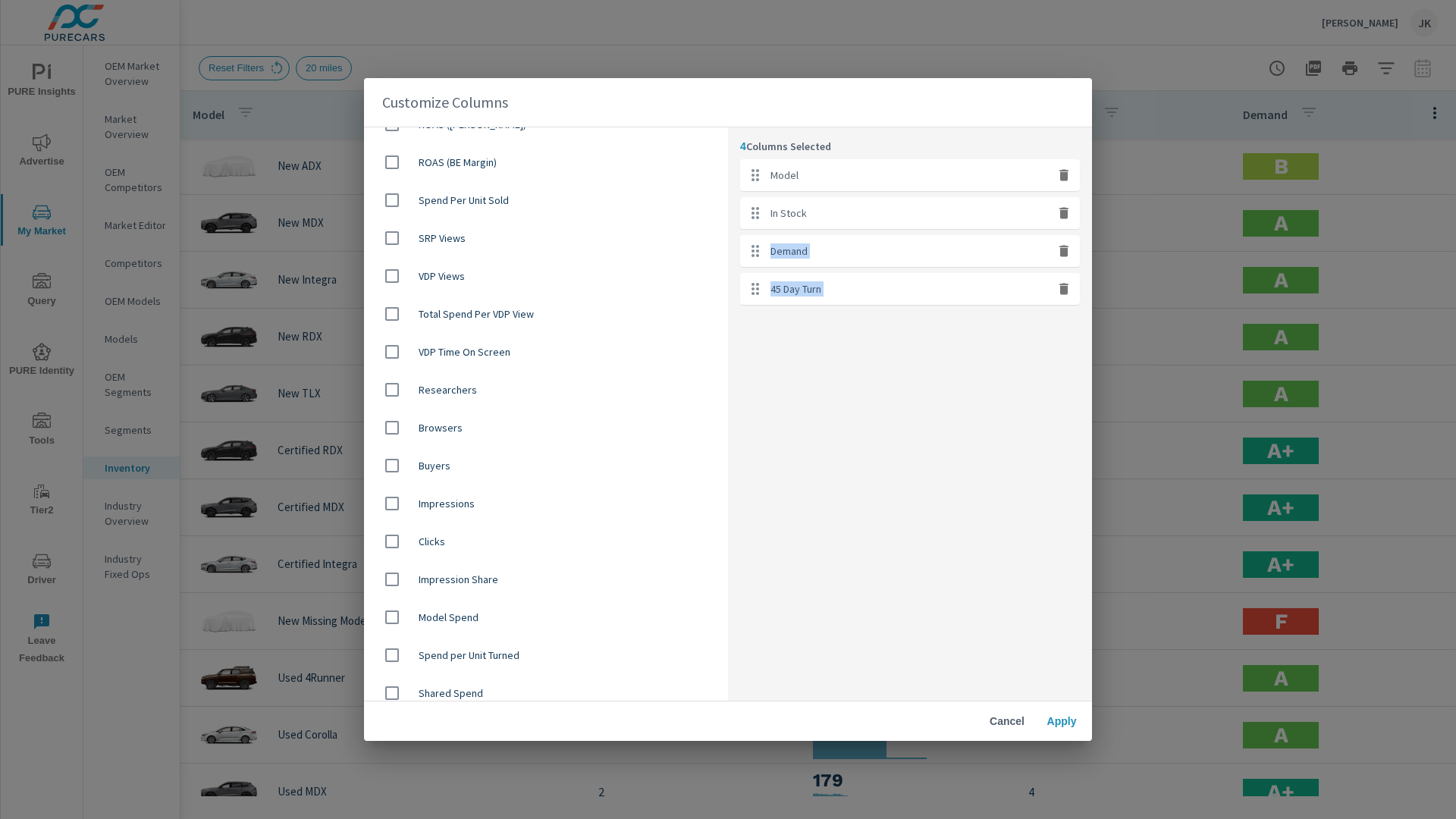
click at [387, 384] on input "checkbox" at bounding box center [392, 389] width 32 height 32
checkbox input "true"
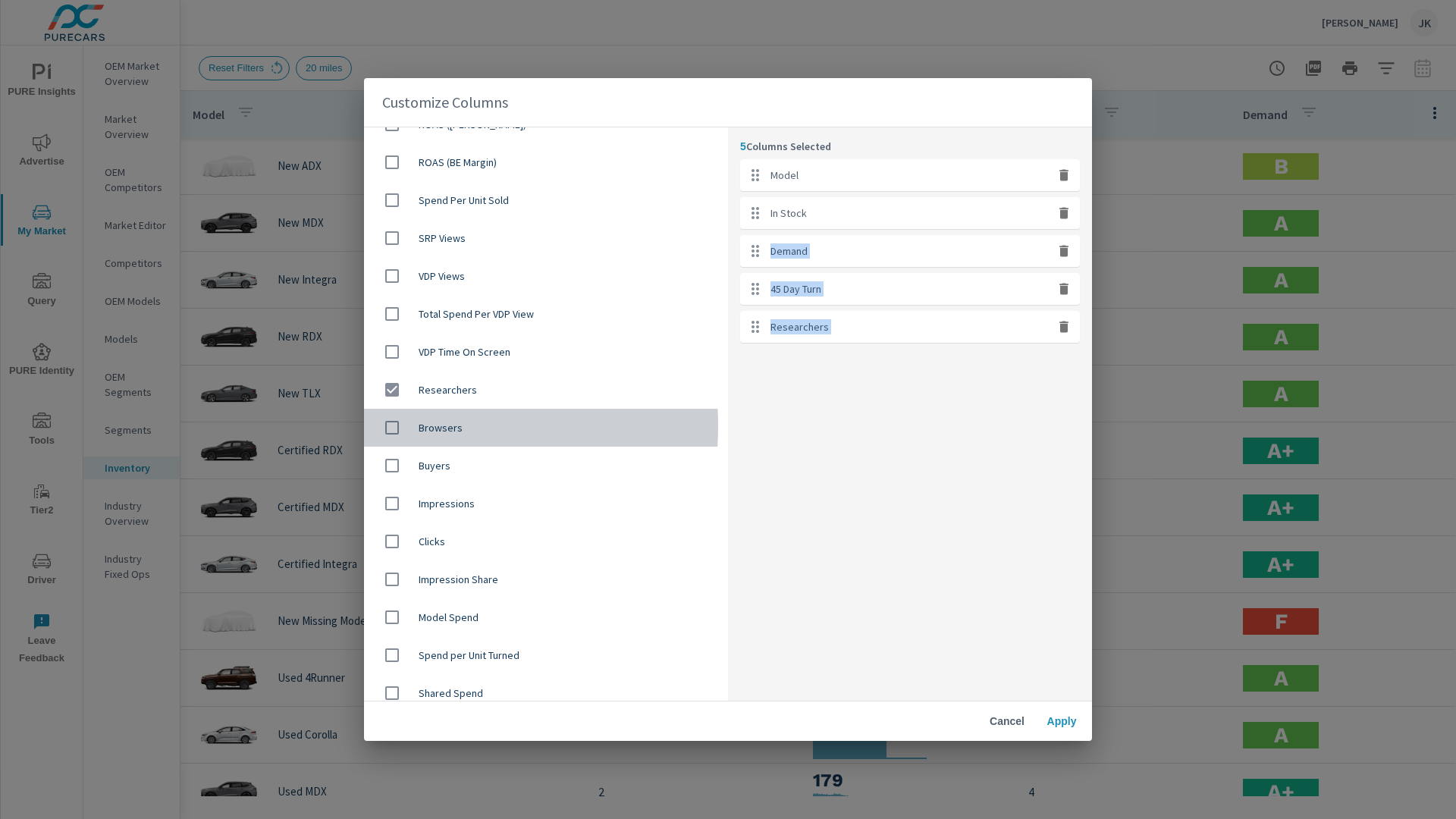
click at [391, 426] on input "checkbox" at bounding box center [392, 428] width 32 height 32
checkbox input "true"
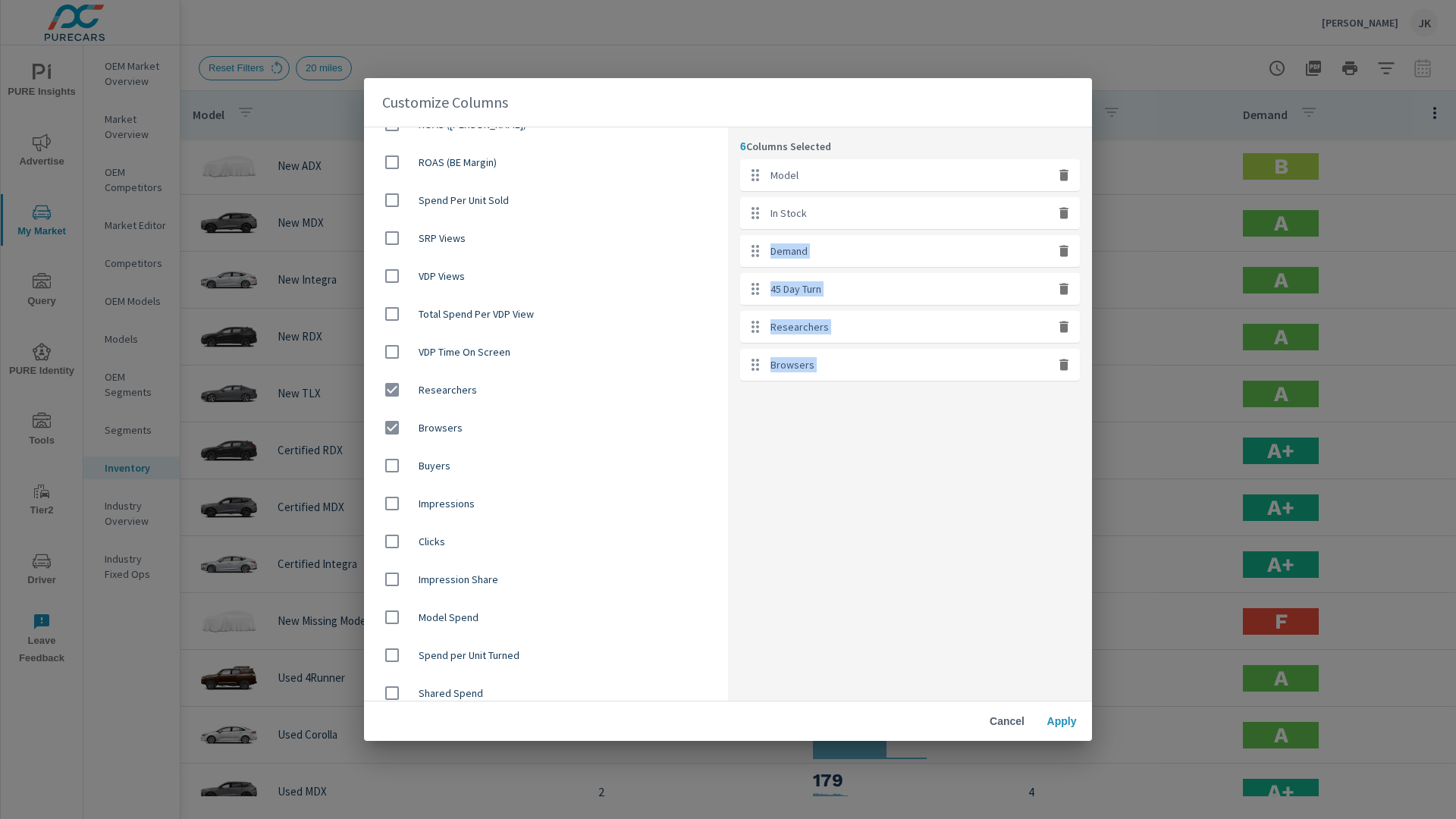
click at [397, 468] on input "checkbox" at bounding box center [392, 466] width 32 height 32
checkbox input "true"
click at [1059, 729] on button "Apply" at bounding box center [1062, 722] width 49 height 27
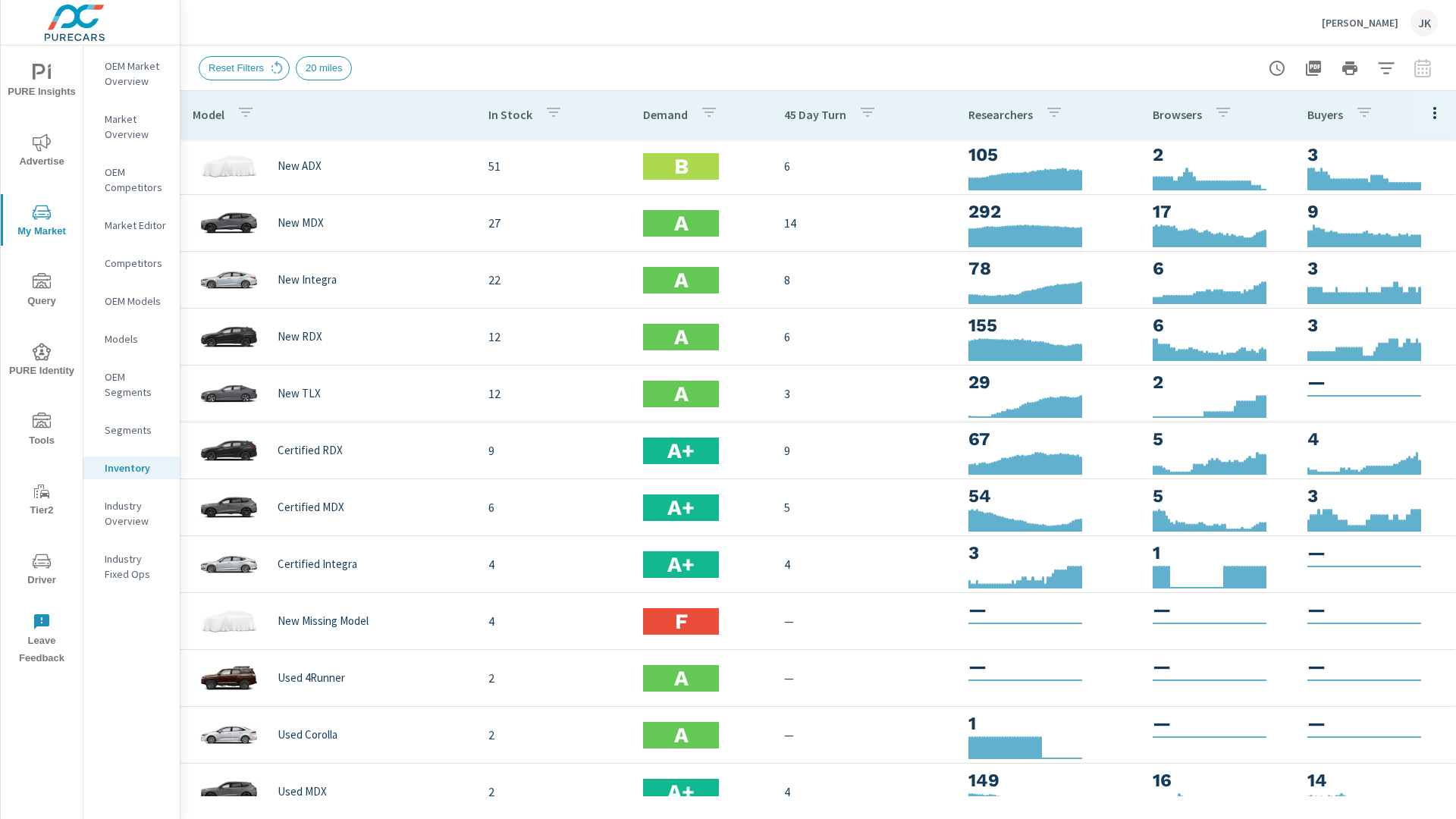
click at [88, 750] on div "OEM Market Overview Market Overview OEM Competitors Market Editor Competitors O…" at bounding box center [131, 433] width 96 height 774
click at [49, 88] on span "PURE Insights" at bounding box center [41, 82] width 73 height 37
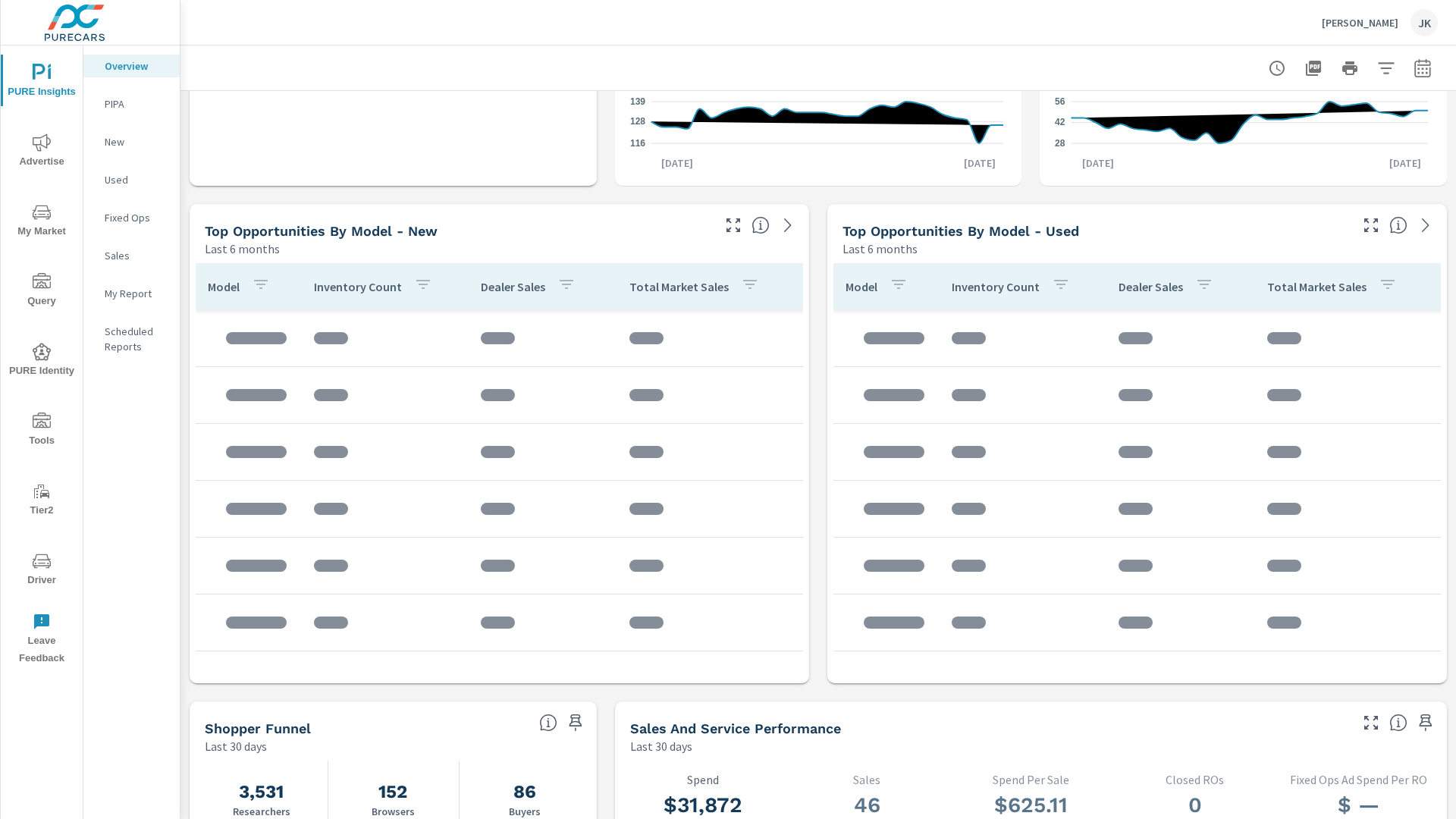
scroll to position [969, 0]
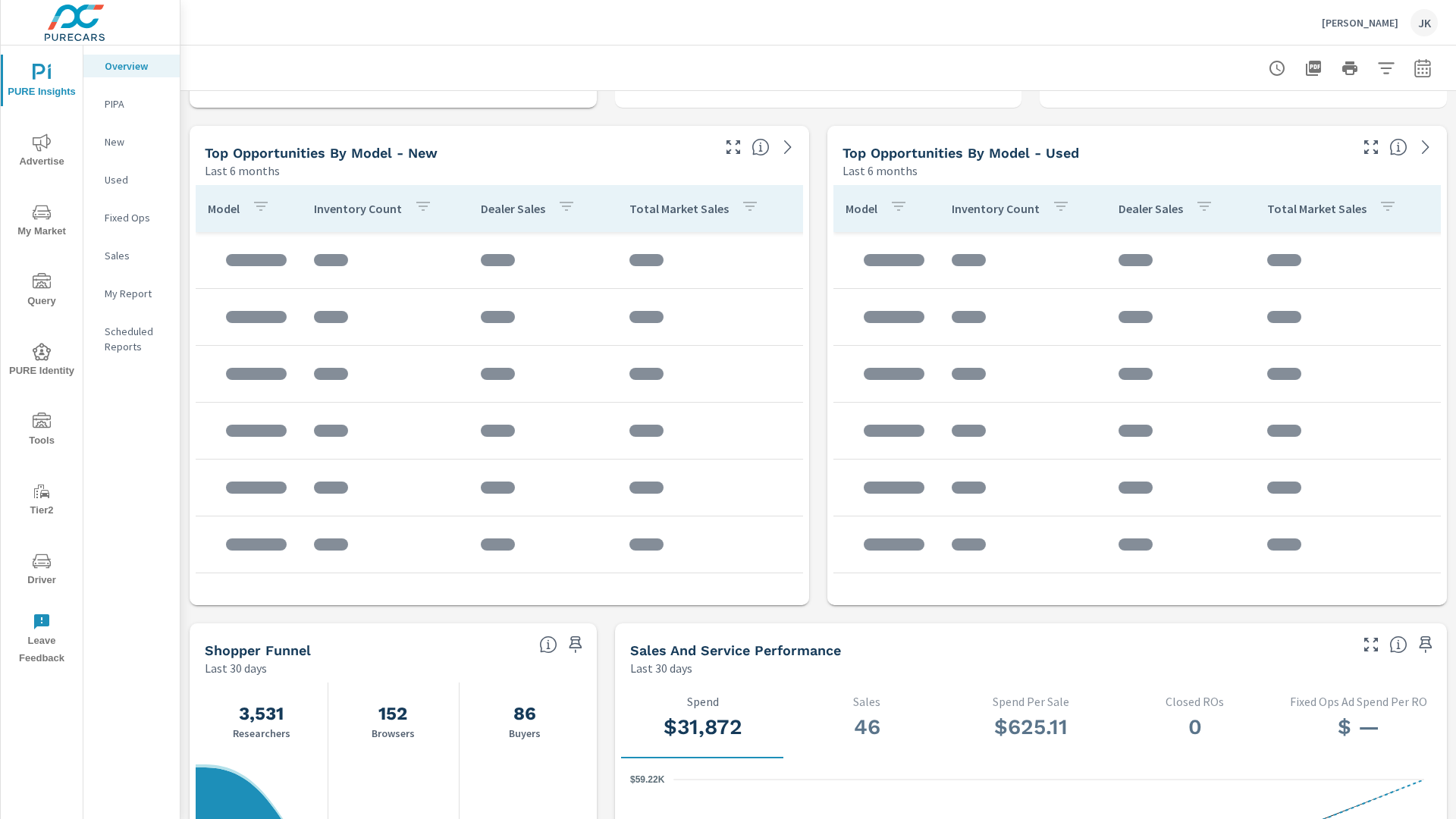
click at [1407, 71] on button "button" at bounding box center [1422, 68] width 30 height 30
select select "Last 30 days"
click at [1245, 176] on p "+ Add comparison" at bounding box center [1306, 171] width 194 height 18
select select "Previous period"
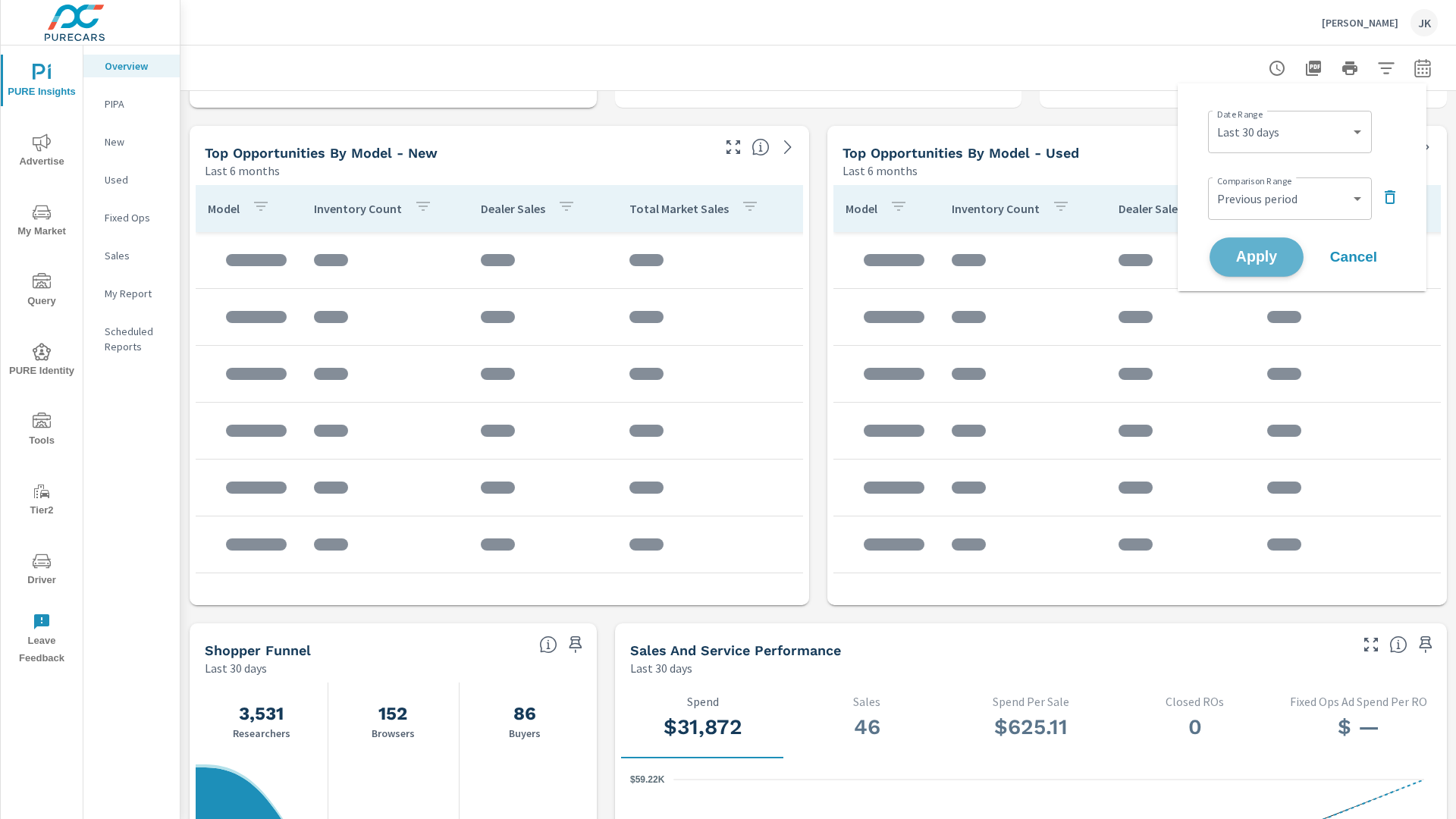
click at [1239, 260] on span "Apply" at bounding box center [1257, 257] width 62 height 15
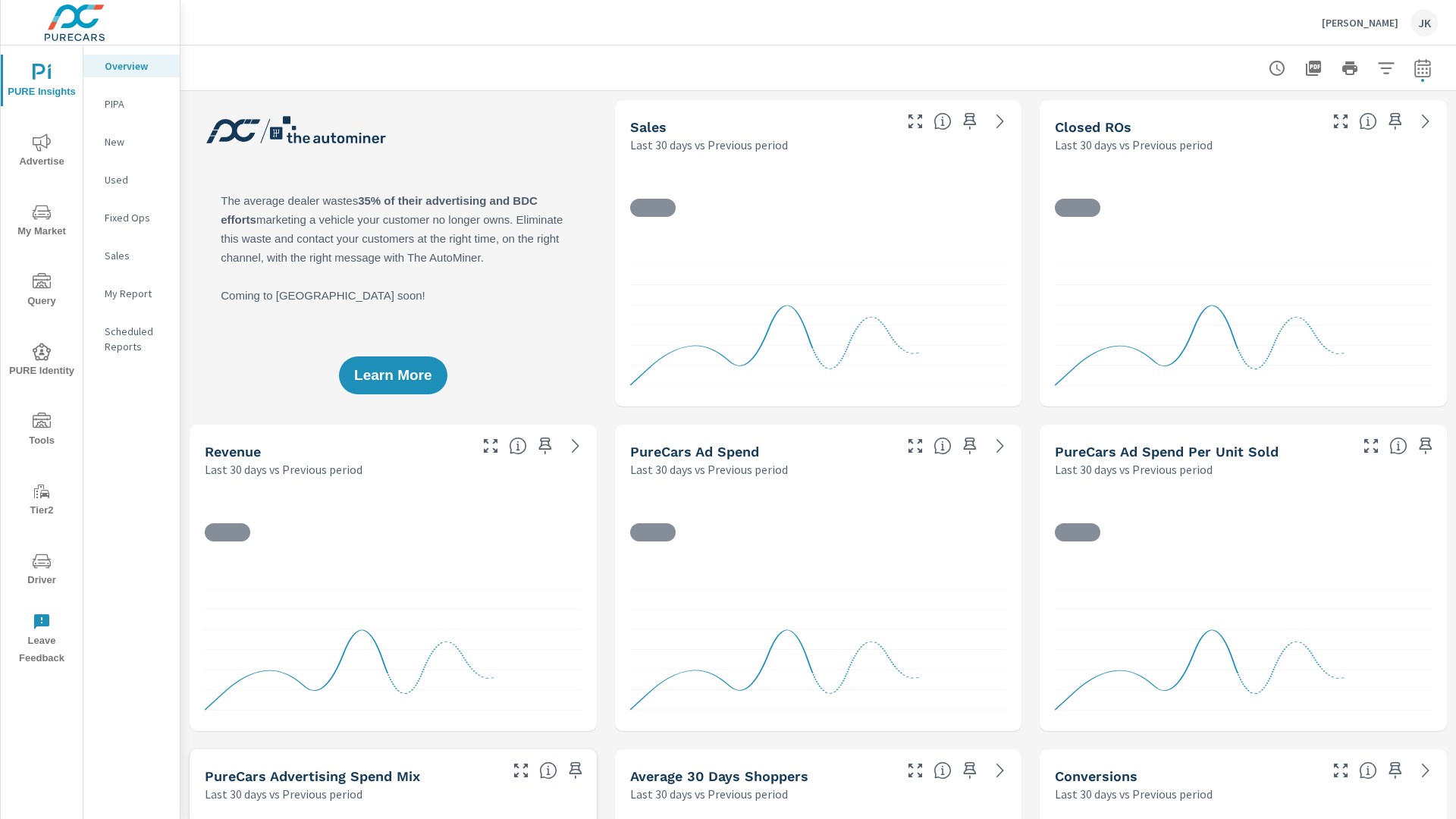
scroll to position [10, 0]
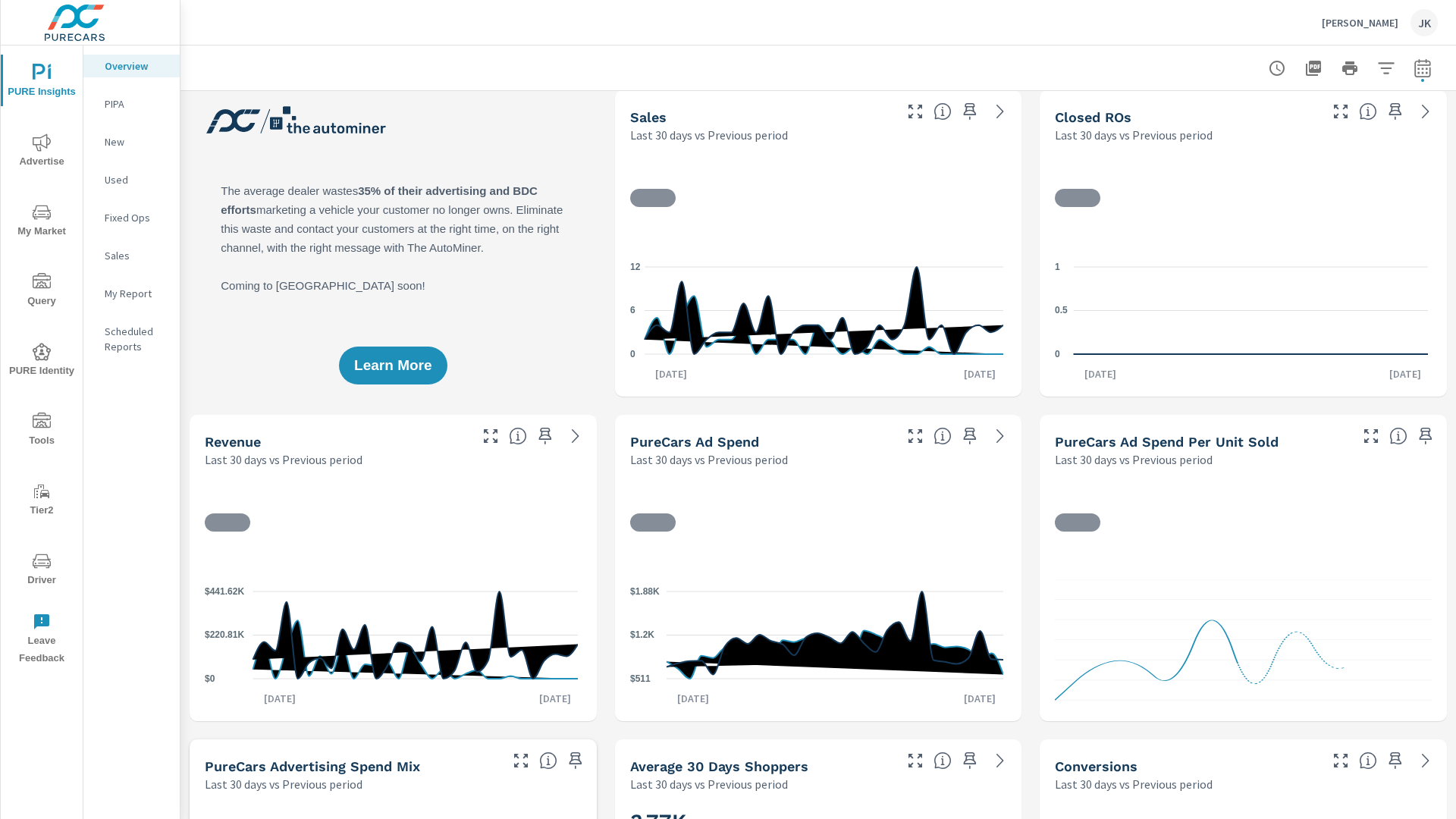
click at [1375, 53] on button "button" at bounding box center [1386, 68] width 30 height 30
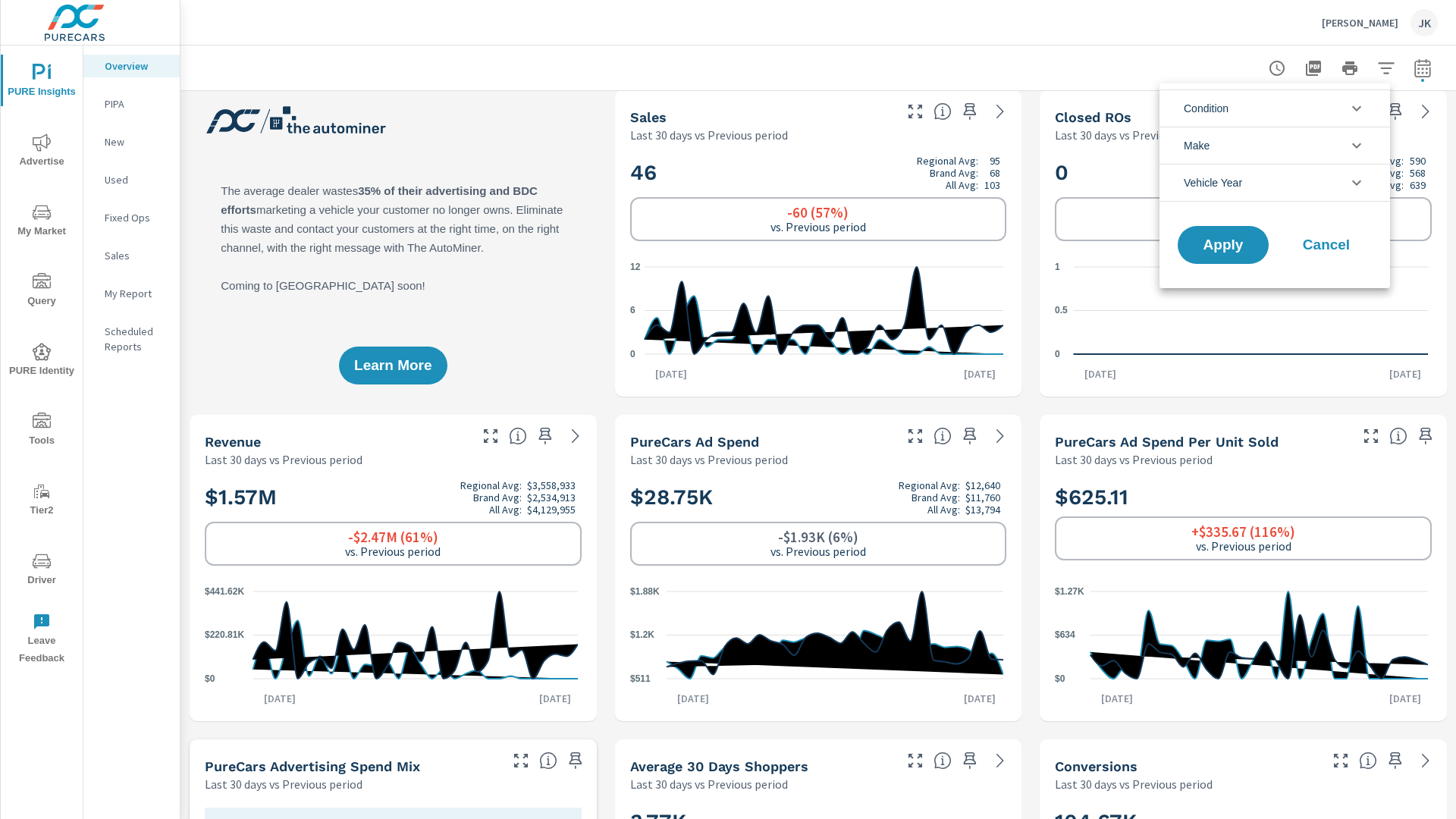
click at [1330, 115] on li "Condition" at bounding box center [1276, 108] width 231 height 37
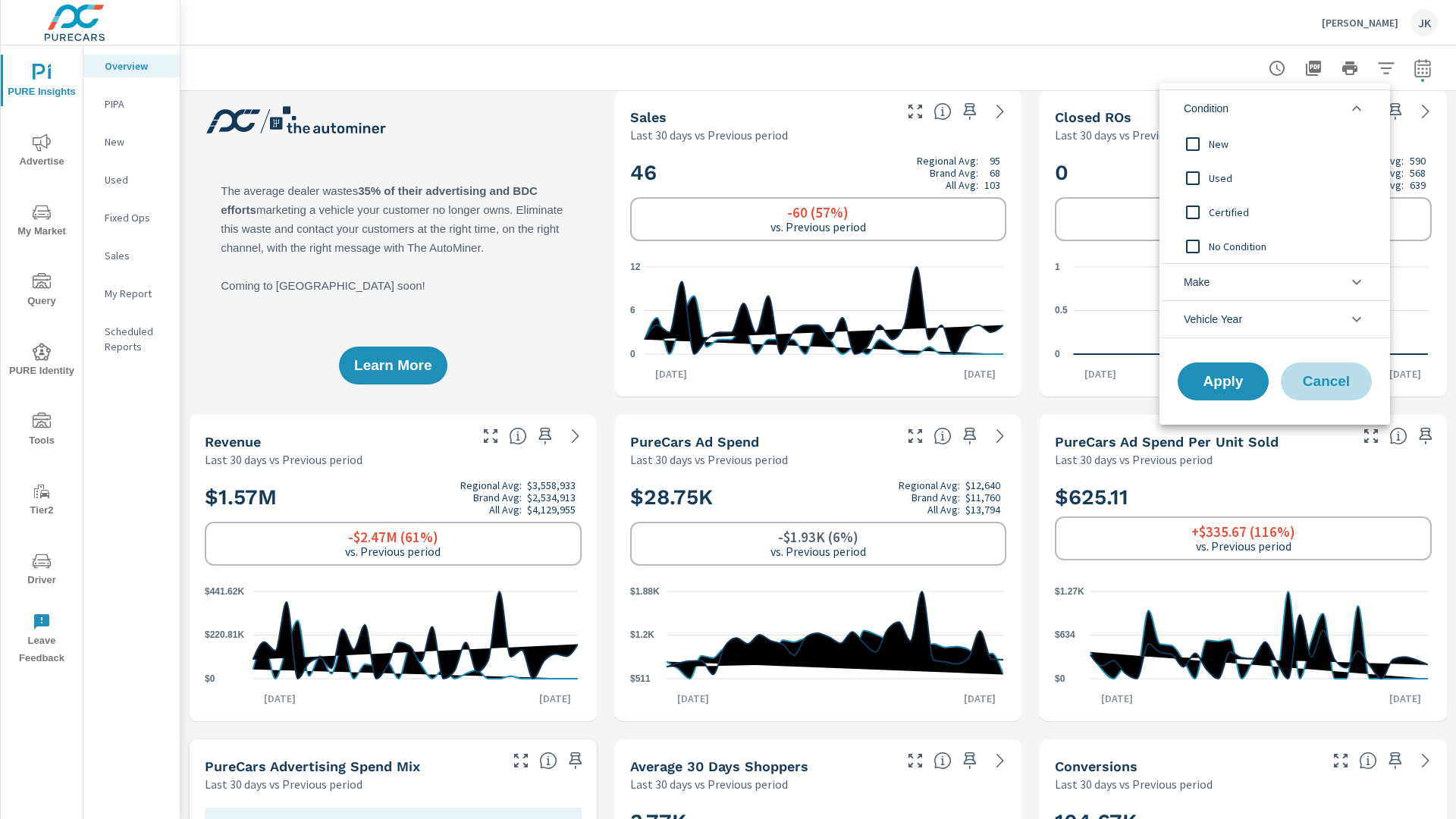
click at [1332, 378] on span "Cancel" at bounding box center [1326, 381] width 61 height 14
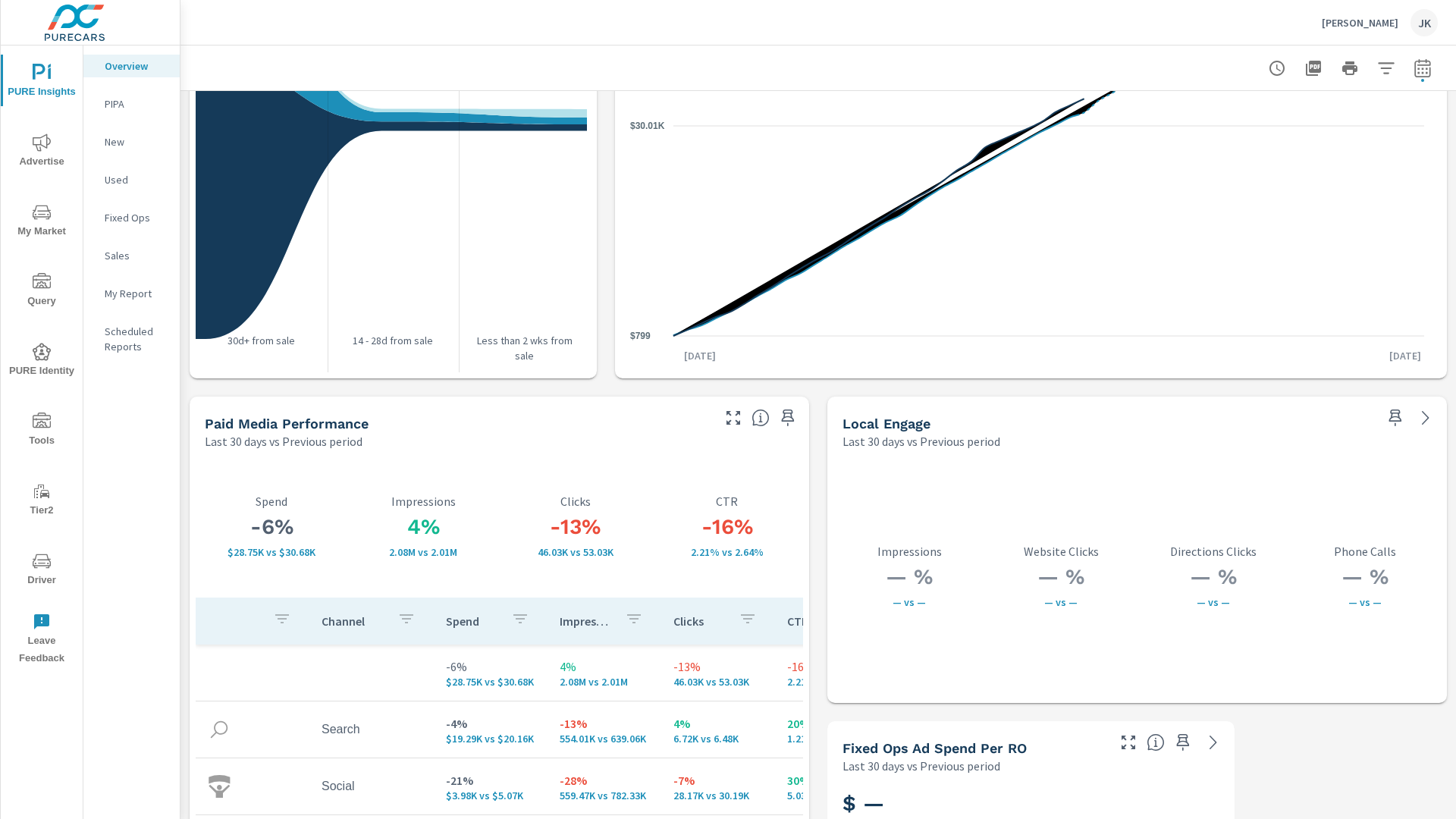
scroll to position [2519, 0]
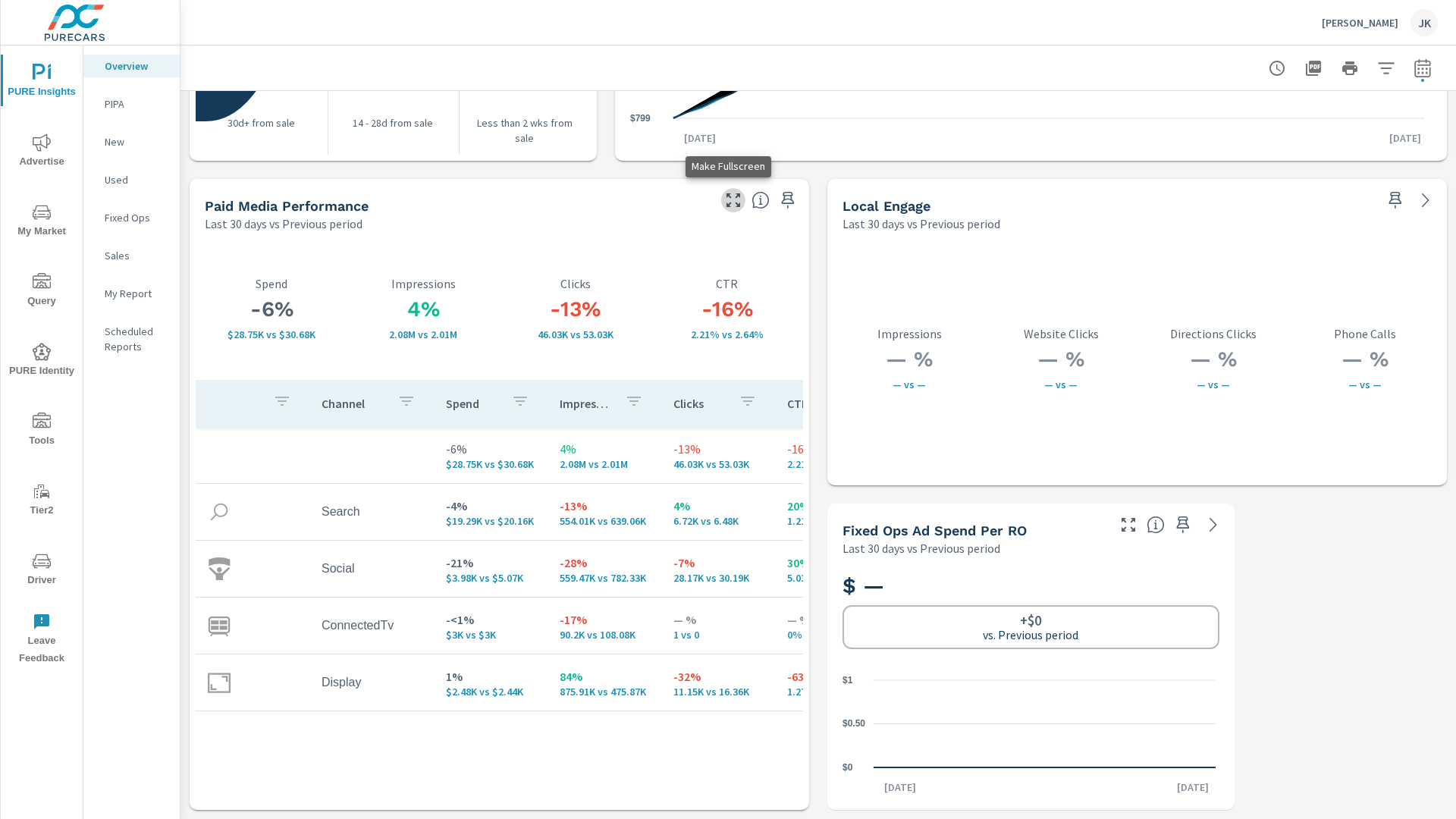
click at [725, 200] on icon "button" at bounding box center [733, 200] width 18 height 18
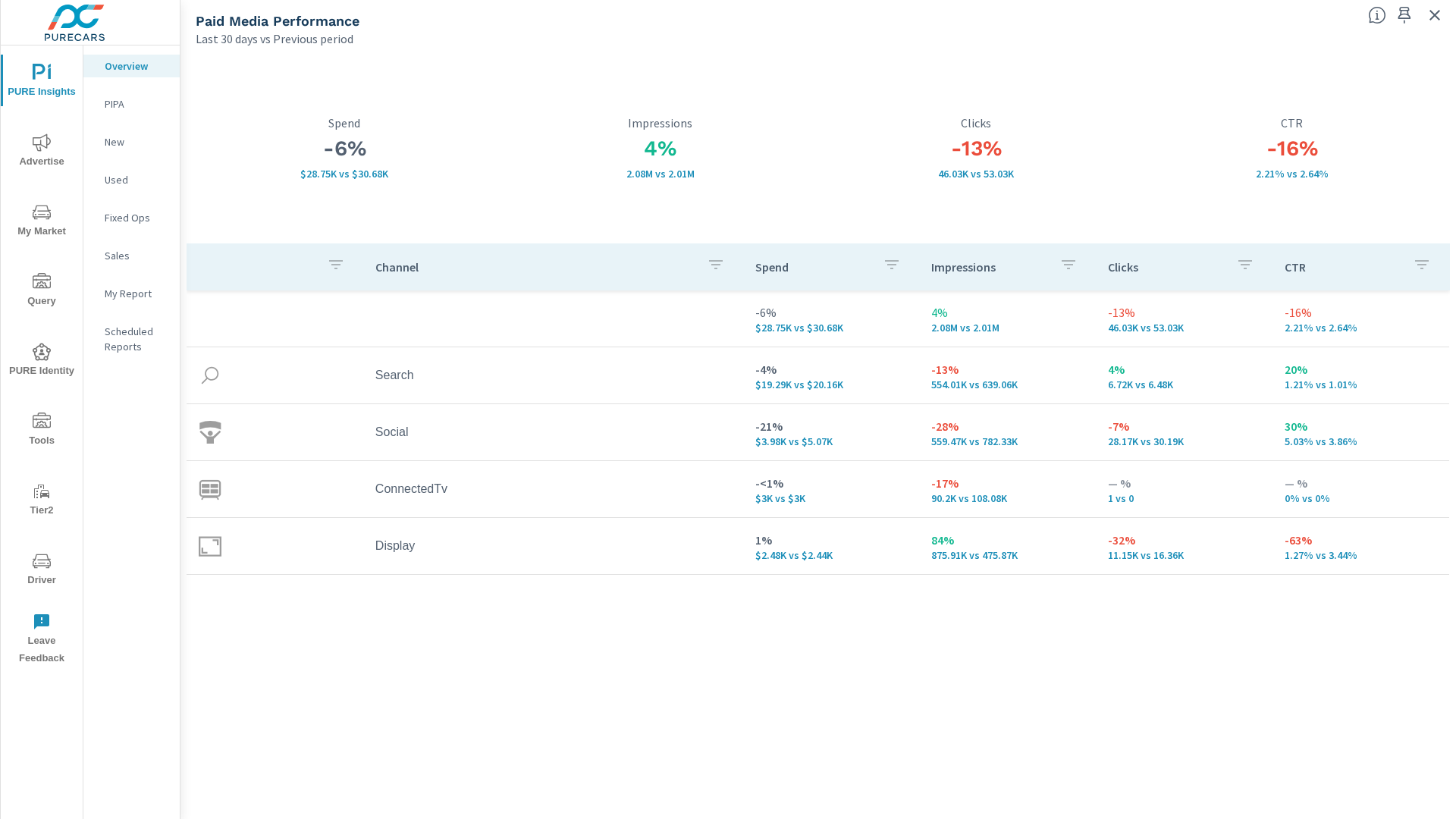
click at [851, 676] on div "Channel Spend Impressions Clicks CTR -6% $28.75K vs $30.68K 4% 2.08M vs 2.01M -…" at bounding box center [818, 517] width 1264 height 548
click at [48, 151] on span "Advertise" at bounding box center [41, 152] width 73 height 37
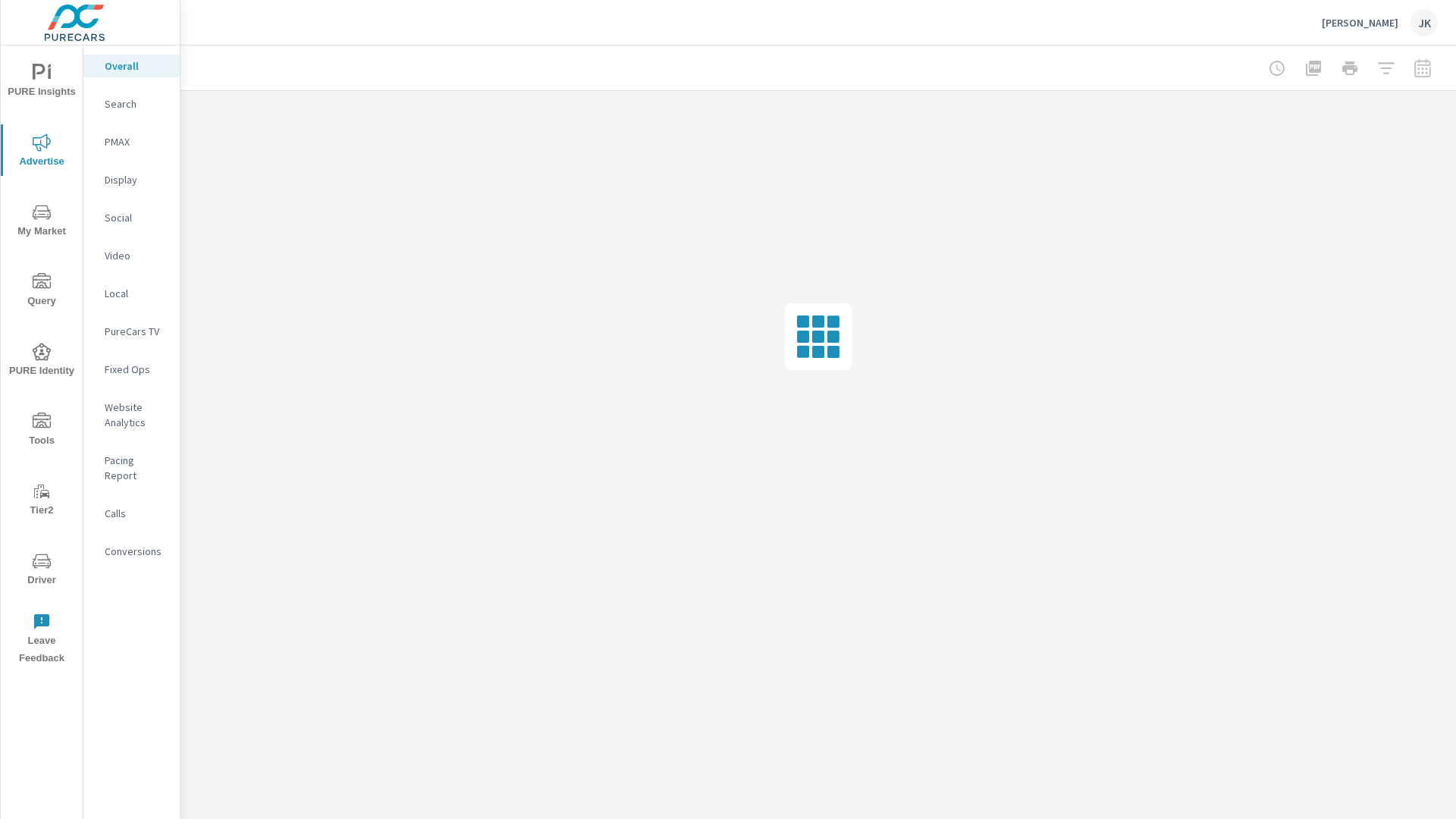
click at [122, 186] on p "Display" at bounding box center [136, 180] width 63 height 16
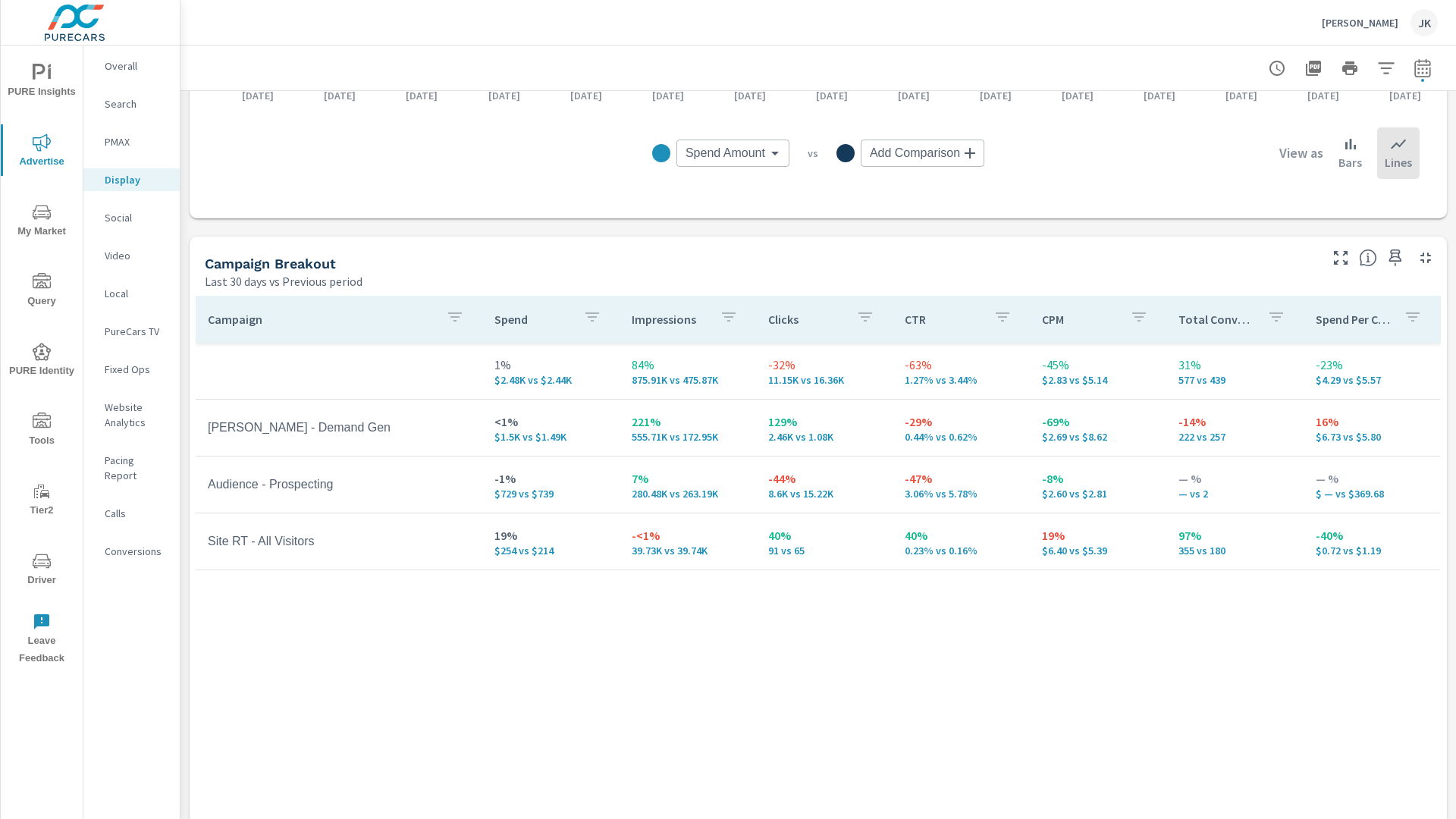
scroll to position [531, 0]
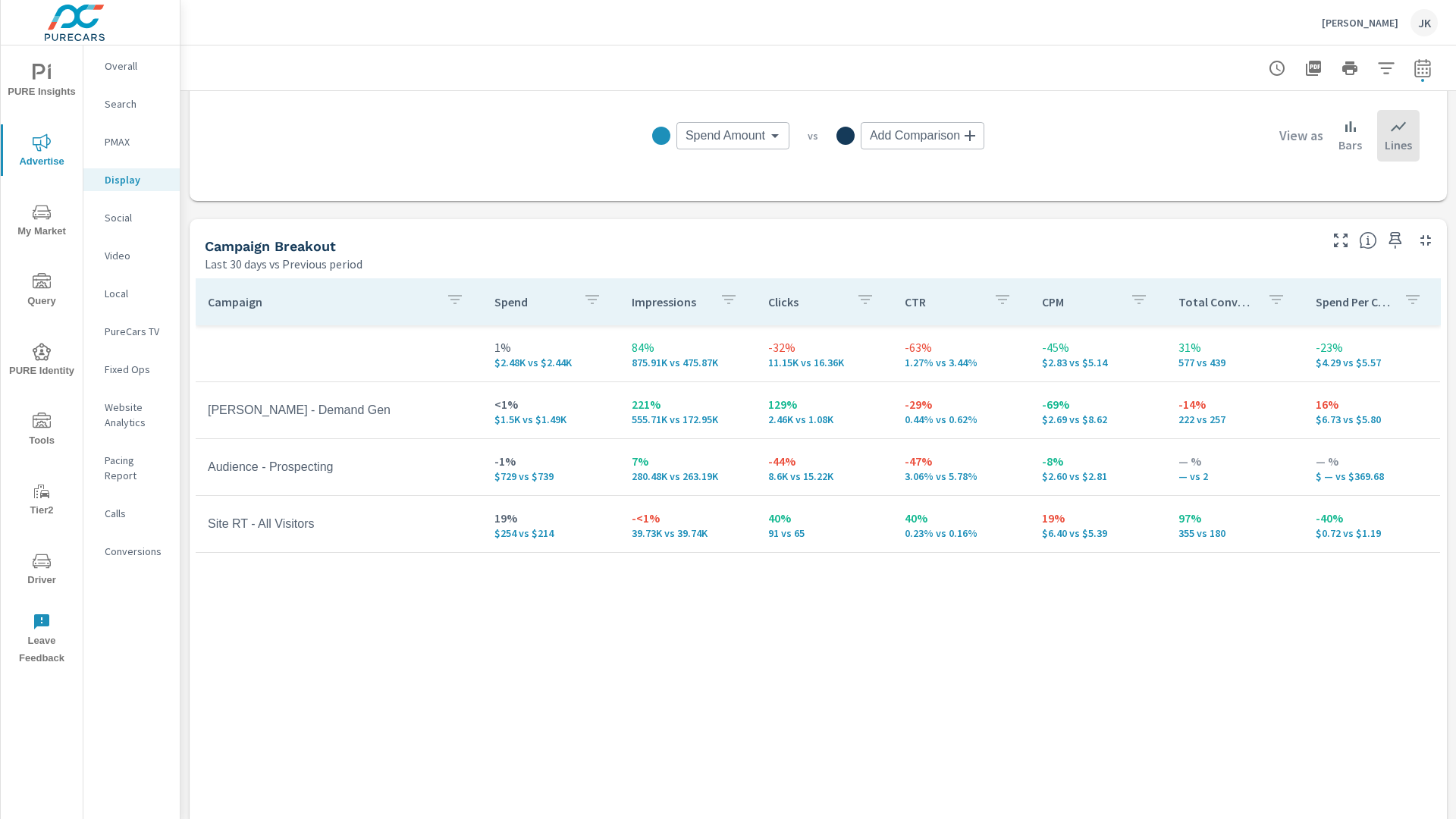
click at [127, 221] on p "Social" at bounding box center [136, 218] width 63 height 16
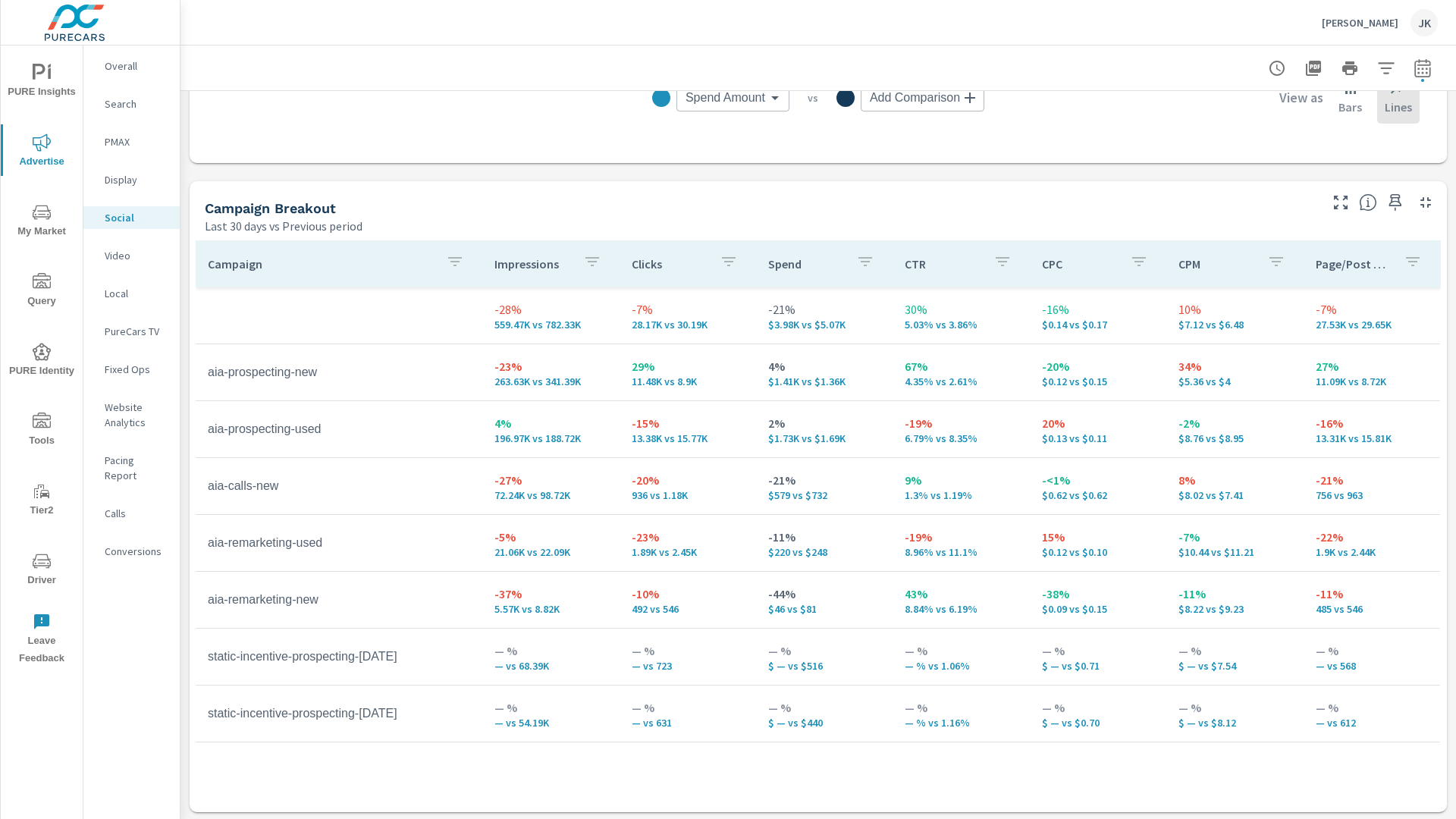
scroll to position [571, 0]
click at [143, 315] on nav "Overall Search PMAX Display Social Video Local PureCars TV Fixed Ops Website An…" at bounding box center [131, 314] width 96 height 539
click at [138, 332] on p "PureCars TV" at bounding box center [136, 332] width 63 height 16
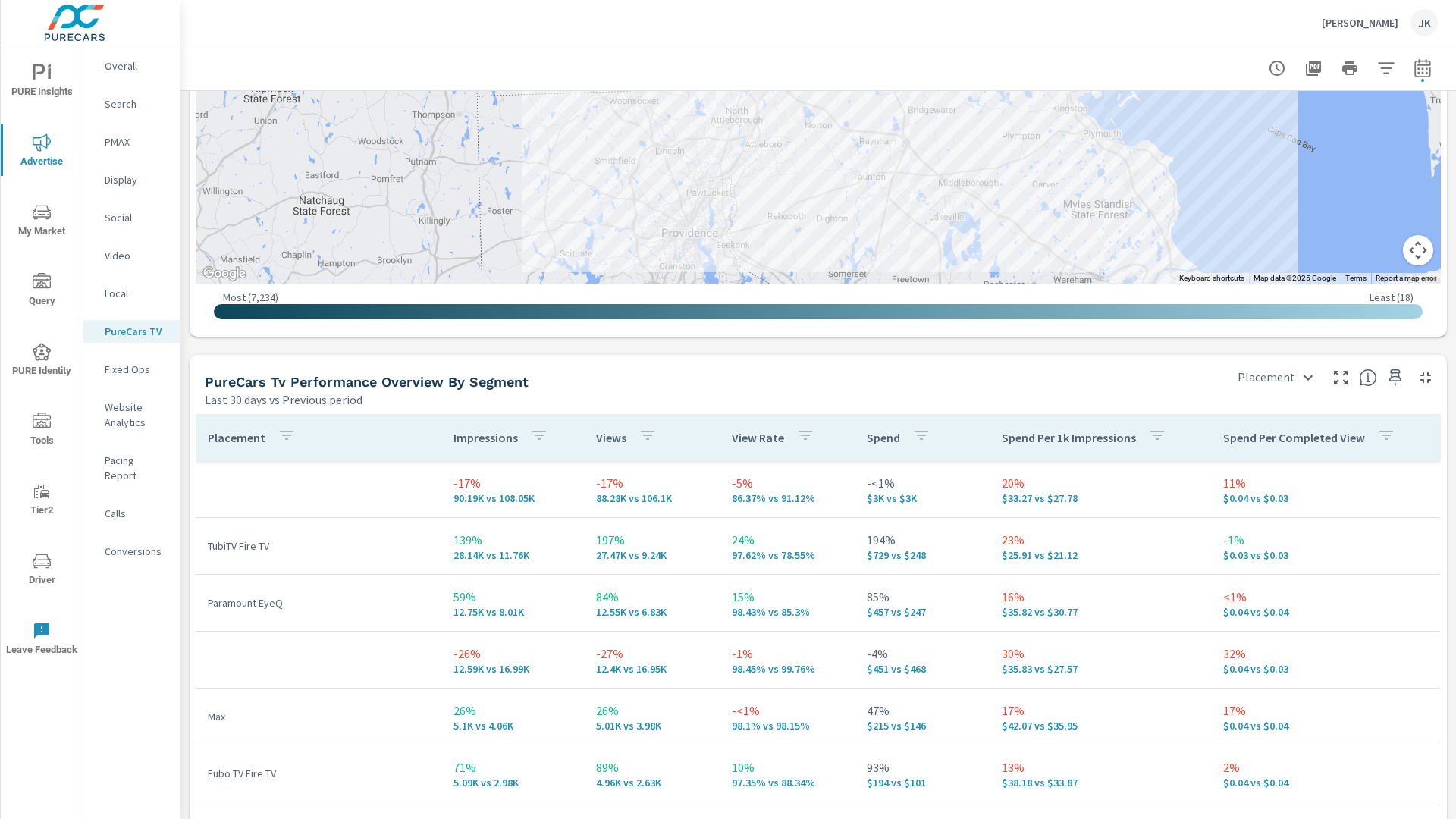
scroll to position [2259, 0]
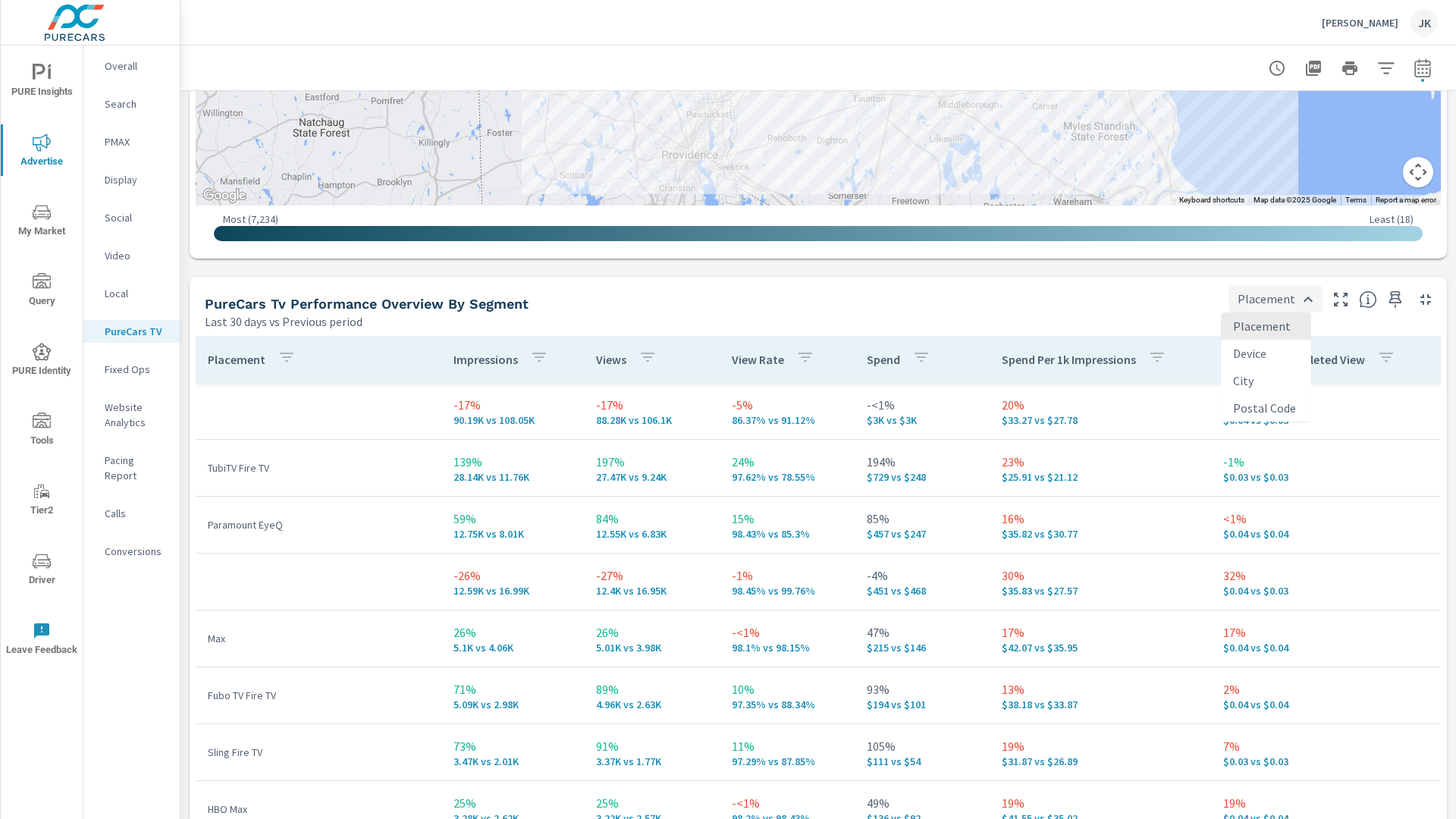
click at [1283, 302] on body "PURE Insights Advertise My Market Query PURE Identity Tools Tier2 Driver Leave …" at bounding box center [728, 410] width 1456 height 819
click at [1258, 381] on li "City" at bounding box center [1266, 380] width 90 height 27
type input "City"
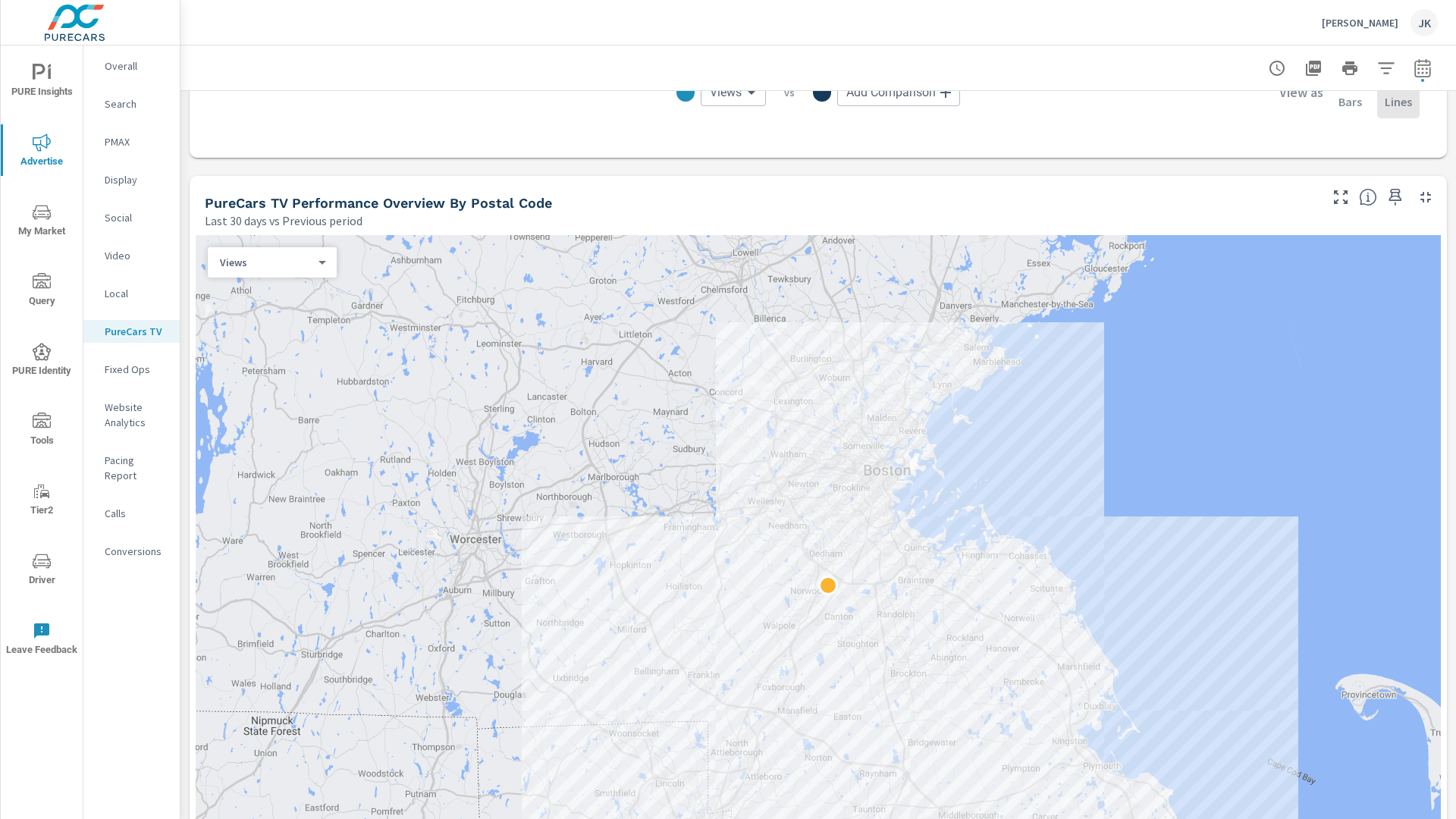
scroll to position [1392, 0]
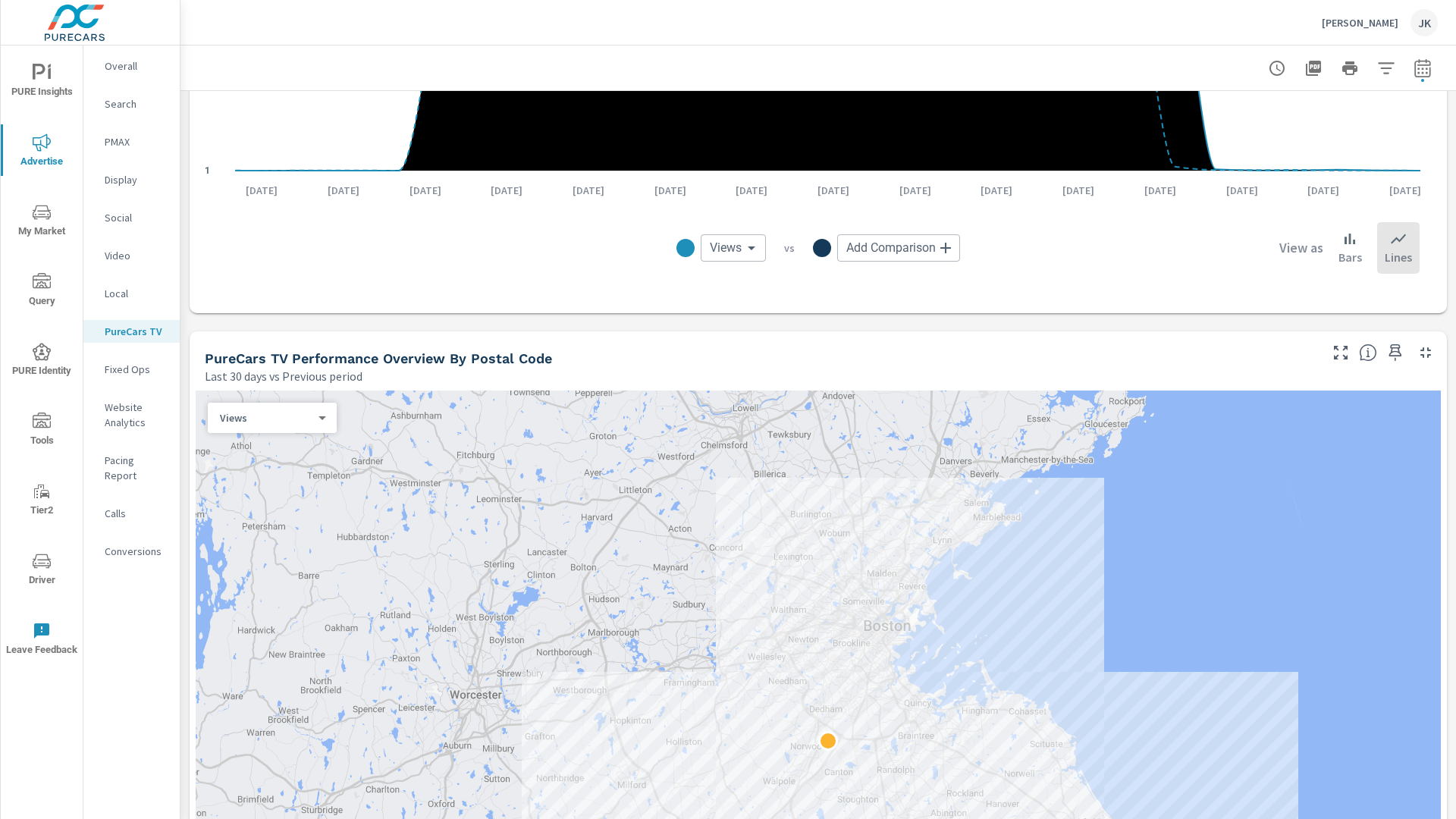
click at [1421, 25] on div "JK" at bounding box center [1424, 22] width 27 height 27
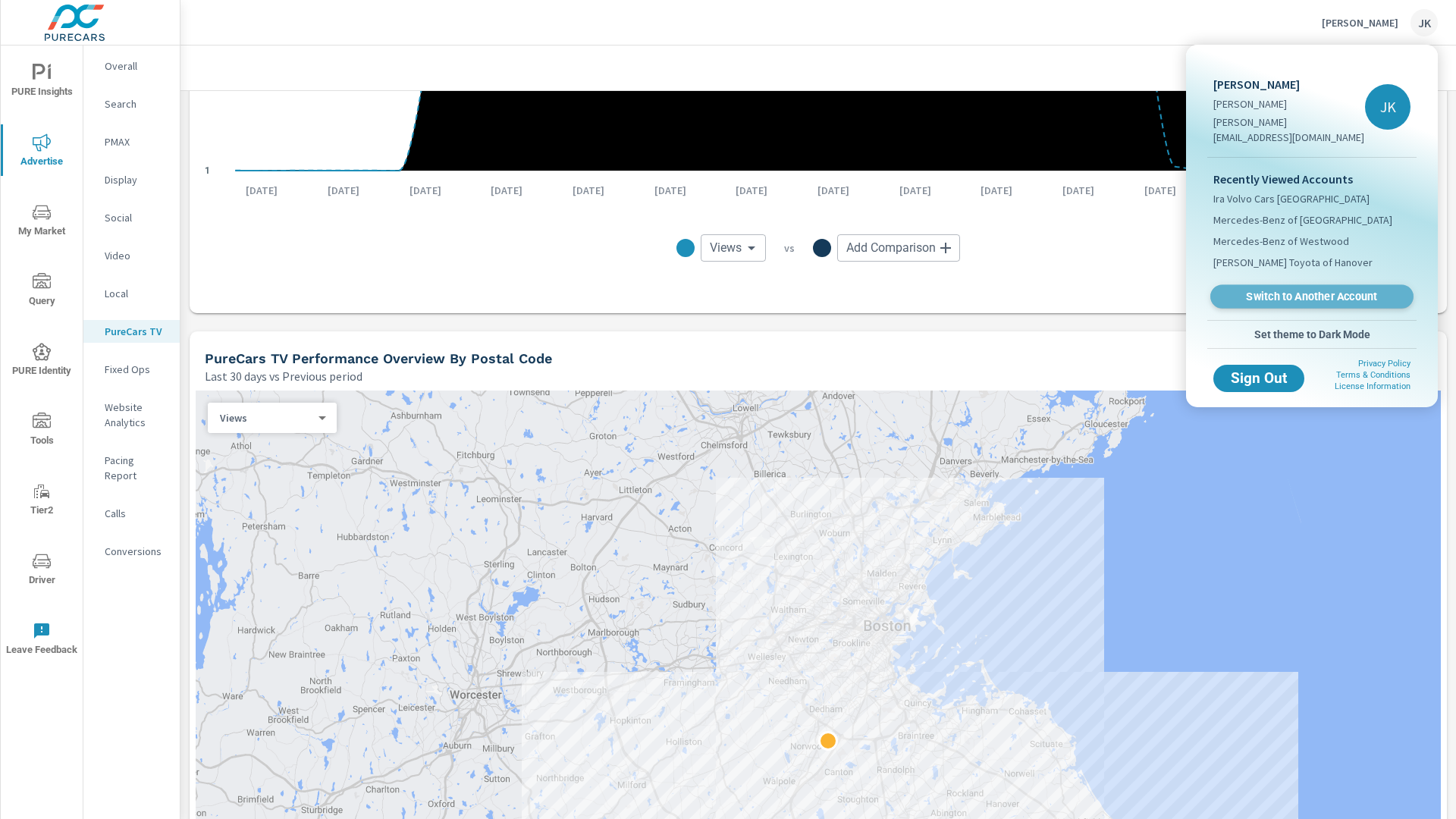
click at [1299, 290] on span "Switch to Another Account" at bounding box center [1312, 297] width 186 height 15
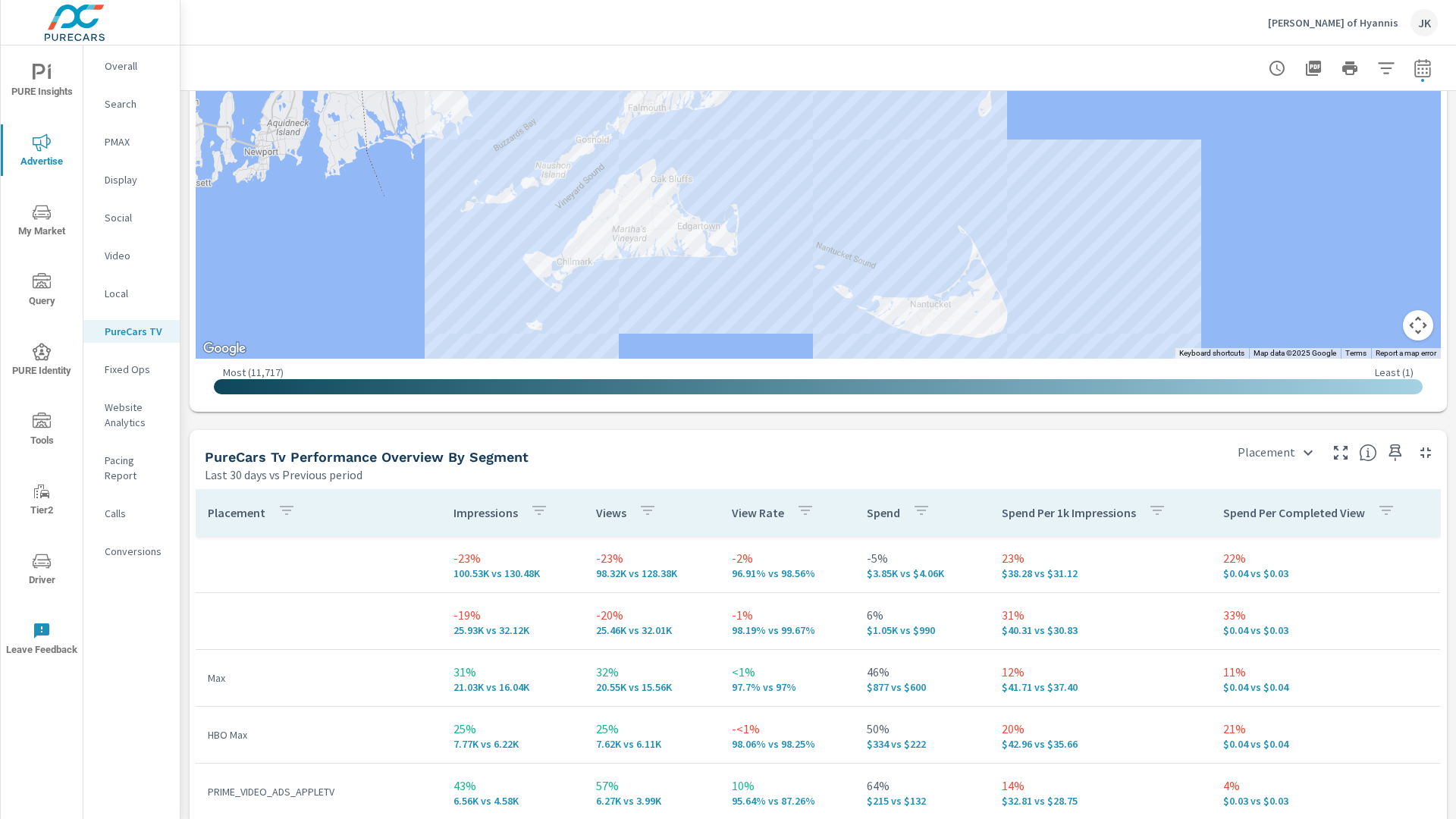
scroll to position [1949, 0]
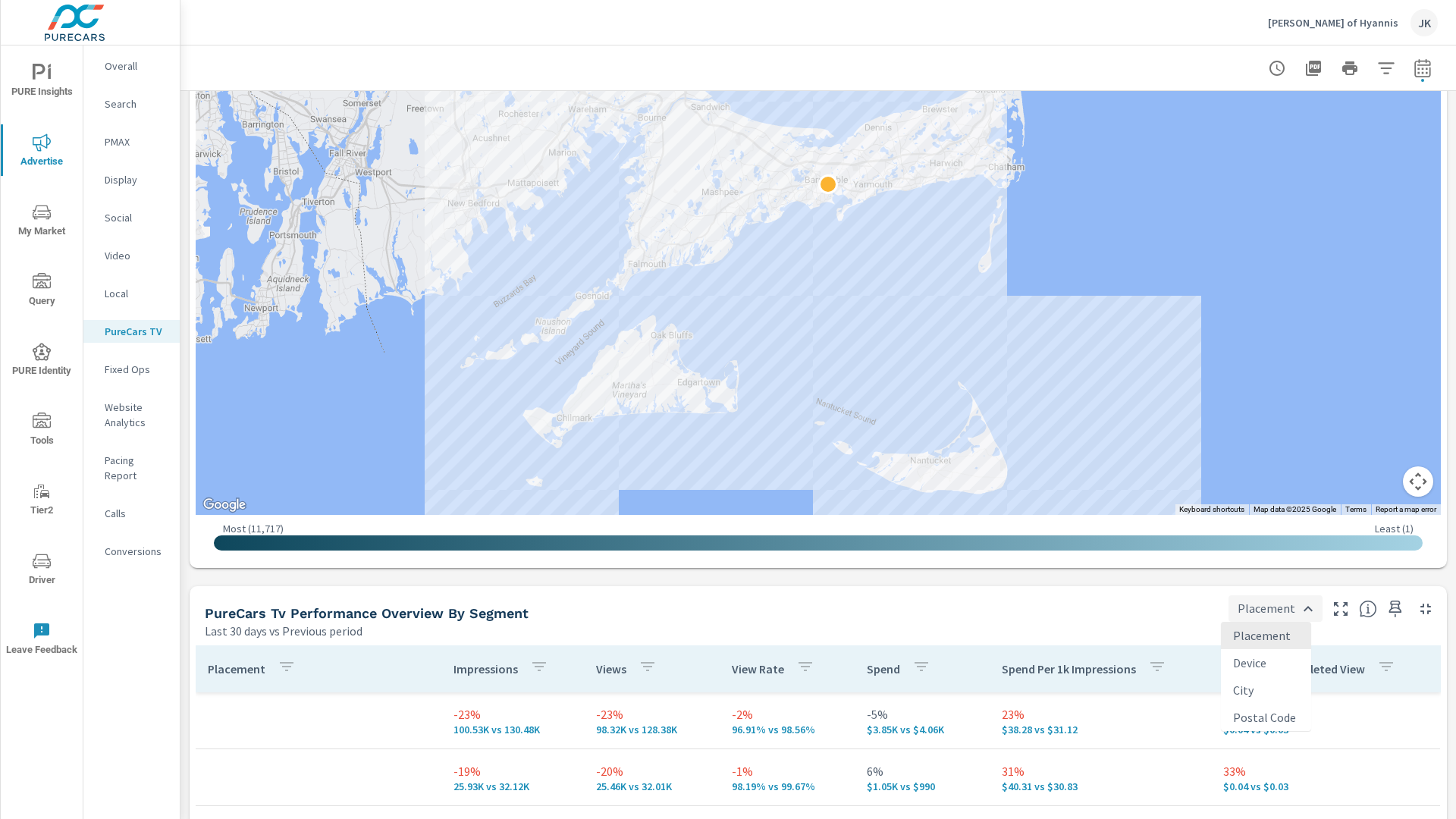
click at [1284, 605] on body "PURE Insights Advertise My Market Query PURE Identity Tools Tier2 Driver Leave …" at bounding box center [728, 410] width 1456 height 819
click at [1261, 695] on li "City" at bounding box center [1266, 690] width 90 height 27
type input "City"
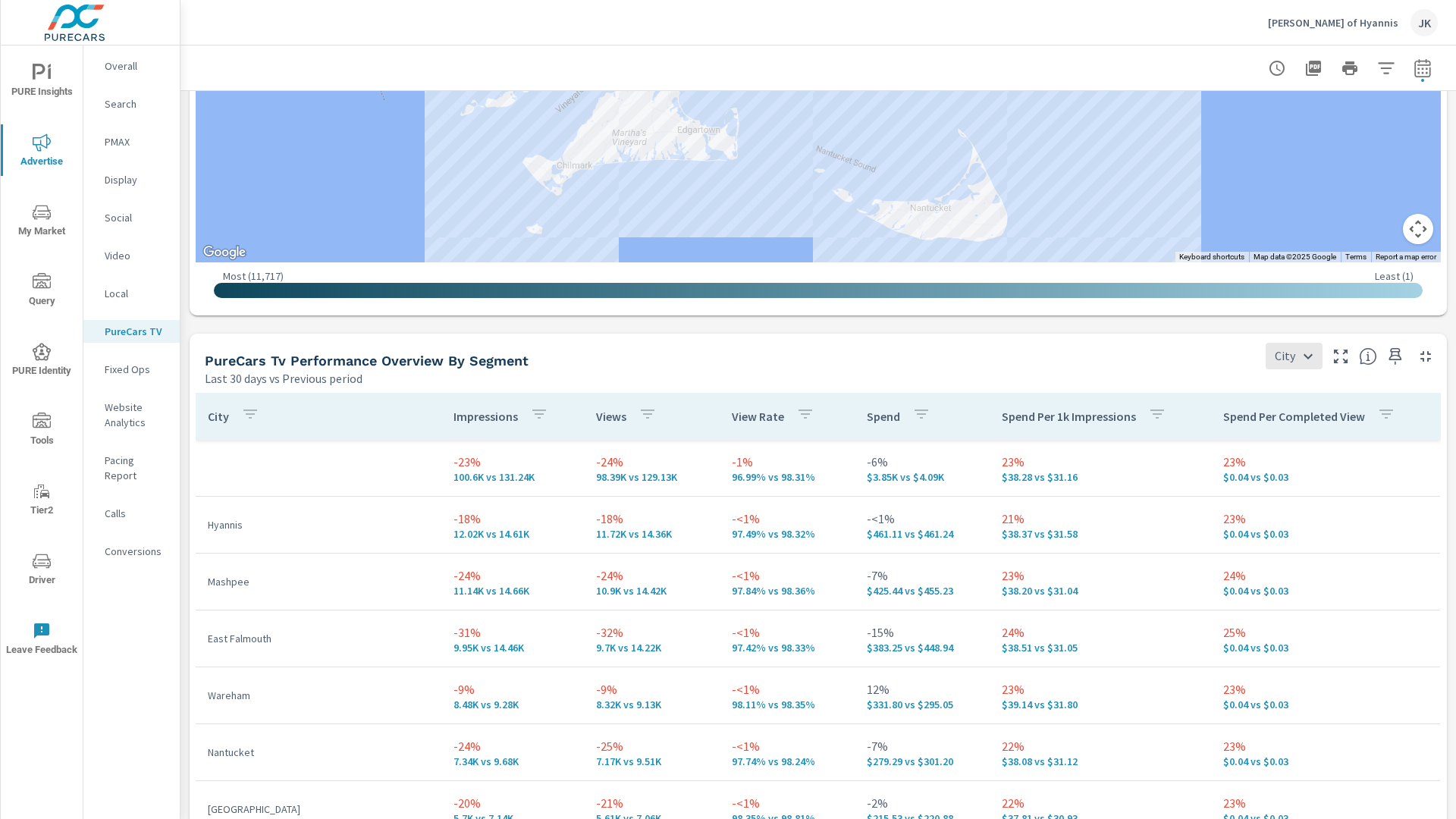
click at [126, 216] on p "Social" at bounding box center [136, 218] width 63 height 16
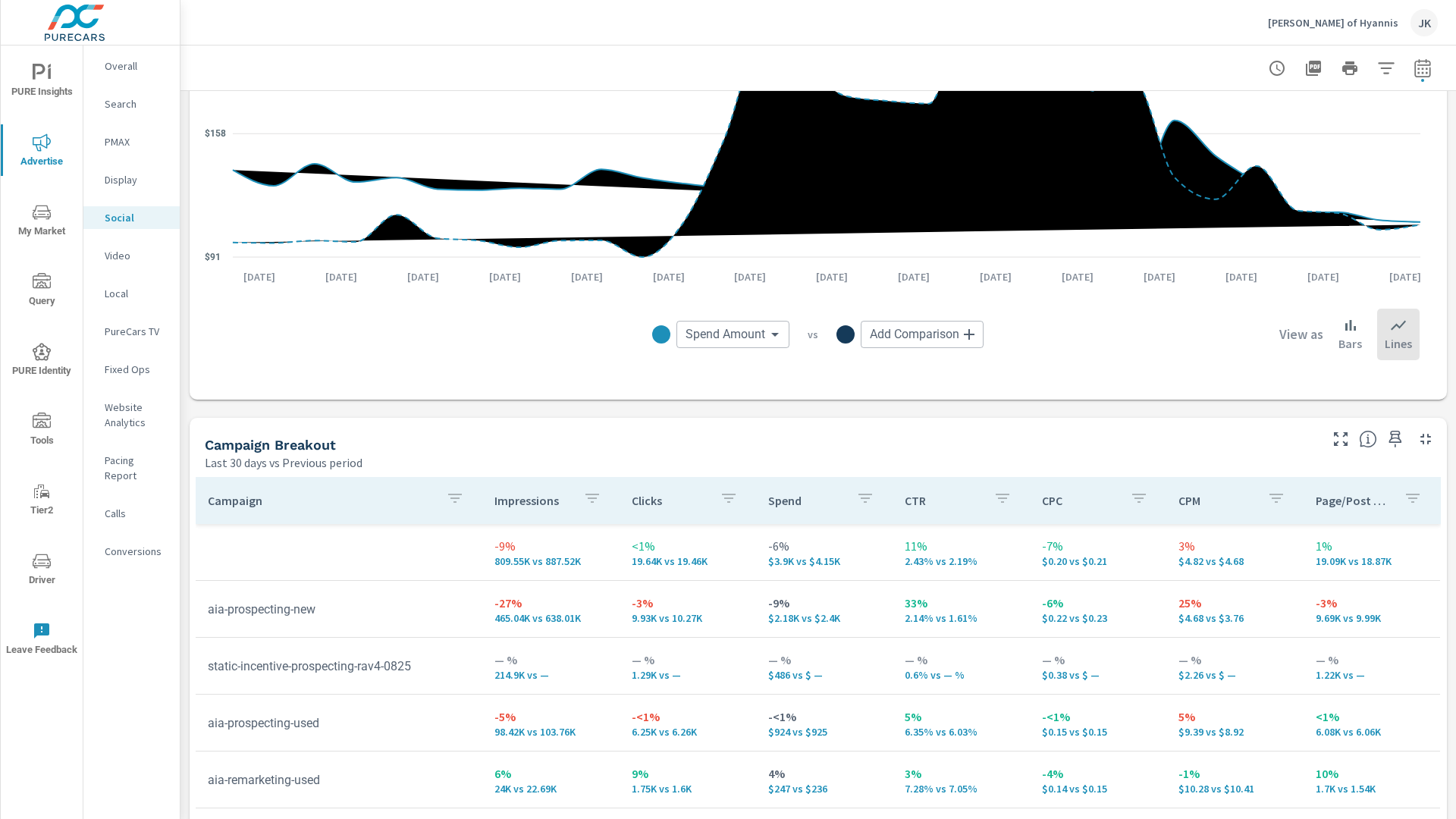
scroll to position [571, 0]
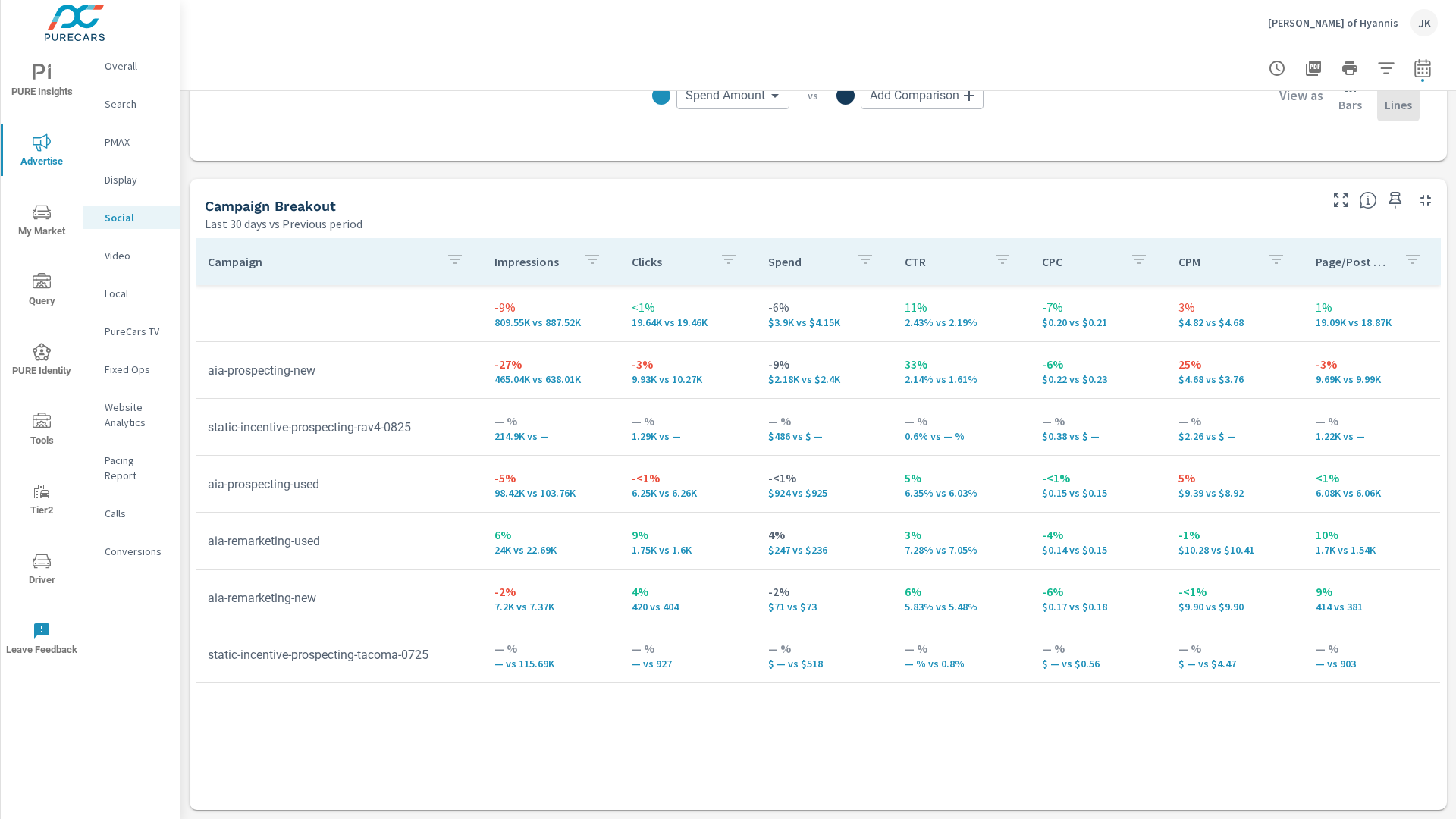
click at [116, 180] on p "Display" at bounding box center [136, 180] width 63 height 16
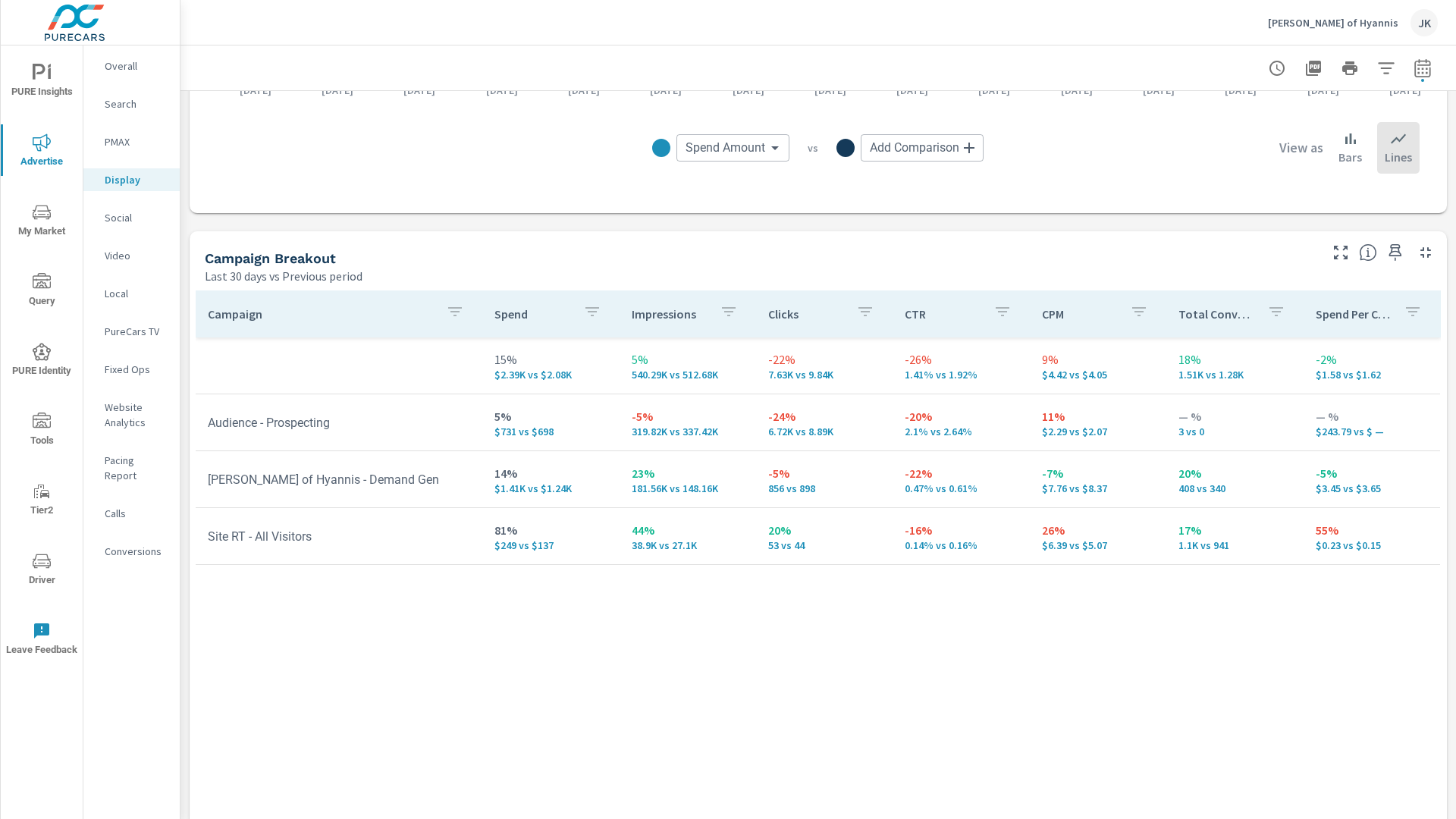
scroll to position [537, 0]
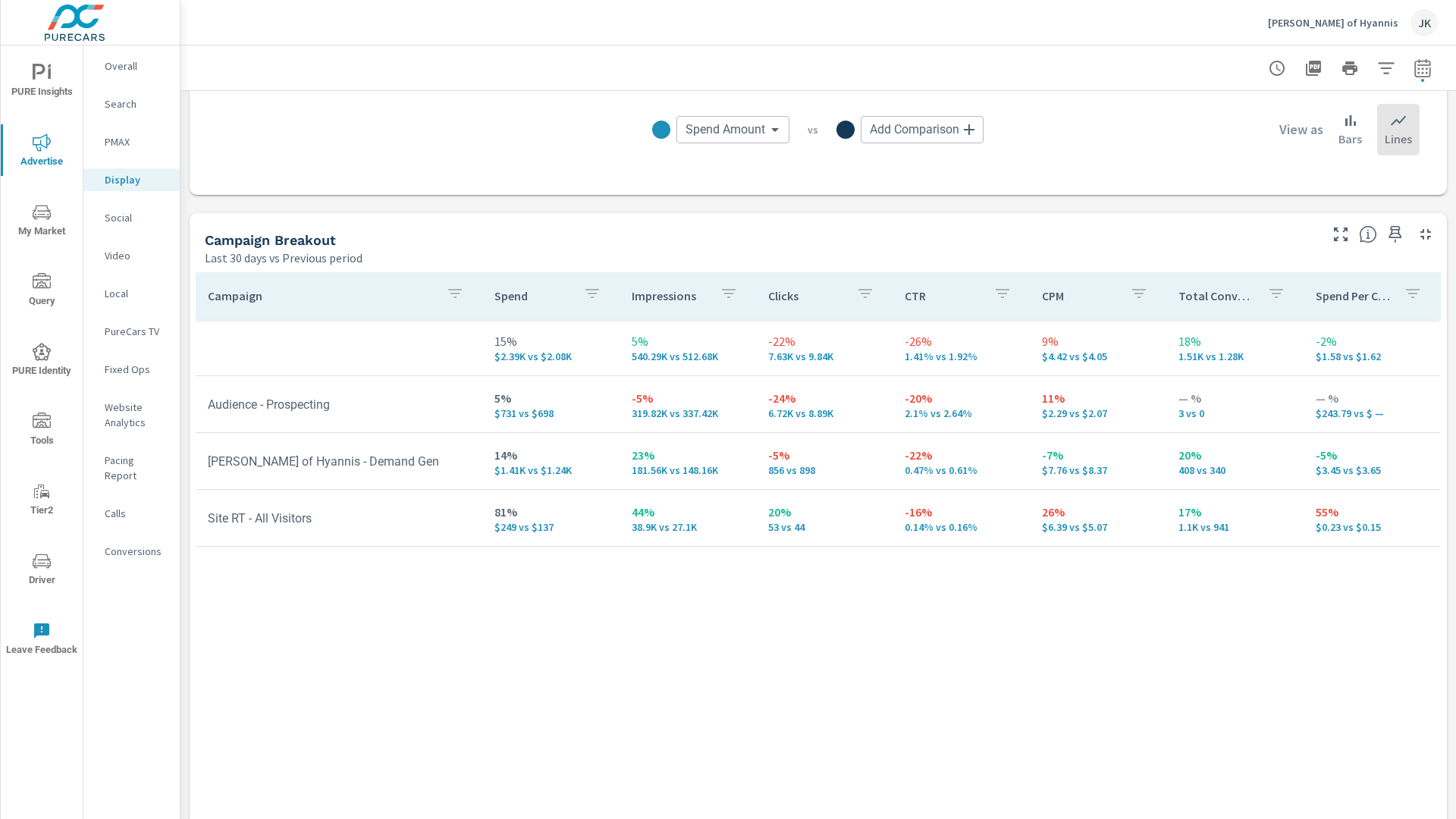
click at [1278, 722] on div "Campaign Spend Impressions Clicks CTR CPM Total Conversions Spend Per Conversio…" at bounding box center [819, 544] width 1246 height 543
click at [50, 214] on icon "nav menu" at bounding box center [42, 212] width 18 height 15
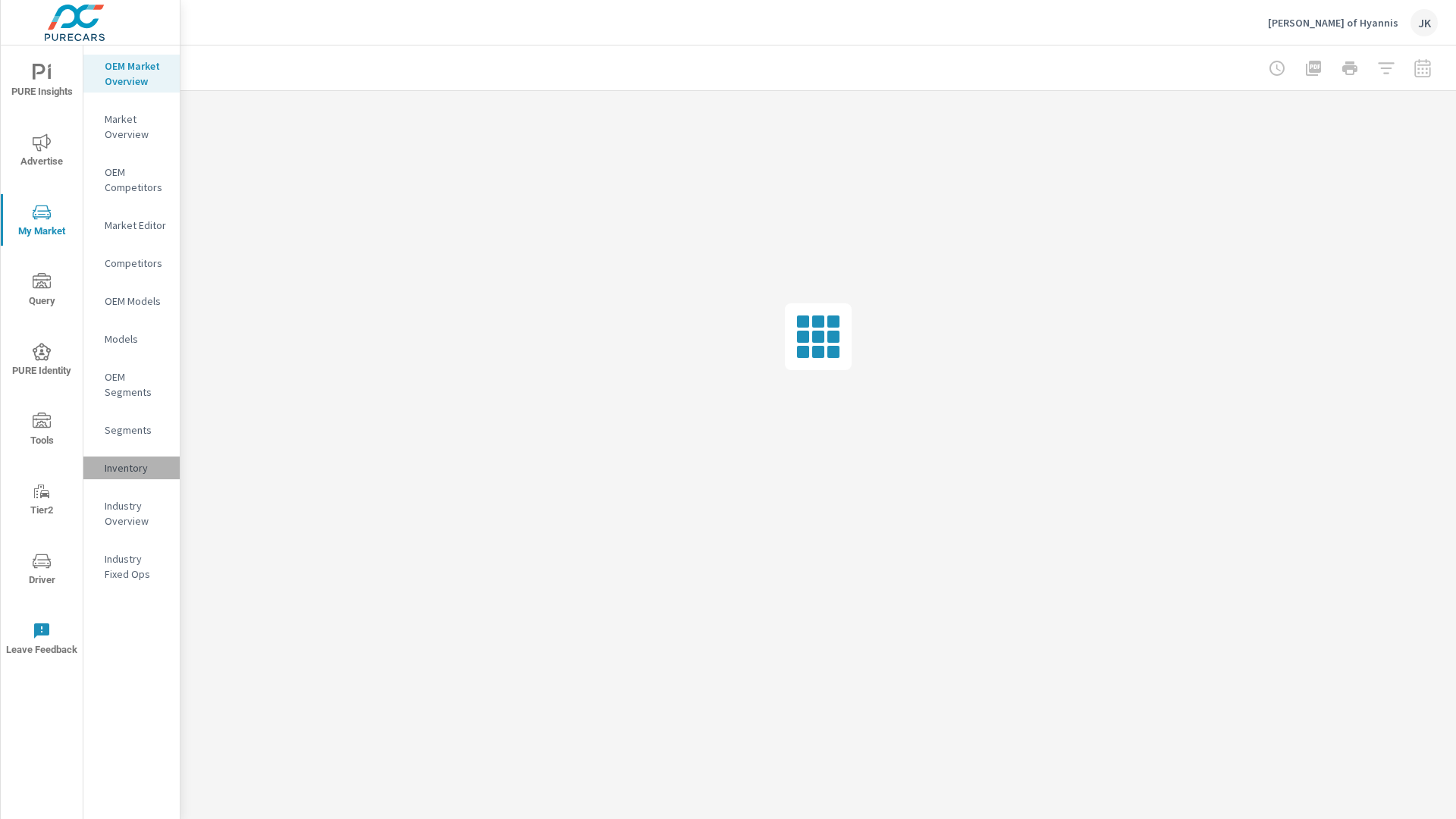
click at [125, 468] on p "Inventory" at bounding box center [136, 469] width 63 height 16
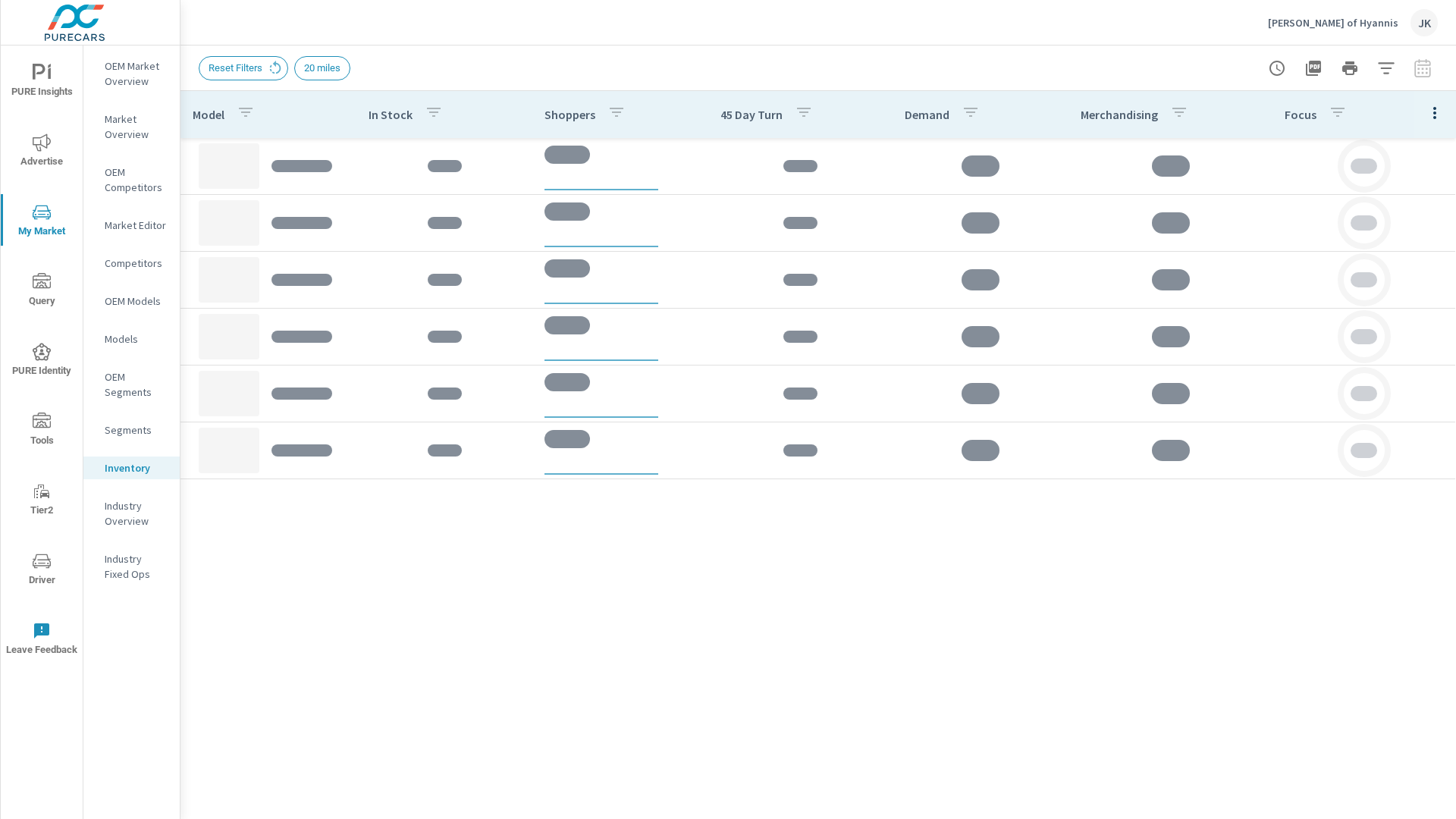
click at [1431, 113] on icon "button" at bounding box center [1435, 113] width 18 height 18
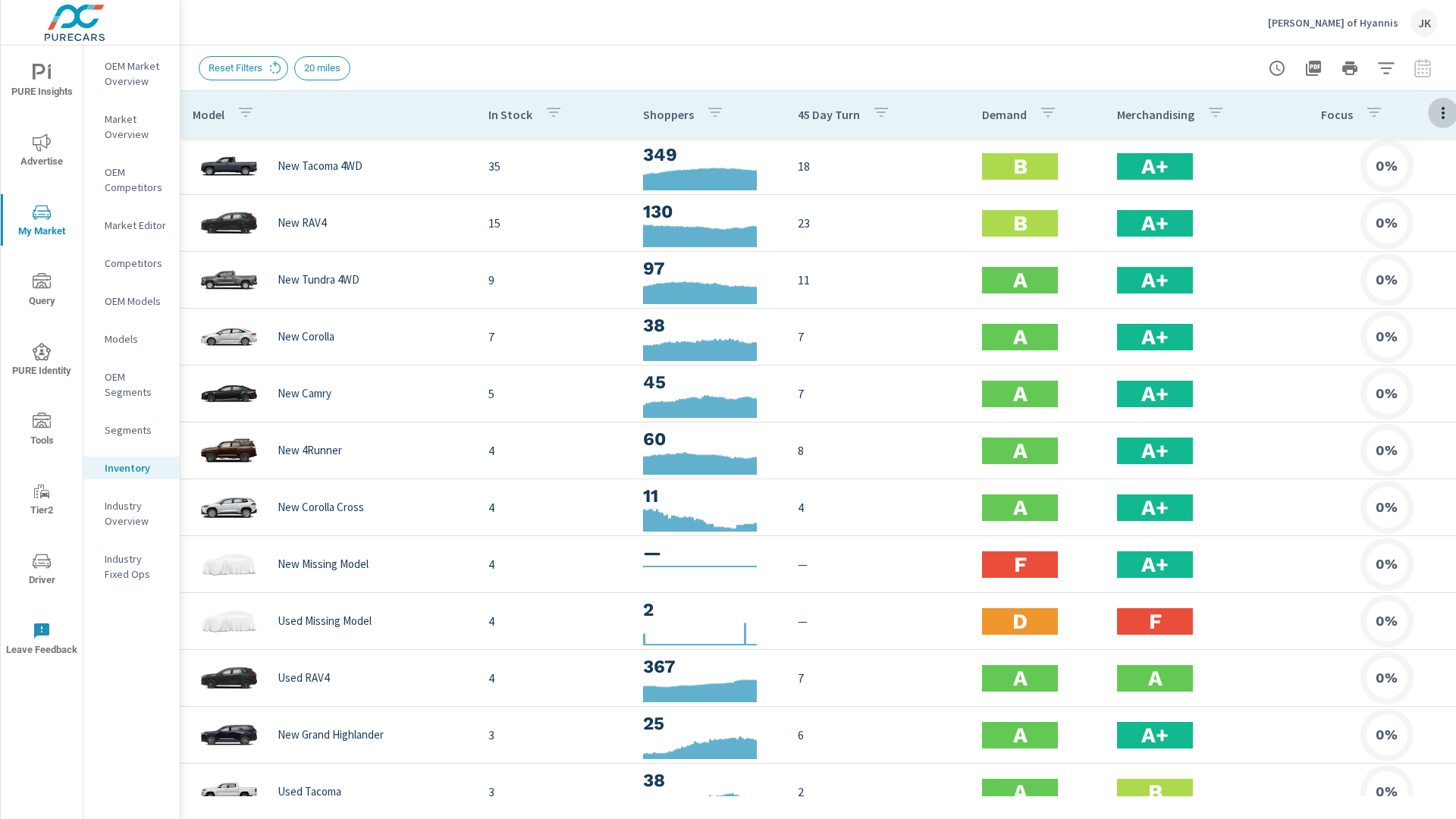
click at [1439, 99] on button "button" at bounding box center [1442, 113] width 30 height 31
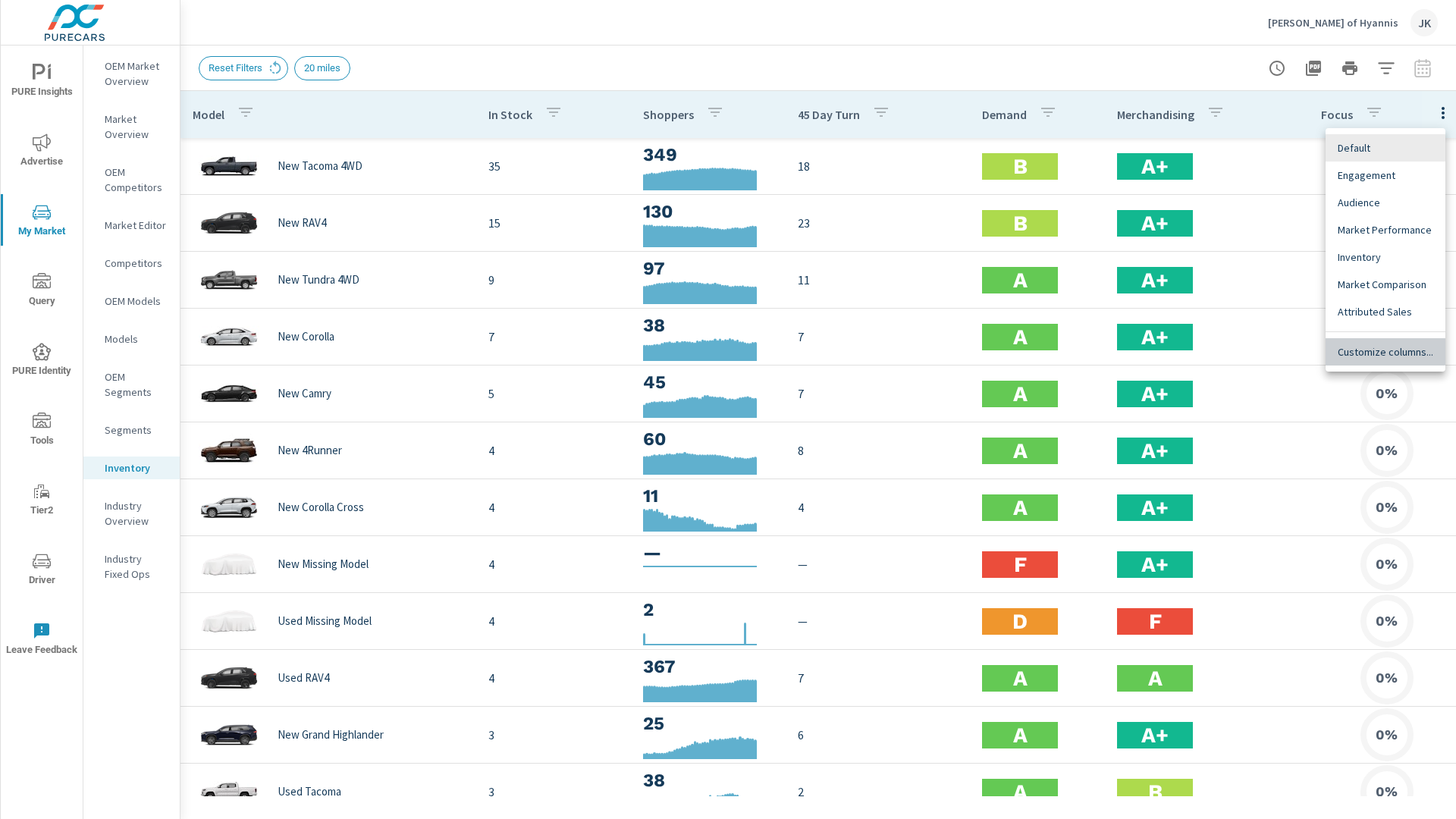
click at [1378, 349] on span "Customize columns..." at bounding box center [1385, 352] width 96 height 16
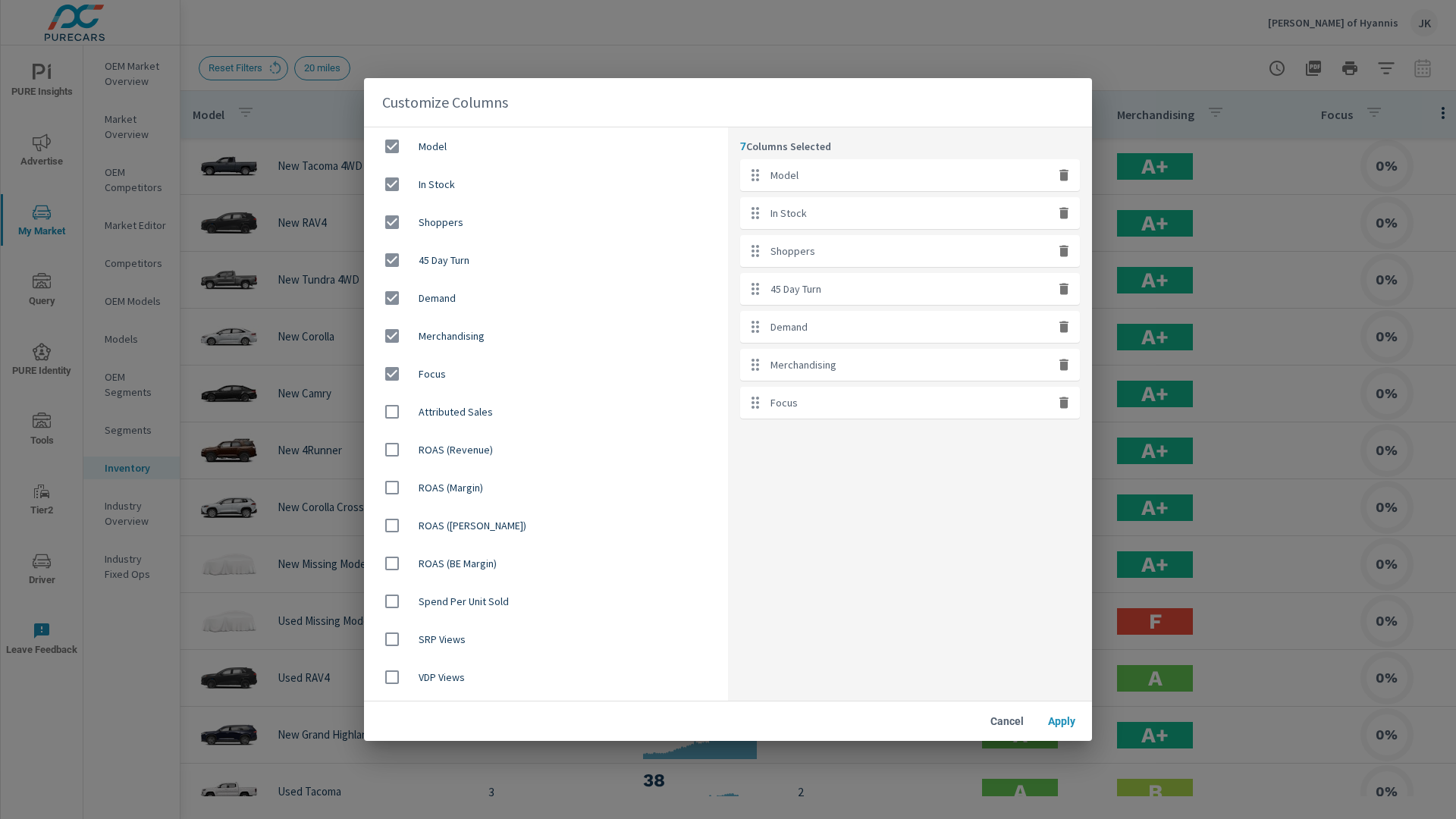
click at [1061, 403] on icon "button" at bounding box center [1063, 404] width 9 height 12
checkbox input "false"
click at [1067, 367] on icon "button" at bounding box center [1063, 366] width 9 height 12
checkbox input "false"
drag, startPoint x: 928, startPoint y: 296, endPoint x: 930, endPoint y: 239, distance: 57.0
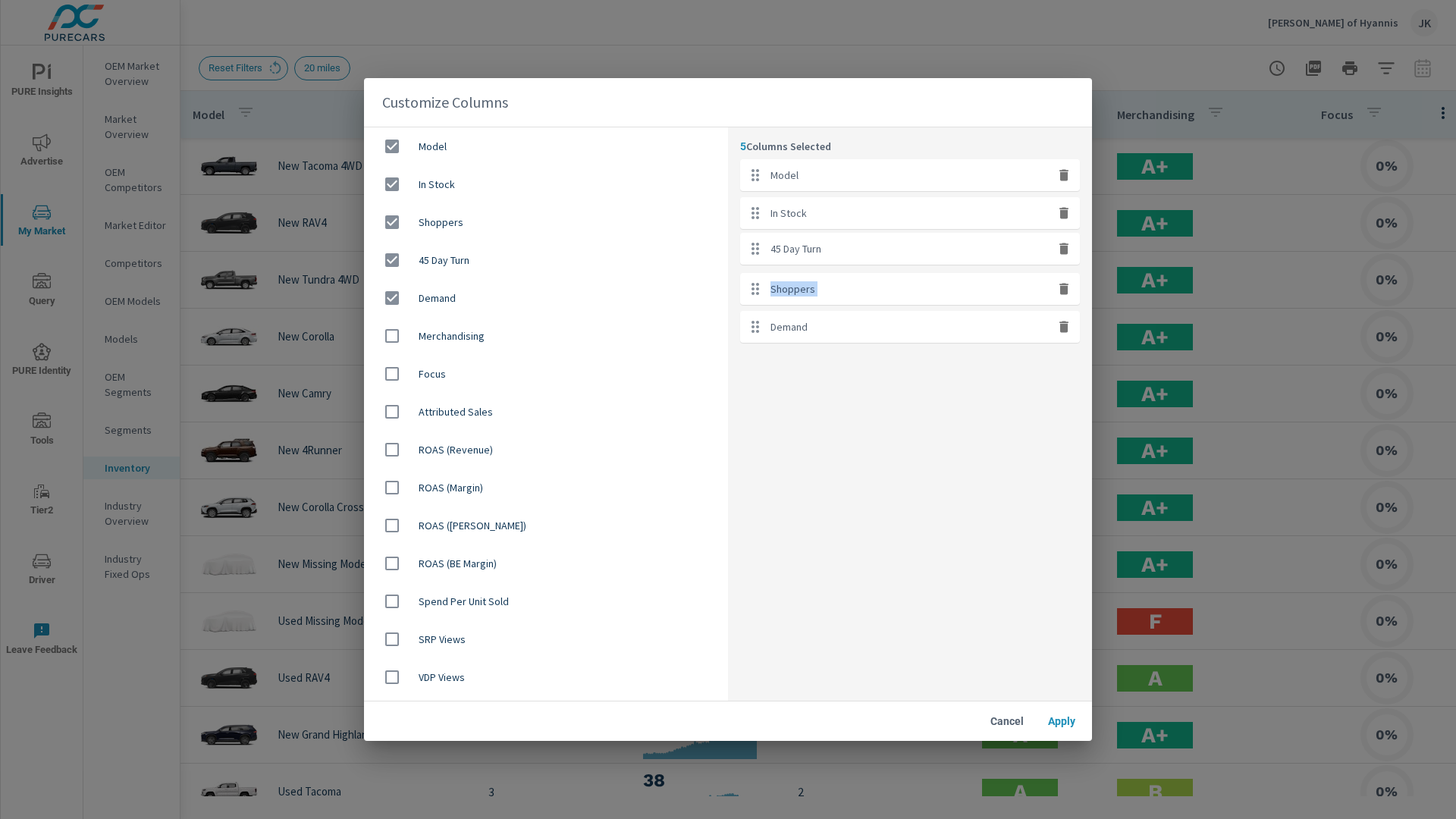
click at [930, 239] on ul "Model In Stock Shoppers 45 Day Turn Demand" at bounding box center [910, 250] width 340 height 183
click at [846, 326] on div "Demand" at bounding box center [910, 327] width 340 height 32
drag, startPoint x: 842, startPoint y: 314, endPoint x: 841, endPoint y: 246, distance: 68.0
click at [841, 246] on ul "Model In Stock 45 Day Turn Shoppers Demand" at bounding box center [910, 250] width 340 height 183
click at [875, 347] on div "5 Columns Selected Model In Stock Demand 45 Day Turn Shoppers" at bounding box center [910, 413] width 364 height 573
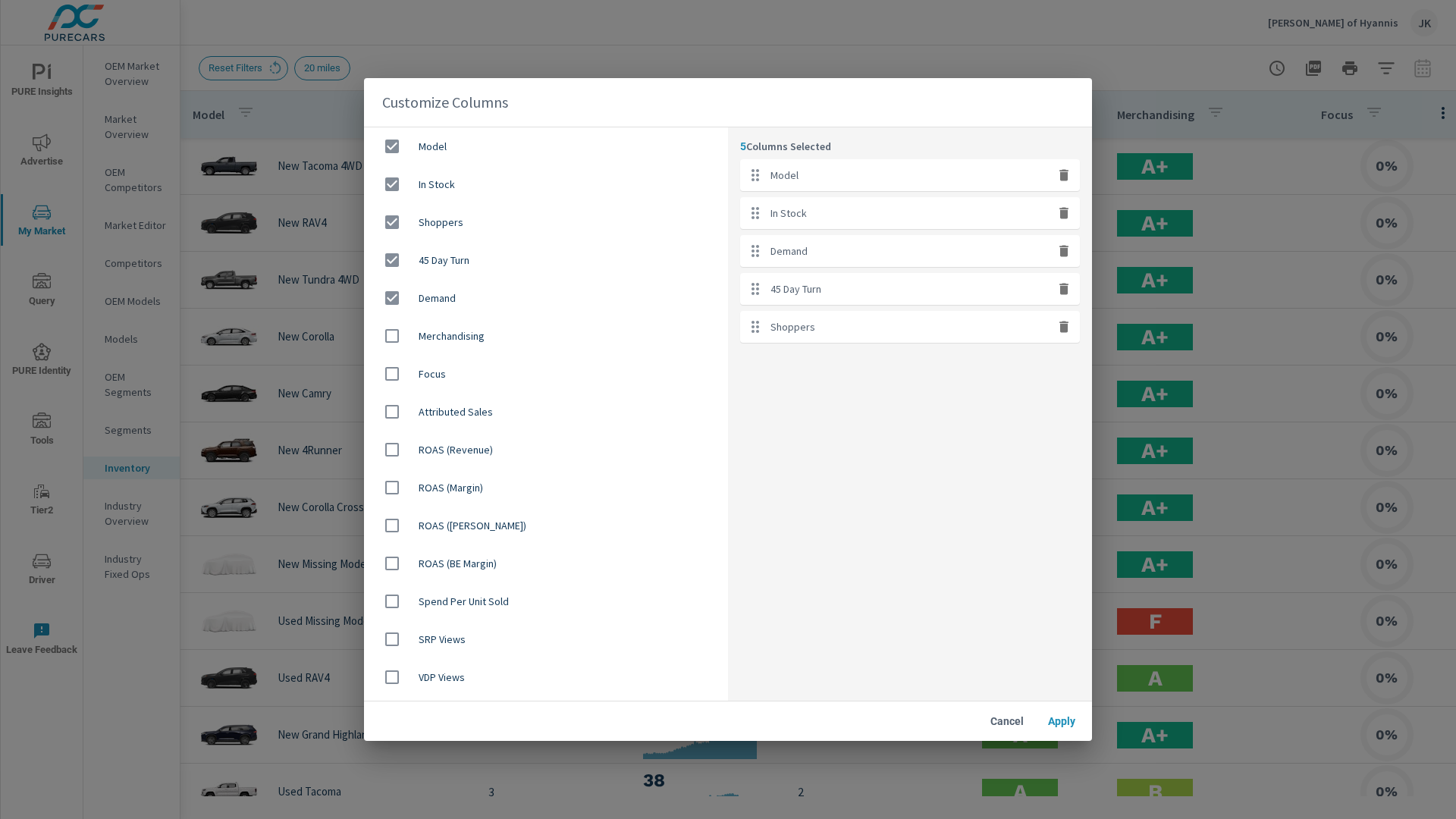
click at [1064, 325] on icon "button" at bounding box center [1063, 328] width 9 height 12
checkbox input "false"
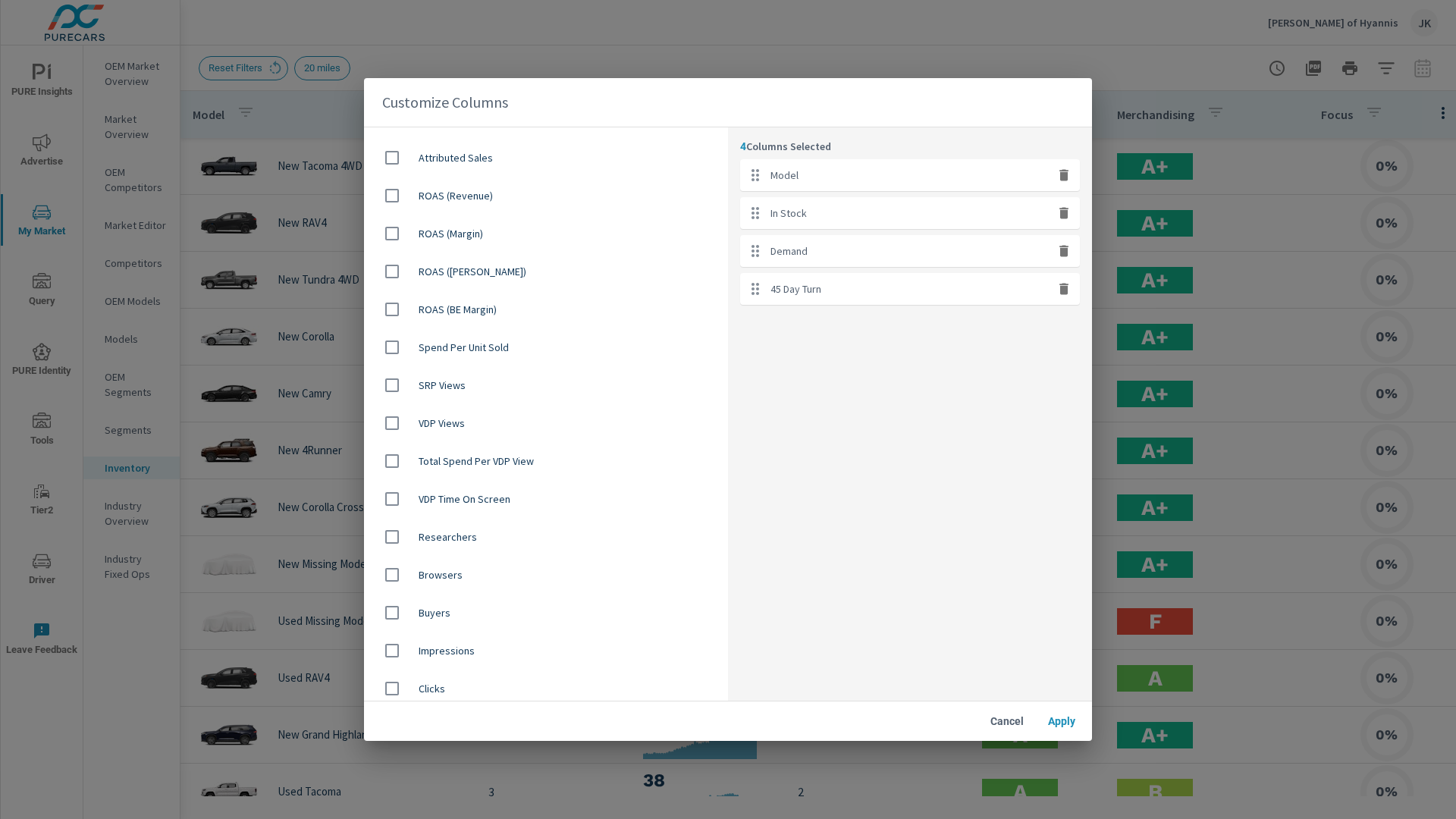
click at [386, 532] on input "checkbox" at bounding box center [392, 537] width 32 height 32
checkbox input "true"
drag, startPoint x: 384, startPoint y: 566, endPoint x: 386, endPoint y: 576, distance: 10.2
click at [386, 576] on input "checkbox" at bounding box center [392, 574] width 32 height 32
checkbox input "true"
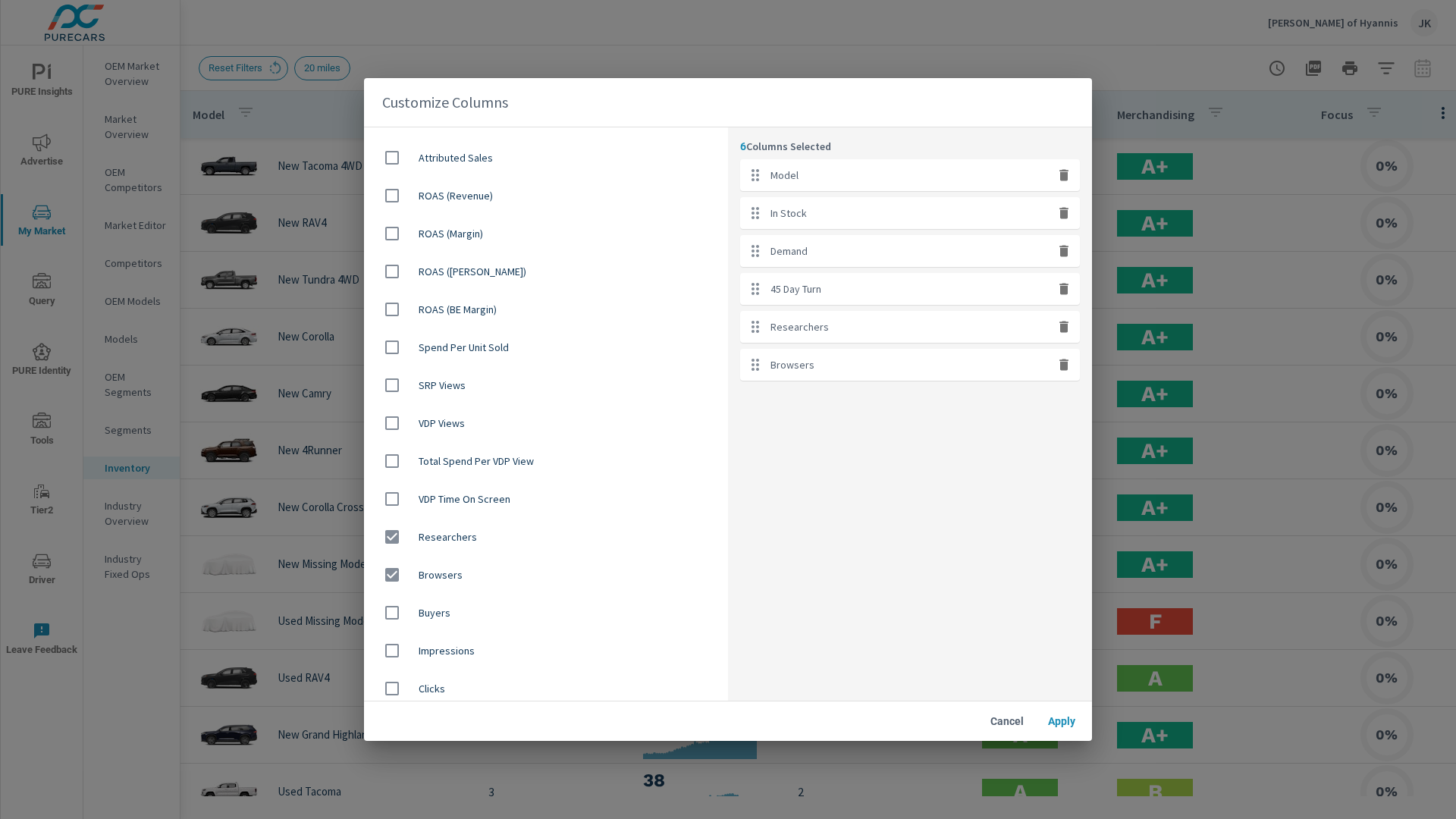
click at [394, 613] on input "checkbox" at bounding box center [392, 612] width 32 height 32
checkbox input "true"
click at [1048, 719] on span "Apply" at bounding box center [1062, 722] width 37 height 14
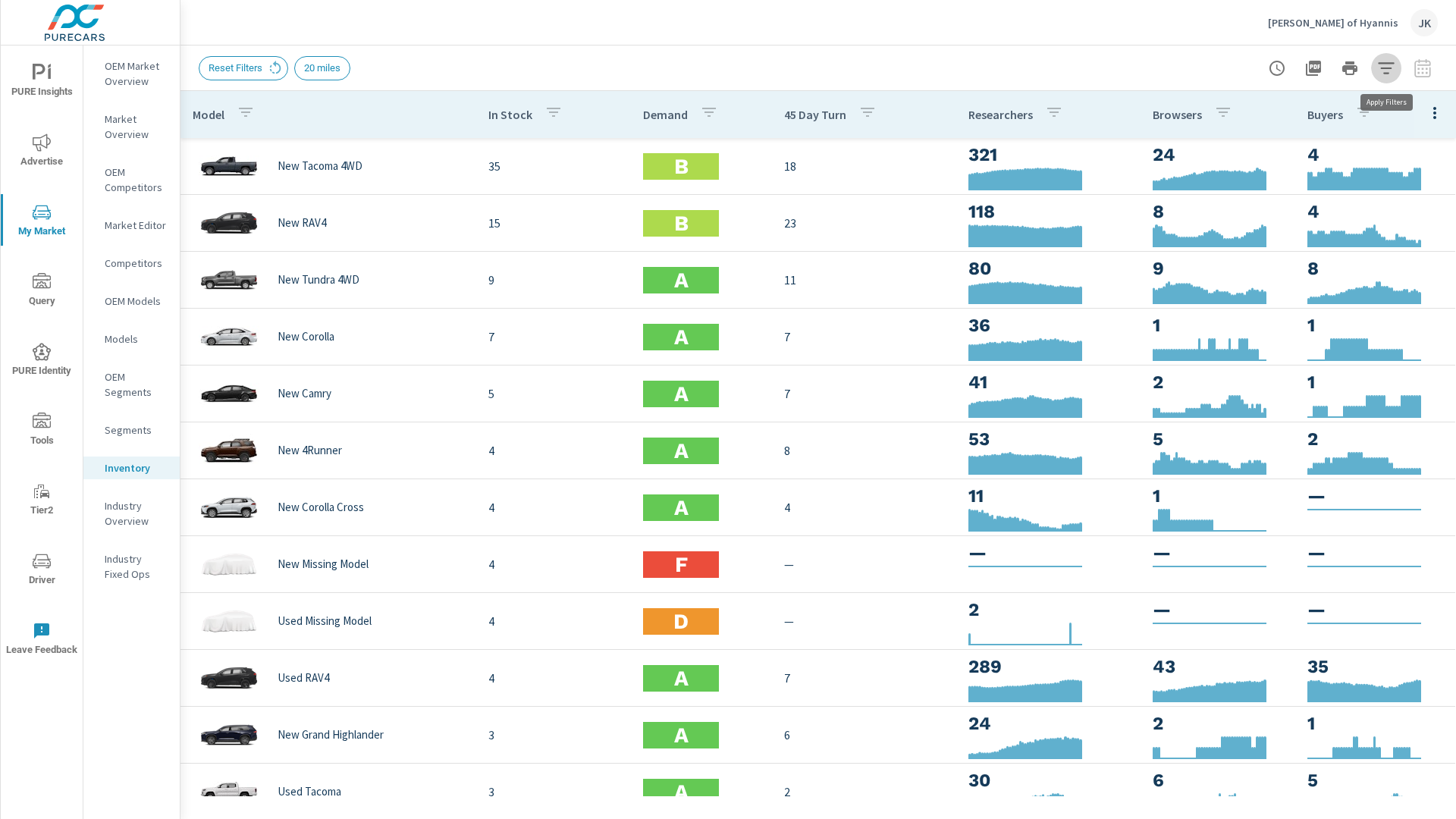
click at [1382, 64] on icon "button" at bounding box center [1386, 68] width 18 height 18
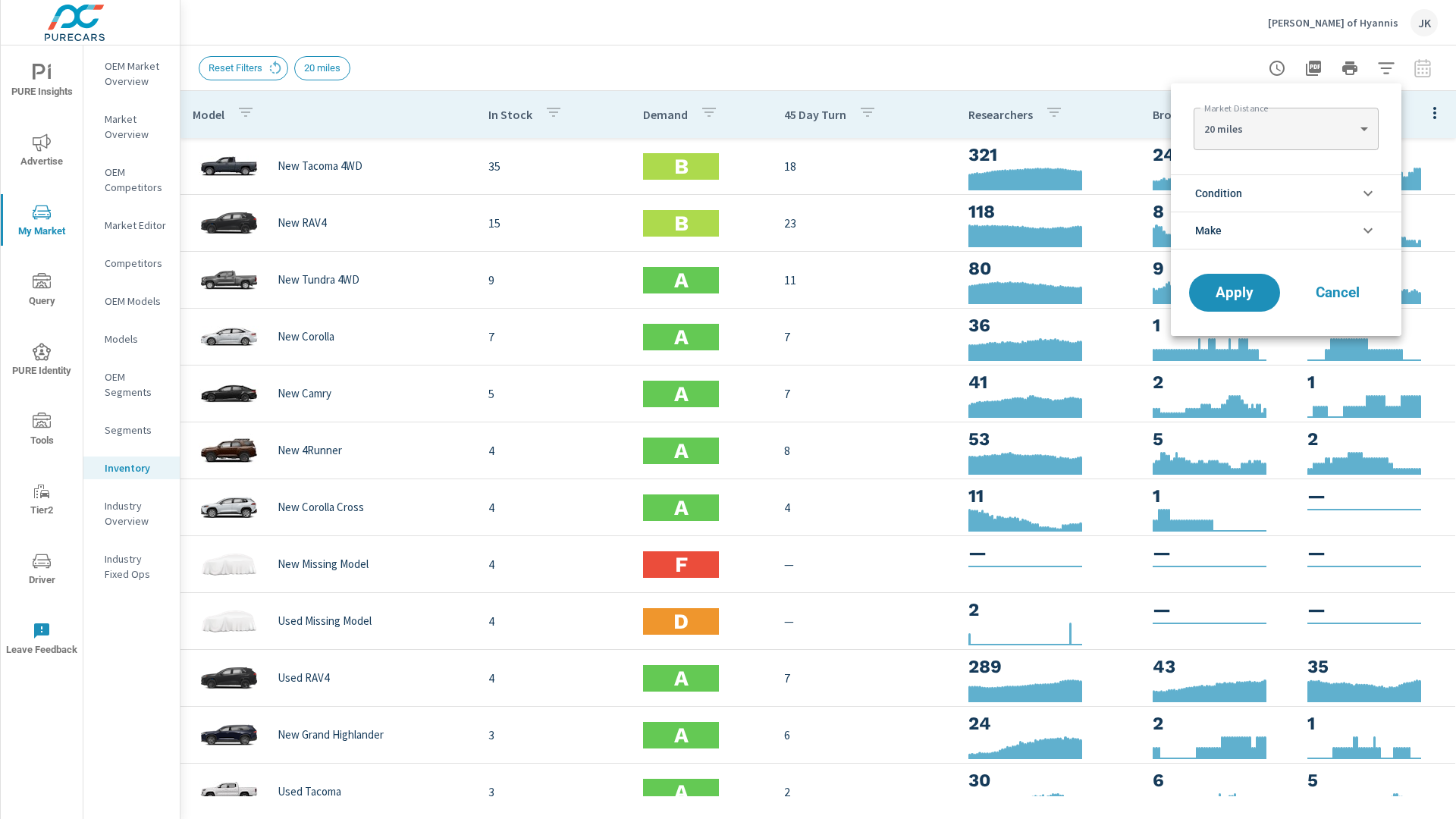
click at [1332, 122] on body "PURE Insights Advertise My Market Query PURE Identity Tools Tier2 Driver Leave …" at bounding box center [728, 410] width 1456 height 819
click at [1397, 106] on div at bounding box center [728, 410] width 1456 height 819
click at [1320, 186] on li "Condition" at bounding box center [1286, 193] width 231 height 37
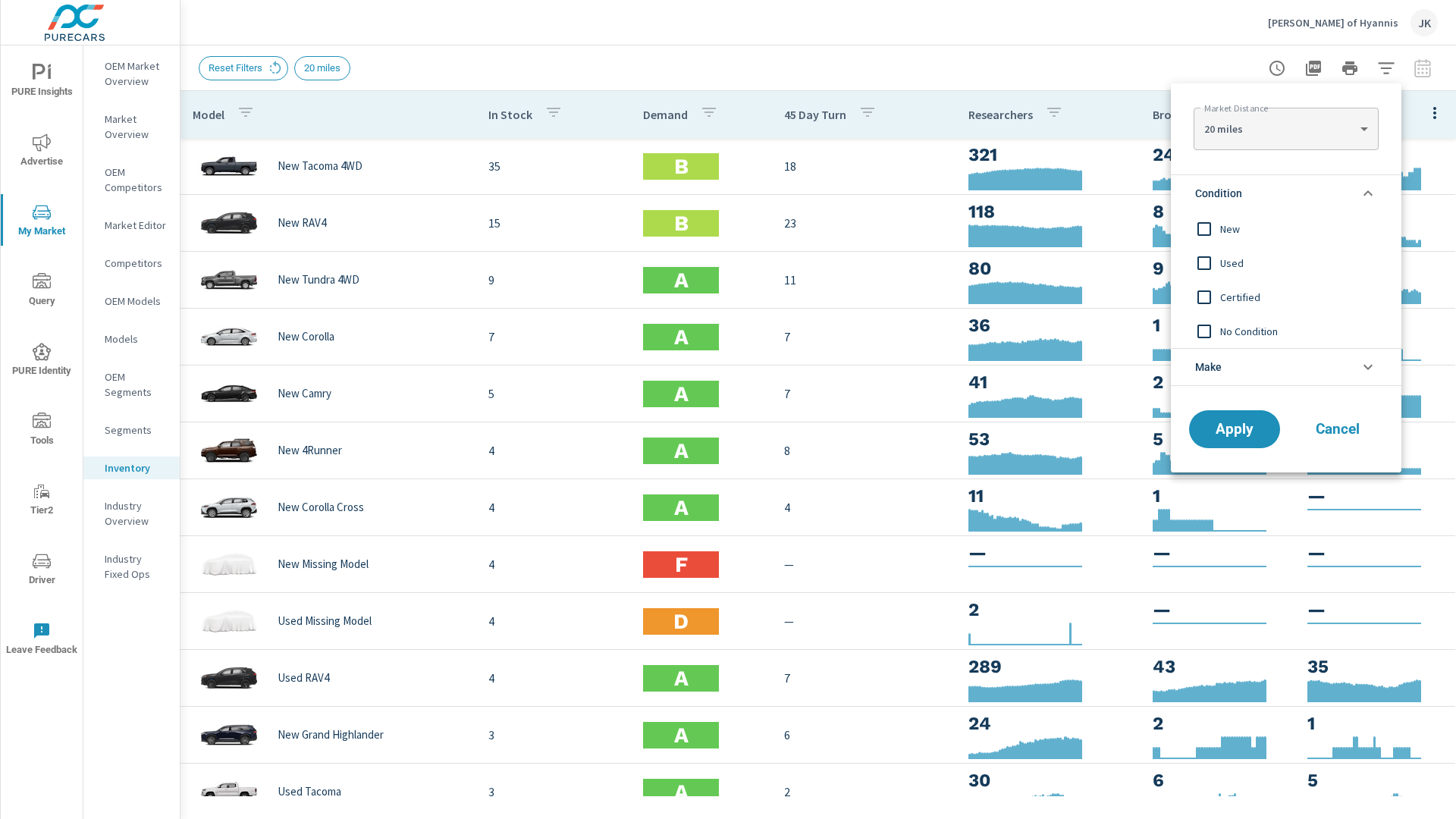
click at [1205, 224] on input "filter options" at bounding box center [1204, 229] width 32 height 32
click at [1235, 436] on span "Apply" at bounding box center [1235, 430] width 62 height 15
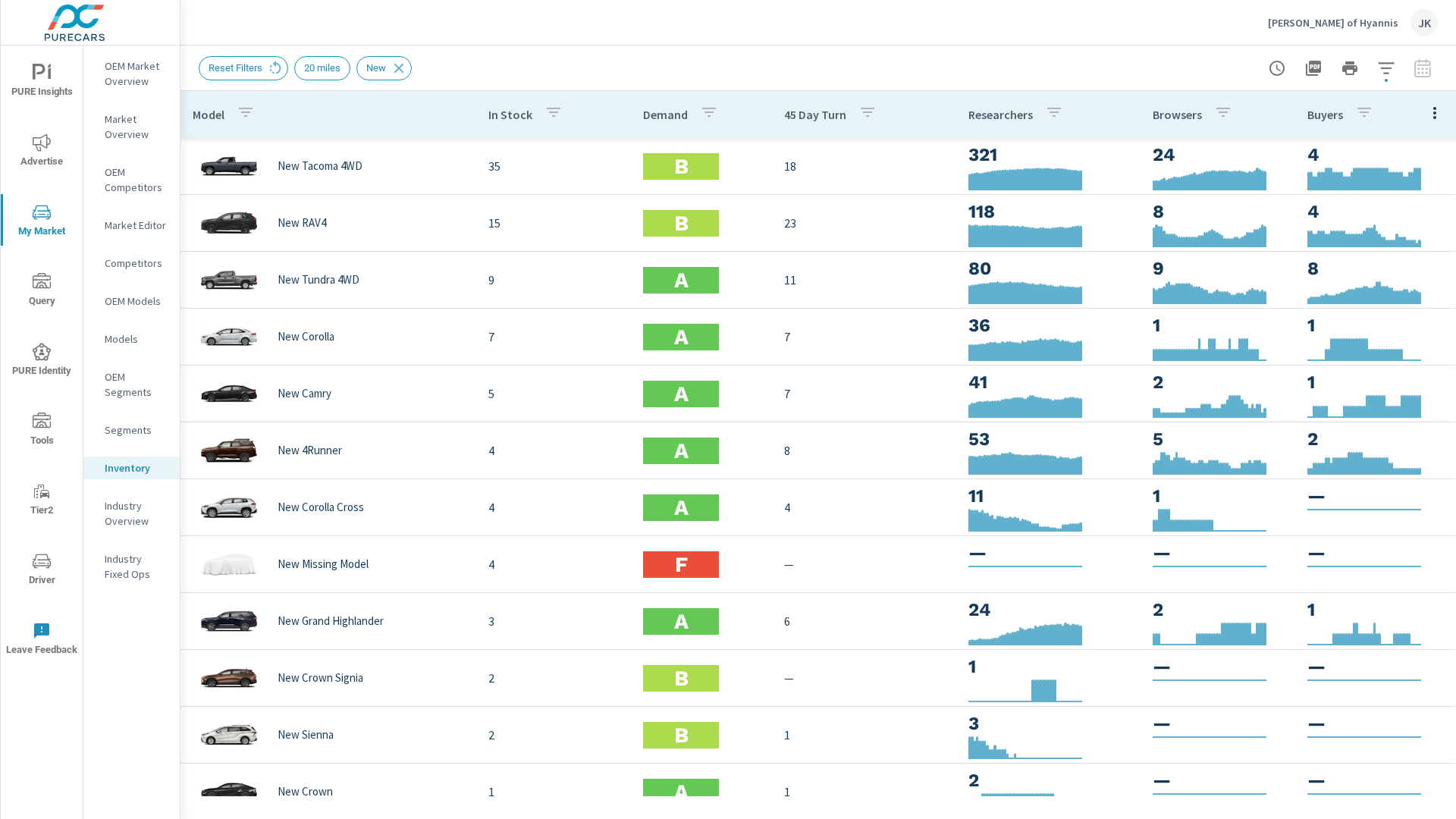
click at [809, 46] on div "Reset Filters 20 miles New" at bounding box center [819, 68] width 1240 height 45
click at [32, 101] on button "PURE Insights" at bounding box center [42, 80] width 81 height 51
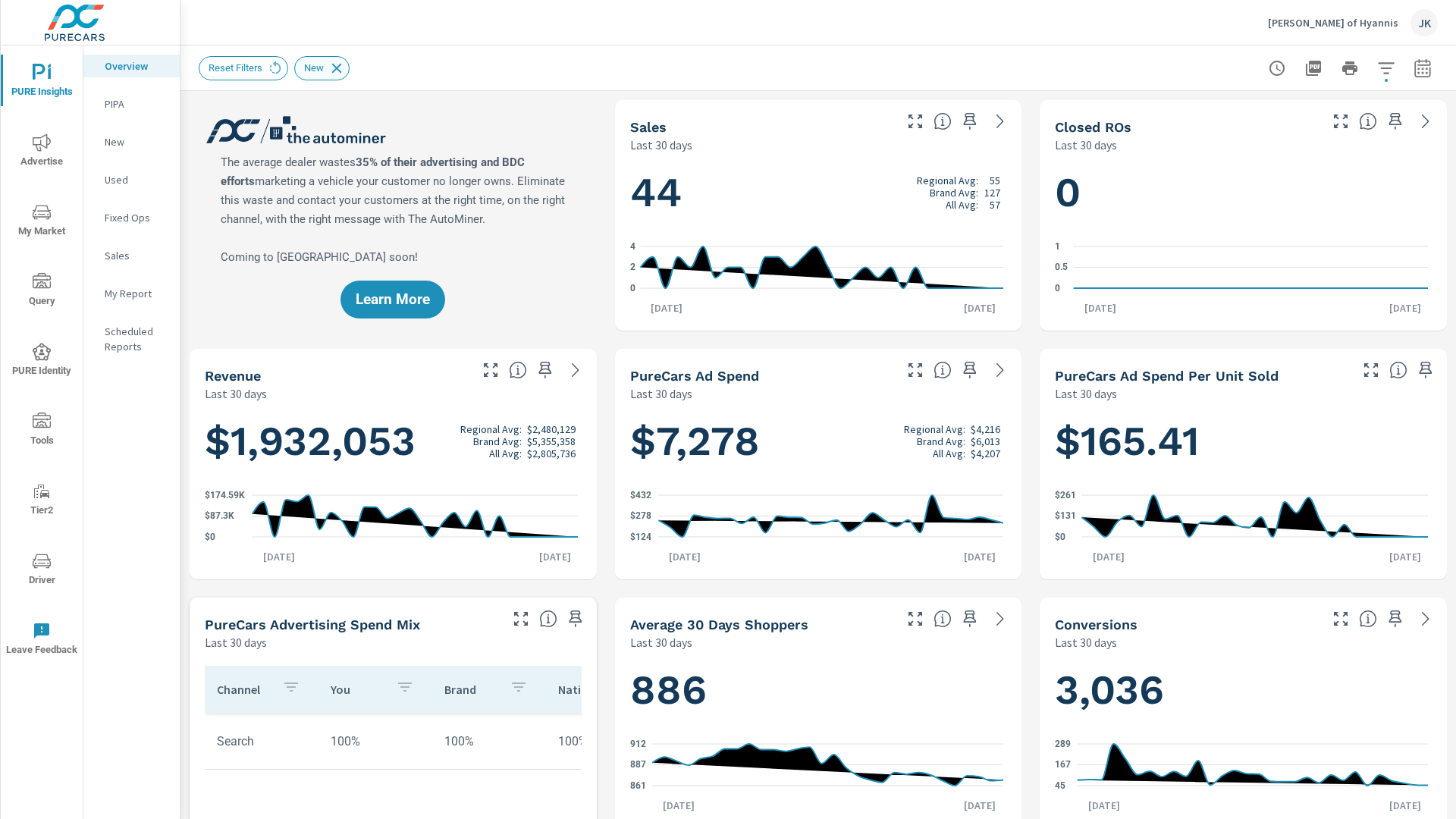
click at [343, 65] on icon at bounding box center [337, 68] width 16 height 16
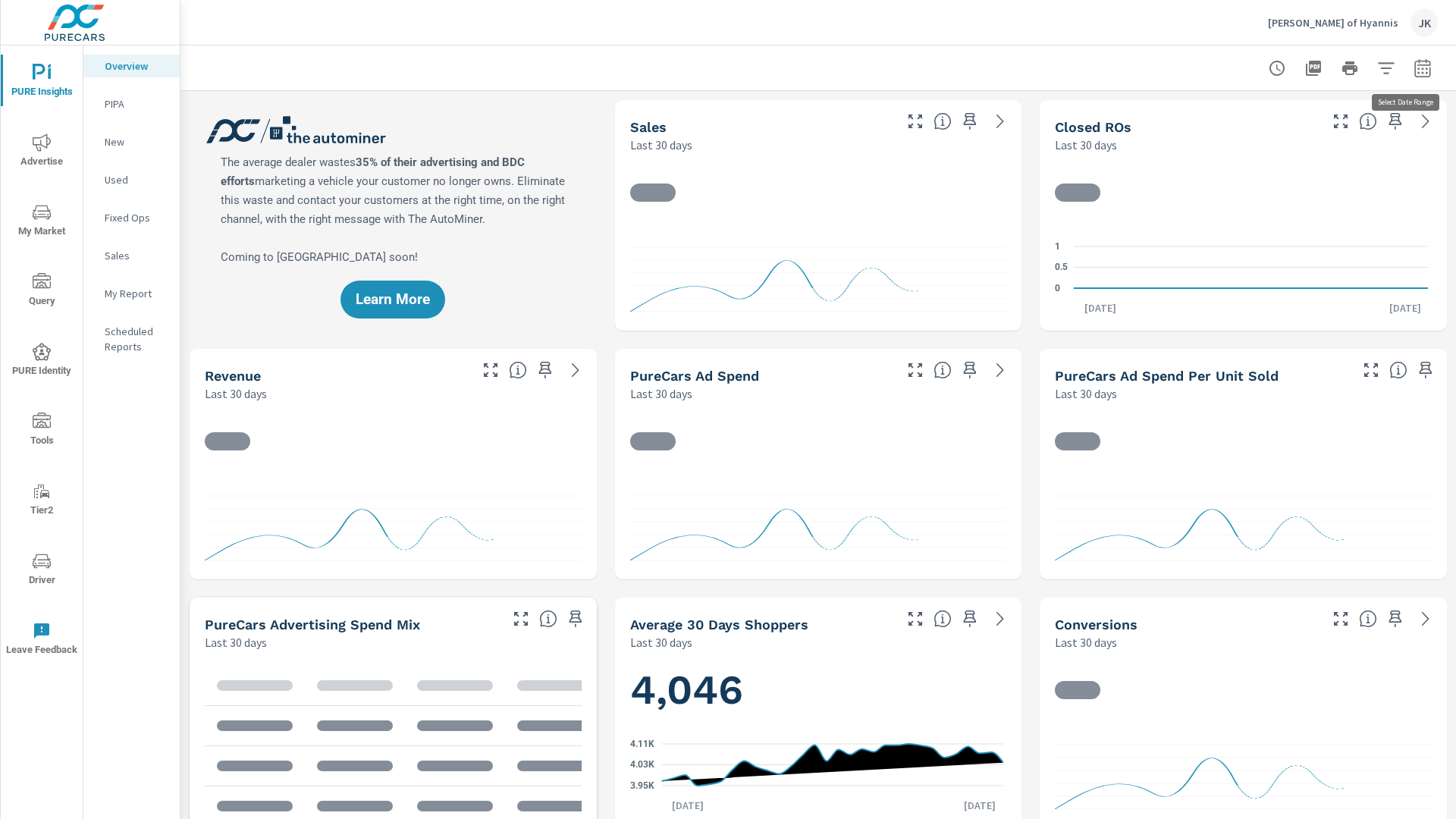
click at [1417, 74] on icon "button" at bounding box center [1422, 68] width 18 height 18
select select "Last 30 days"
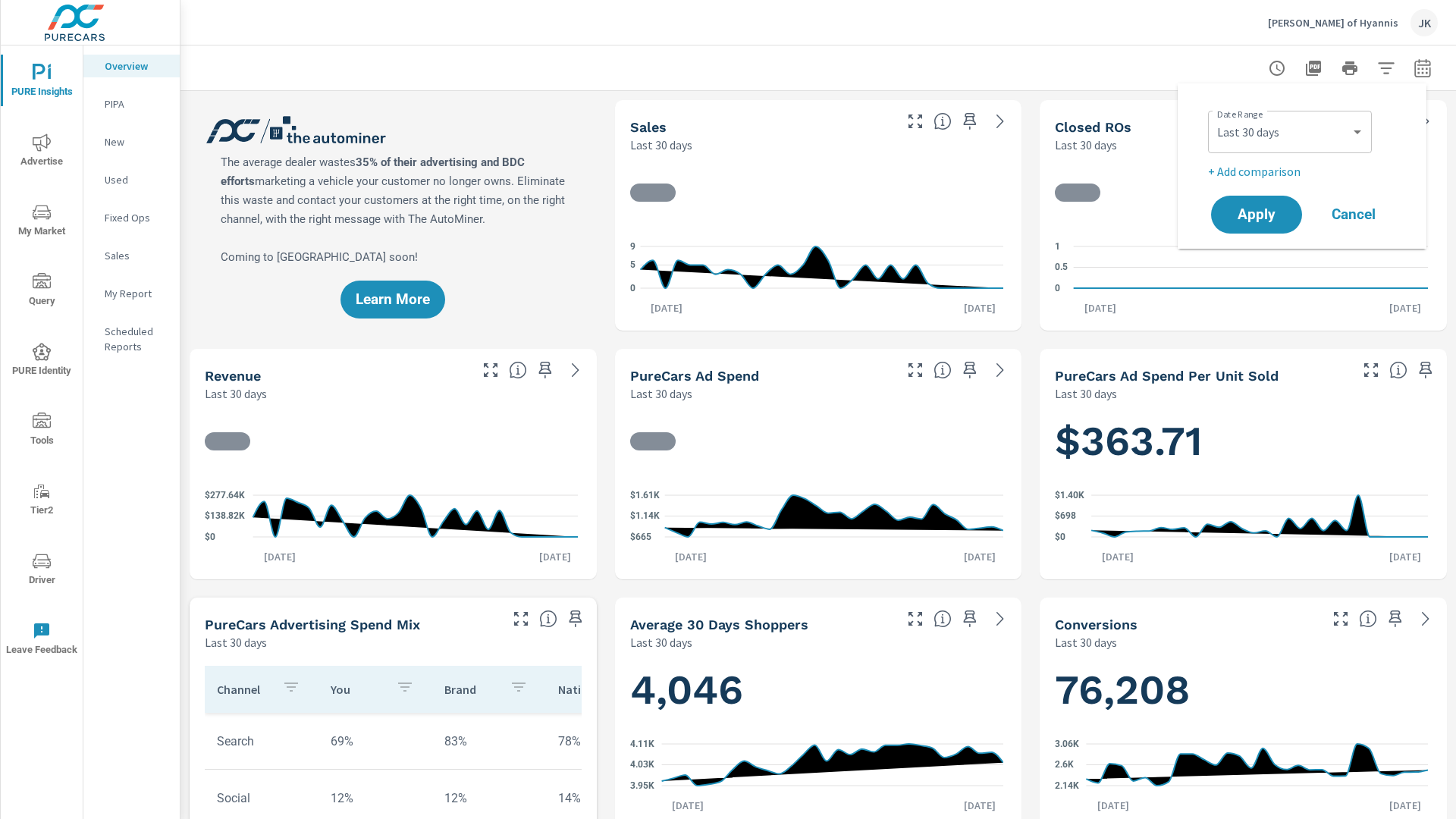
click at [1235, 173] on p "+ Add comparison" at bounding box center [1306, 171] width 194 height 18
select select "Previous period"
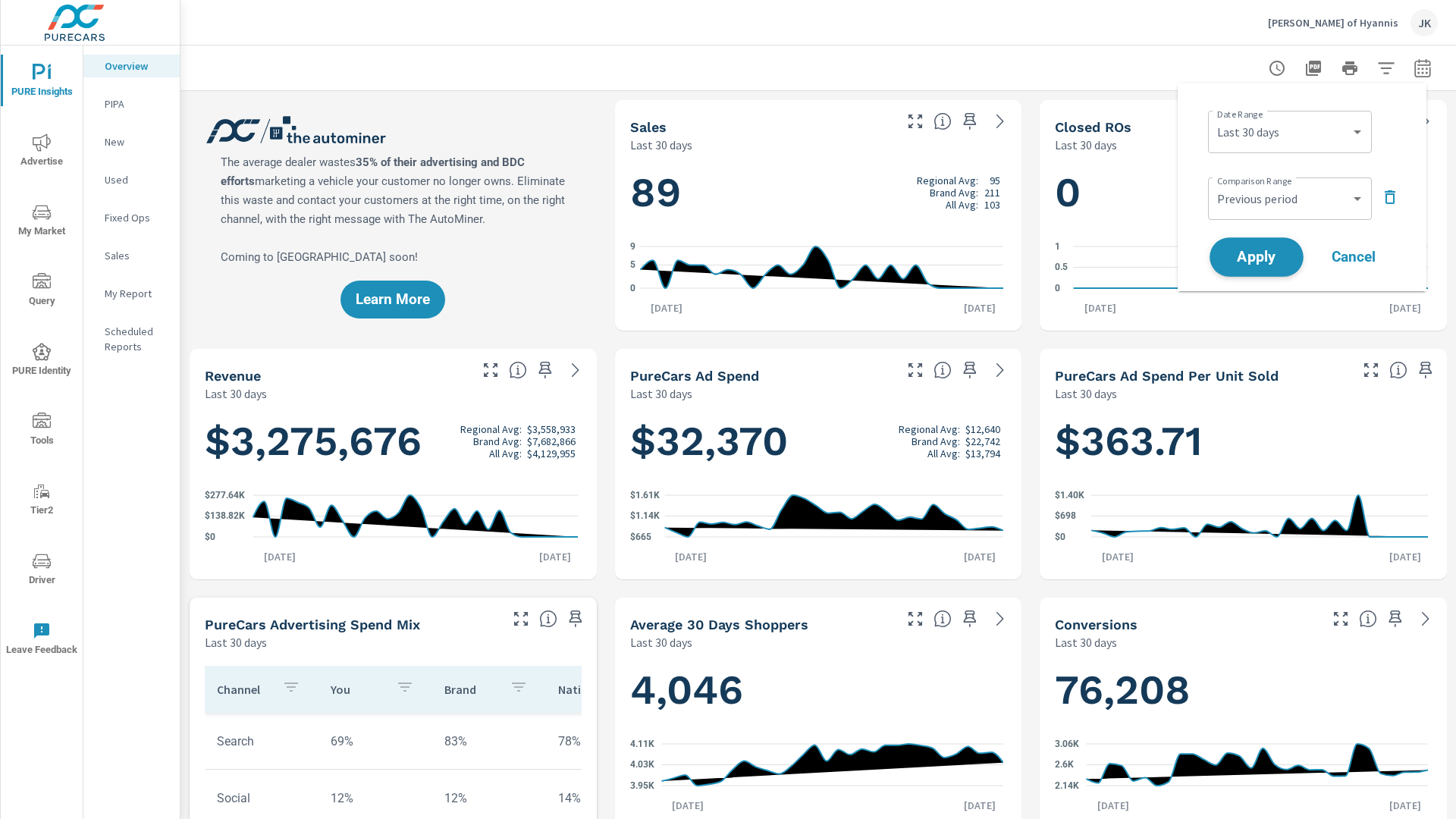
click at [1236, 249] on button "Apply" at bounding box center [1256, 257] width 94 height 40
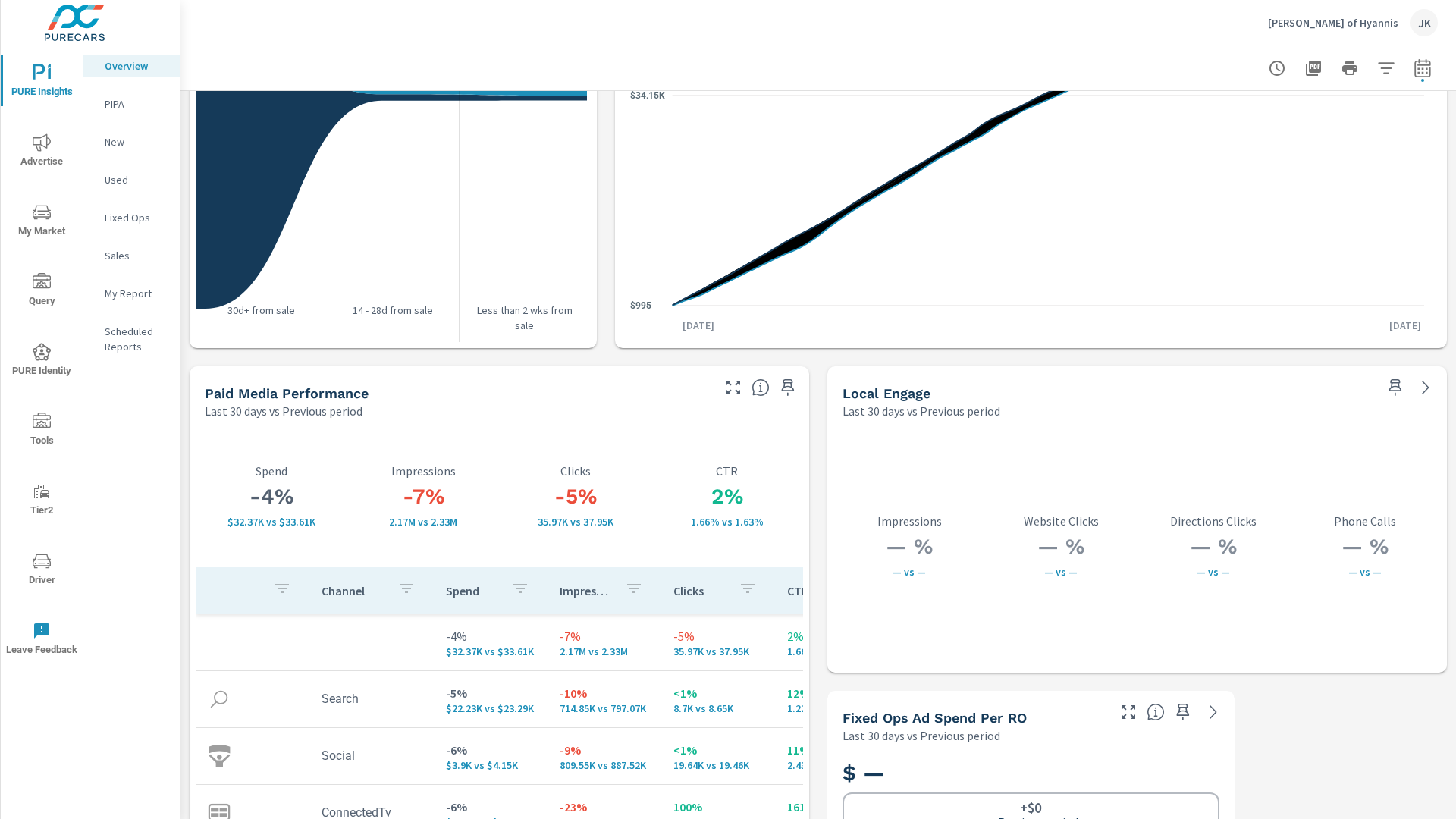
scroll to position [2519, 0]
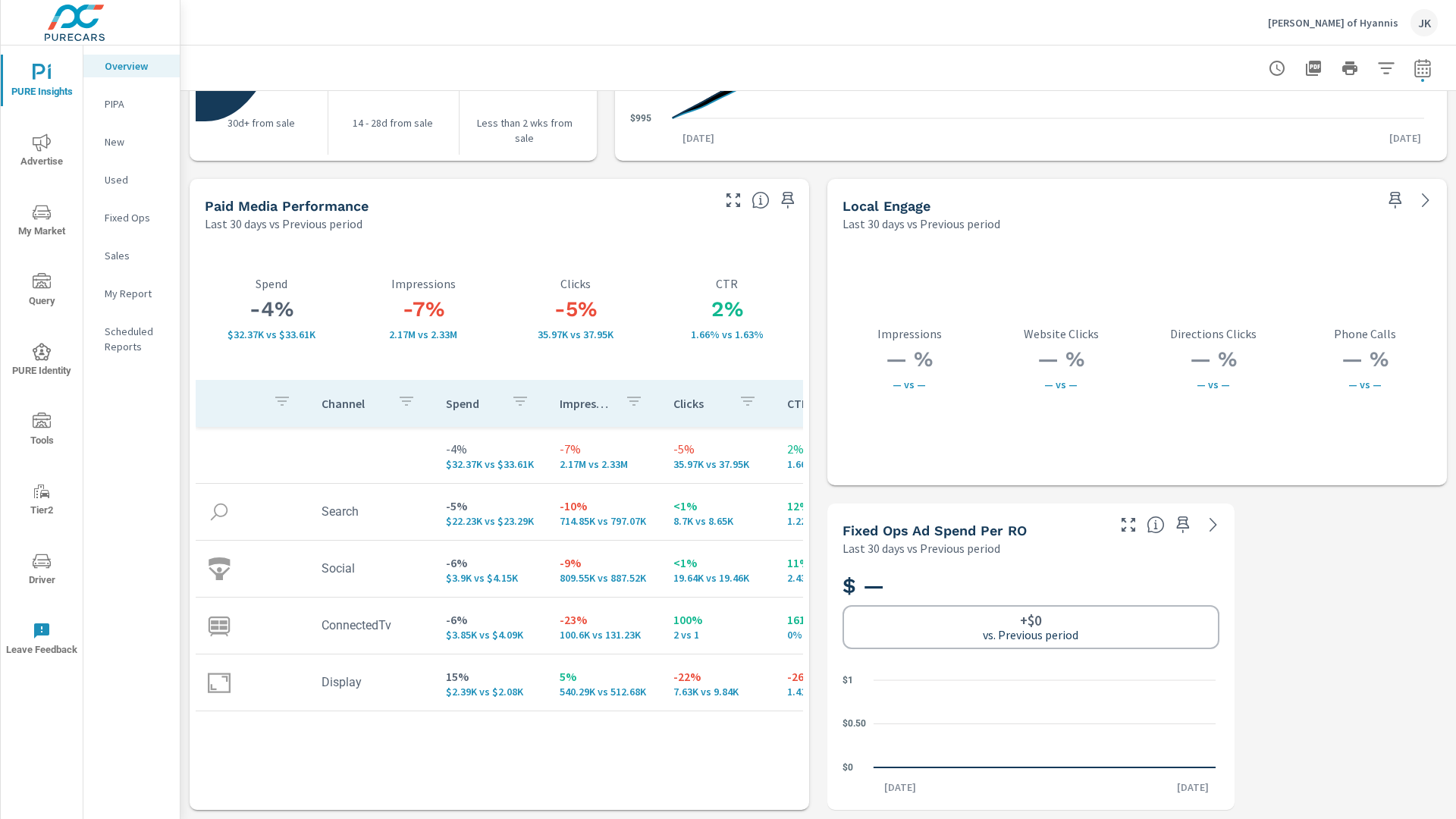
click at [722, 204] on button "button" at bounding box center [733, 200] width 24 height 24
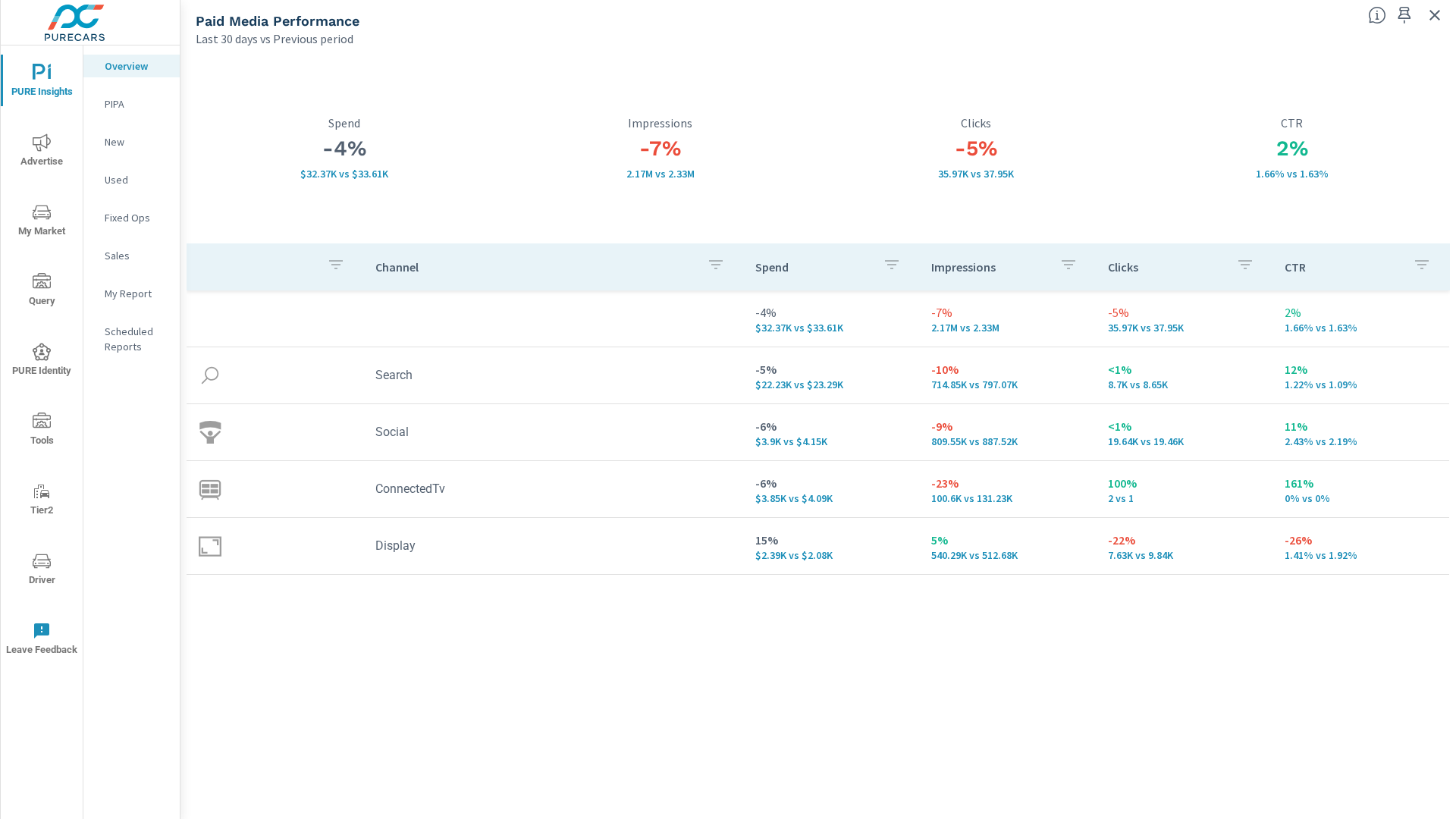
click at [1136, 680] on div "Channel Spend Impressions Clicks CTR -4% $32.37K vs $33.61K -7% 2.17M vs 2.33M …" at bounding box center [818, 517] width 1264 height 548
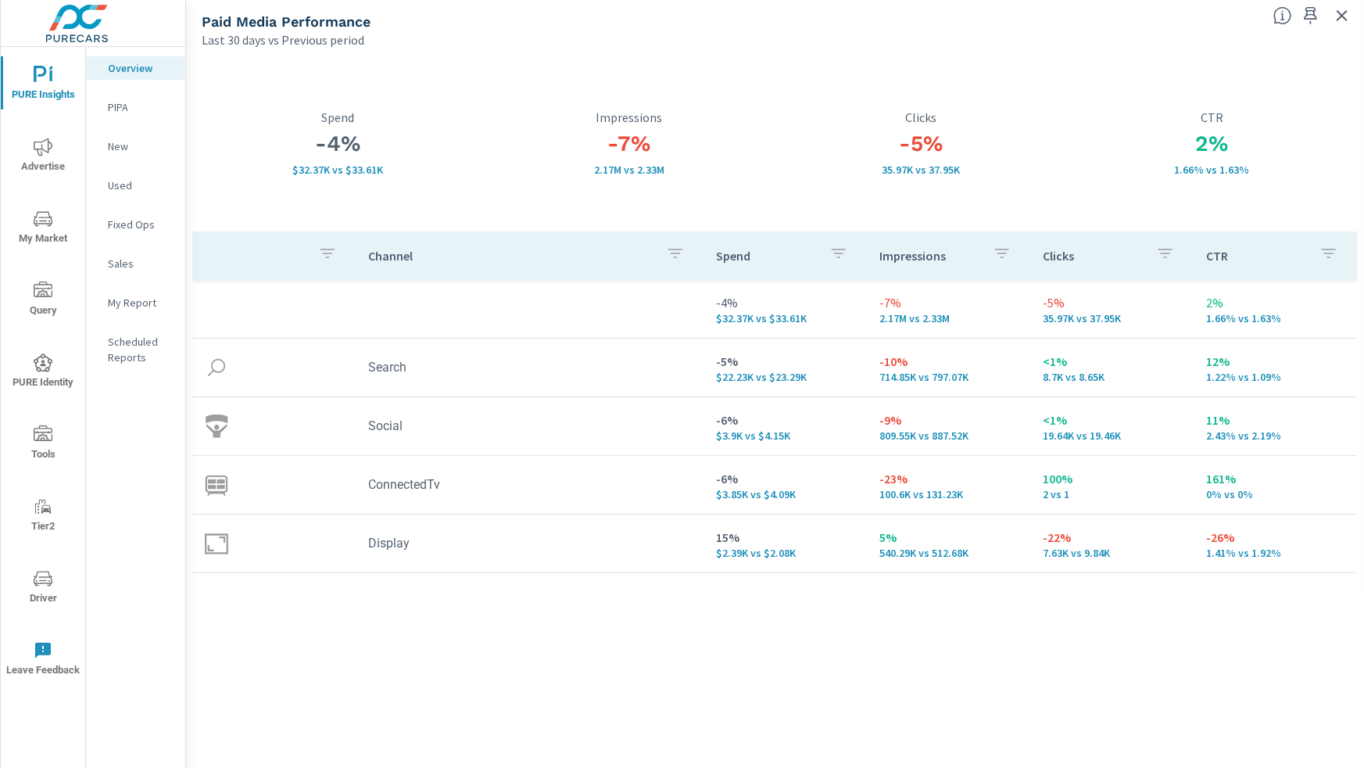
click at [1048, 698] on div "Channel Spend Impressions Clicks CTR -4% $32.37K vs $33.61K -7% 2.17M vs 2.33M …" at bounding box center [775, 484] width 1166 height 507
click at [1343, 18] on icon "button" at bounding box center [1342, 15] width 19 height 19
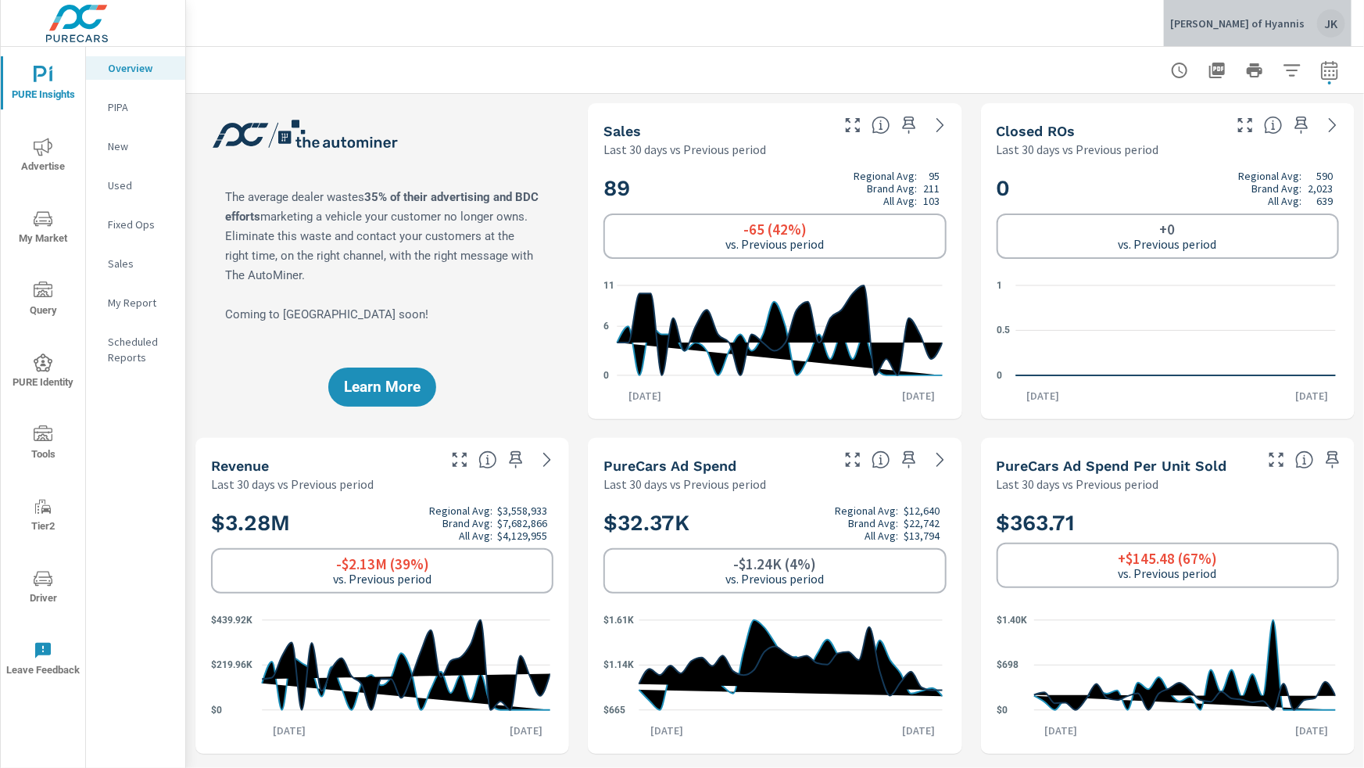
click at [1325, 26] on div "JK" at bounding box center [1332, 23] width 28 height 28
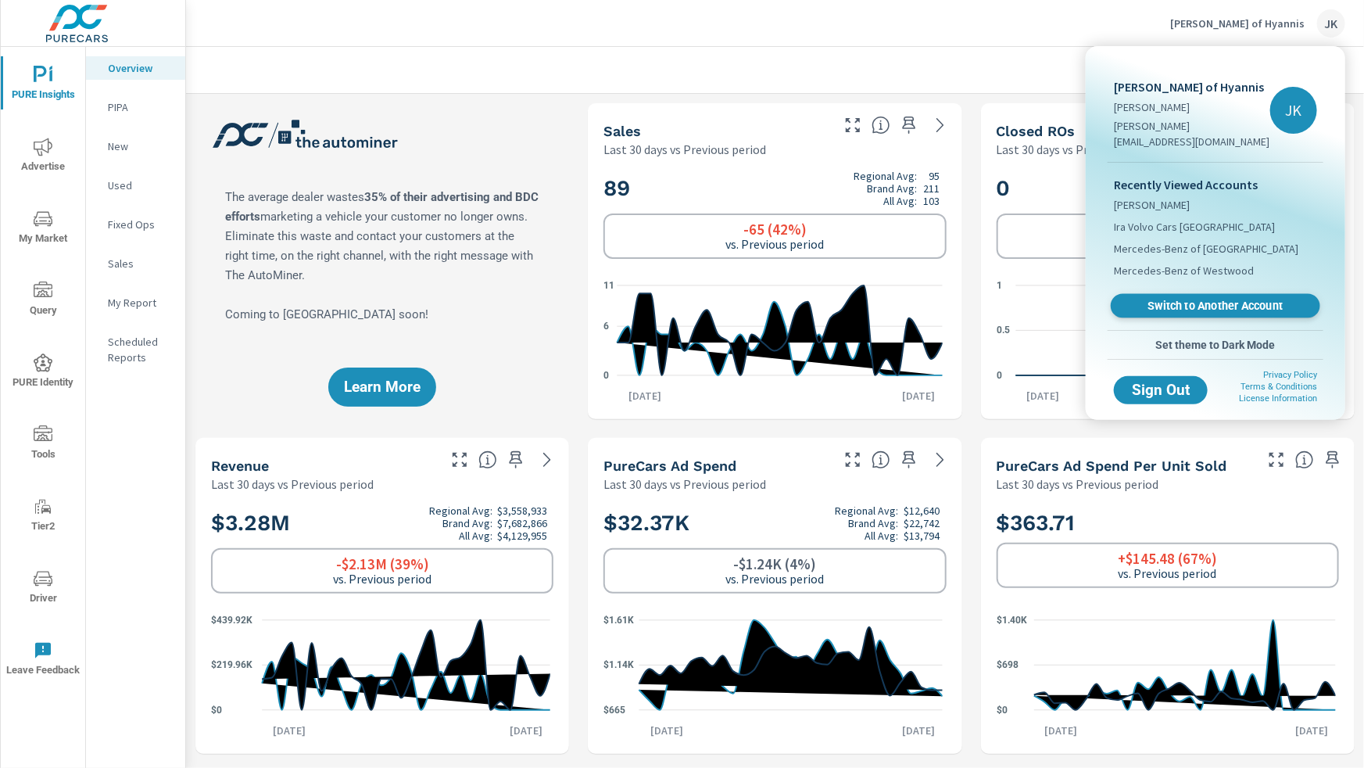
click at [1205, 299] on span "Switch to Another Account" at bounding box center [1216, 306] width 192 height 15
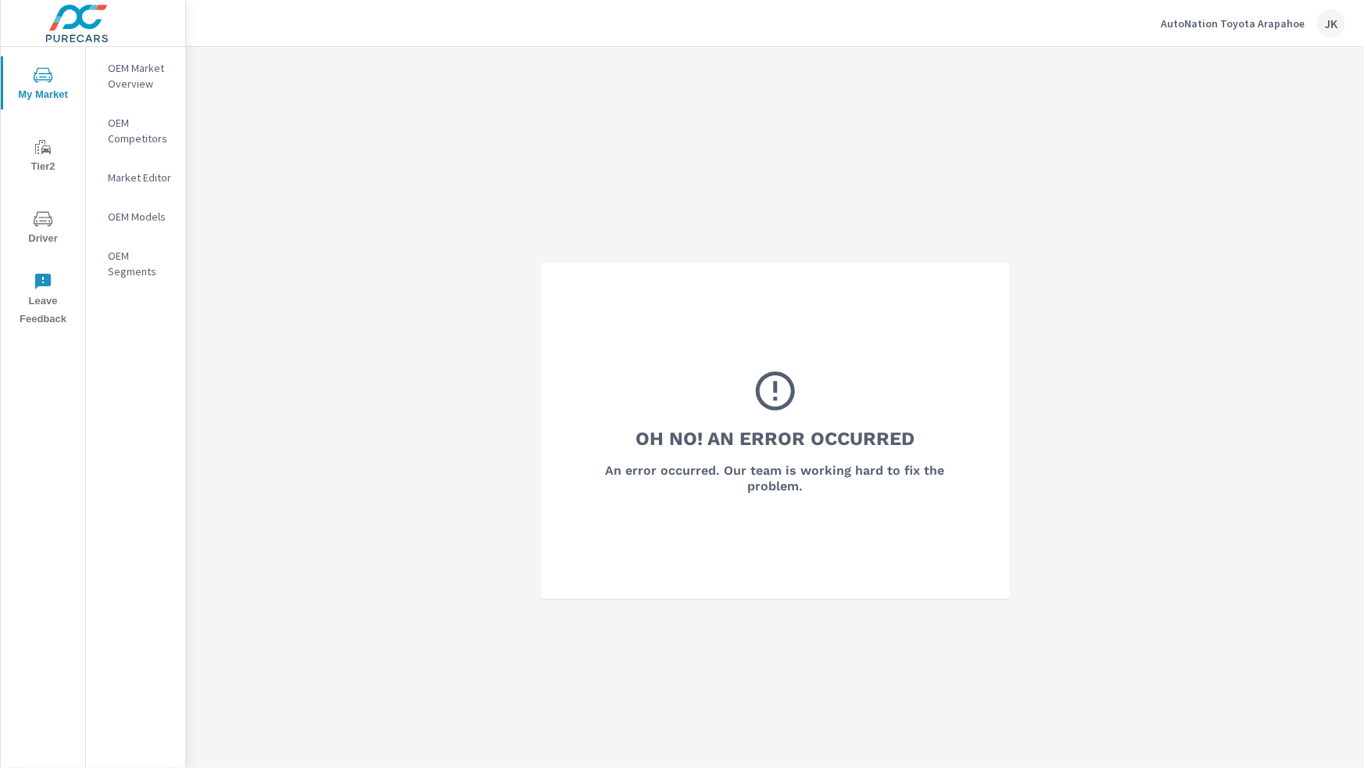
click at [1322, 20] on div "JK" at bounding box center [1332, 23] width 28 height 28
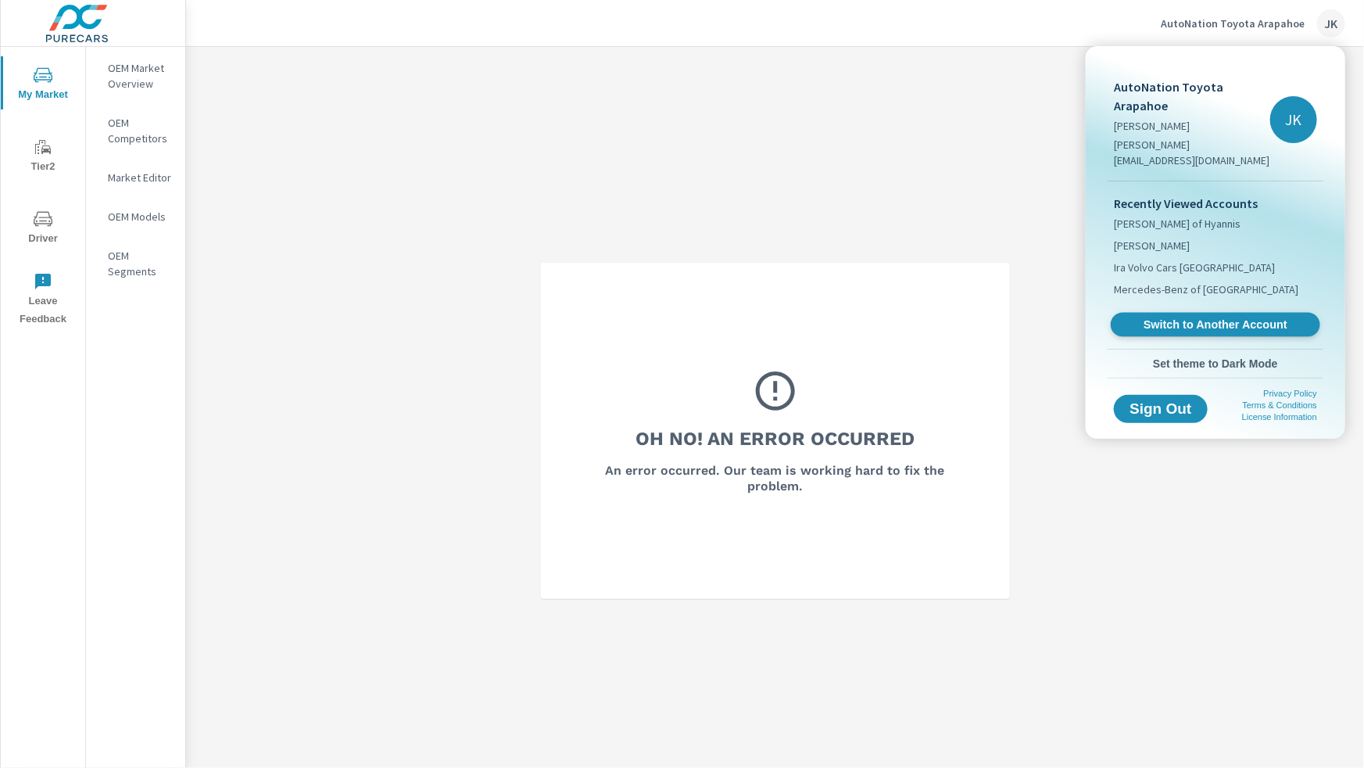
click at [1203, 317] on span "Switch to Another Account" at bounding box center [1216, 324] width 192 height 15
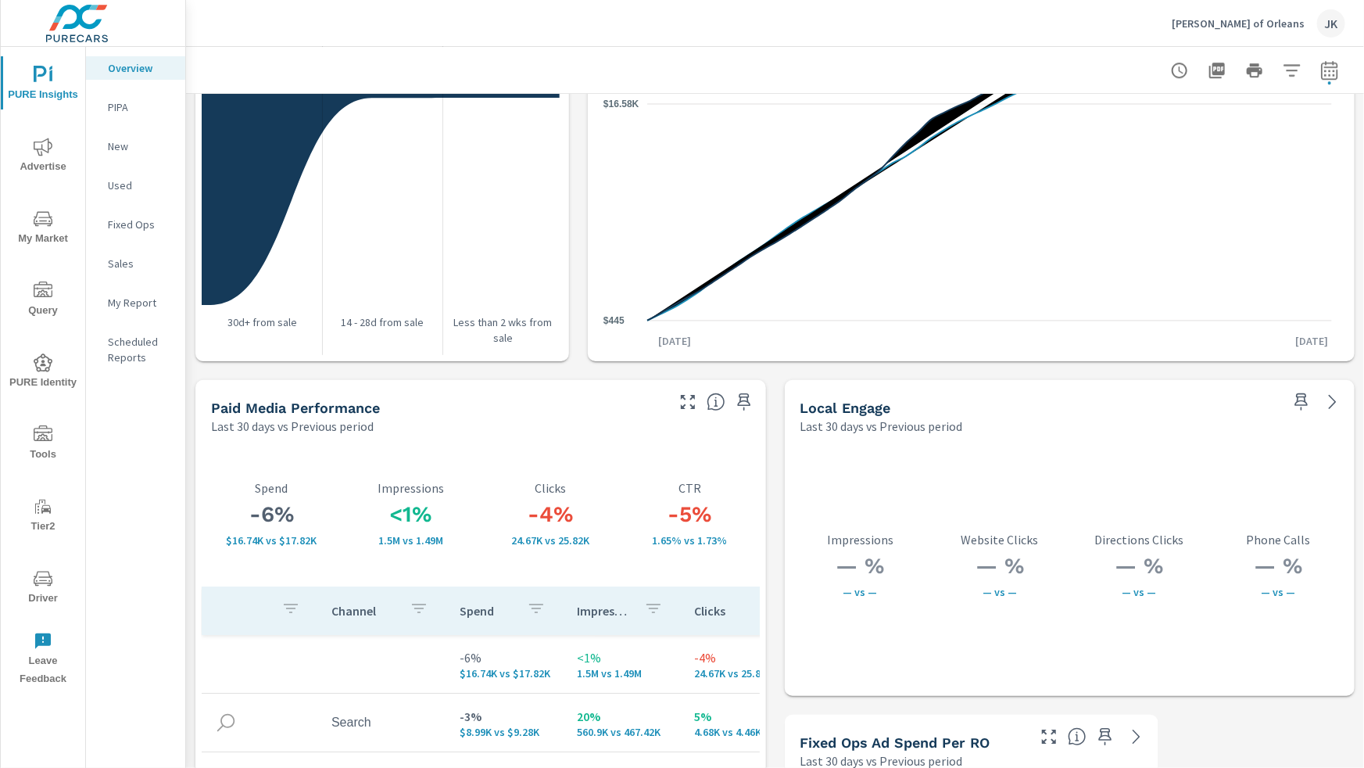
scroll to position [2619, 0]
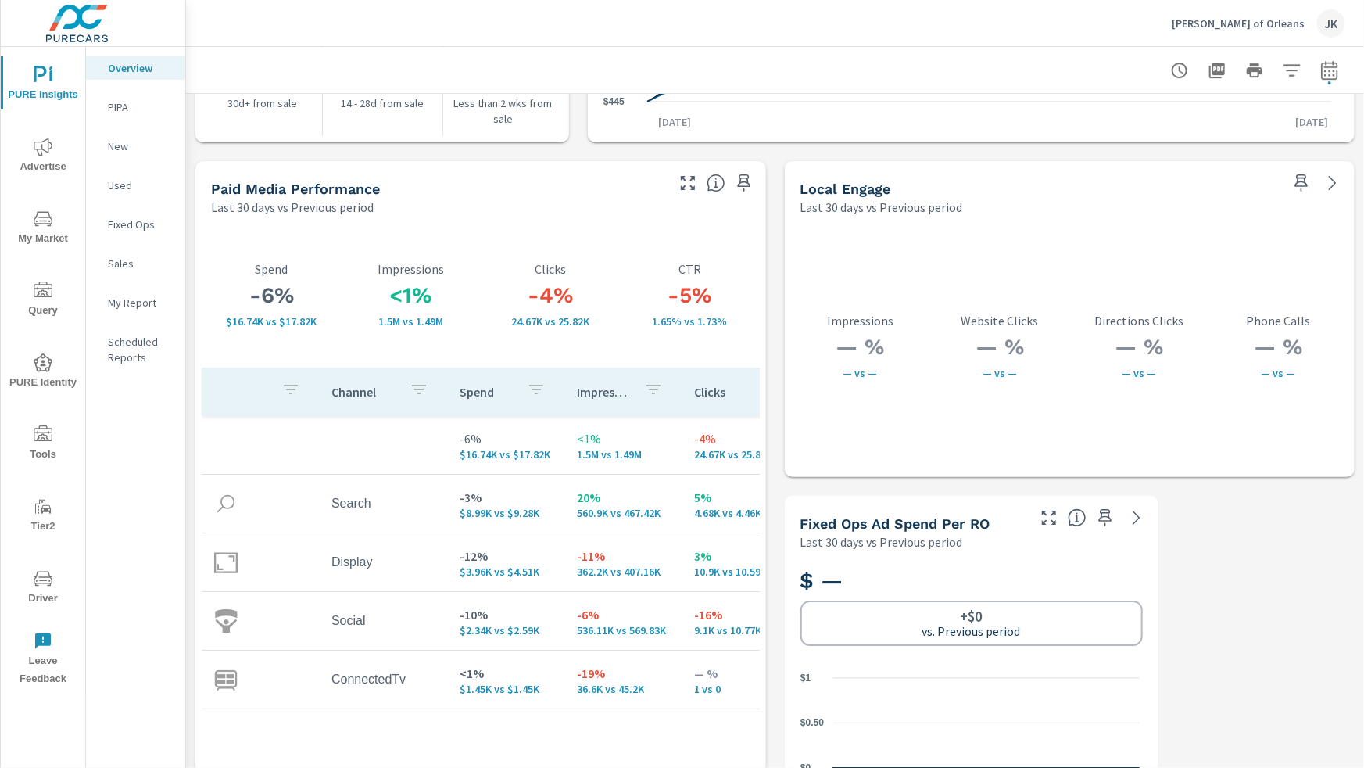
click at [679, 190] on icon "button" at bounding box center [688, 183] width 19 height 19
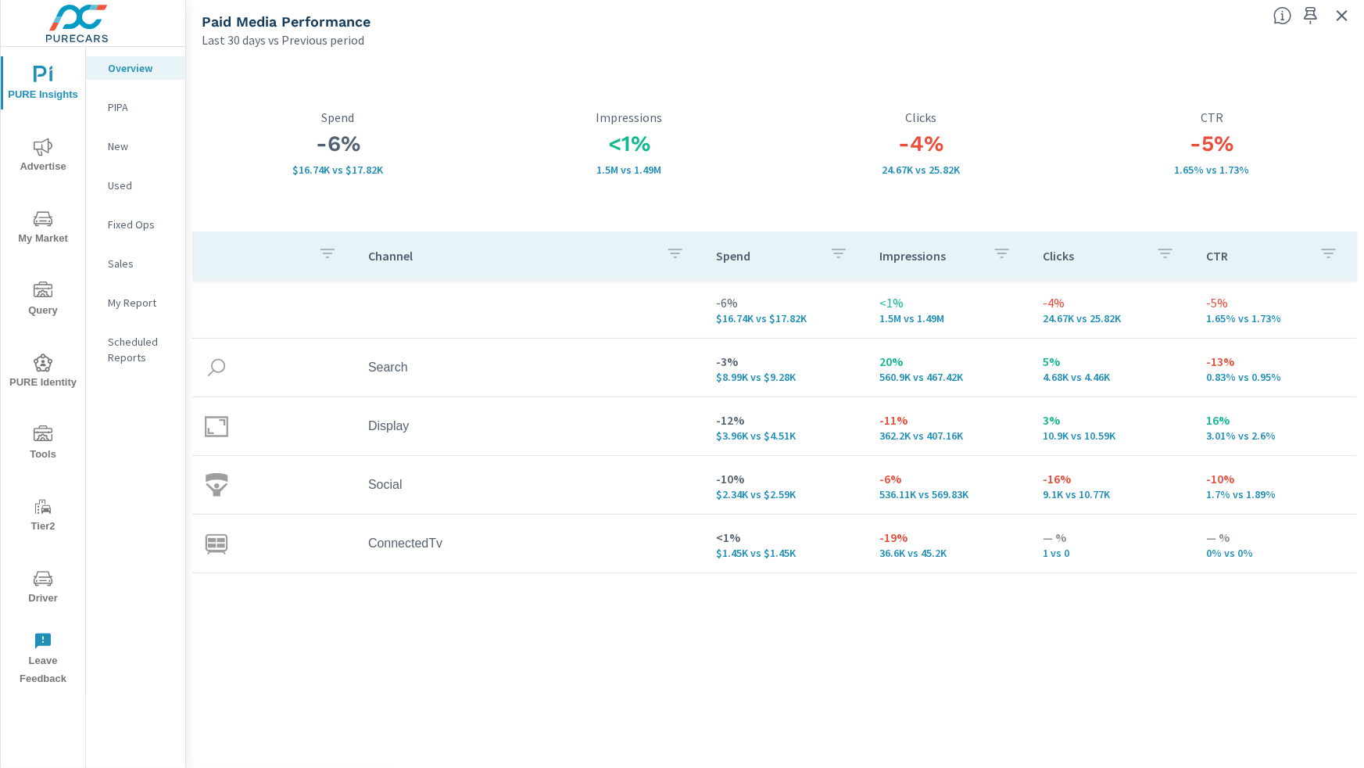
click at [1245, 700] on div "Channel Spend Impressions Clicks CTR -6% $16.74K vs $17.82K <1% 1.5M vs 1.49M -…" at bounding box center [775, 484] width 1166 height 507
click at [43, 142] on icon "nav menu" at bounding box center [43, 147] width 19 height 19
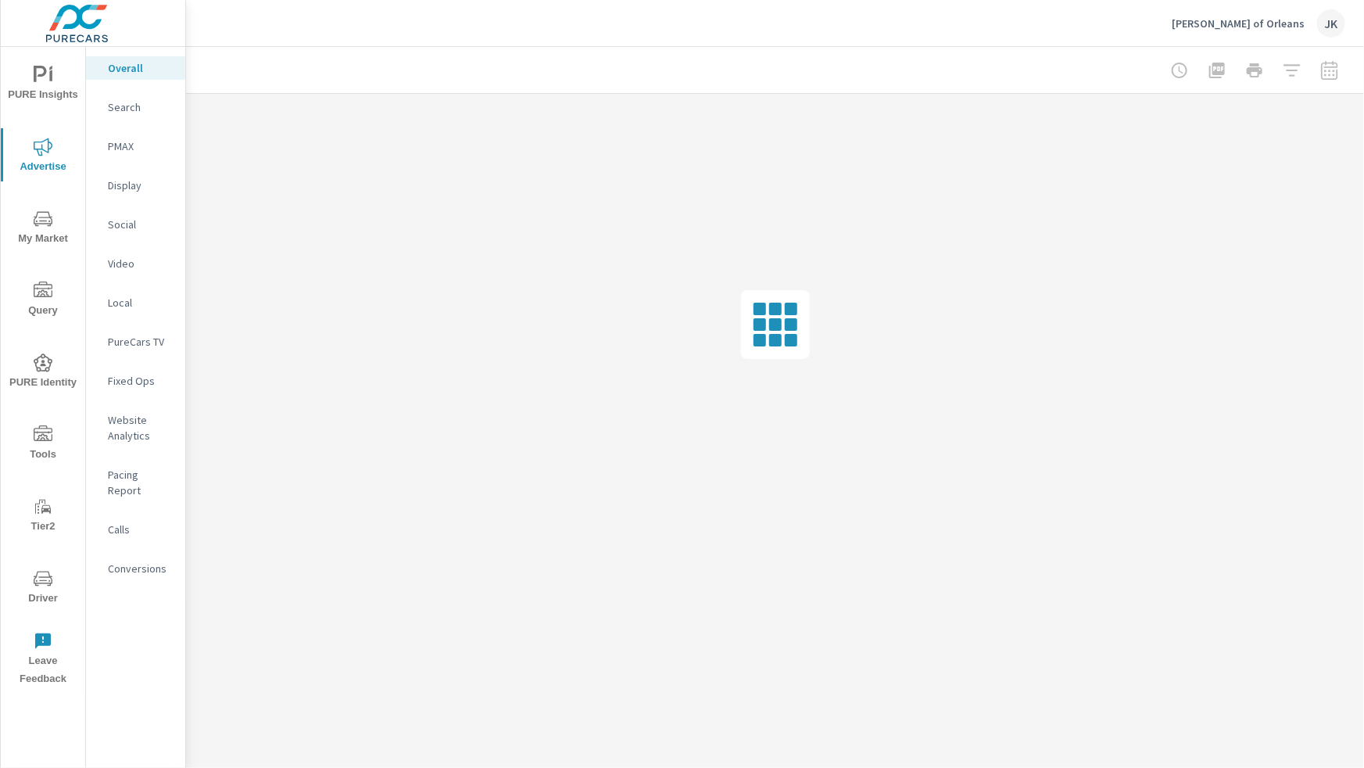
click at [135, 188] on p "Display" at bounding box center [140, 185] width 65 height 16
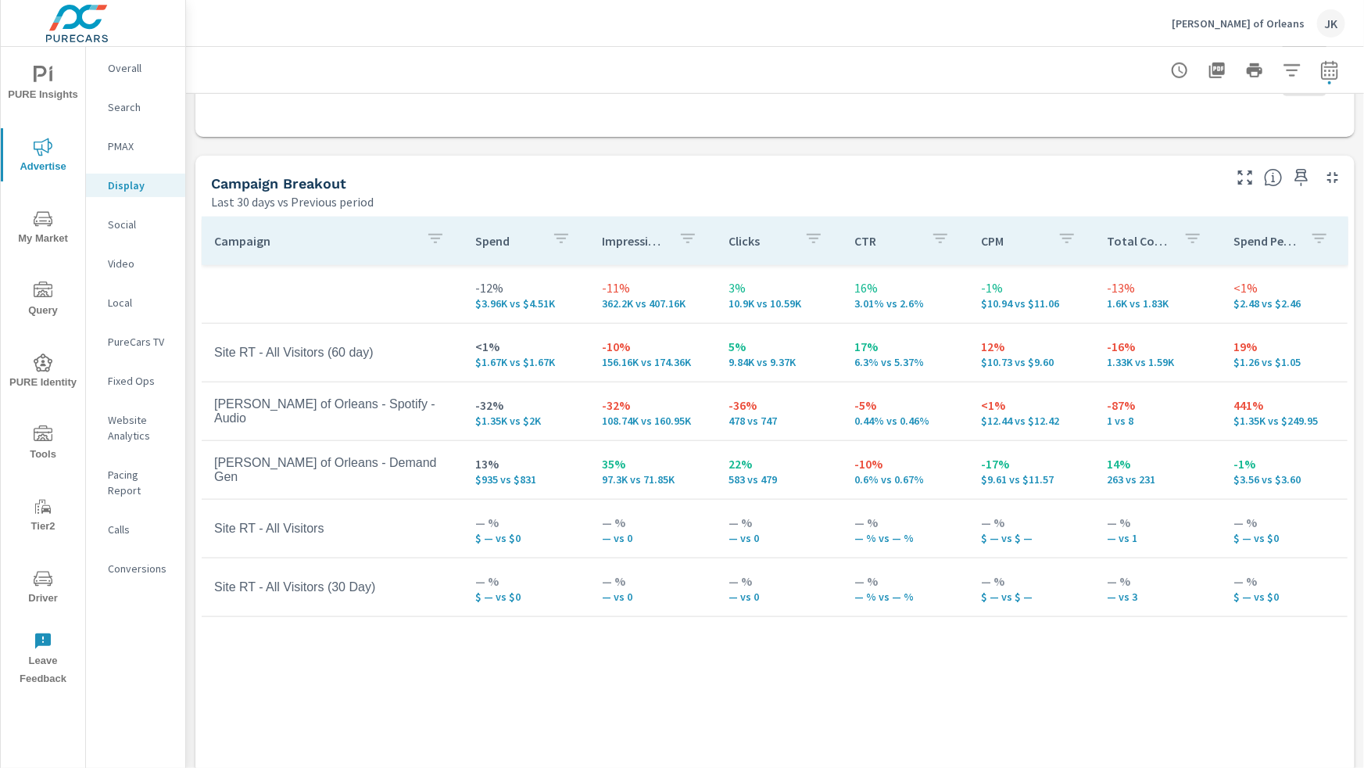
scroll to position [615, 0]
click at [1173, 663] on div "Campaign Spend Impressions Clicks CTR CPM Total Conversions Spend Per Conversio…" at bounding box center [775, 498] width 1147 height 560
click at [121, 220] on p "Social" at bounding box center [140, 225] width 65 height 16
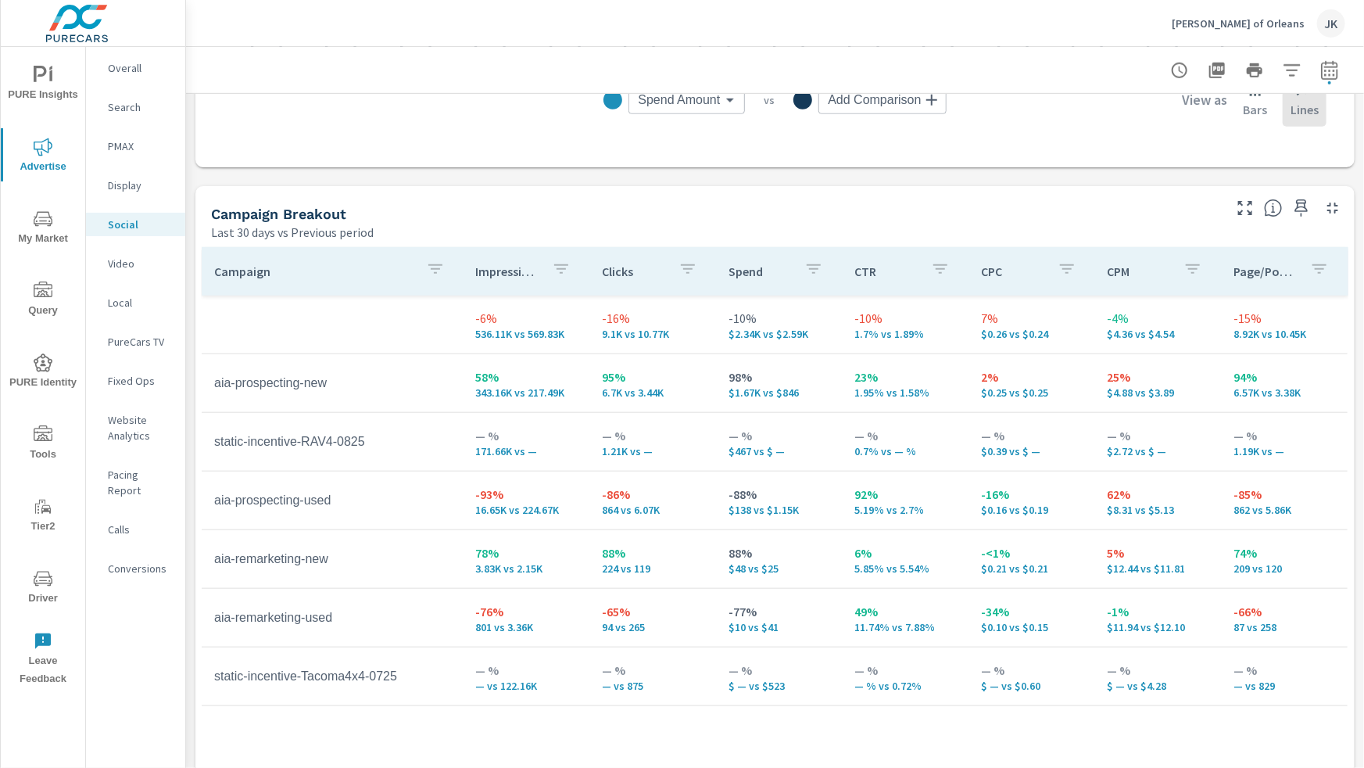
scroll to position [589, 0]
click at [1335, 739] on div "Campaign Impressions Clicks Spend CTR CPC CPM Page/Post Action -6% 536.11K vs 5…" at bounding box center [775, 525] width 1147 height 560
click at [126, 345] on p "PureCars TV" at bounding box center [140, 342] width 65 height 16
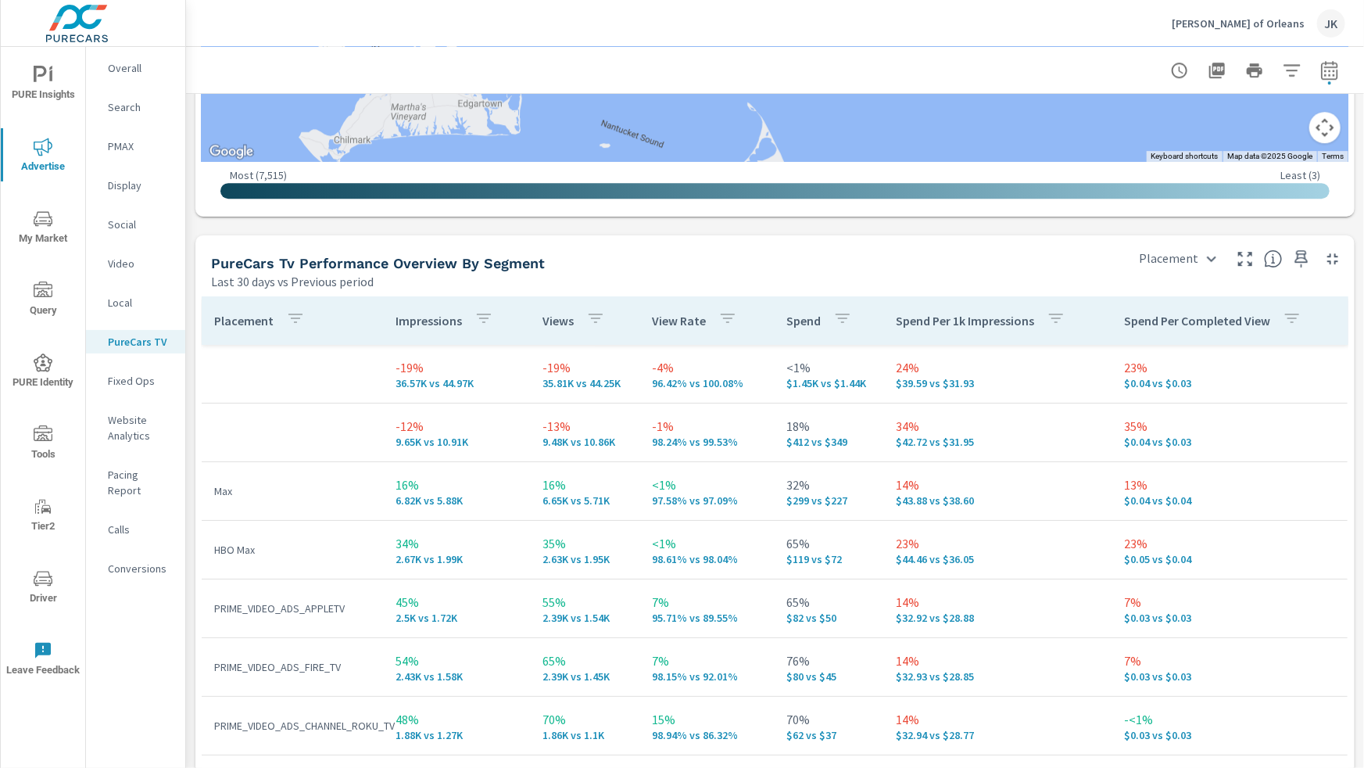
scroll to position [100, 0]
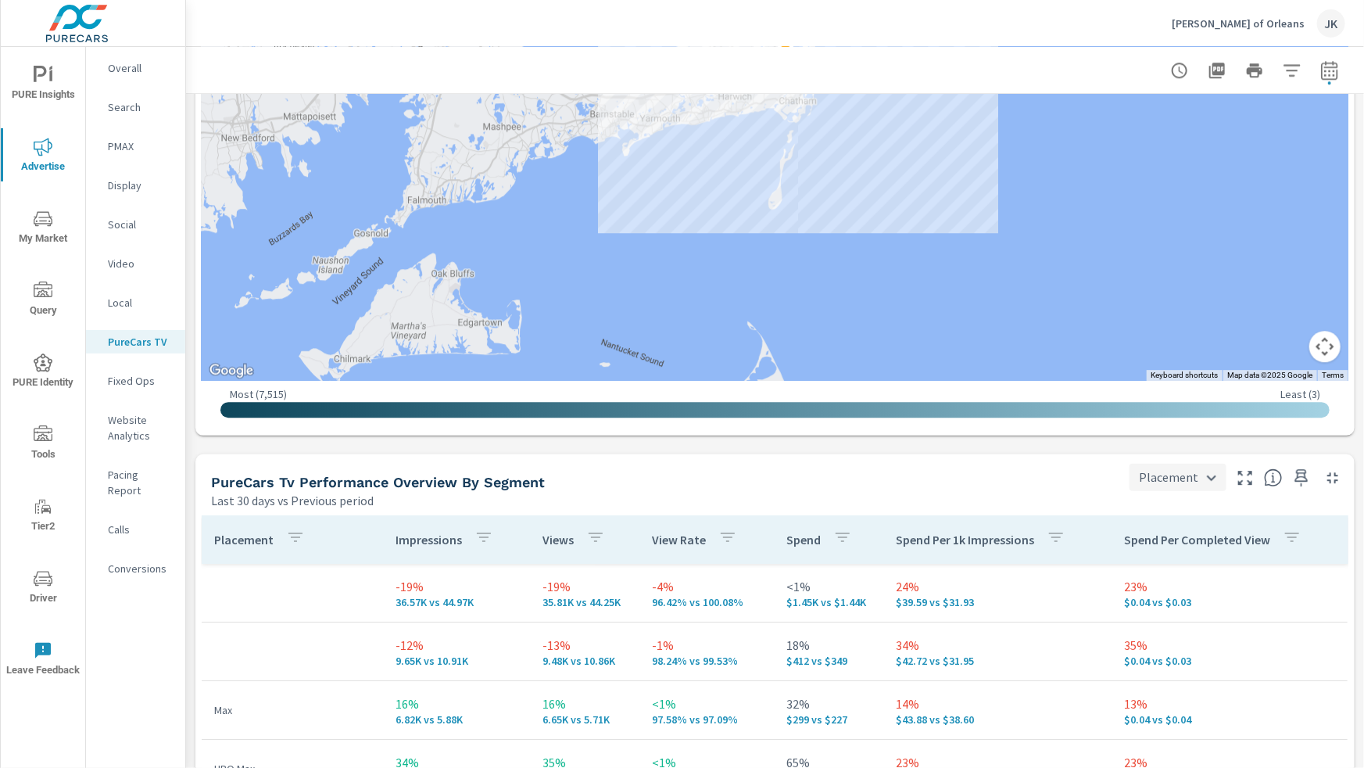
click at [1193, 472] on body "PURE Insights Advertise My Market Query PURE Identity Tools Tier2 Driver Leave …" at bounding box center [682, 384] width 1364 height 768
click at [1148, 565] on li "City" at bounding box center [1169, 561] width 93 height 28
type input "City"
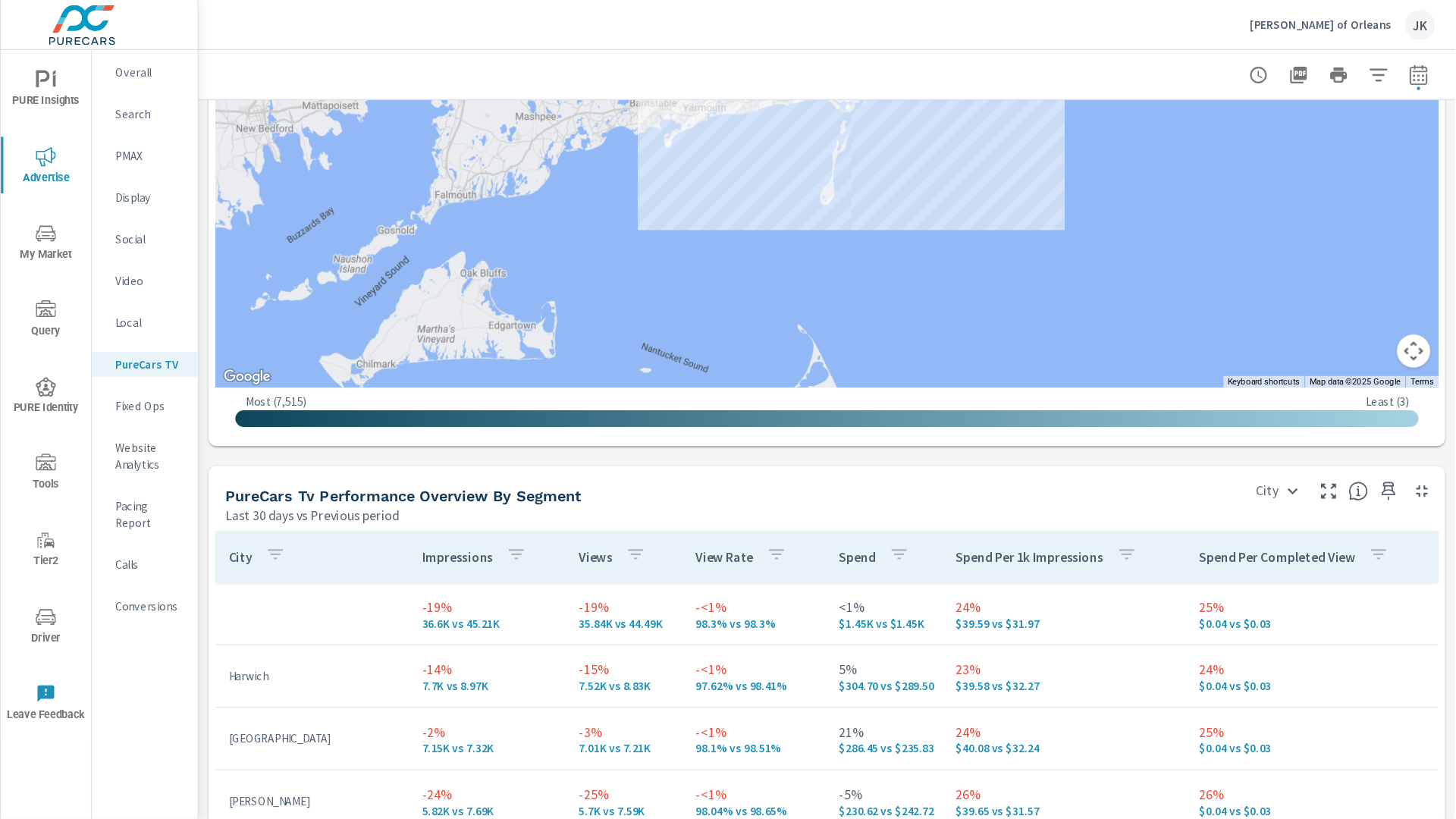
scroll to position [2120, 0]
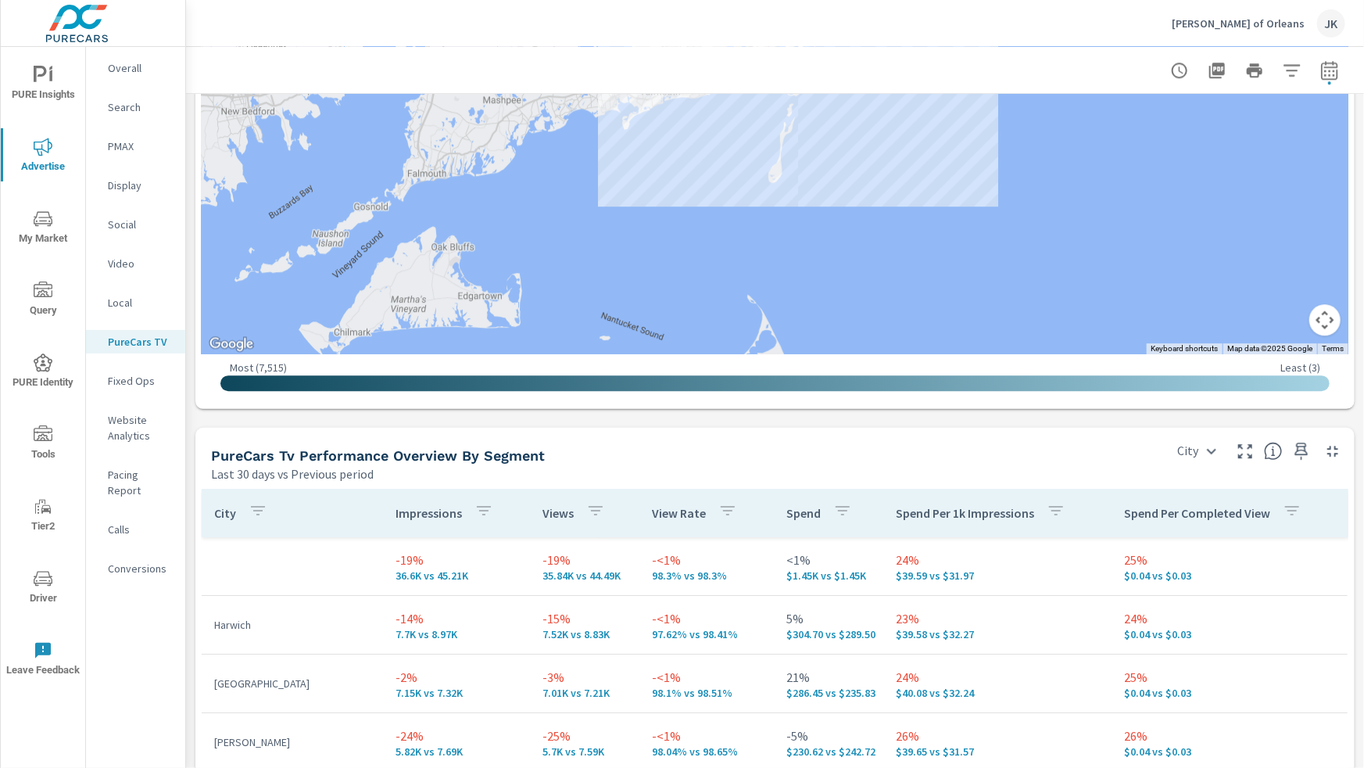
click at [41, 212] on icon "nav menu" at bounding box center [43, 219] width 19 height 19
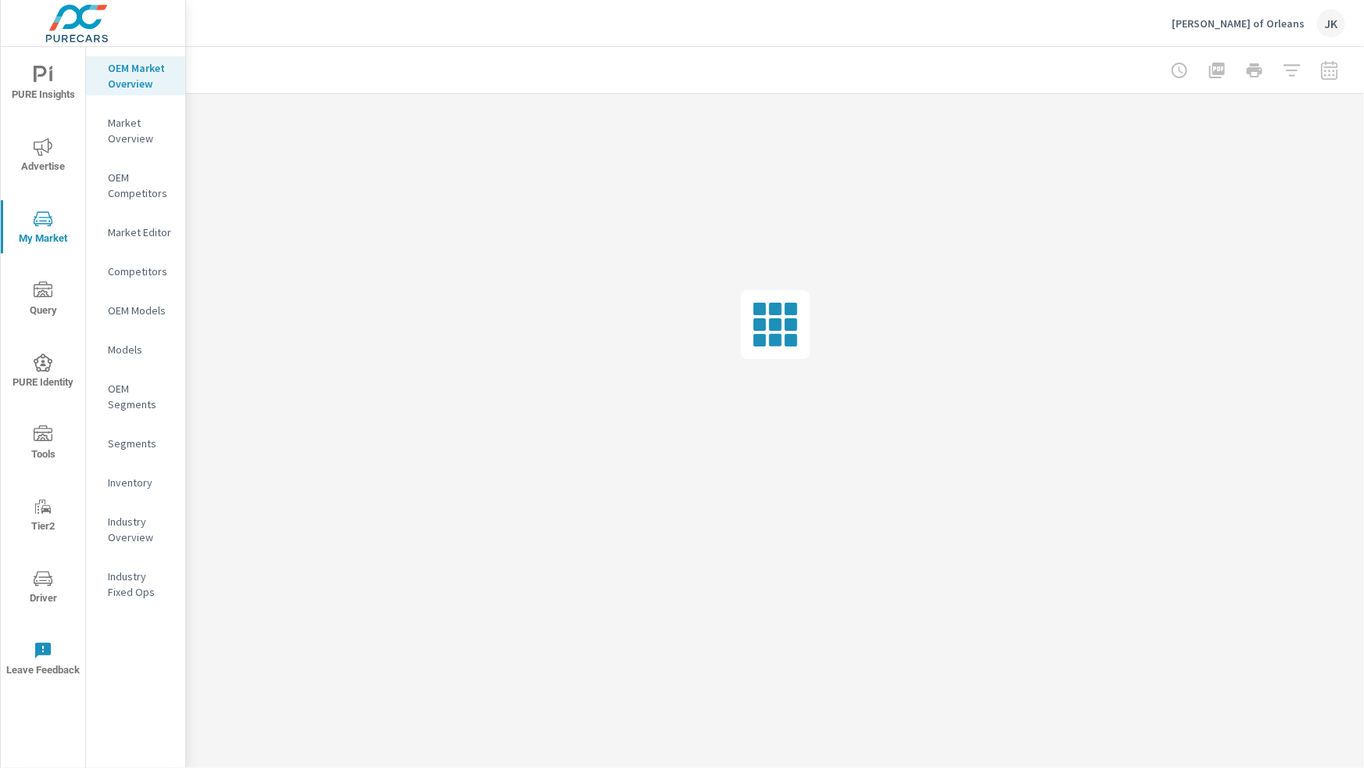
click at [127, 456] on nav "OEM Market Overview Market Overview OEM Competitors Market Editor Competitors O…" at bounding box center [135, 336] width 99 height 579
click at [124, 481] on p "Inventory" at bounding box center [140, 483] width 65 height 16
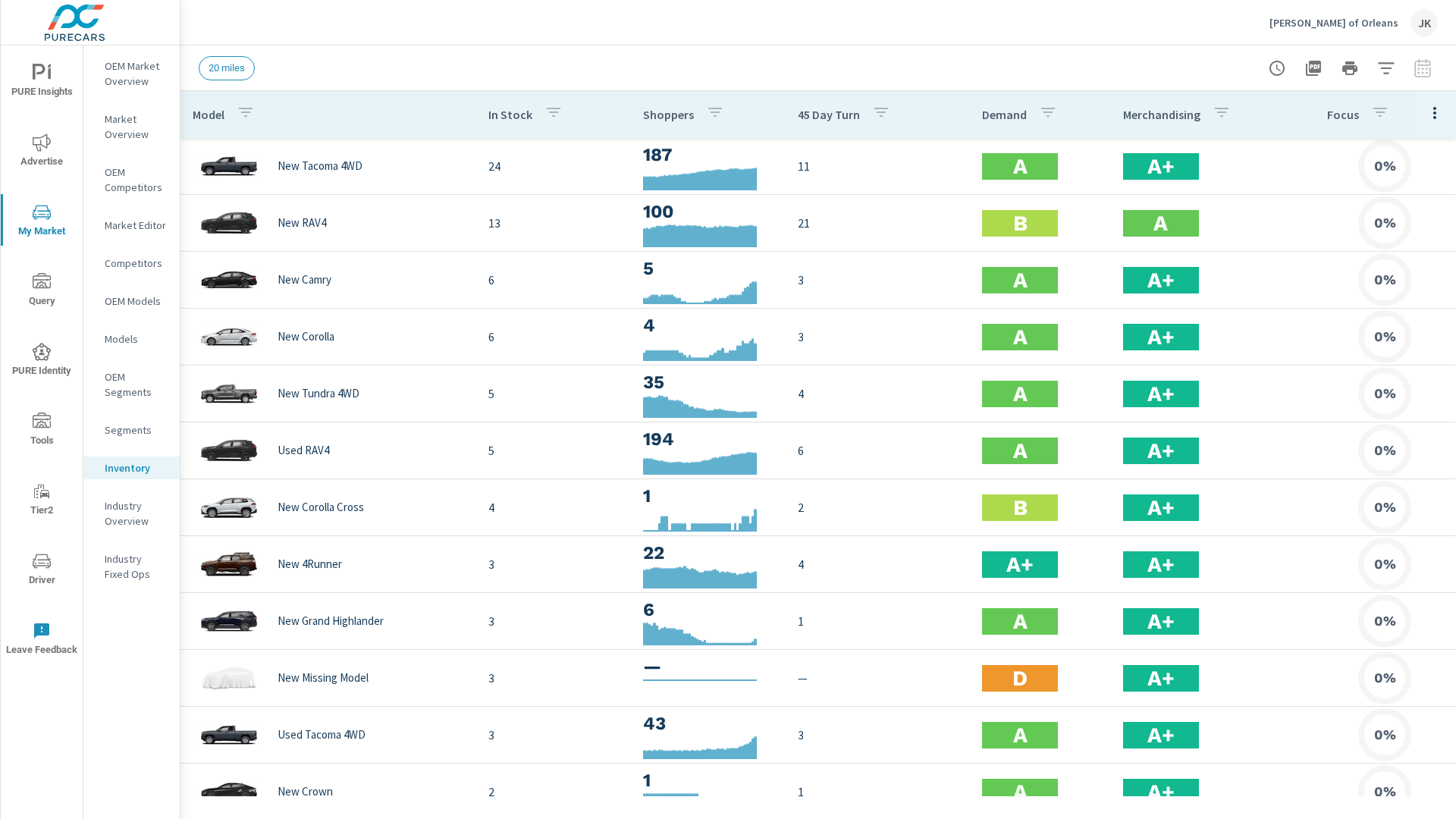
click at [1323, 115] on icon "button" at bounding box center [1435, 113] width 18 height 18
click at [1323, 358] on span "Customize columns..." at bounding box center [1385, 352] width 96 height 16
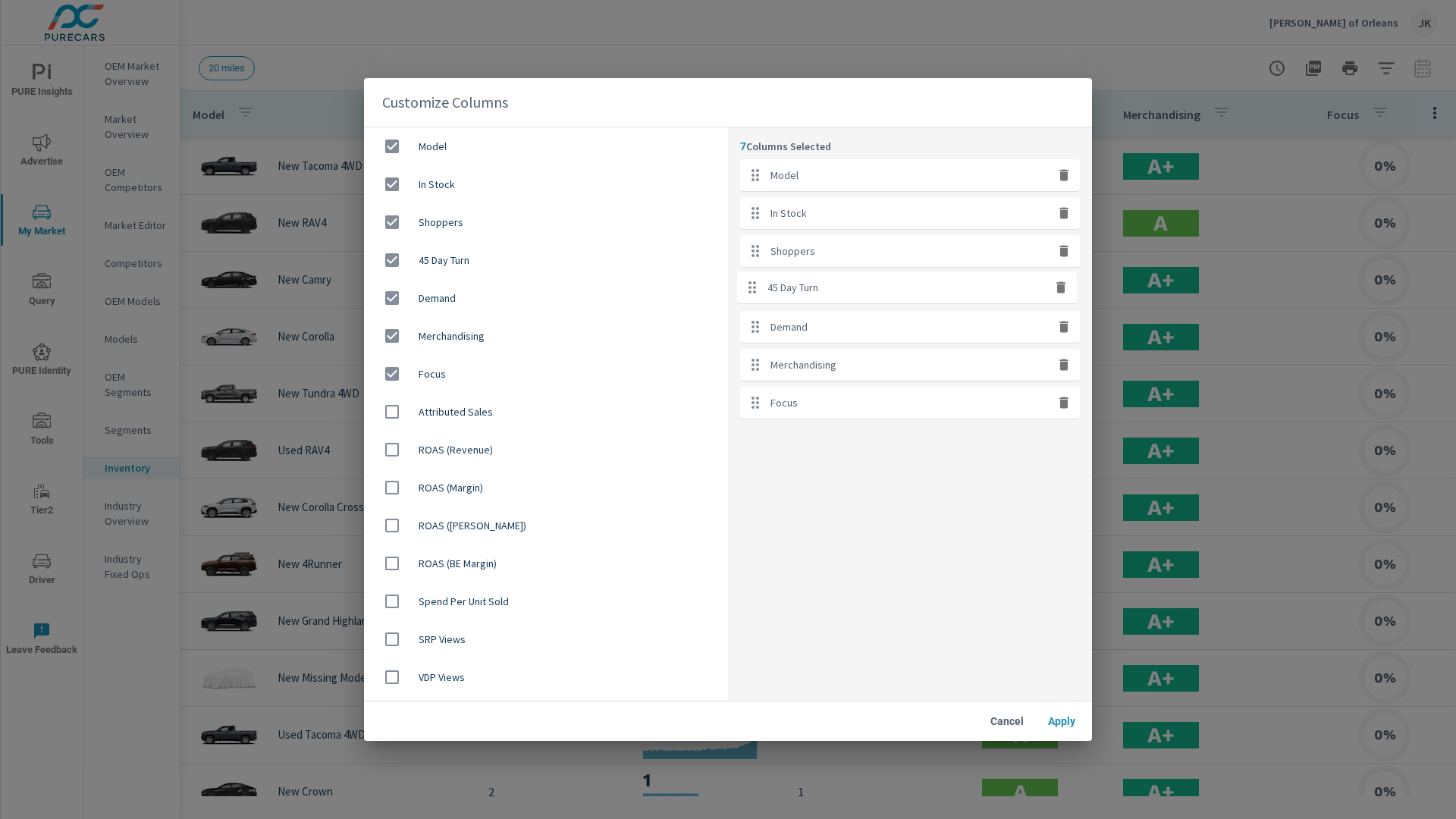
drag, startPoint x: 871, startPoint y: 291, endPoint x: 867, endPoint y: 280, distance: 11.7
click at [867, 280] on ul "Model In Stock Shoppers 45 Day Turn Demand Merchandising Focus" at bounding box center [910, 288] width 340 height 259
drag, startPoint x: 860, startPoint y: 332, endPoint x: 863, endPoint y: 237, distance: 95.0
click at [863, 237] on ul "Model In Stock Shoppers 45 Day Turn Demand Merchandising Focus" at bounding box center [910, 288] width 340 height 259
click at [860, 568] on div "7 Columns Selected Model In Stock Demand Shoppers 45 Day Turn Merchandising Foc…" at bounding box center [910, 413] width 364 height 573
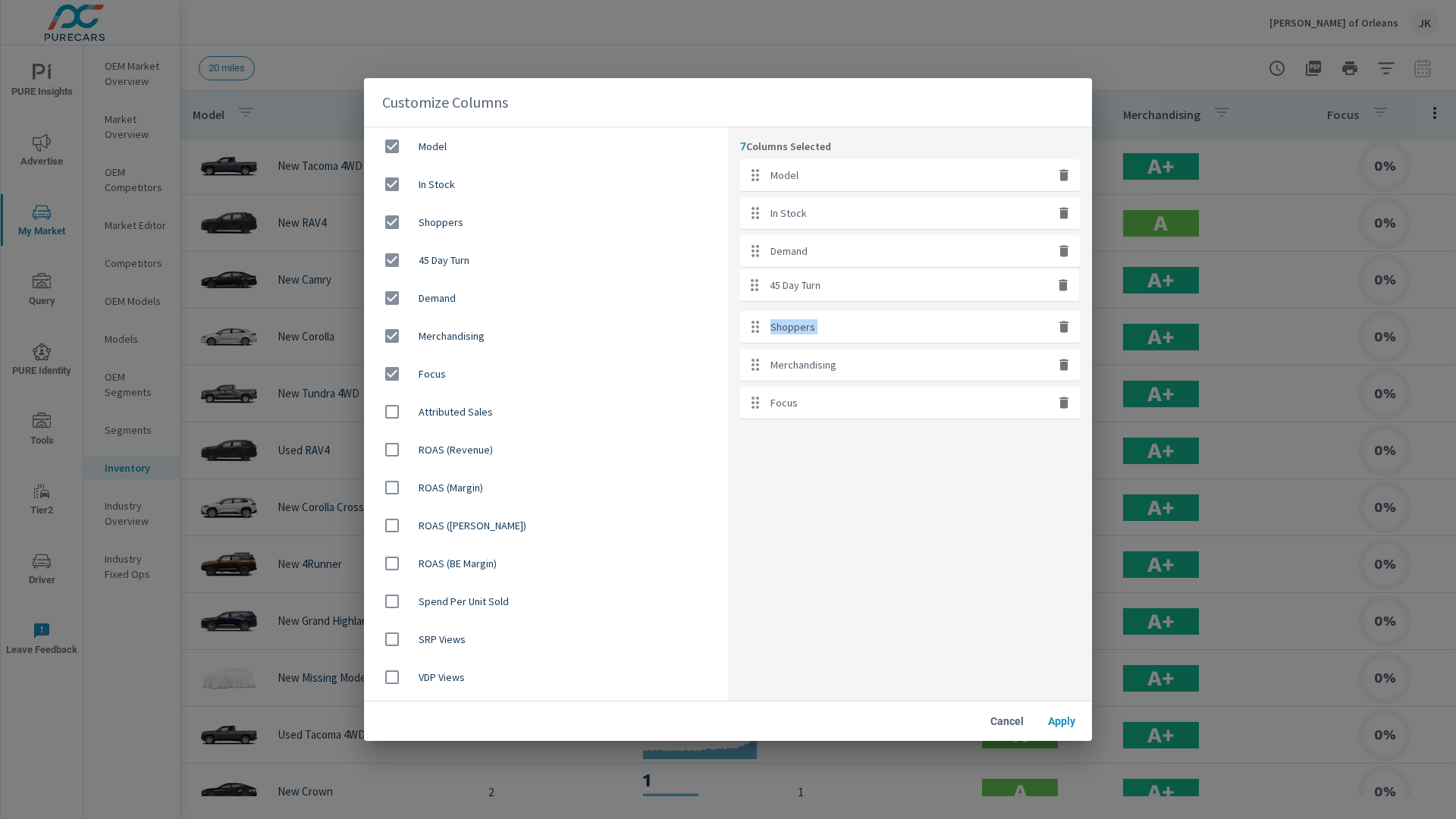
drag, startPoint x: 842, startPoint y: 317, endPoint x: 841, endPoint y: 278, distance: 39.0
click at [841, 278] on ul "Model In Stock Demand Shoppers 45 Day Turn Merchandising Focus" at bounding box center [910, 288] width 340 height 259
click at [1066, 331] on icon "button" at bounding box center [1063, 328] width 9 height 12
checkbox input "false"
click at [1066, 360] on icon "button" at bounding box center [1063, 366] width 9 height 12
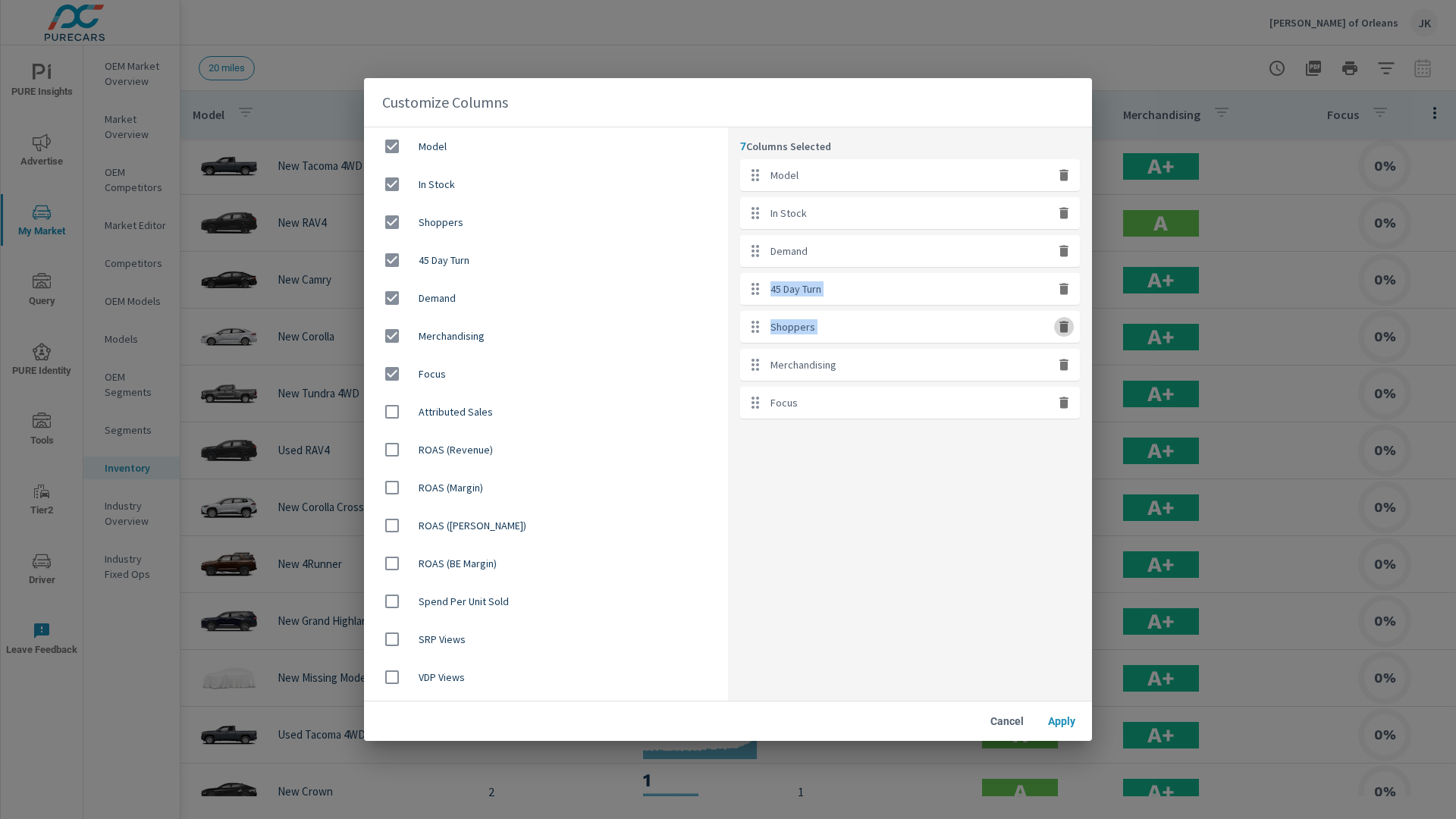
checkbox input "false"
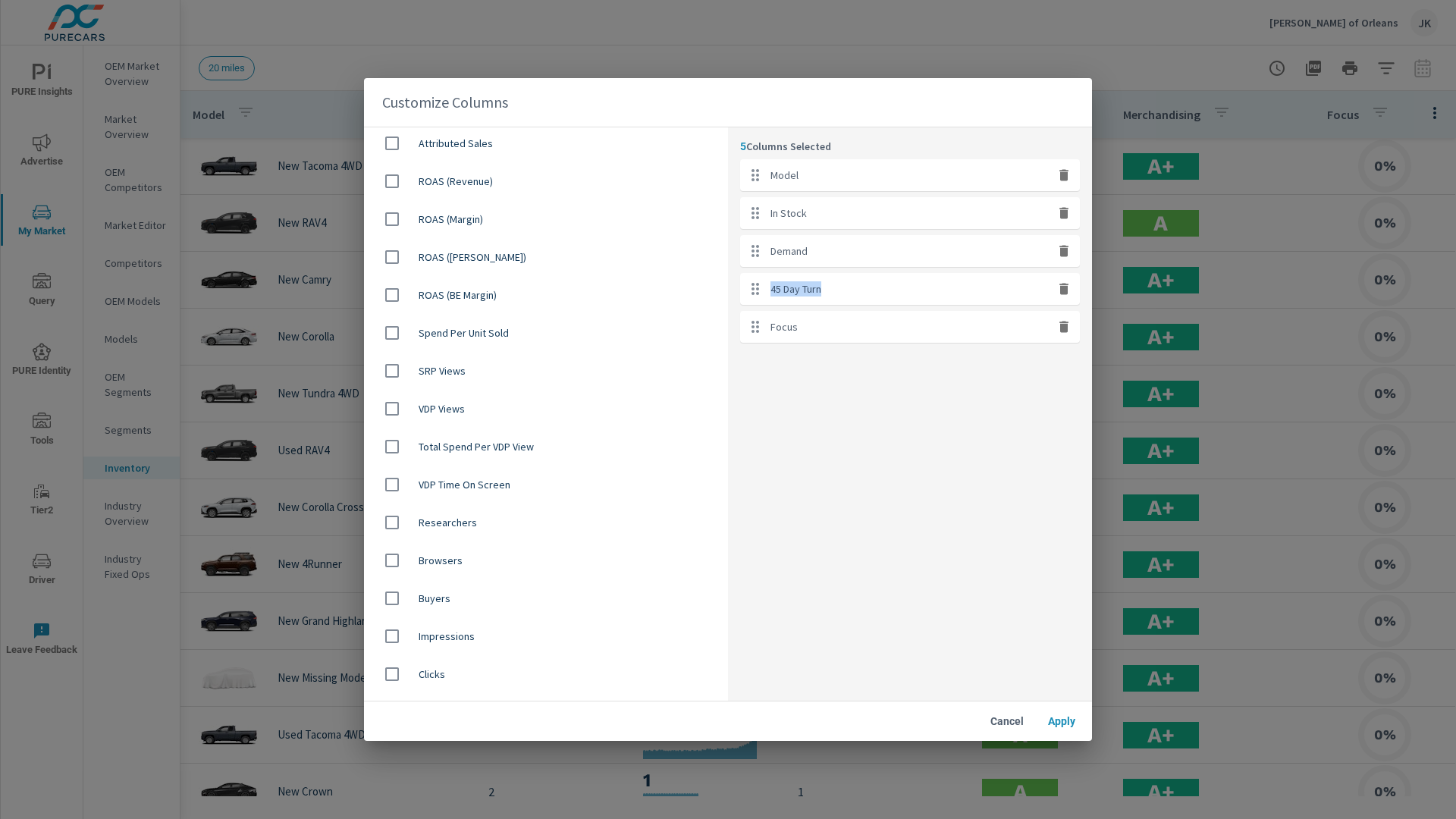
scroll to position [346, 0]
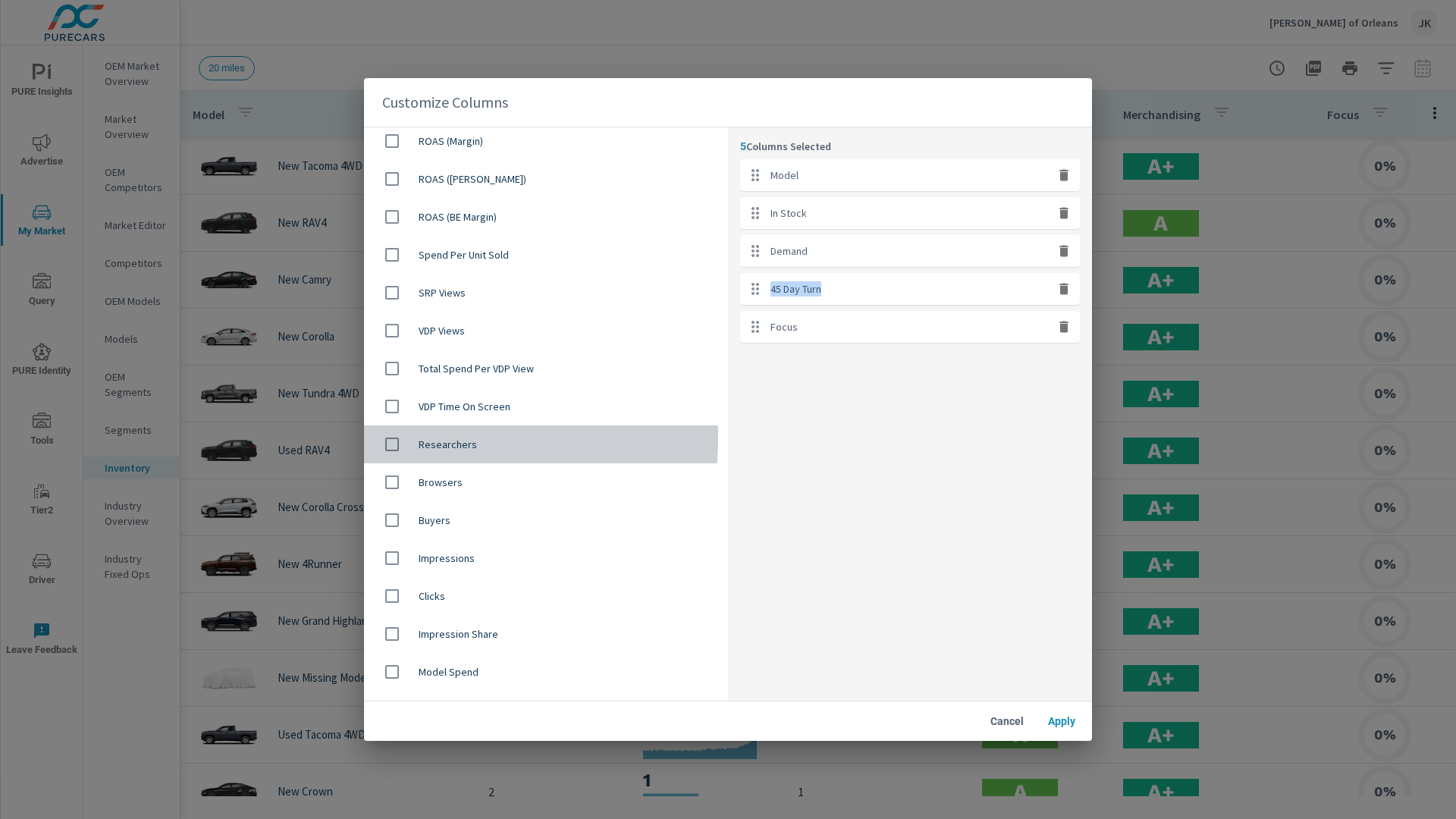
click at [386, 438] on input "checkbox" at bounding box center [392, 444] width 32 height 32
checkbox input "true"
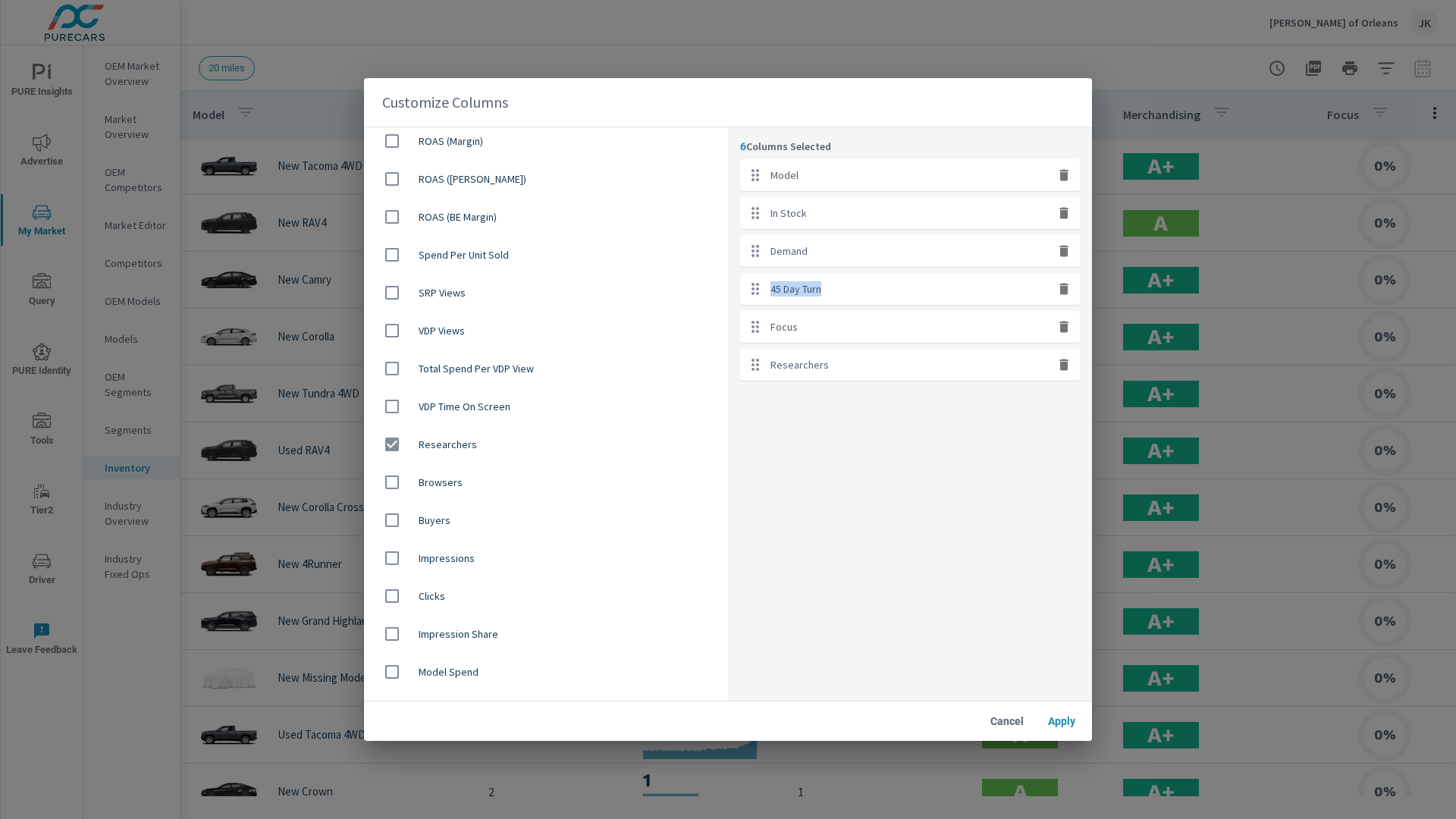
drag, startPoint x: 388, startPoint y: 482, endPoint x: 391, endPoint y: 510, distance: 28.2
click at [389, 482] on input "checkbox" at bounding box center [392, 482] width 32 height 32
checkbox input "true"
click at [391, 517] on input "checkbox" at bounding box center [392, 520] width 32 height 32
checkbox input "true"
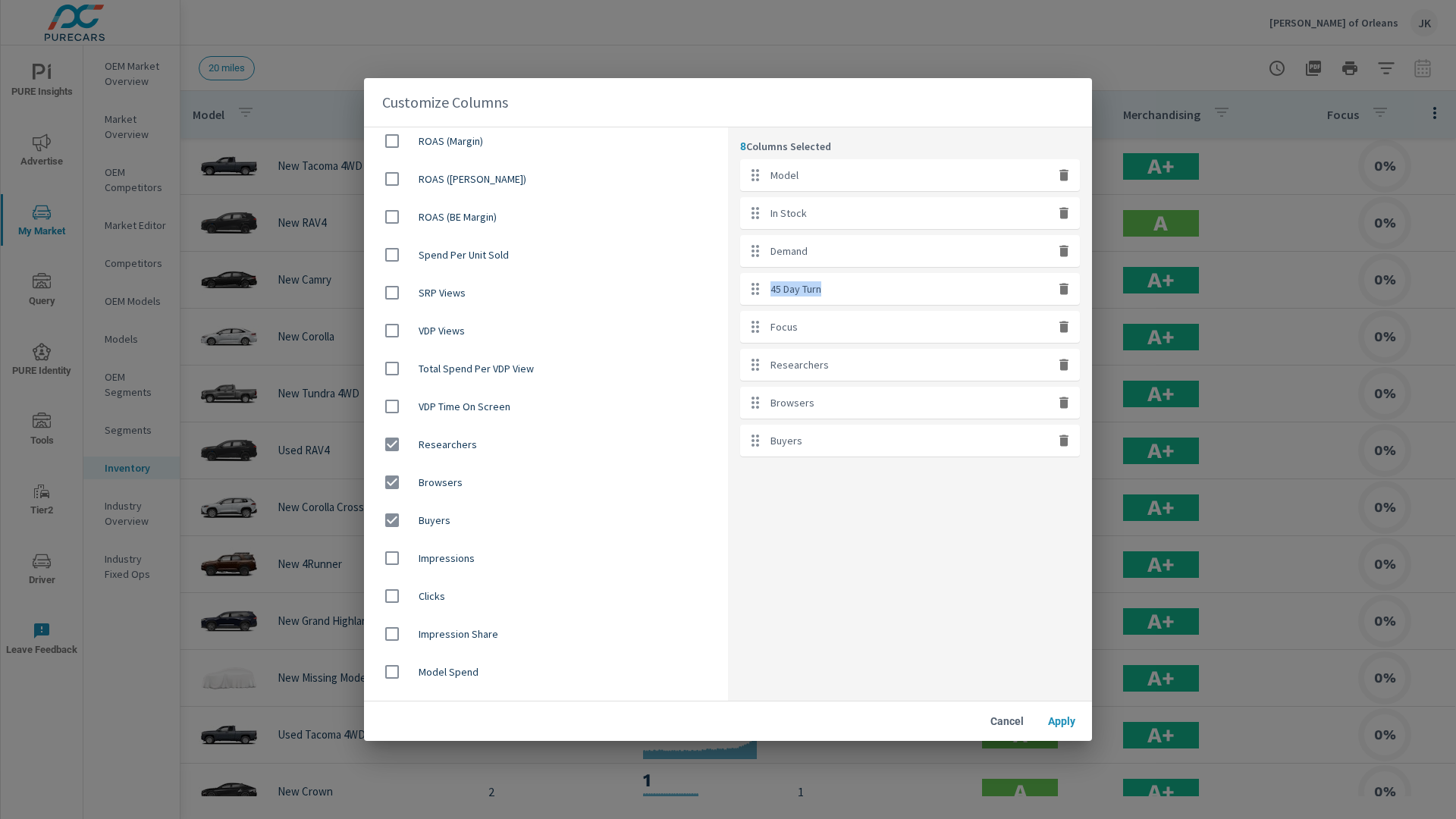
click at [1052, 721] on span "Apply" at bounding box center [1062, 722] width 37 height 14
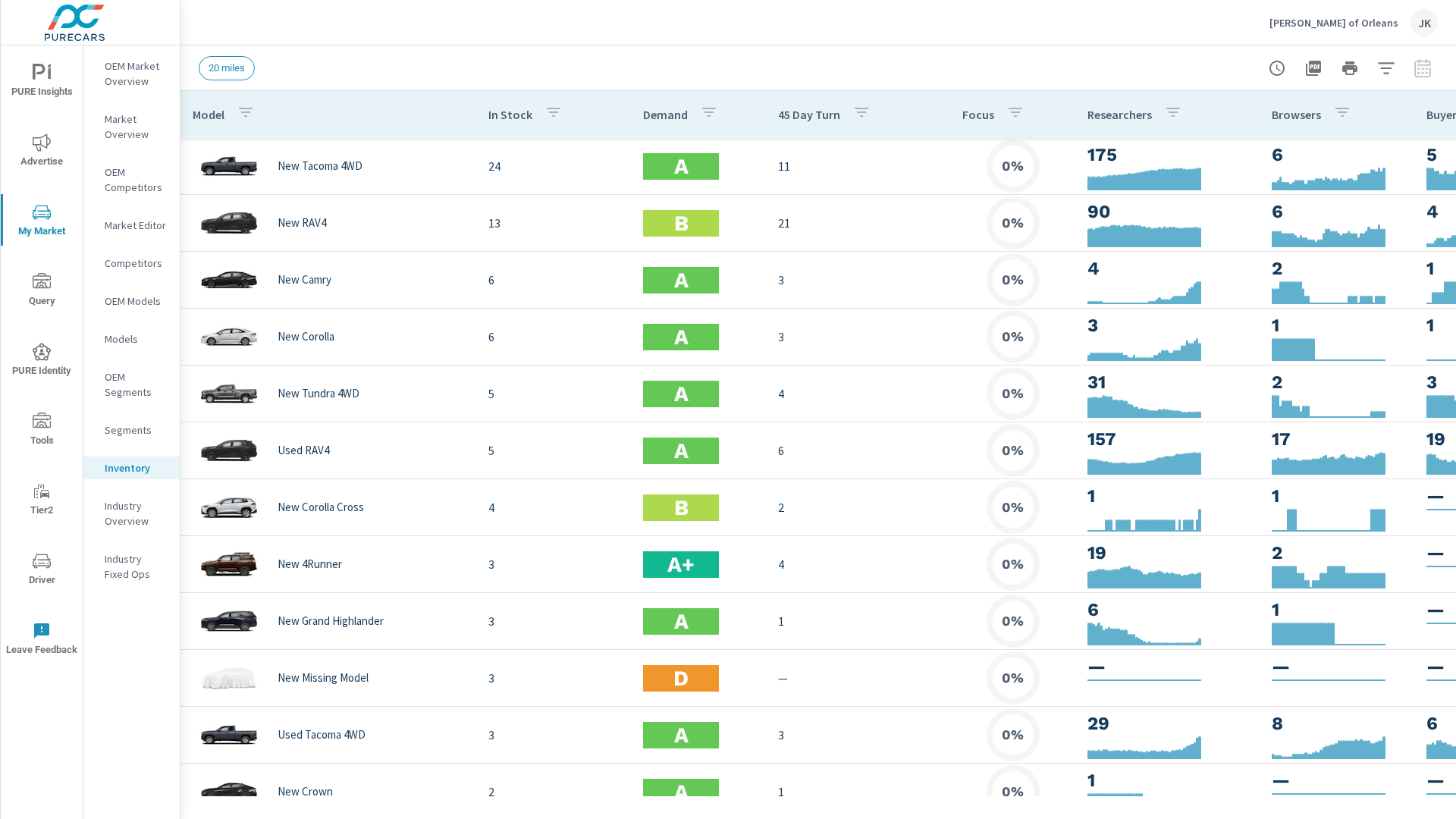
click at [910, 68] on div "20 miles" at bounding box center [712, 68] width 1027 height 24
click at [613, 27] on div "Ira Toyota of Orleans JK" at bounding box center [819, 22] width 1240 height 45
